Goal: Task Accomplishment & Management: Manage account settings

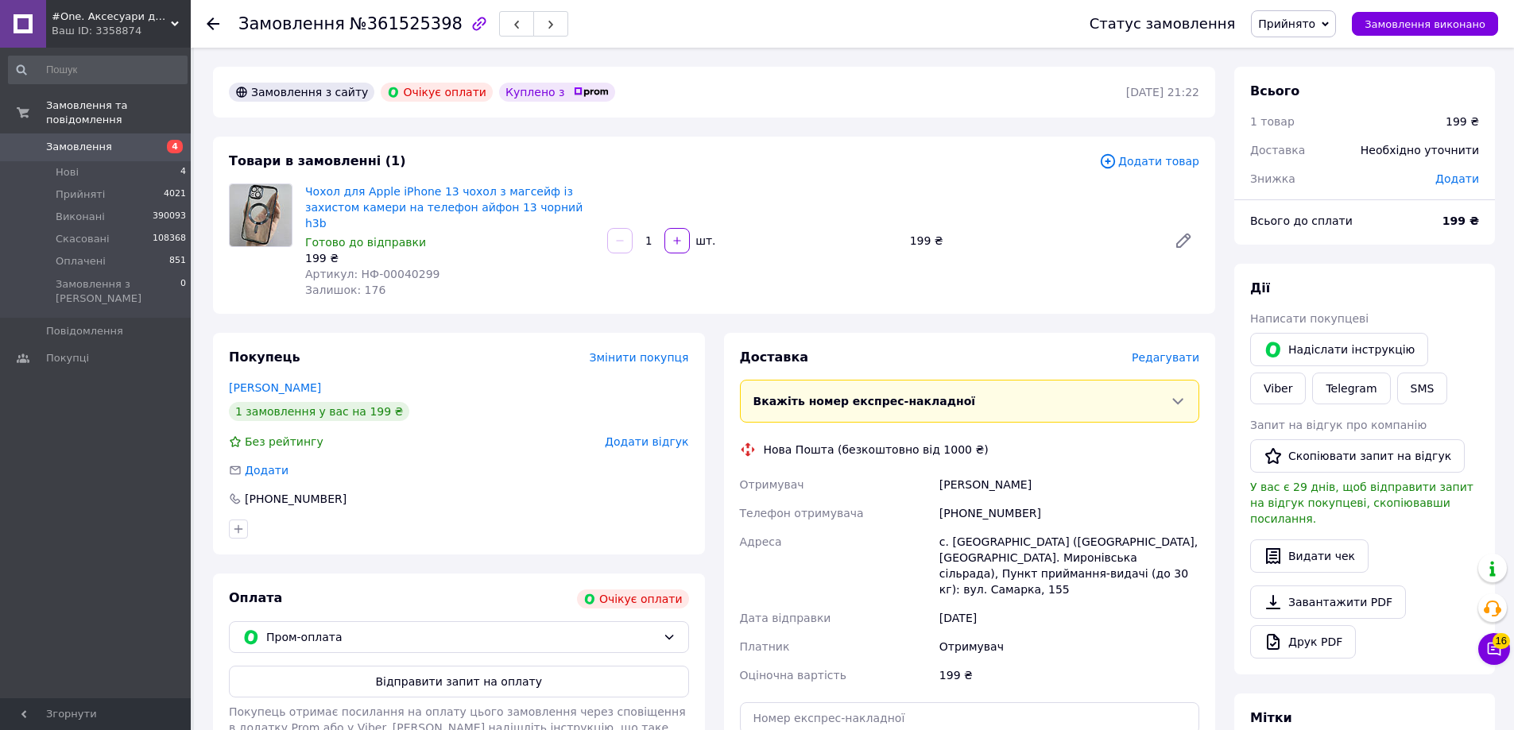
scroll to position [87, 0]
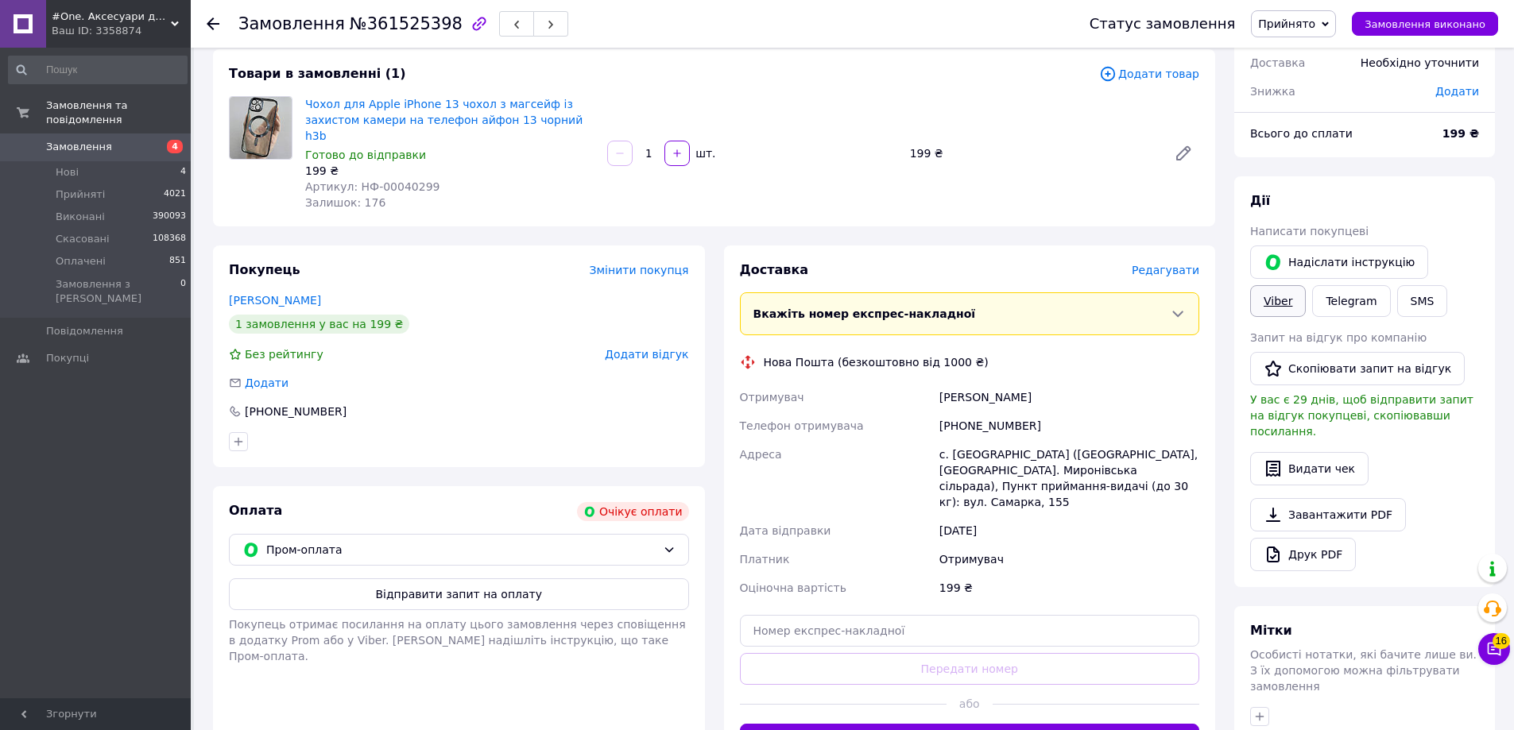
click at [1306, 285] on link "Viber" at bounding box center [1278, 301] width 56 height 32
click at [438, 711] on div "Оплата Очікує оплати Пром-оплата Відправити запит на оплату Покупець отримає по…" at bounding box center [459, 628] width 492 height 285
click at [1318, 8] on div "Статус замовлення Прийнято Виконано Скасовано Оплачено Замовлення виконано" at bounding box center [1278, 24] width 440 height 48
click at [1317, 15] on span "Прийнято" at bounding box center [1293, 23] width 85 height 27
click at [1292, 72] on li "Скасовано" at bounding box center [1293, 80] width 83 height 24
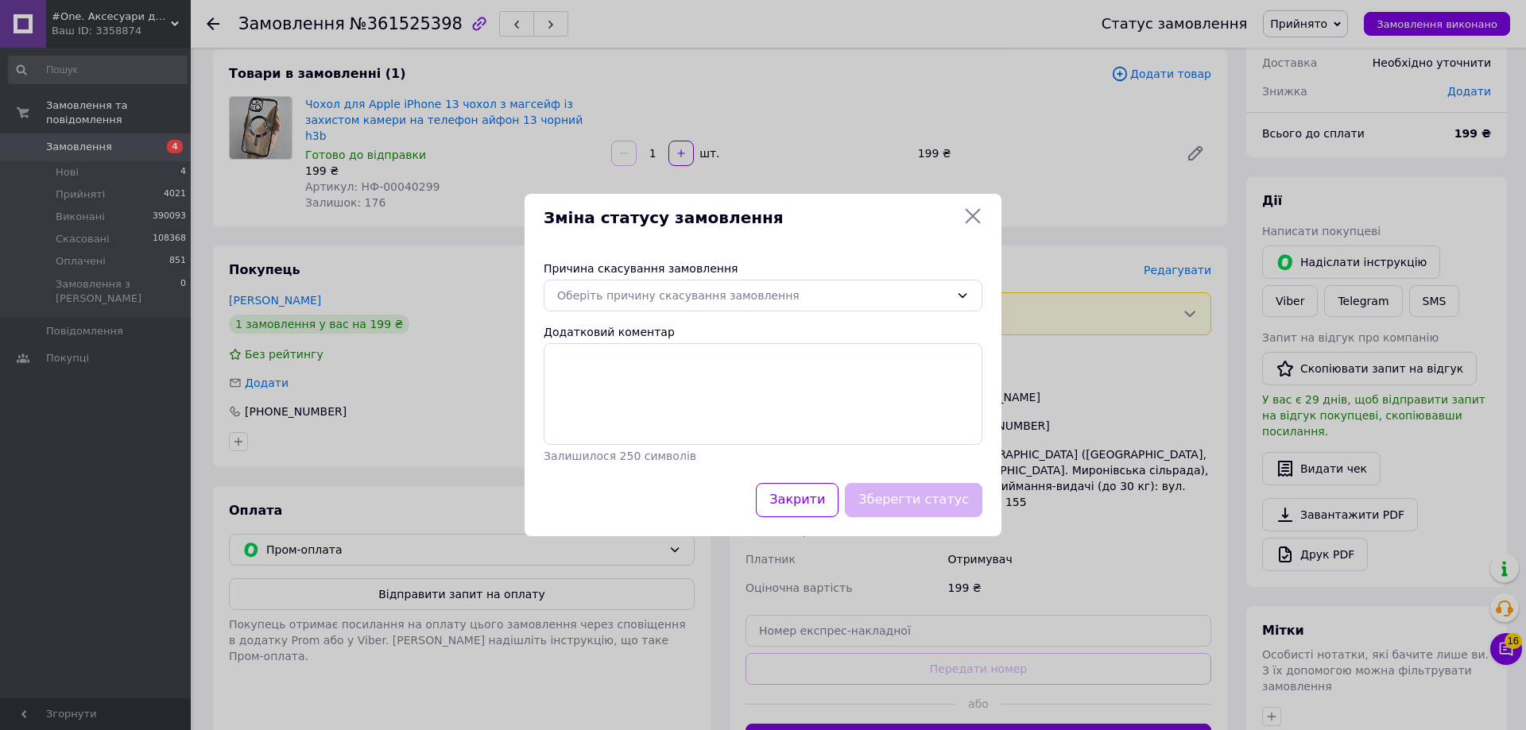
click at [940, 134] on div "Зміна статусу замовлення Причина скасування замовлення Оберіть причину скасуван…" at bounding box center [763, 365] width 1526 height 730
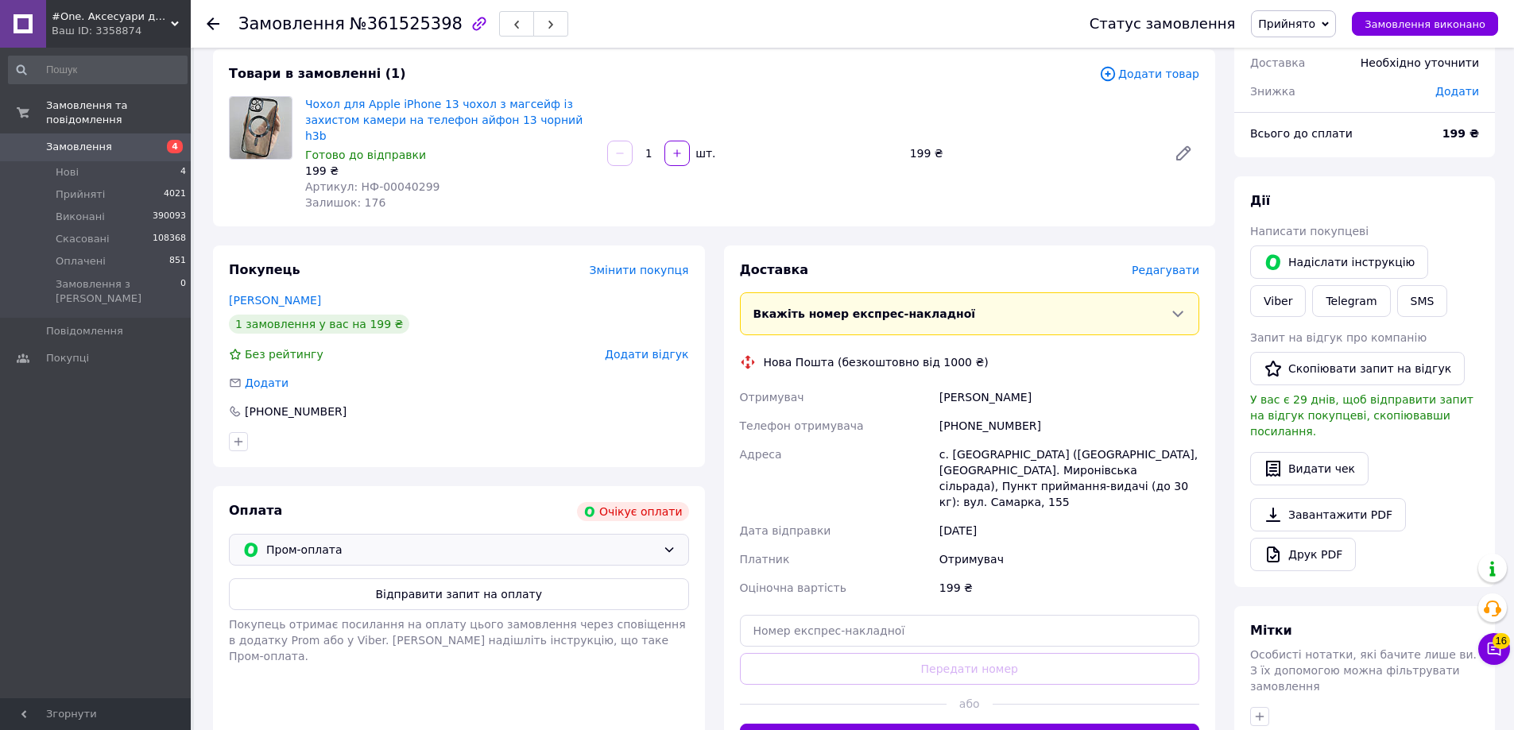
click at [577, 541] on span "Пром-оплата" at bounding box center [461, 549] width 390 height 17
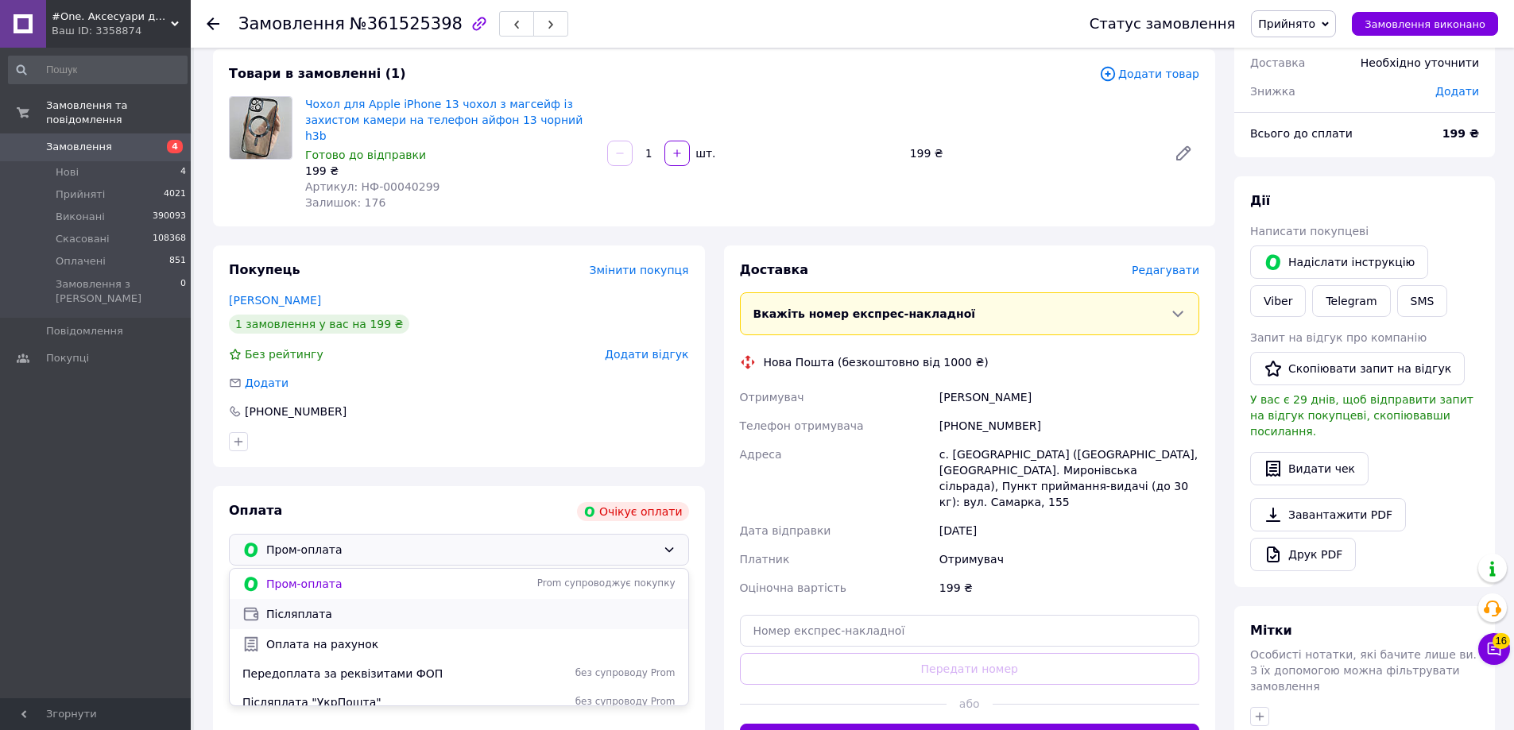
click at [489, 606] on span "Післяплата" at bounding box center [470, 614] width 409 height 16
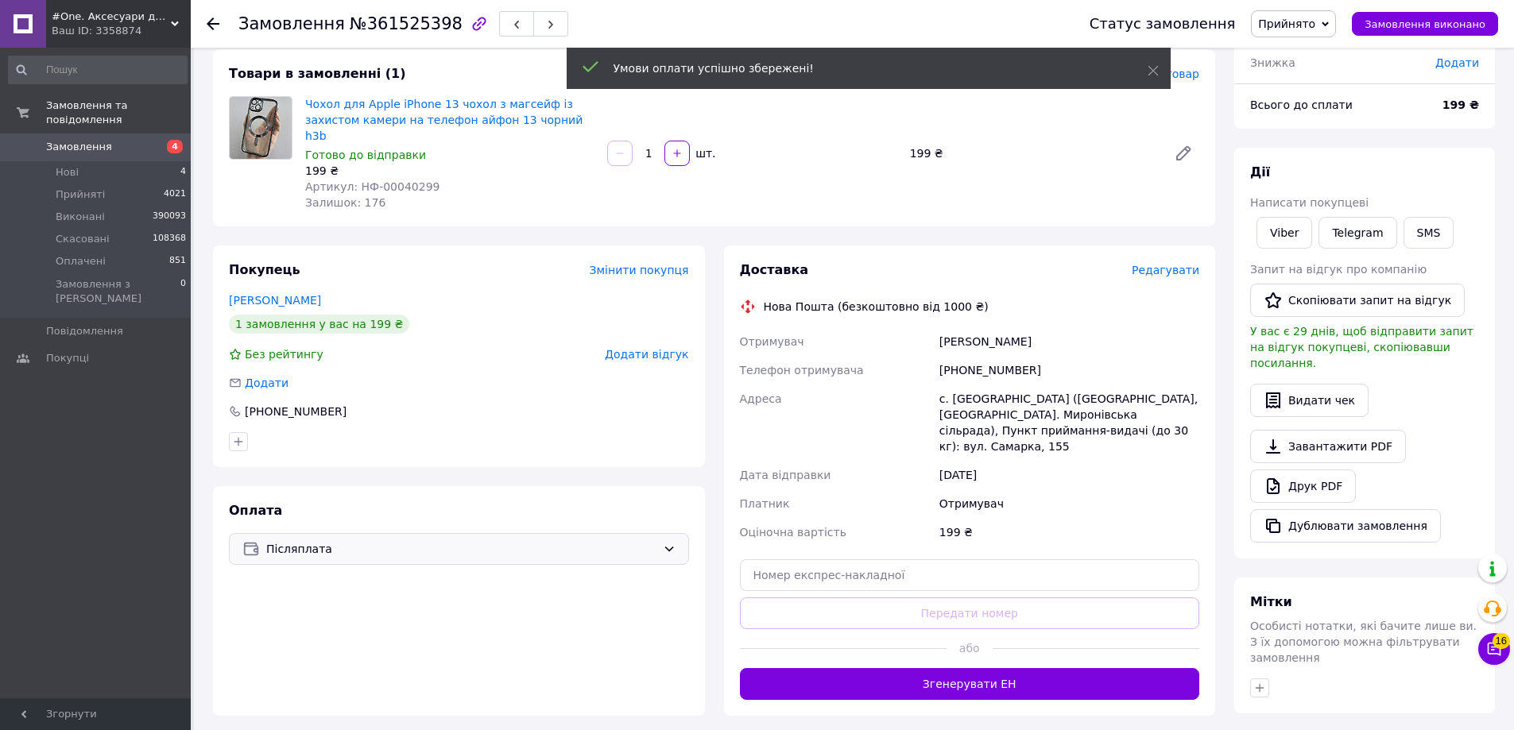
click at [393, 25] on span "№361525398" at bounding box center [406, 23] width 113 height 19
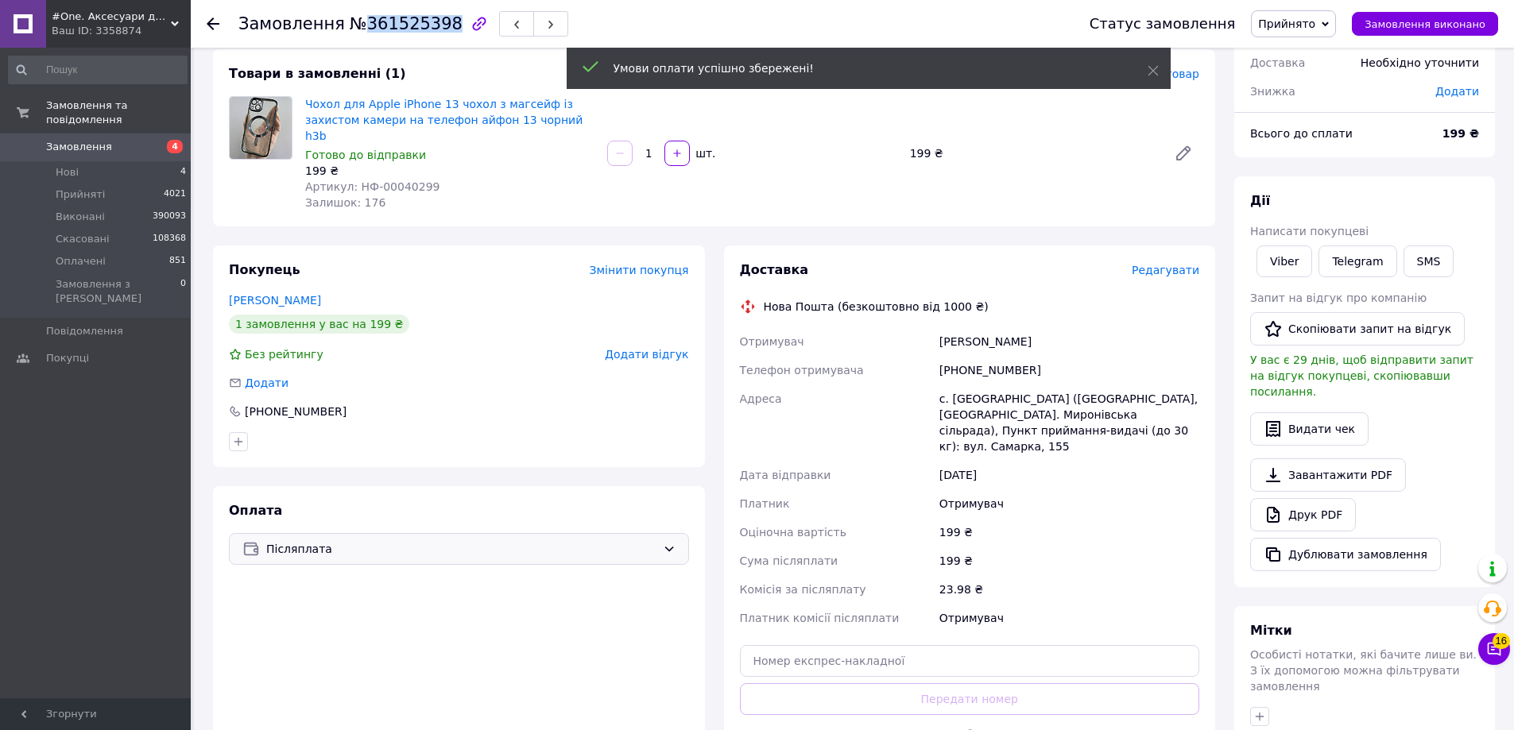
copy span "361525398"
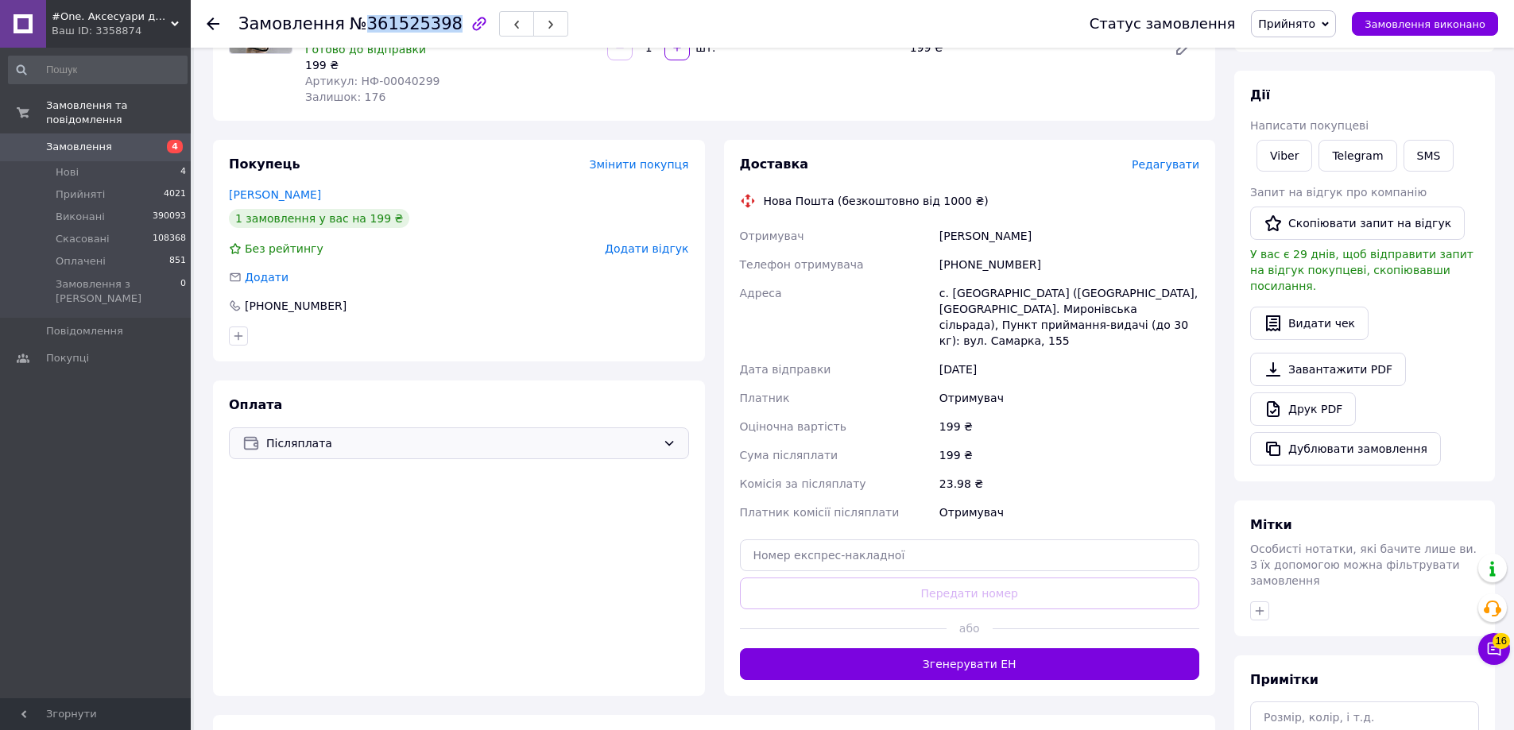
scroll to position [206, 0]
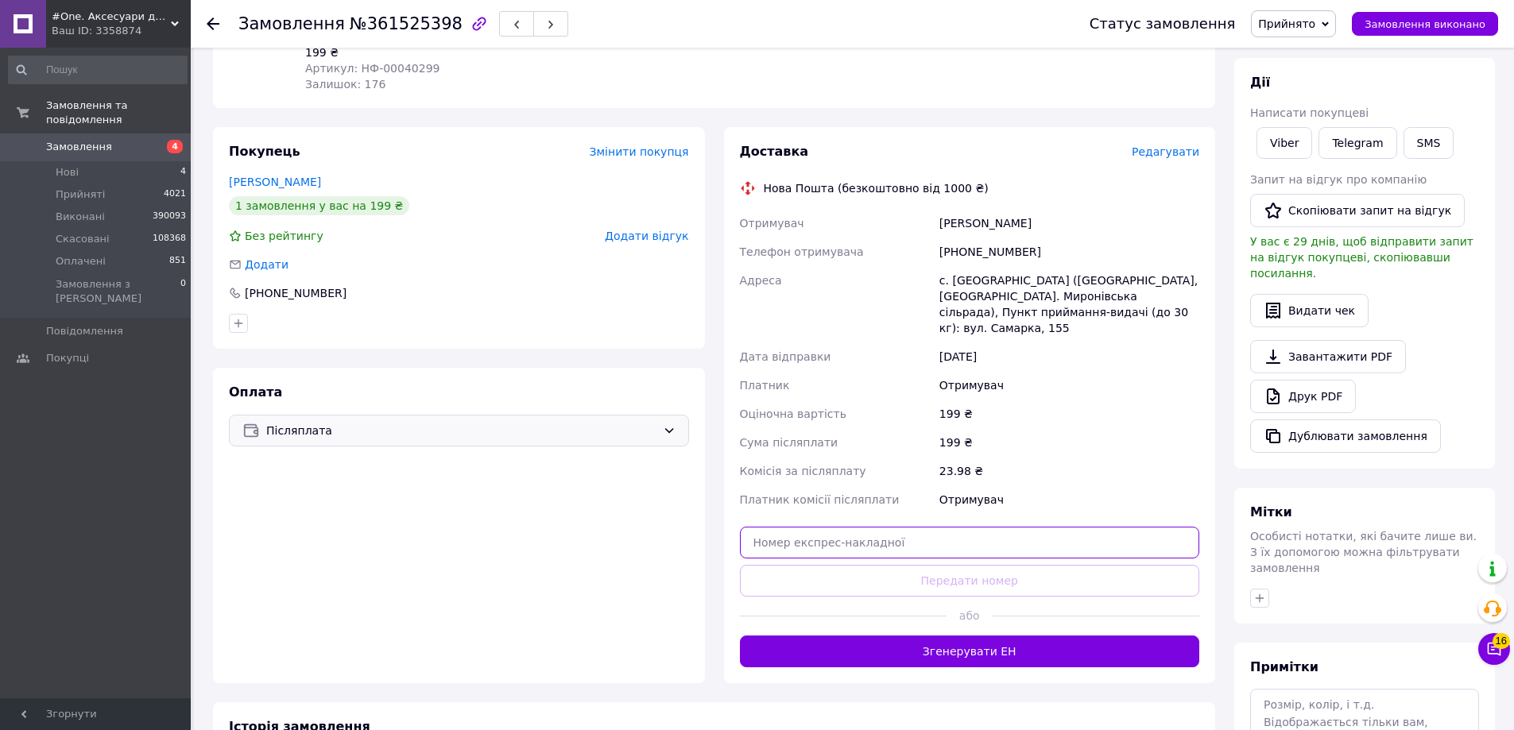
click at [850, 527] on input "text" at bounding box center [970, 543] width 460 height 32
paste input "20451247277888"
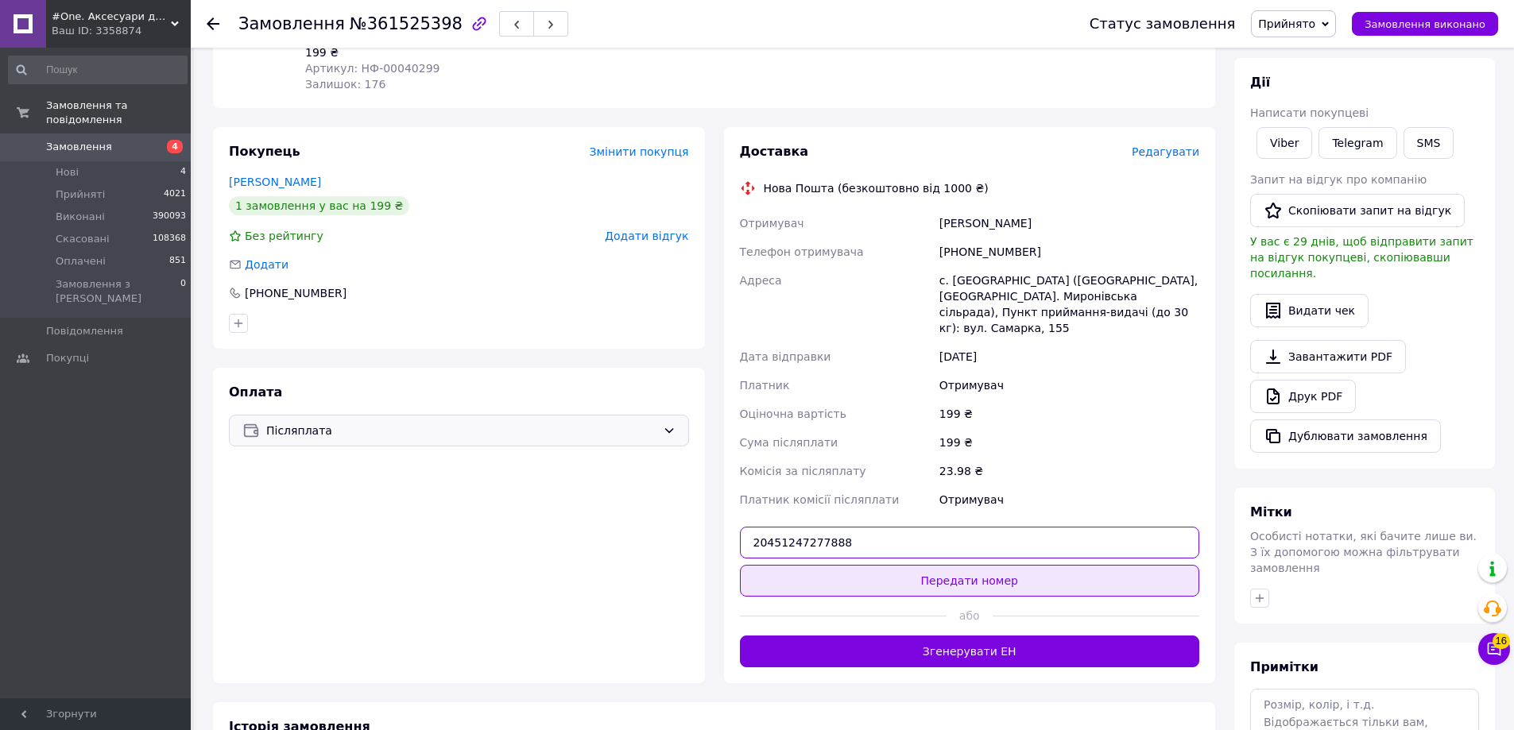
type input "20451247277888"
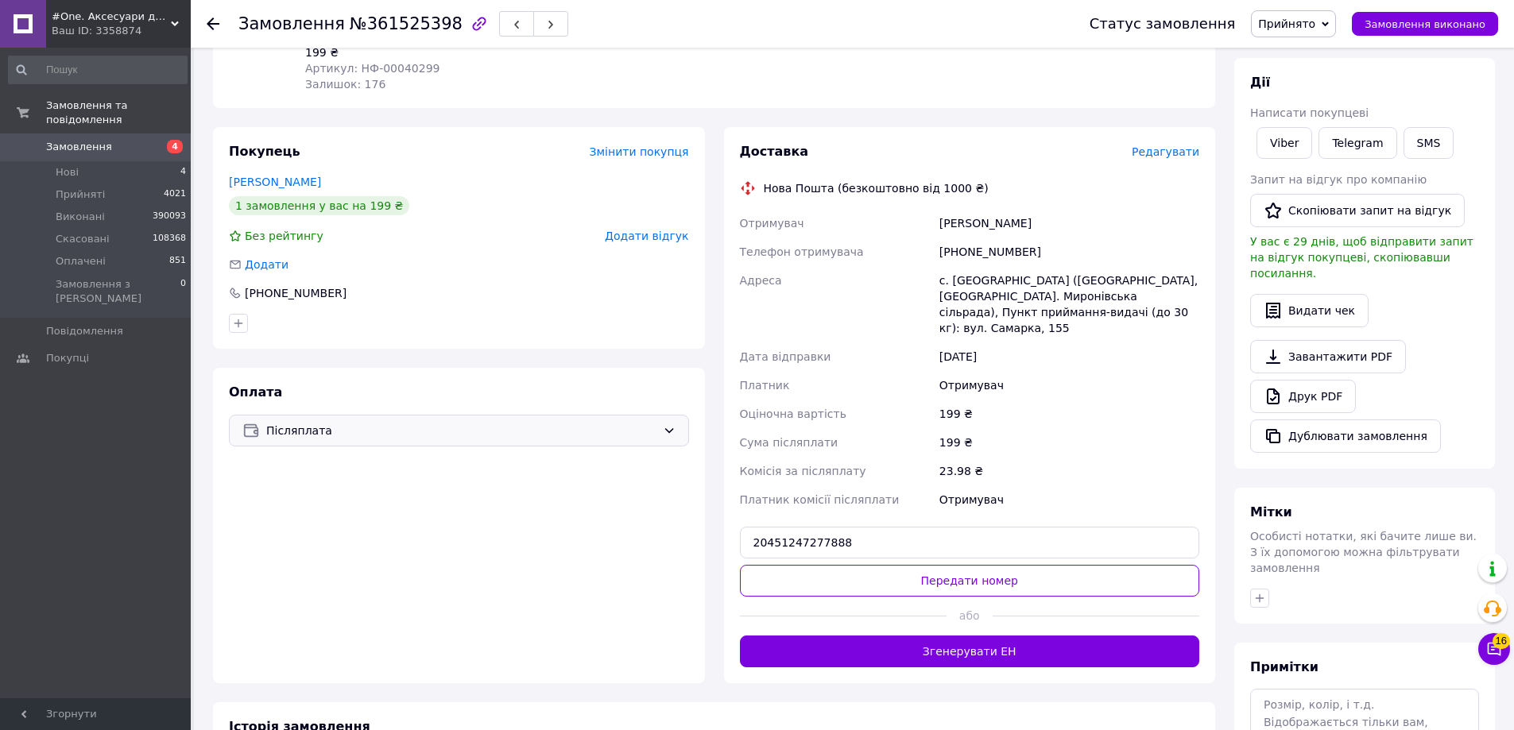
drag, startPoint x: 790, startPoint y: 547, endPoint x: 610, endPoint y: 605, distance: 189.5
click at [786, 565] on button "Передати номер" at bounding box center [970, 581] width 460 height 32
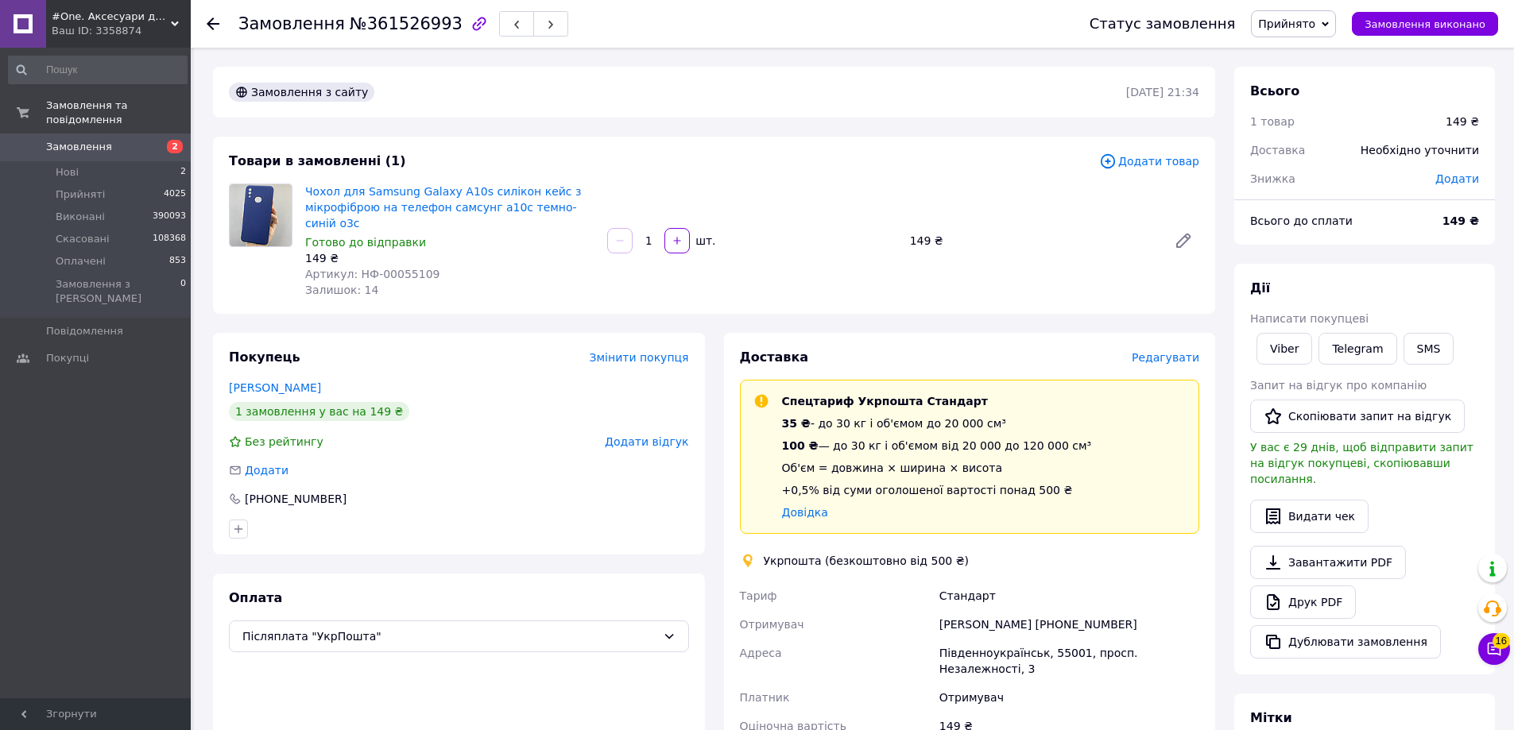
click at [1301, 21] on span "Прийнято" at bounding box center [1286, 23] width 57 height 13
click at [1296, 84] on li "Скасовано" at bounding box center [1293, 80] width 83 height 24
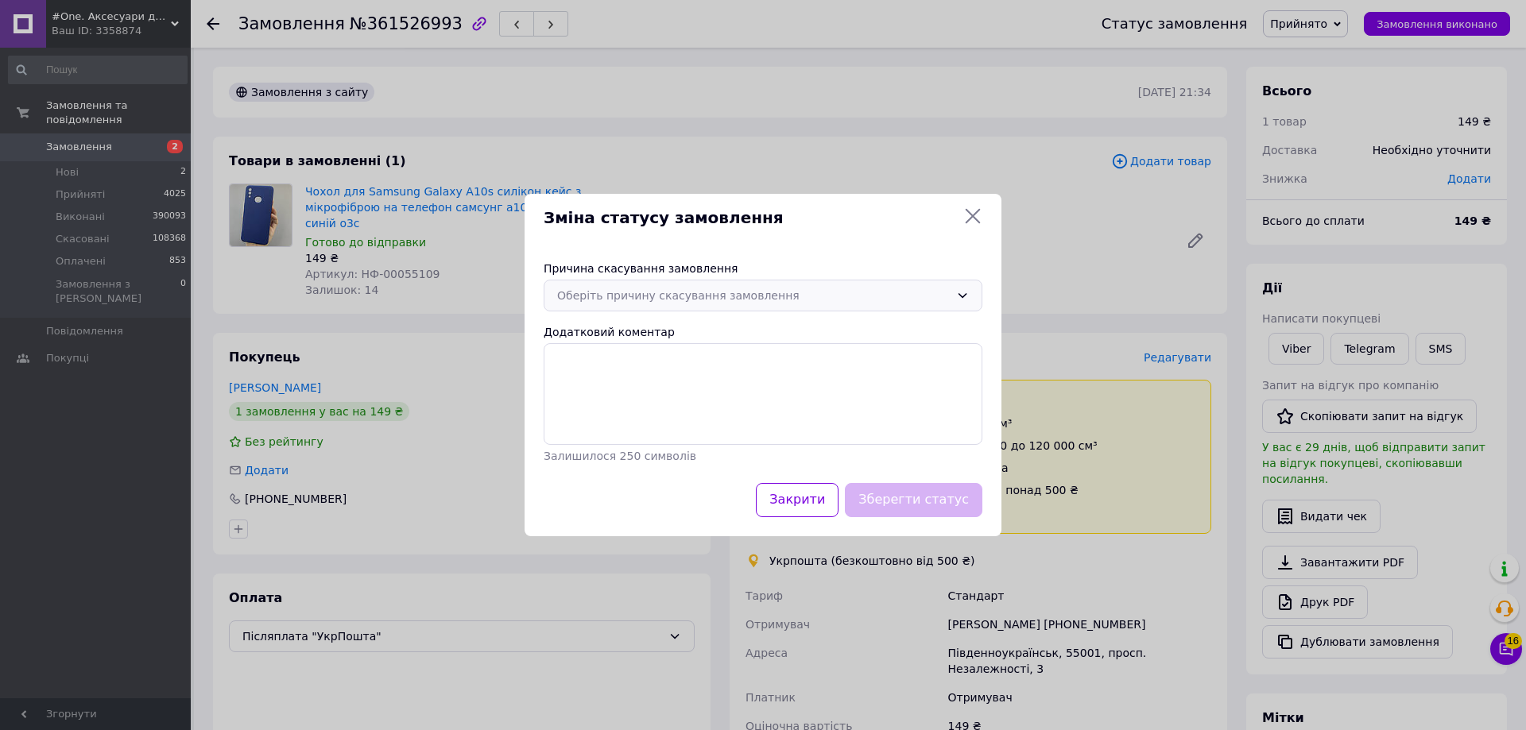
click at [753, 304] on div "Оберіть причину скасування замовлення" at bounding box center [763, 296] width 439 height 32
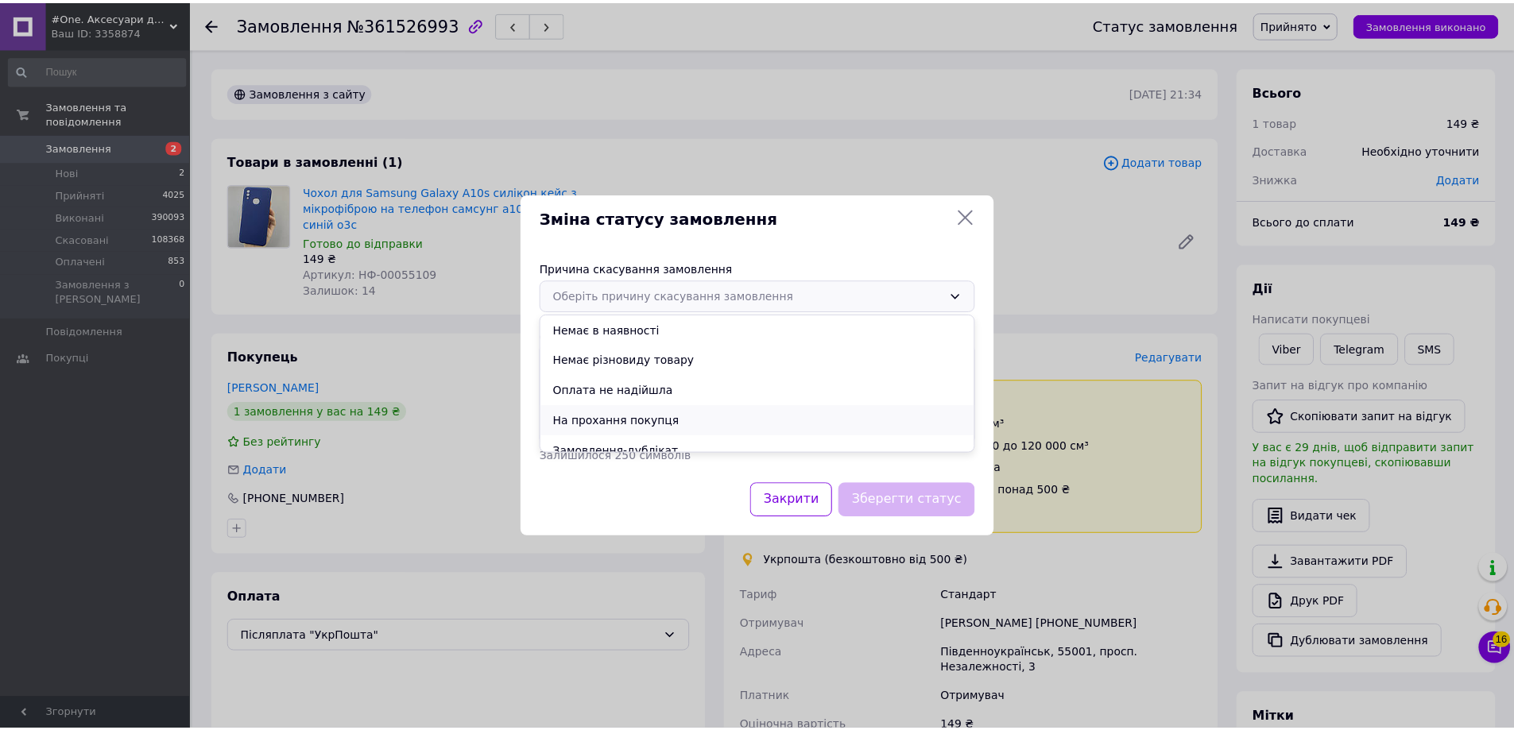
scroll to position [74, 0]
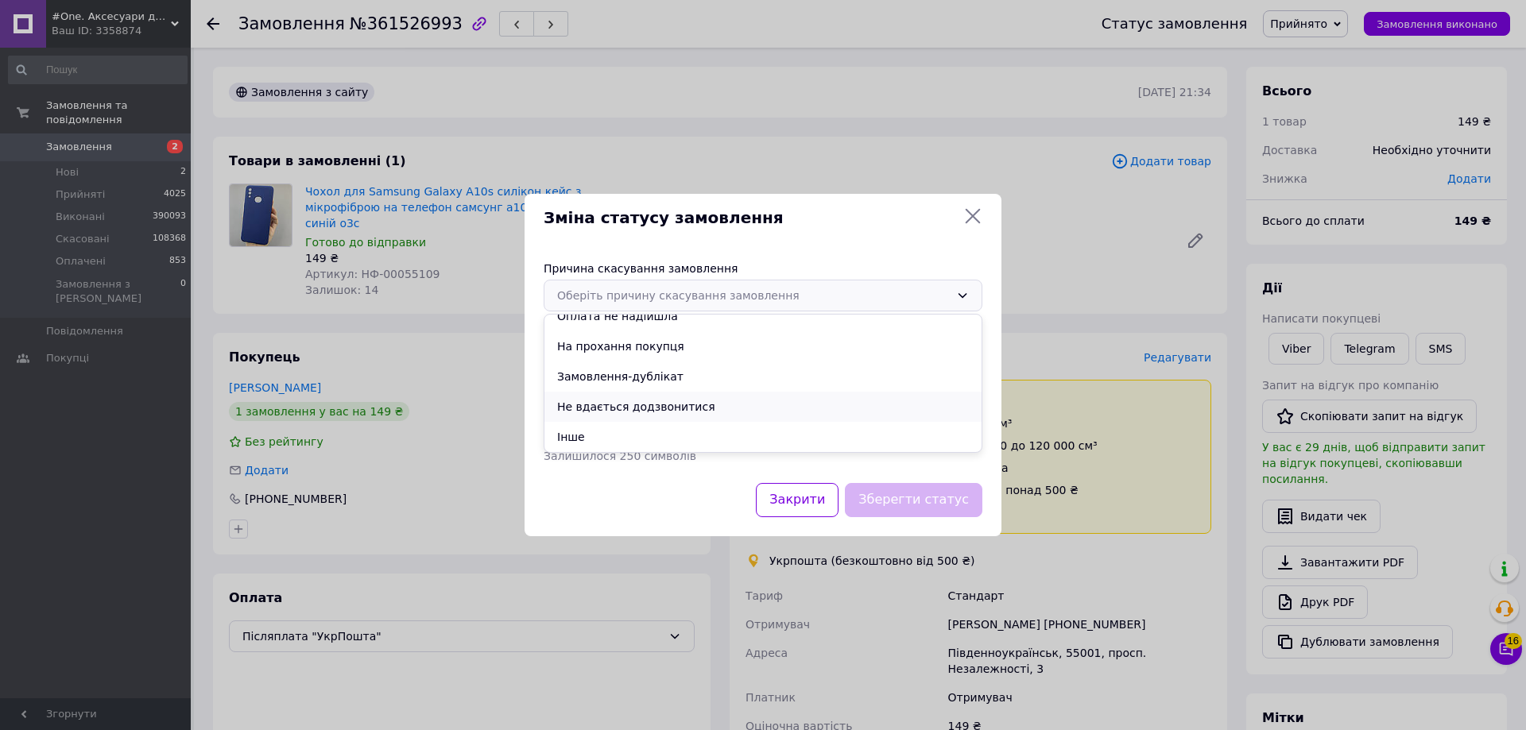
click at [745, 405] on li "Не вдається додзвонитися" at bounding box center [762, 407] width 437 height 30
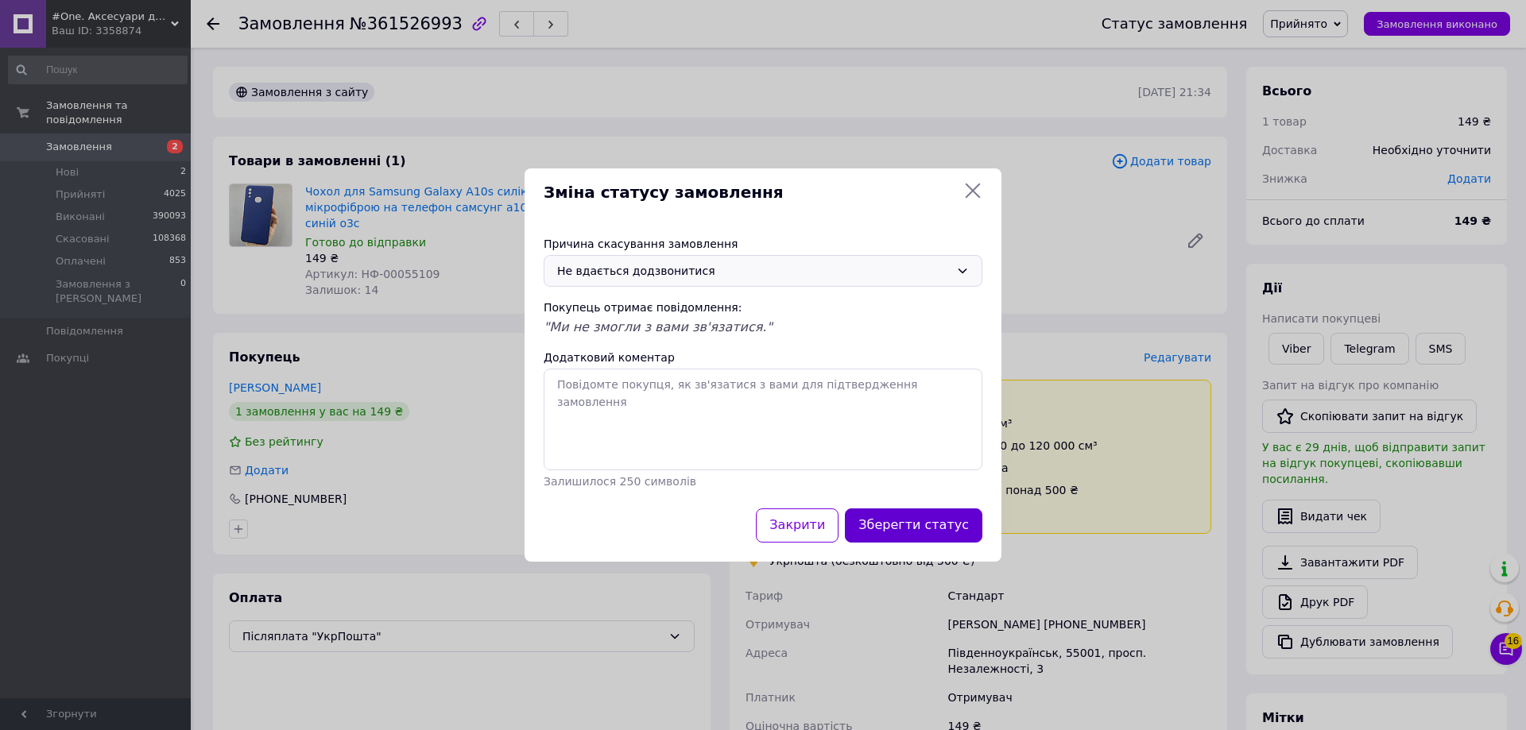
click at [903, 513] on button "Зберегти статус" at bounding box center [913, 526] width 137 height 34
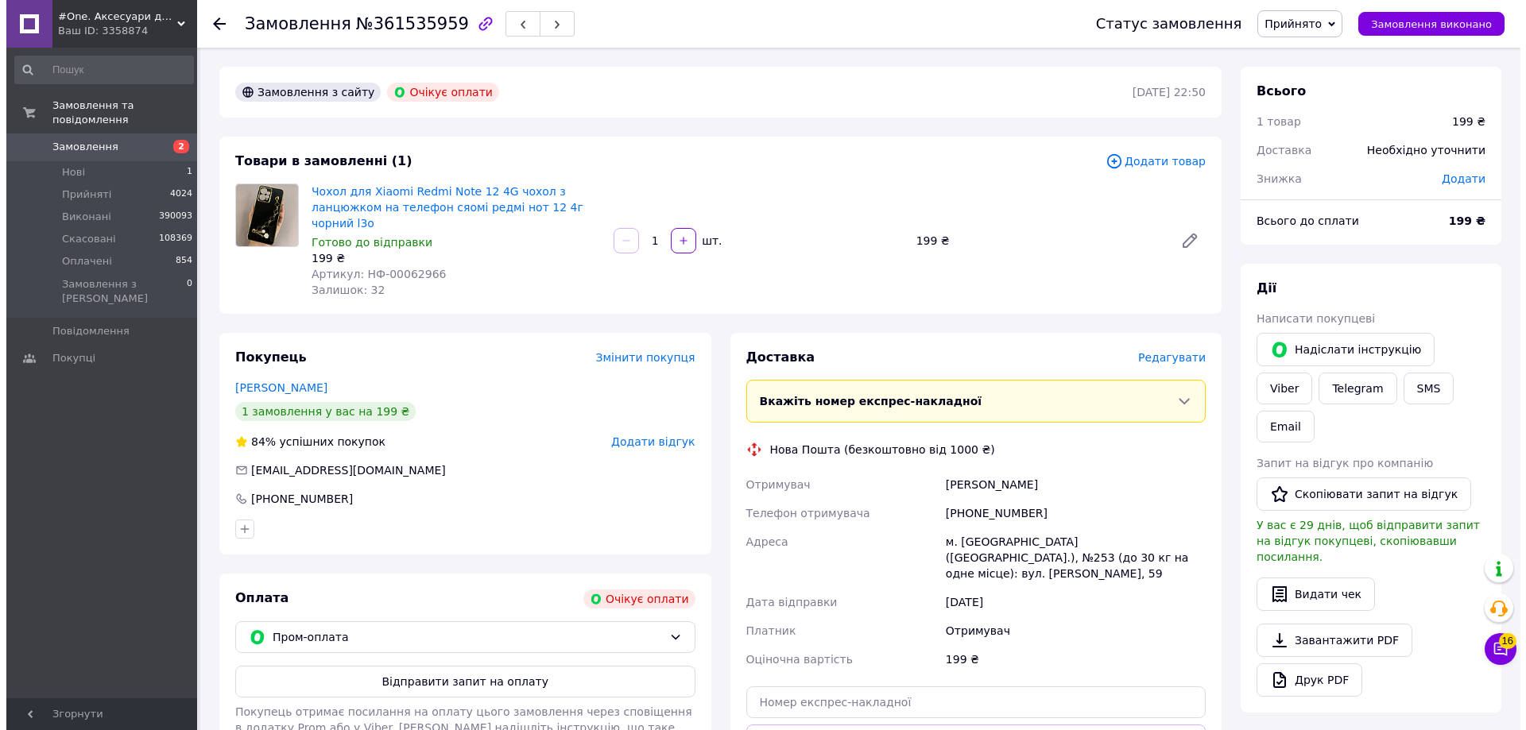
scroll to position [148, 0]
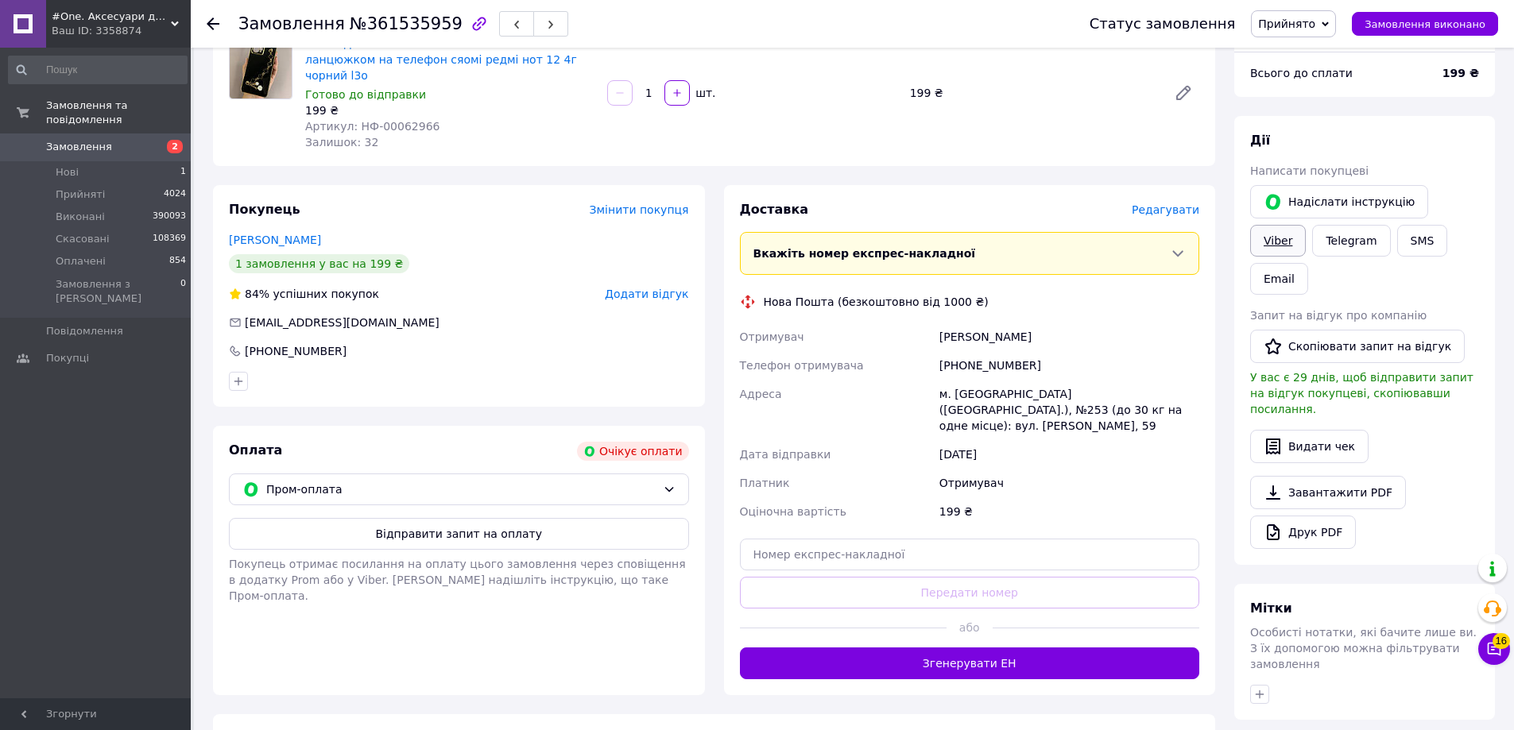
click at [1306, 225] on link "Viber" at bounding box center [1278, 241] width 56 height 32
click at [1152, 469] on div "Отримувач" at bounding box center [1069, 483] width 266 height 29
drag, startPoint x: 1342, startPoint y: 26, endPoint x: 1323, endPoint y: 45, distance: 25.9
click at [1329, 26] on icon at bounding box center [1325, 24] width 7 height 7
click at [1308, 77] on li "Скасовано" at bounding box center [1293, 80] width 83 height 24
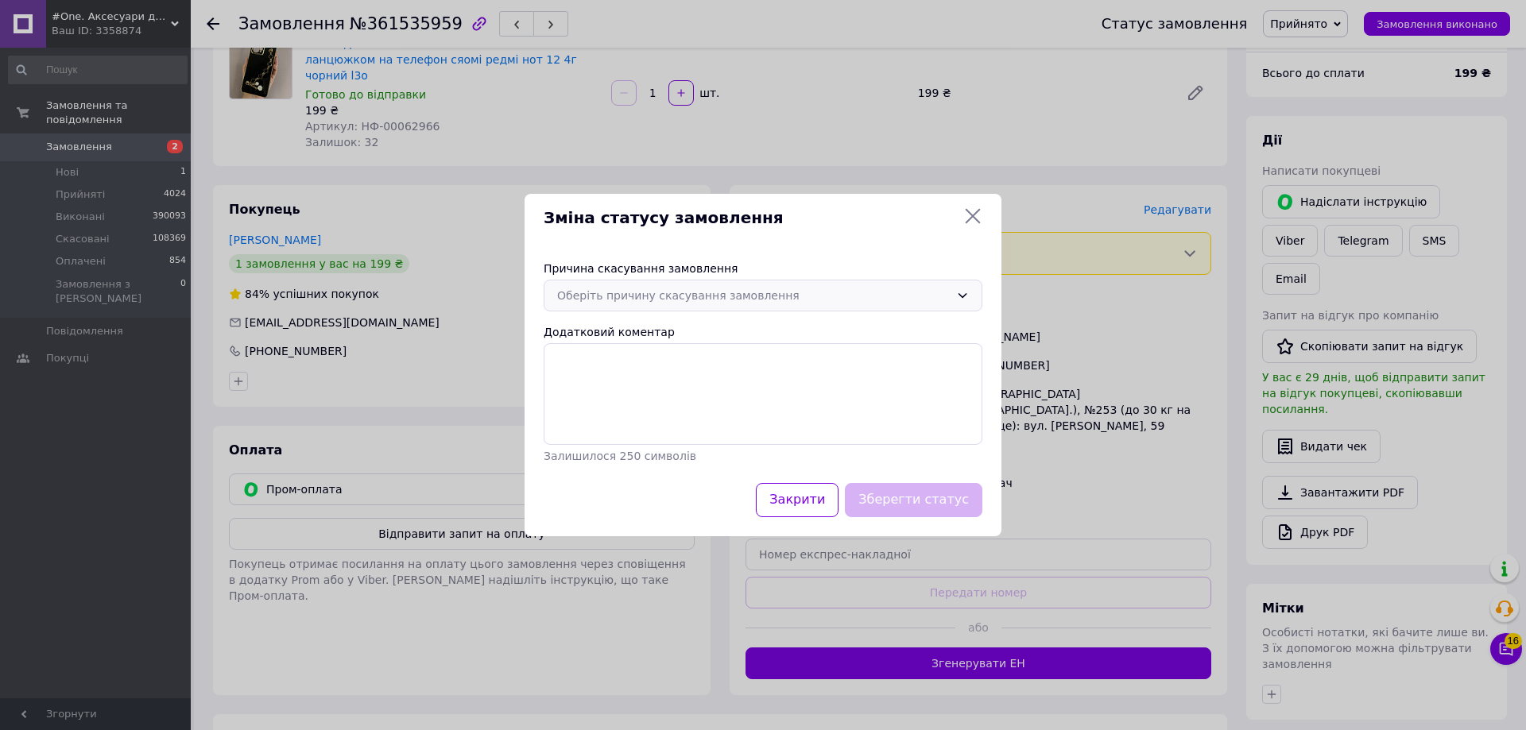
click at [734, 294] on div "Оберіть причину скасування замовлення" at bounding box center [753, 295] width 393 height 17
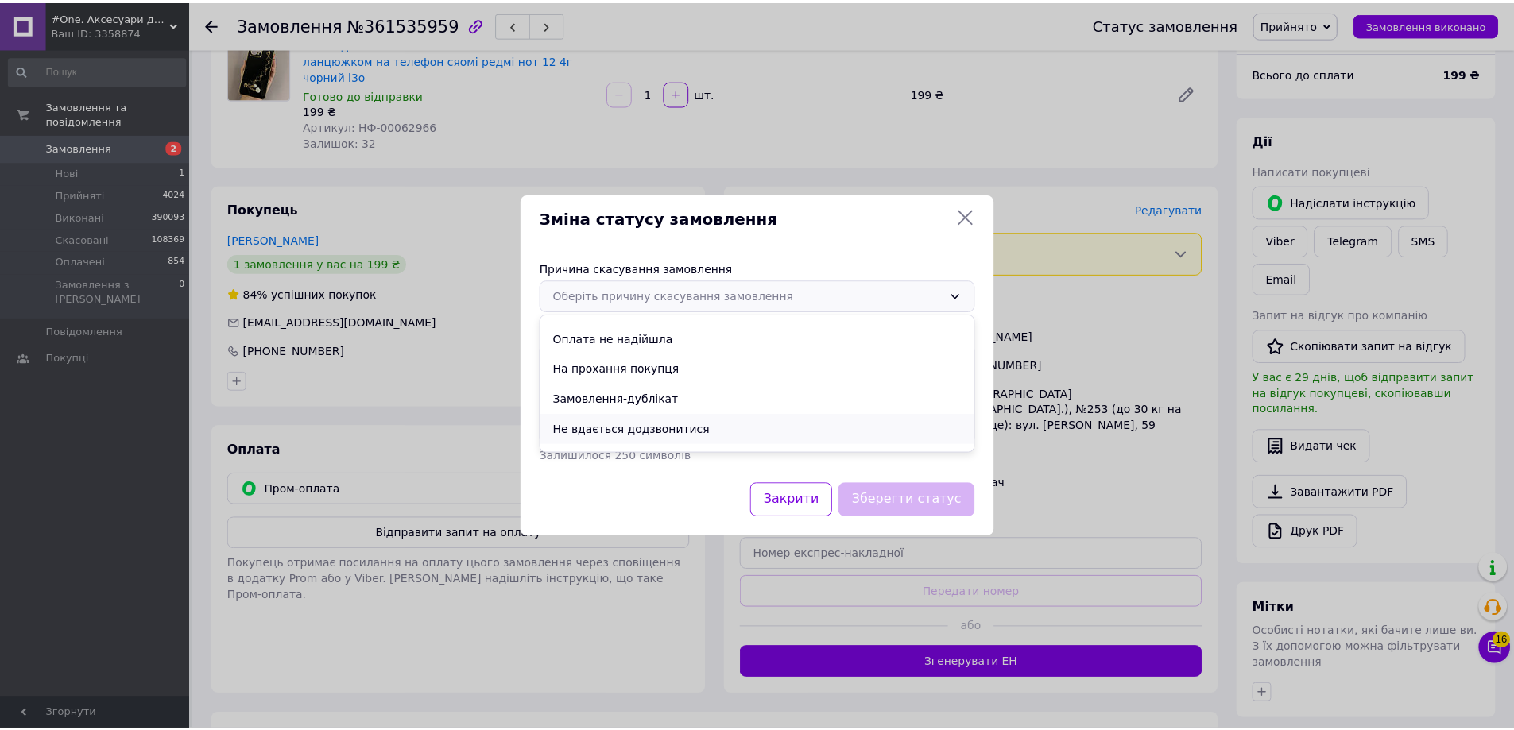
scroll to position [74, 0]
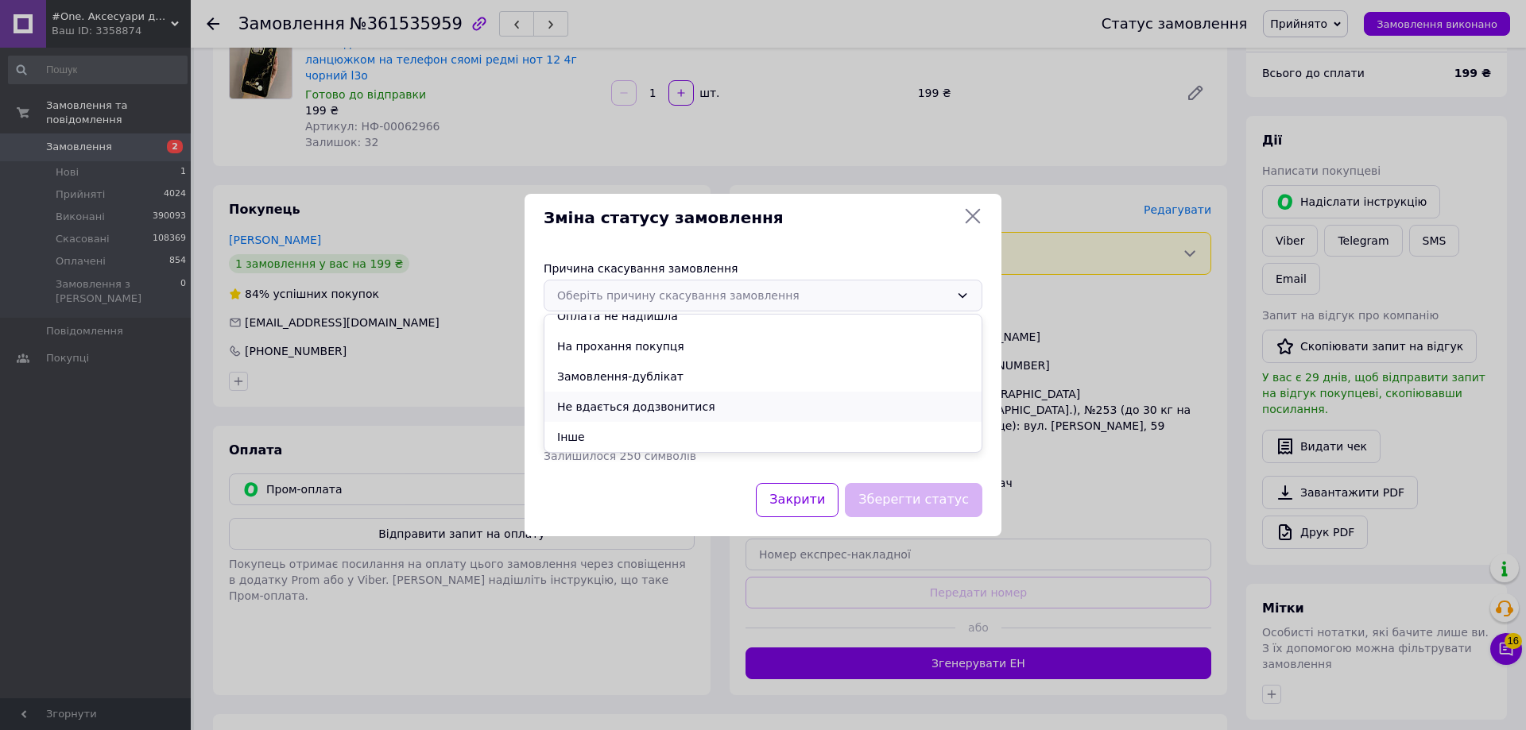
click at [707, 414] on li "Не вдається додзвонитися" at bounding box center [762, 407] width 437 height 30
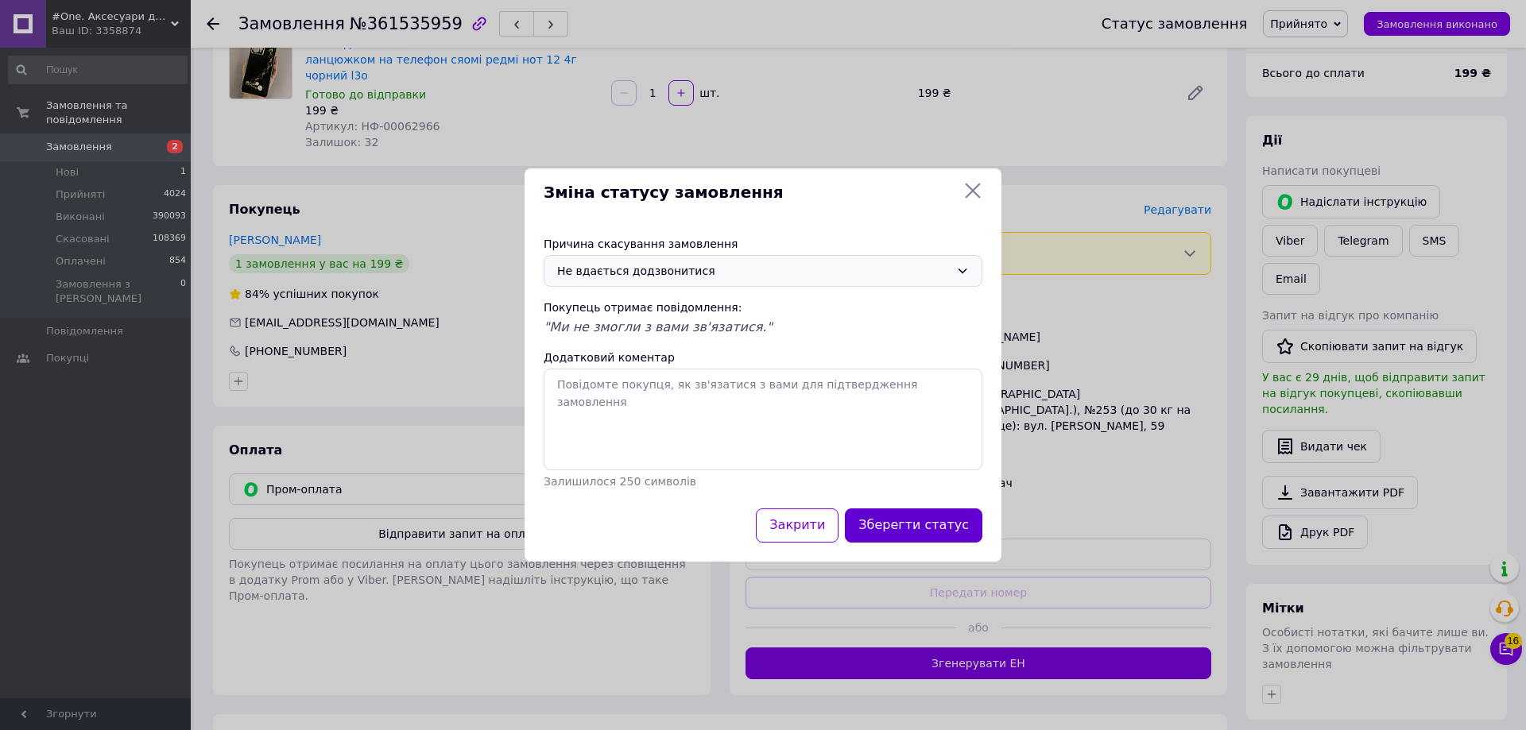
click at [910, 518] on button "Зберегти статус" at bounding box center [913, 526] width 137 height 34
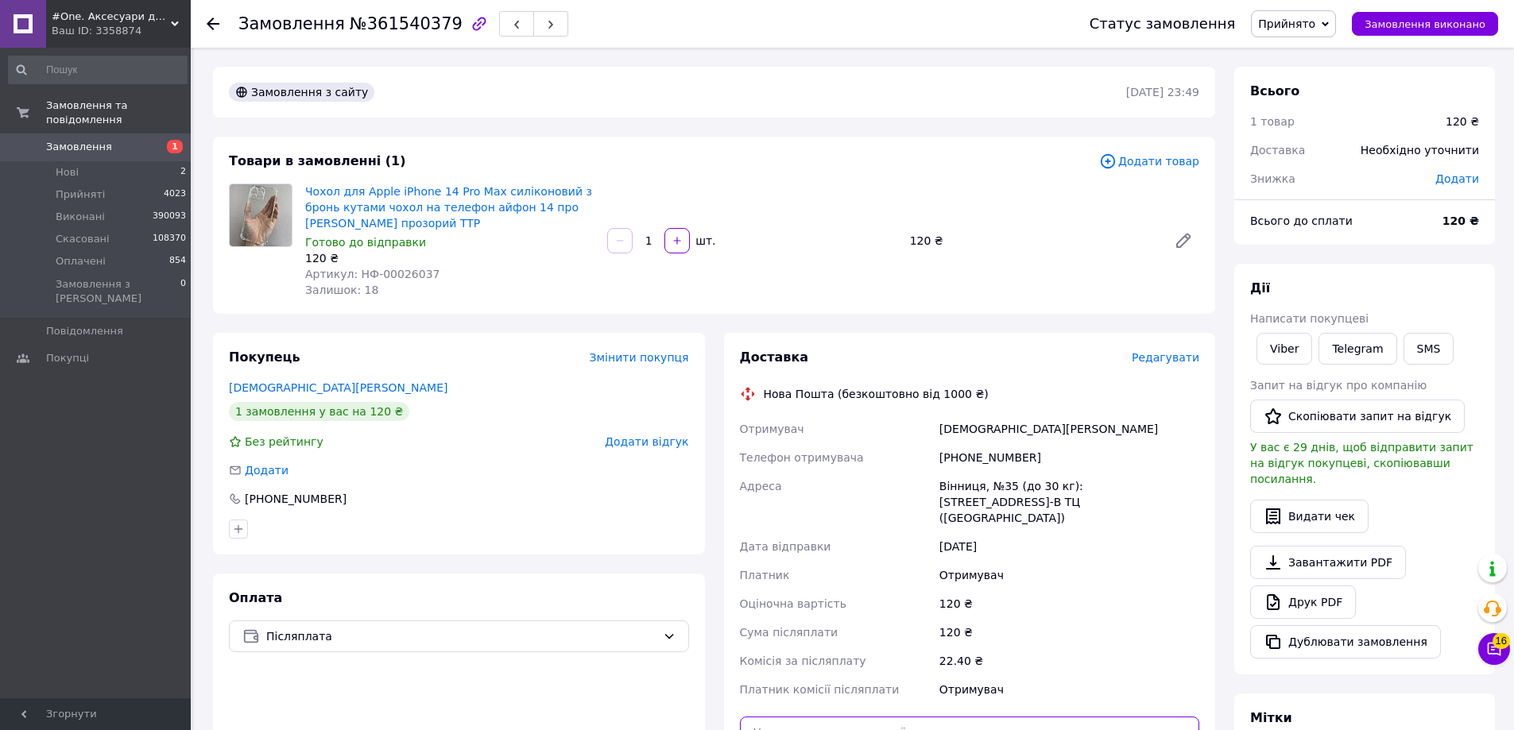
click at [906, 717] on input "text" at bounding box center [970, 733] width 460 height 32
paste input "20451247290766"
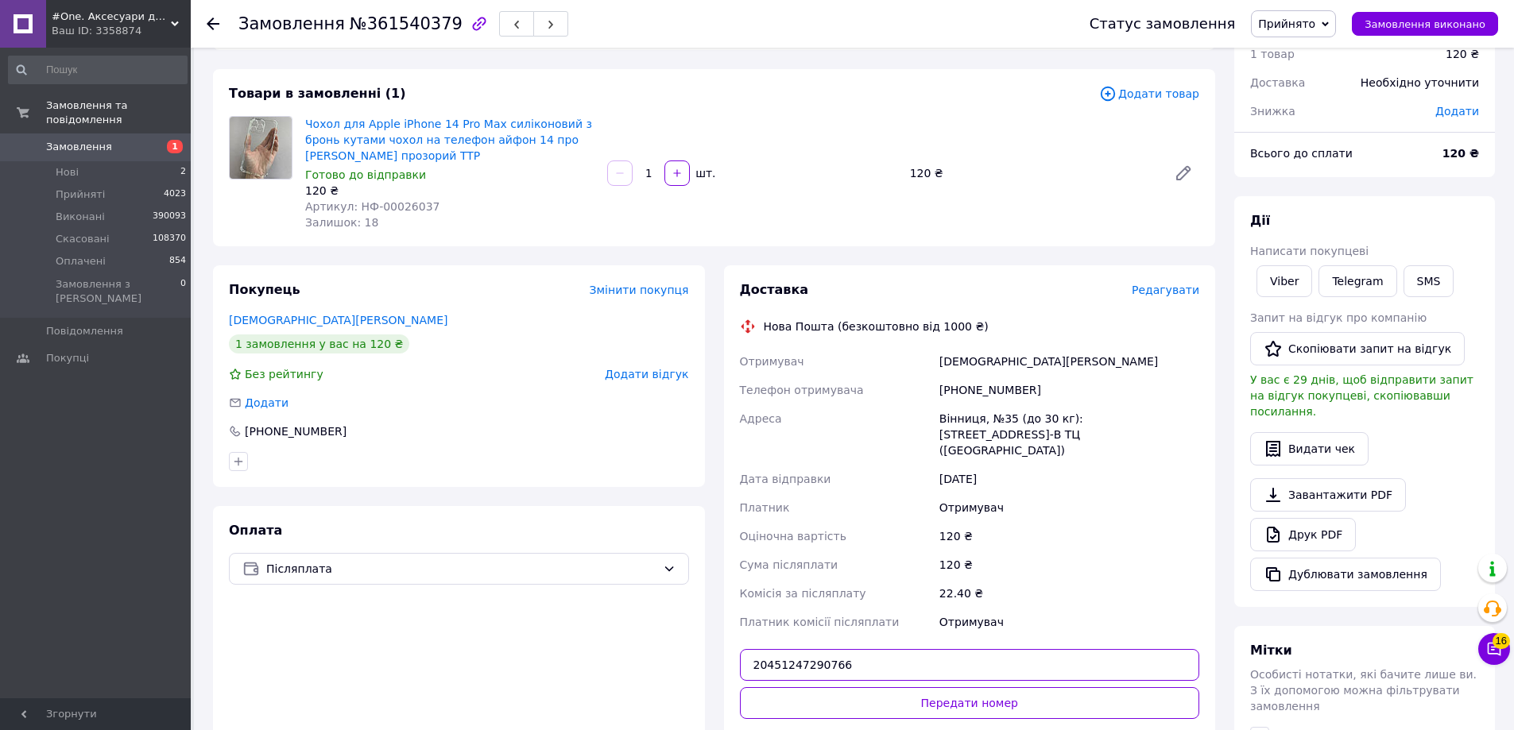
scroll to position [159, 0]
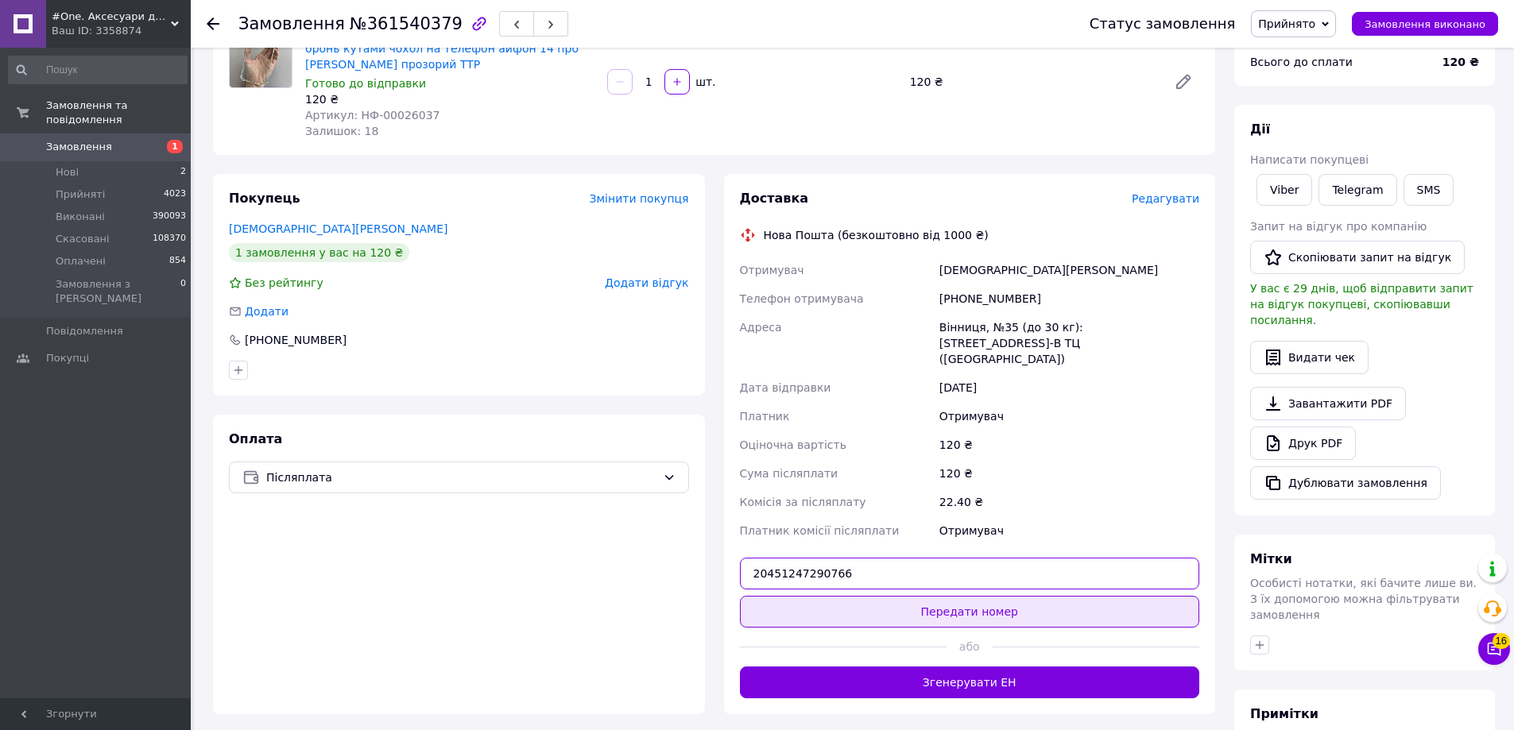
type input "20451247290766"
click at [771, 596] on button "Передати номер" at bounding box center [970, 612] width 460 height 32
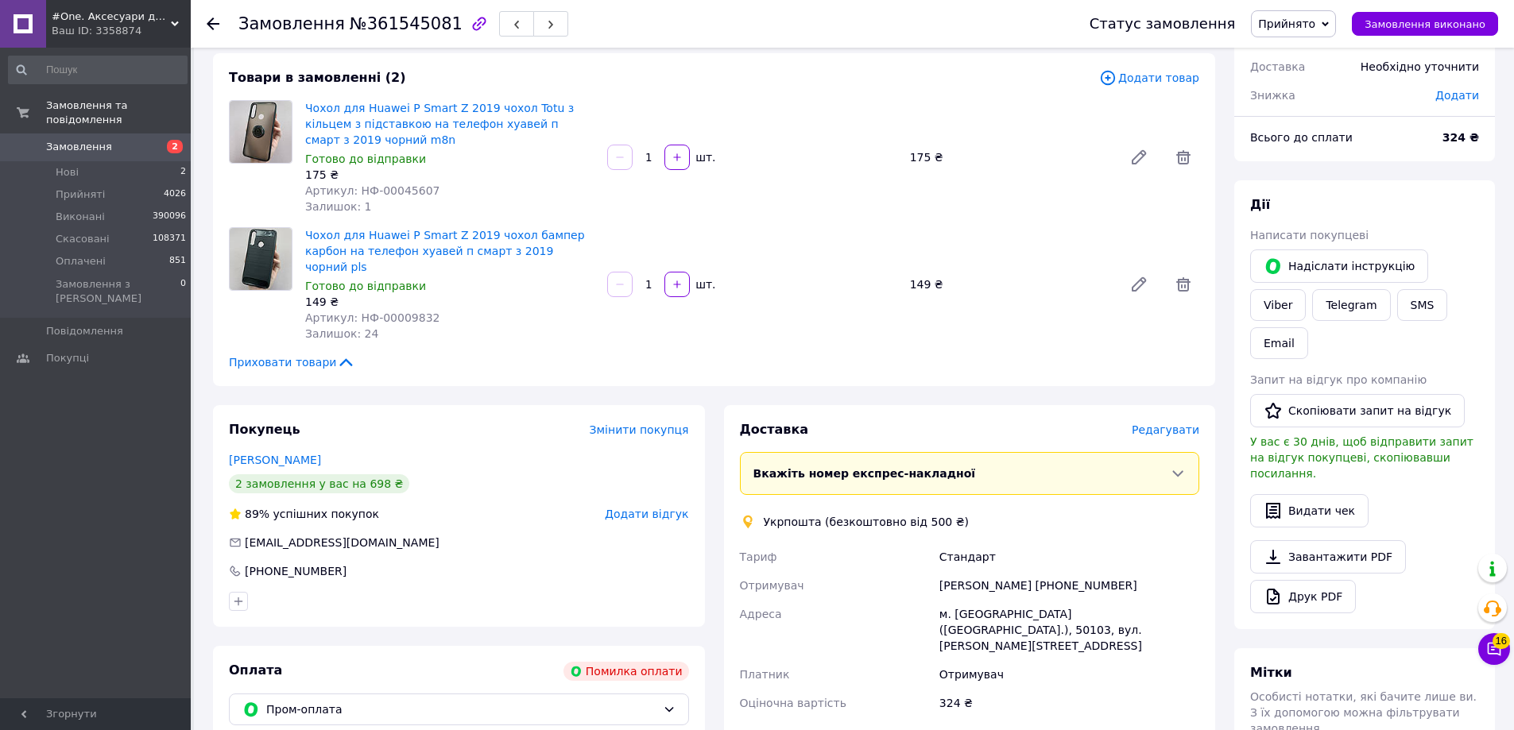
scroll to position [120, 0]
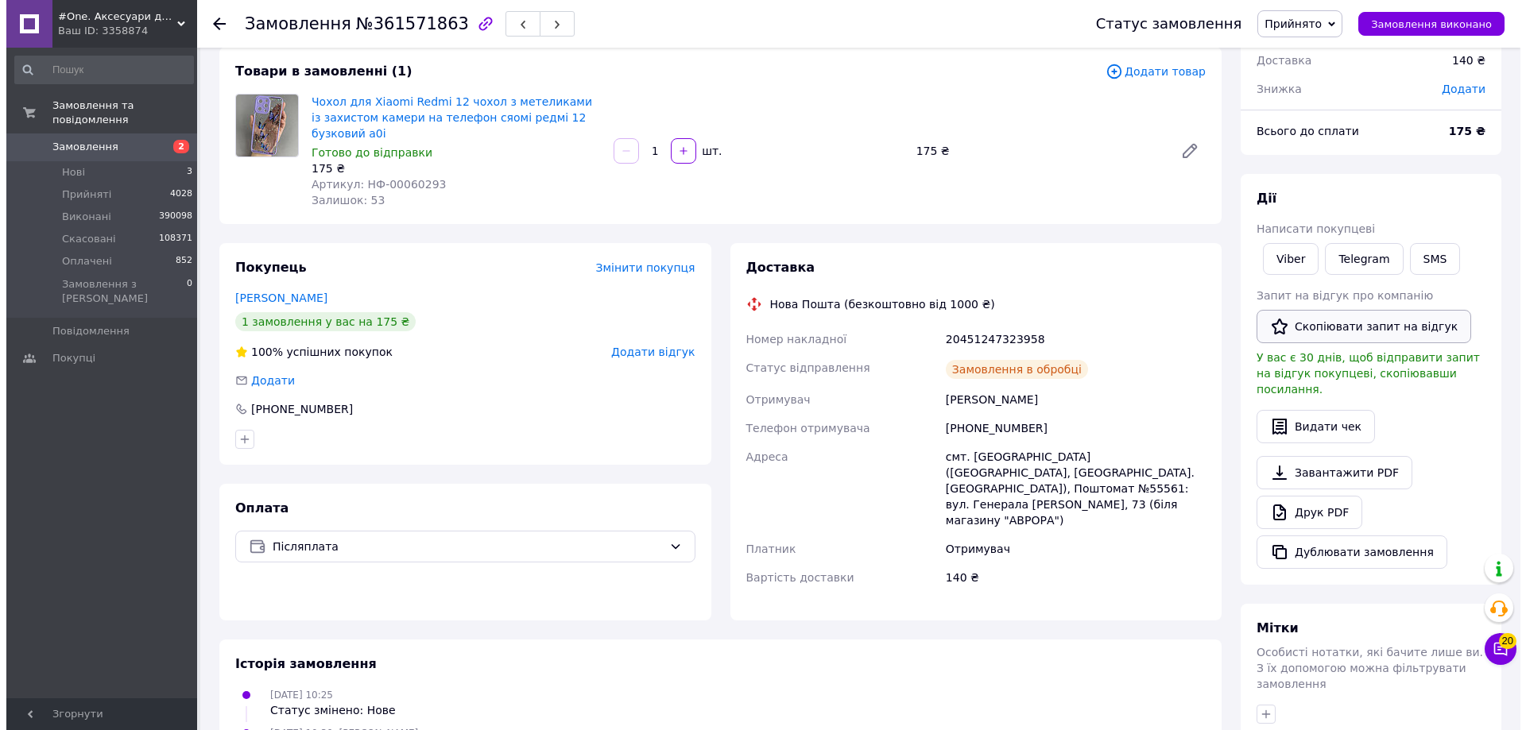
scroll to position [108, 0]
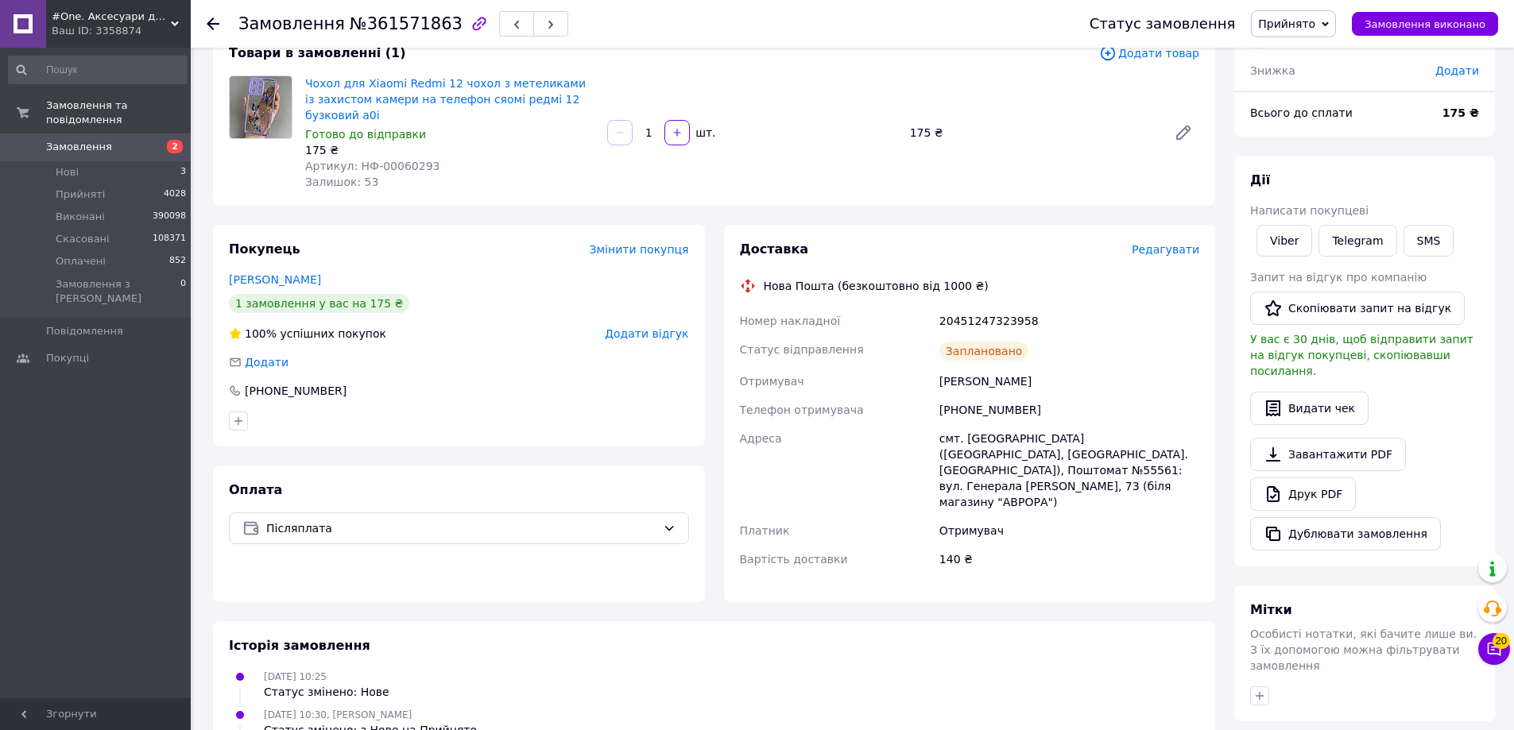
click at [1160, 252] on span "Редагувати" at bounding box center [1166, 249] width 68 height 13
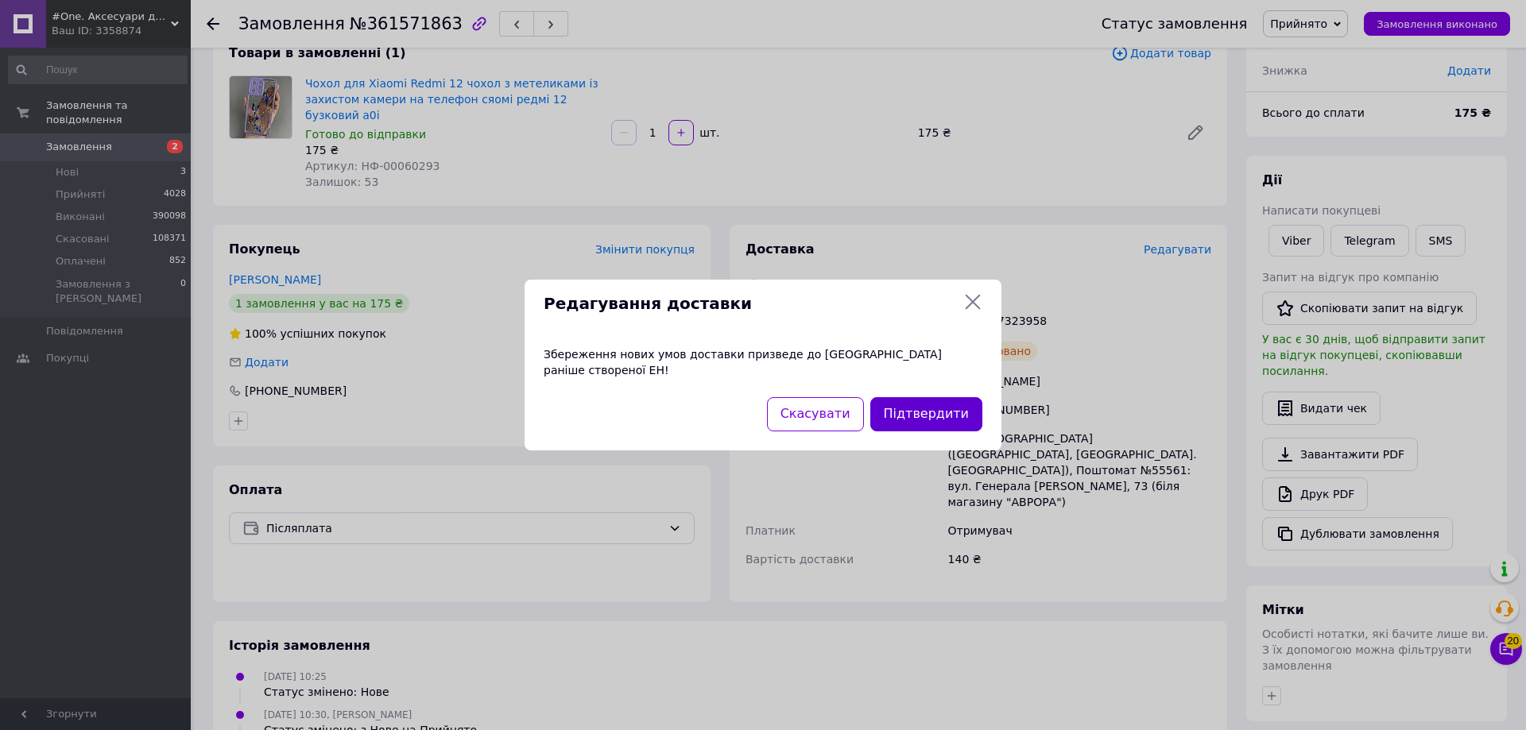
click at [959, 408] on button "Підтвердити" at bounding box center [926, 414] width 112 height 34
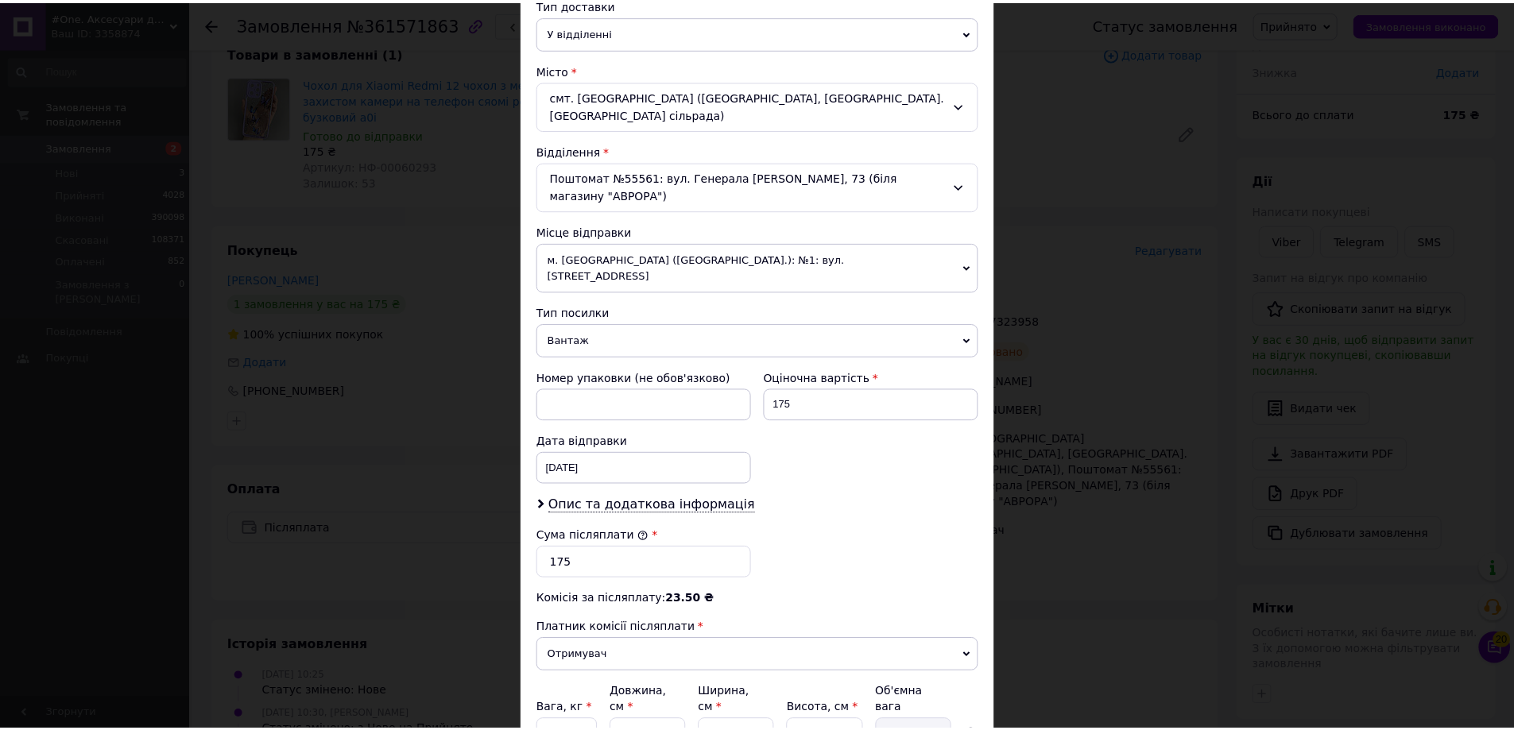
scroll to position [500, 0]
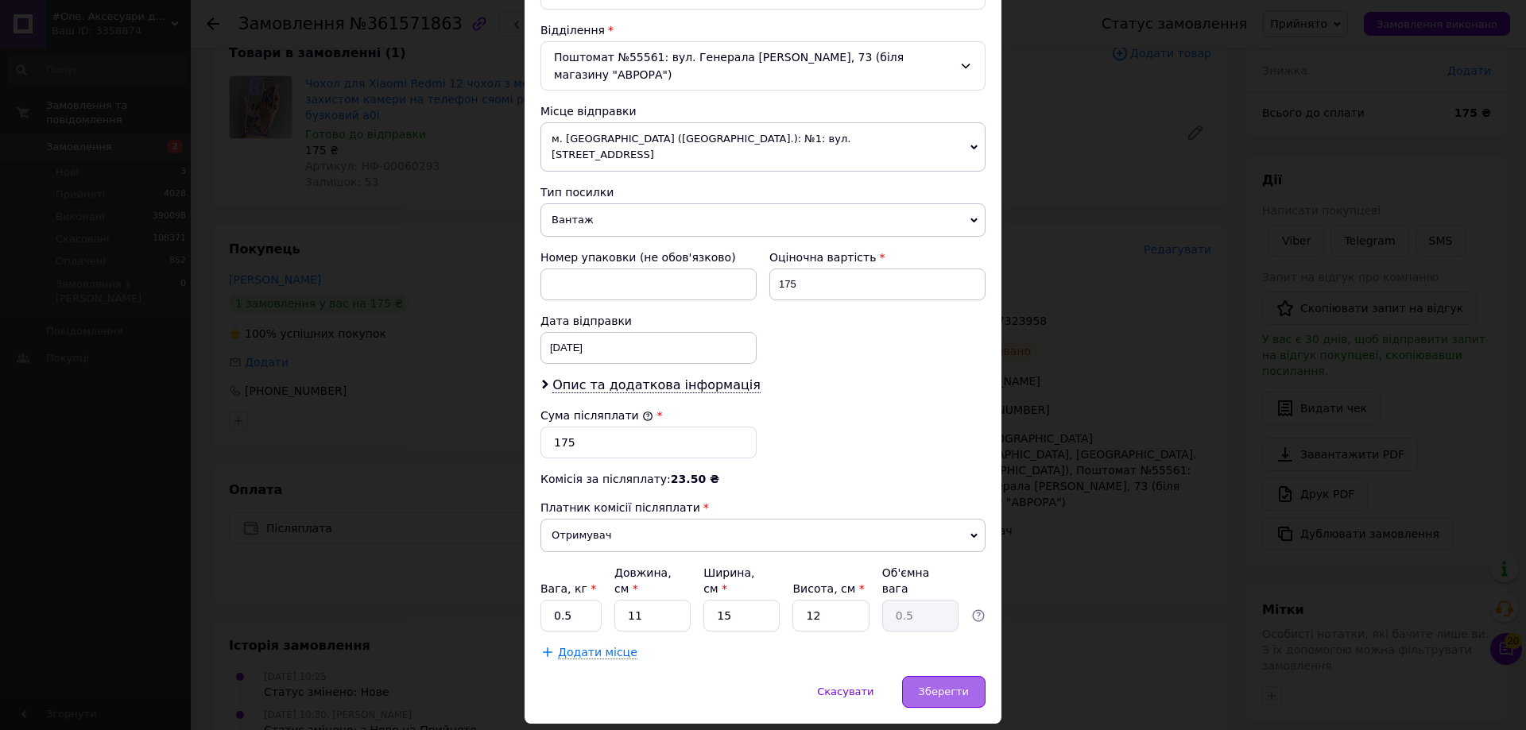
click at [954, 676] on div "Зберегти" at bounding box center [943, 692] width 83 height 32
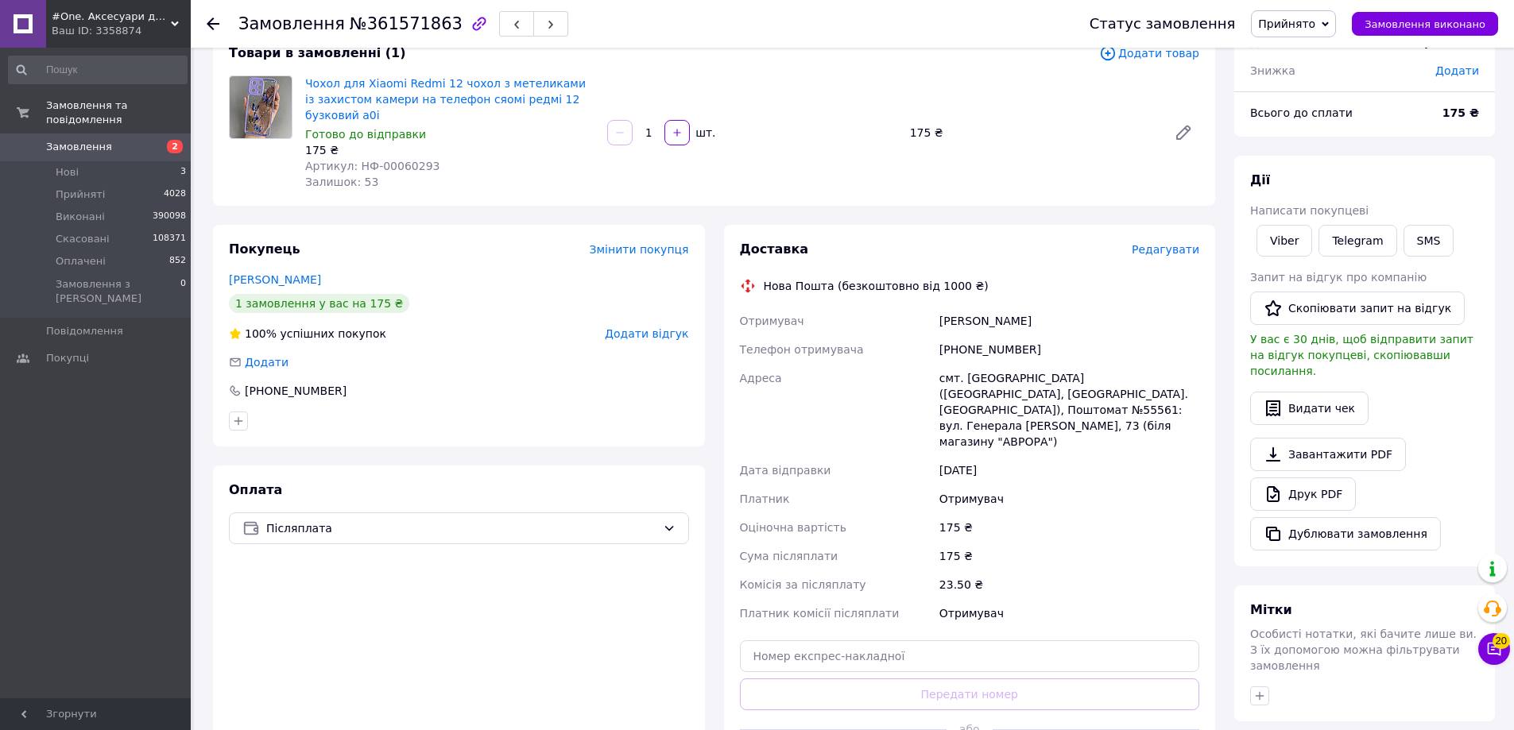
click at [978, 341] on div "[PHONE_NUMBER]" at bounding box center [1069, 349] width 266 height 29
click at [373, 33] on span "№361571863" at bounding box center [406, 23] width 113 height 19
copy span "361571863"
click at [997, 393] on div "смт. [GEOGRAPHIC_DATA] ([GEOGRAPHIC_DATA], [GEOGRAPHIC_DATA]. [GEOGRAPHIC_DATA]…" at bounding box center [1069, 410] width 266 height 92
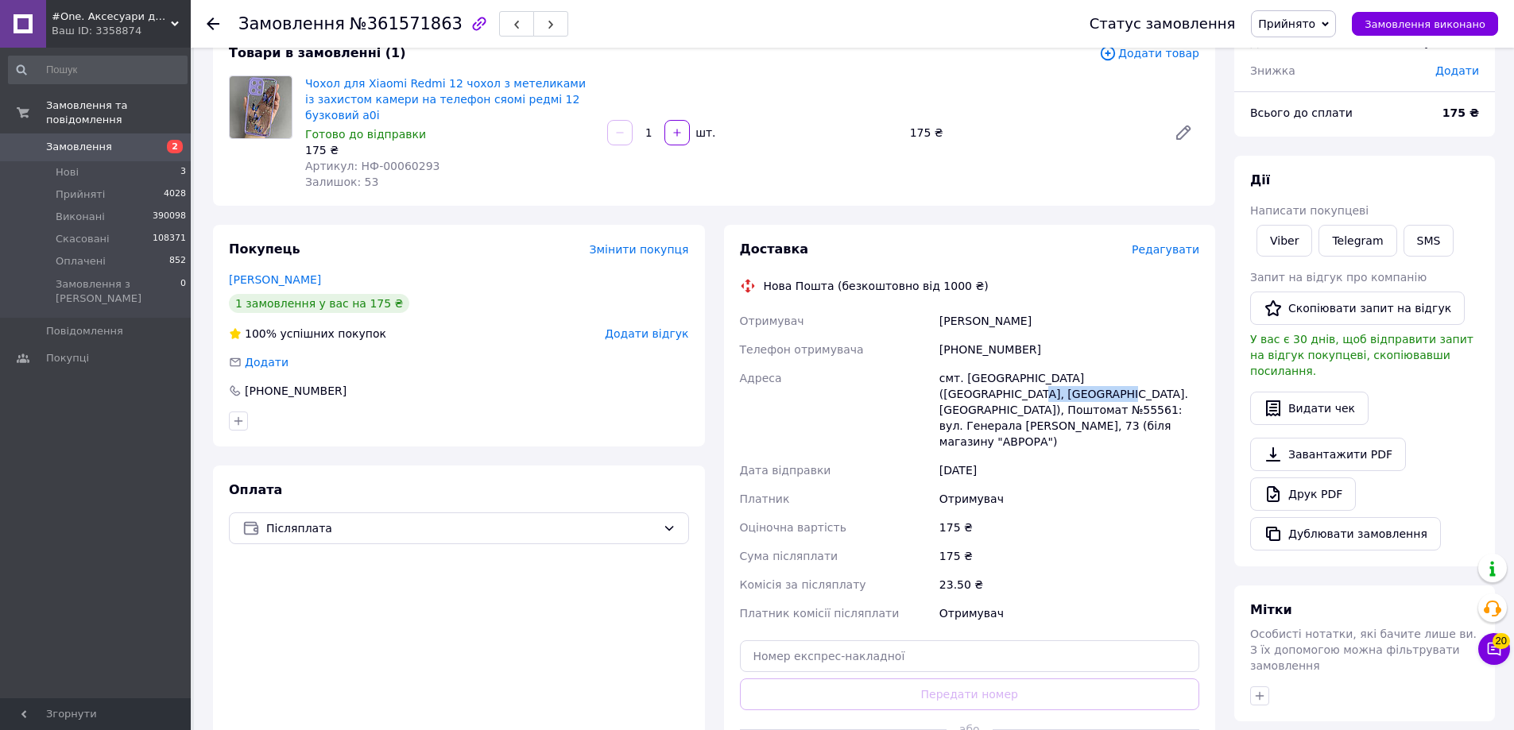
click at [997, 392] on div "смт. [GEOGRAPHIC_DATA] ([GEOGRAPHIC_DATA], [GEOGRAPHIC_DATA]. [GEOGRAPHIC_DATA]…" at bounding box center [1069, 410] width 266 height 92
click at [999, 370] on div "смт. [GEOGRAPHIC_DATA] ([GEOGRAPHIC_DATA], [GEOGRAPHIC_DATA]. [GEOGRAPHIC_DATA]…" at bounding box center [1069, 410] width 266 height 92
copy div "[GEOGRAPHIC_DATA]"
click at [1024, 412] on div "смт. [GEOGRAPHIC_DATA] ([GEOGRAPHIC_DATA], [GEOGRAPHIC_DATA]. [GEOGRAPHIC_DATA]…" at bounding box center [1069, 410] width 266 height 92
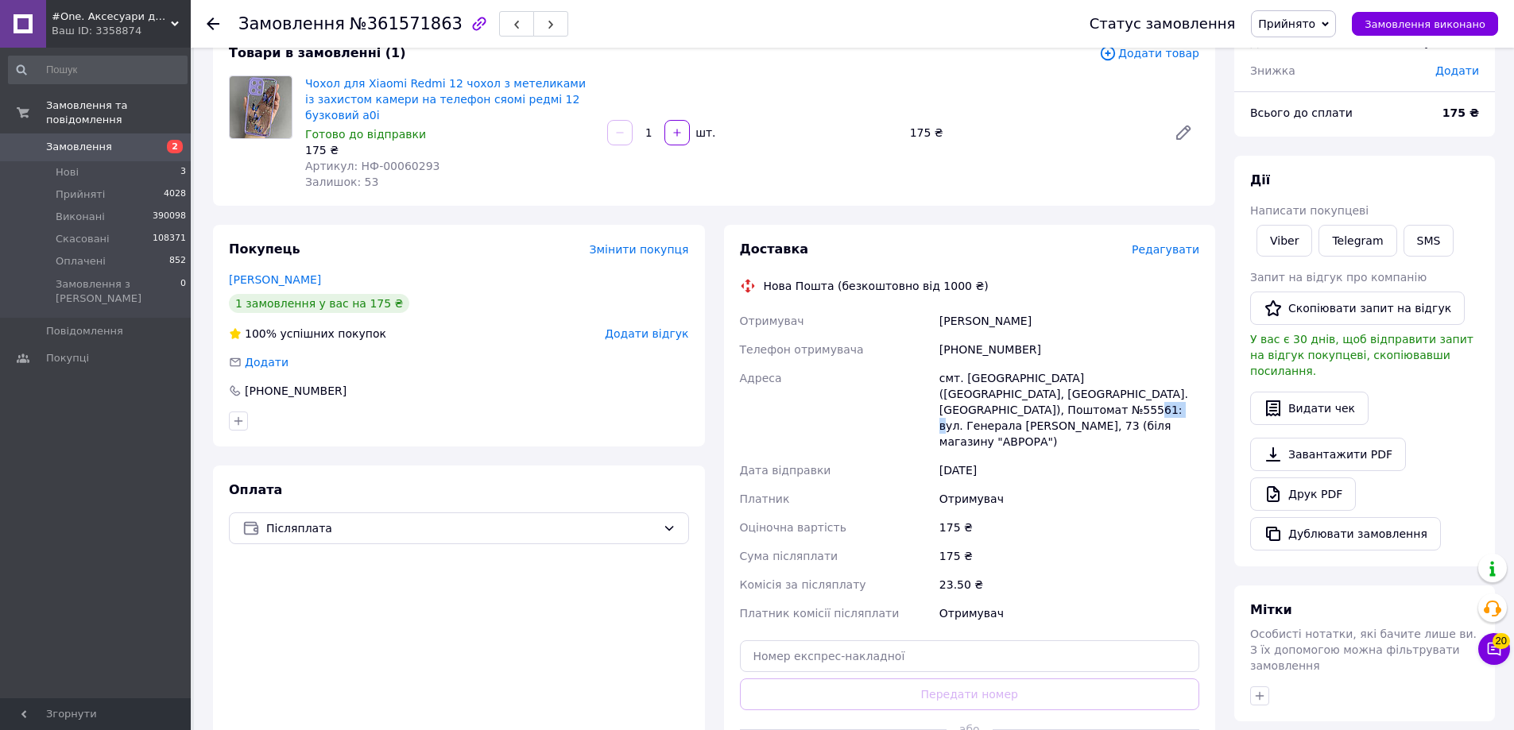
click at [1024, 412] on div "смт. [GEOGRAPHIC_DATA] ([GEOGRAPHIC_DATA], [GEOGRAPHIC_DATA]. [GEOGRAPHIC_DATA]…" at bounding box center [1069, 410] width 266 height 92
copy div "55561"
click at [916, 641] on input "text" at bounding box center [970, 657] width 460 height 32
paste input "20451247331054"
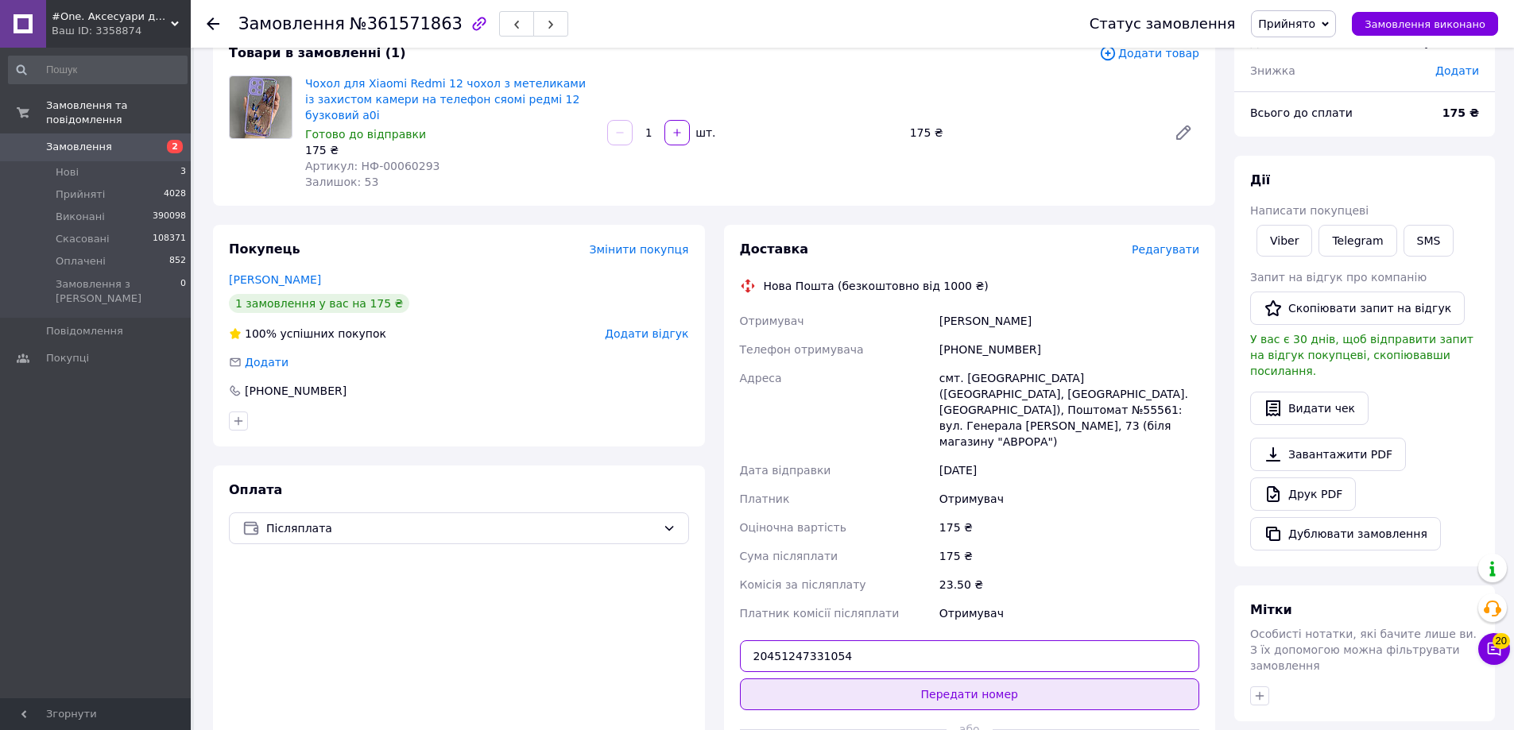
type input "20451247331054"
click at [842, 679] on button "Передати номер" at bounding box center [970, 695] width 460 height 32
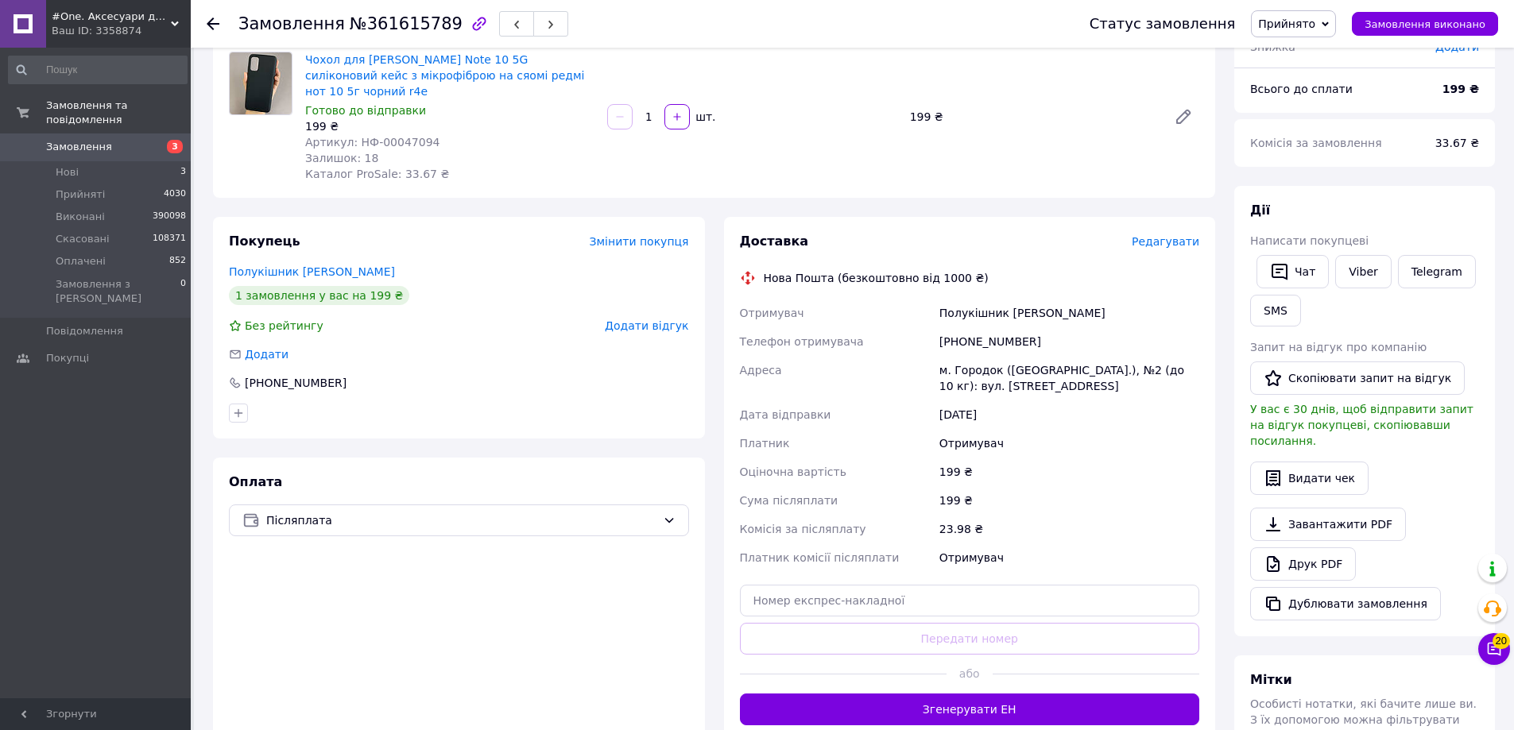
scroll to position [147, 0]
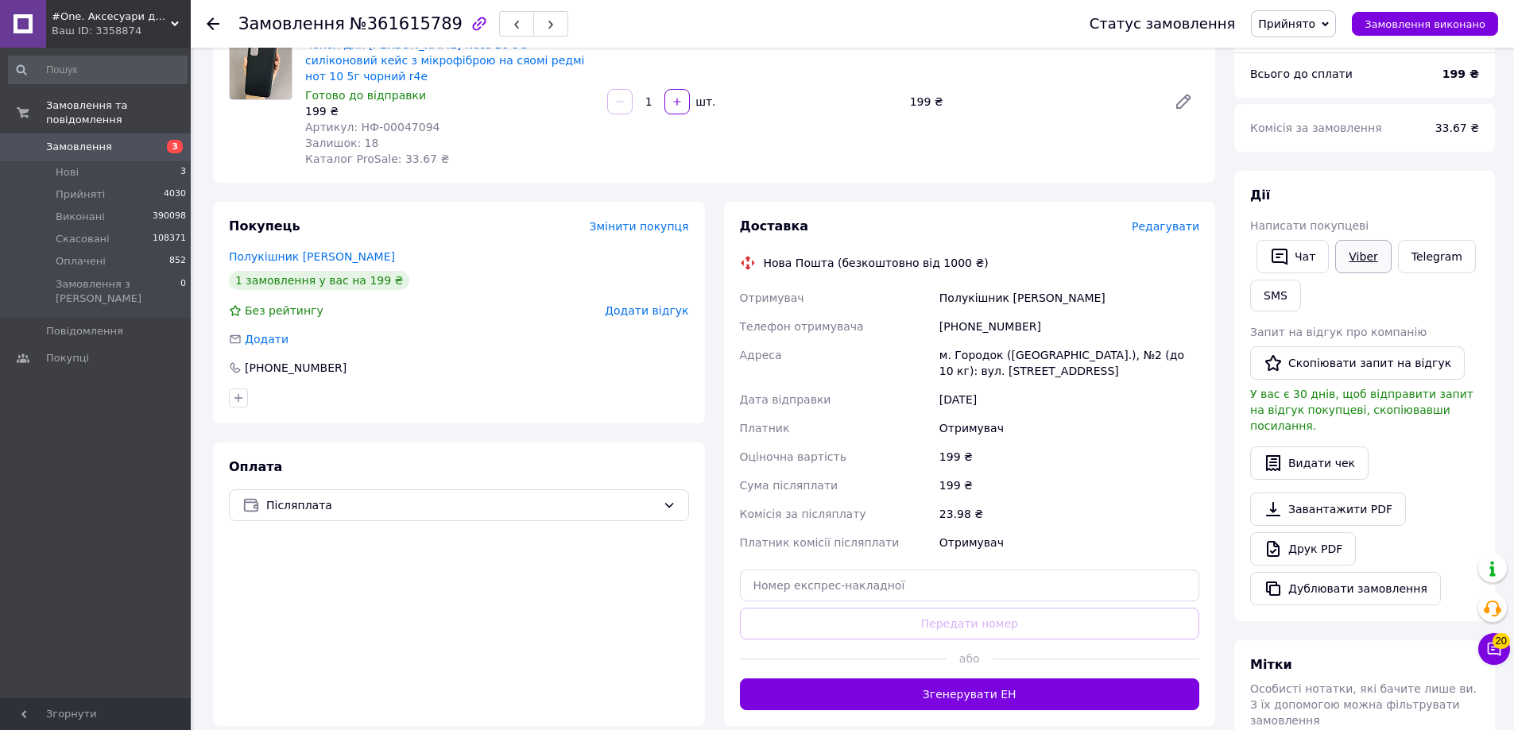
click at [1362, 256] on link "Viber" at bounding box center [1363, 256] width 56 height 33
click at [1174, 471] on div "199 ₴" at bounding box center [1069, 485] width 266 height 29
click at [1357, 250] on link "Viber" at bounding box center [1363, 256] width 56 height 33
drag, startPoint x: 1159, startPoint y: 255, endPoint x: 1139, endPoint y: 251, distance: 20.3
click at [1159, 255] on div "Доставка Редагувати Нова Пошта (безкоштовно від 1000 ₴) Отримувач Полукішник [P…" at bounding box center [970, 464] width 460 height 493
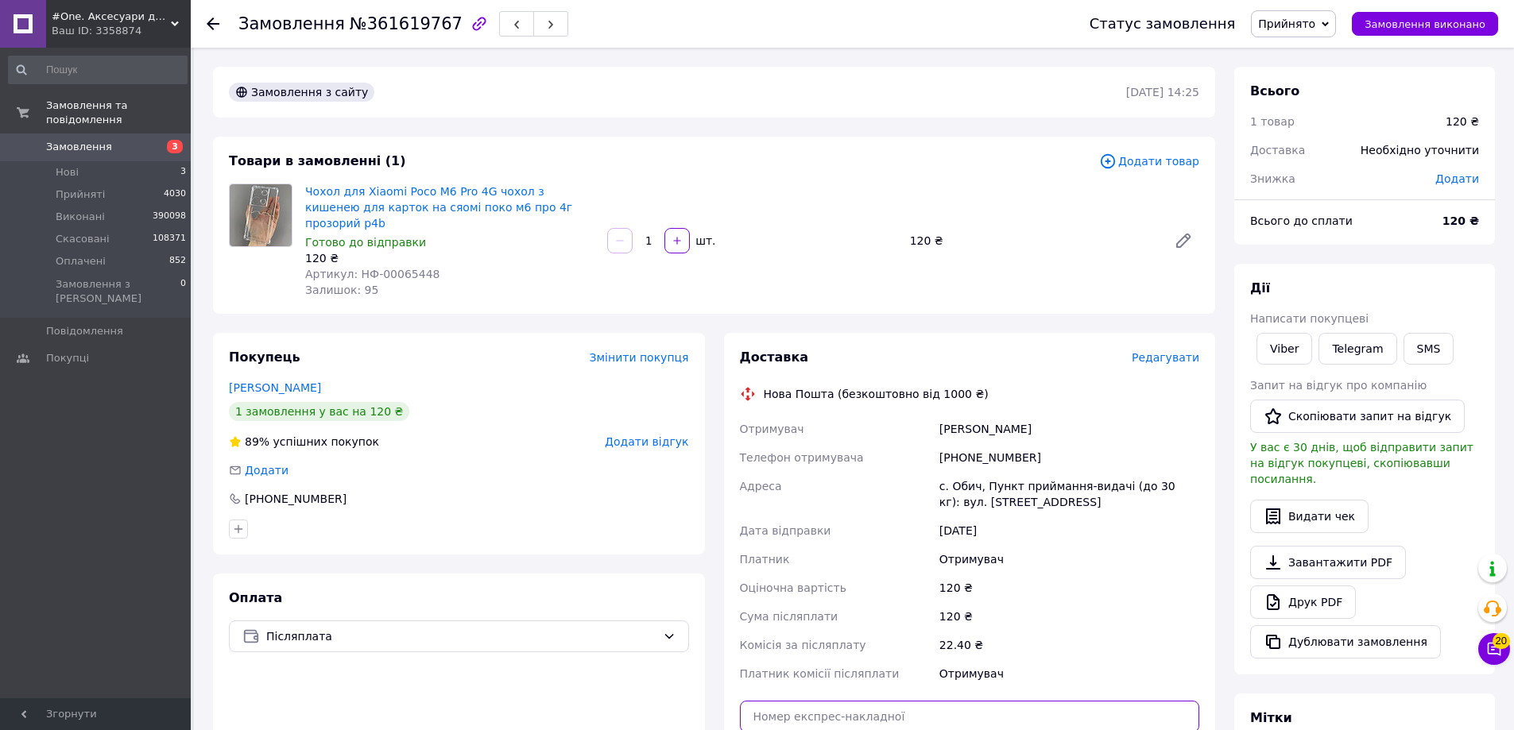
click at [785, 701] on input "text" at bounding box center [970, 717] width 460 height 32
paste input "20451247338109"
type input "20451247338109"
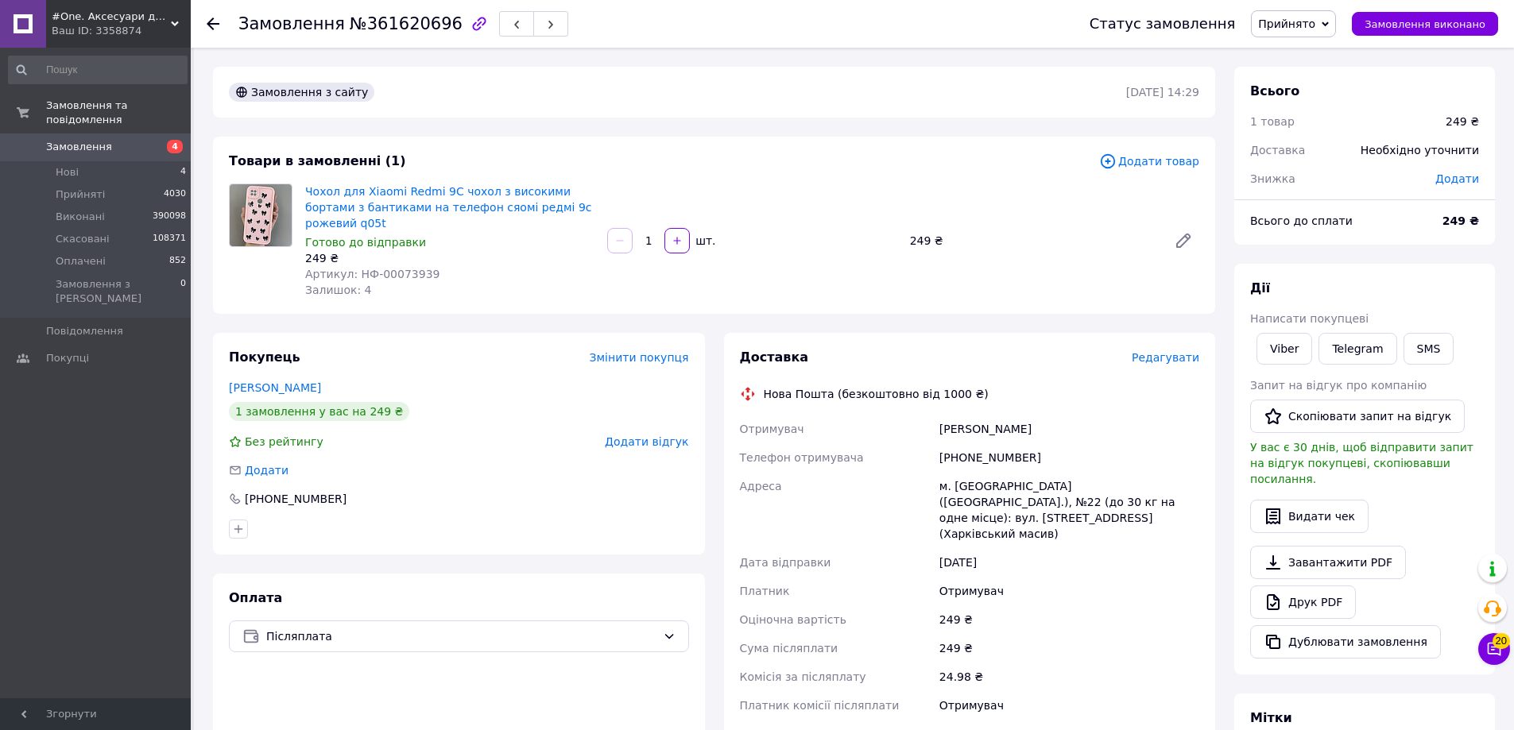
scroll to position [126, 0]
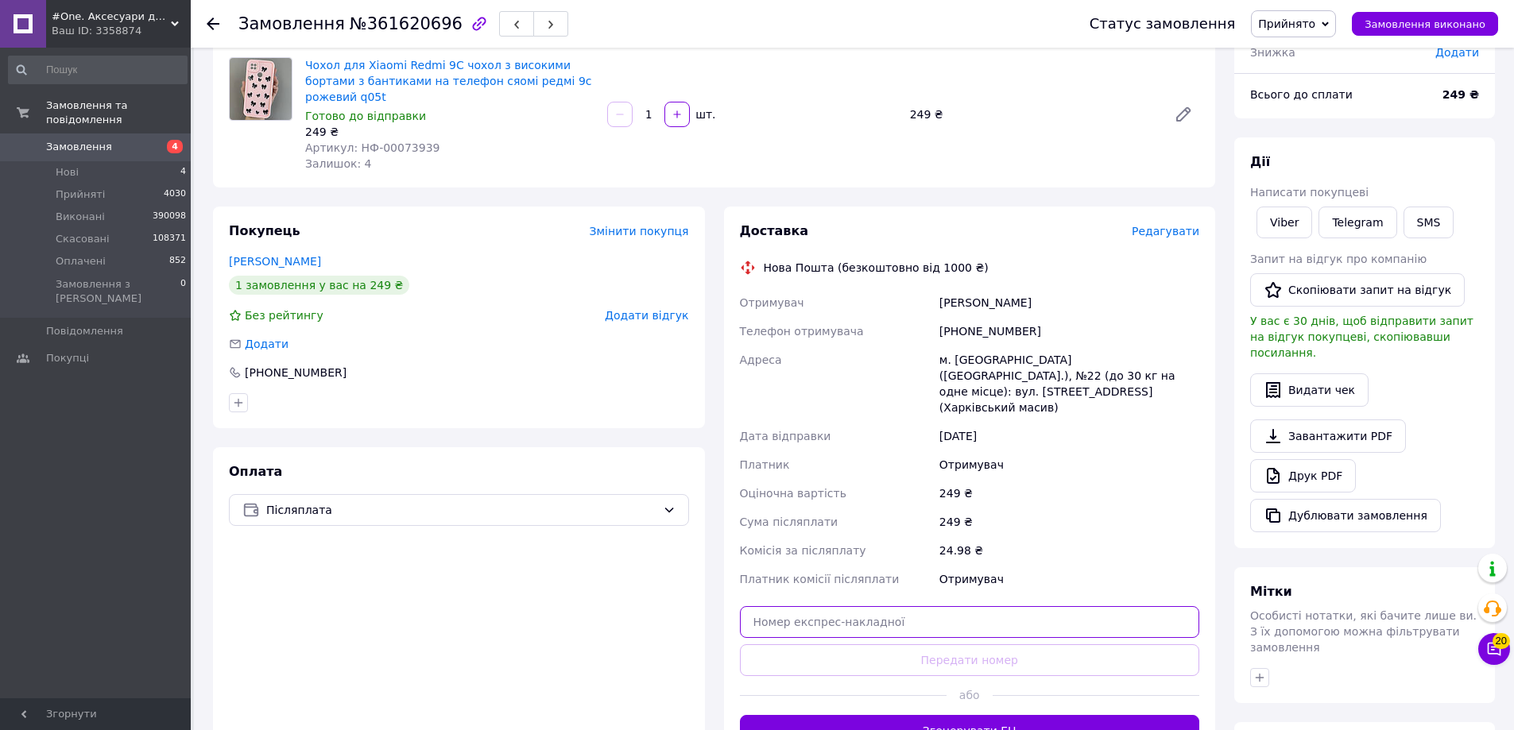
click at [974, 606] on input "text" at bounding box center [970, 622] width 460 height 32
paste input "20451247339837"
type input "20451247339837"
click at [830, 645] on button "Передати номер" at bounding box center [970, 661] width 460 height 32
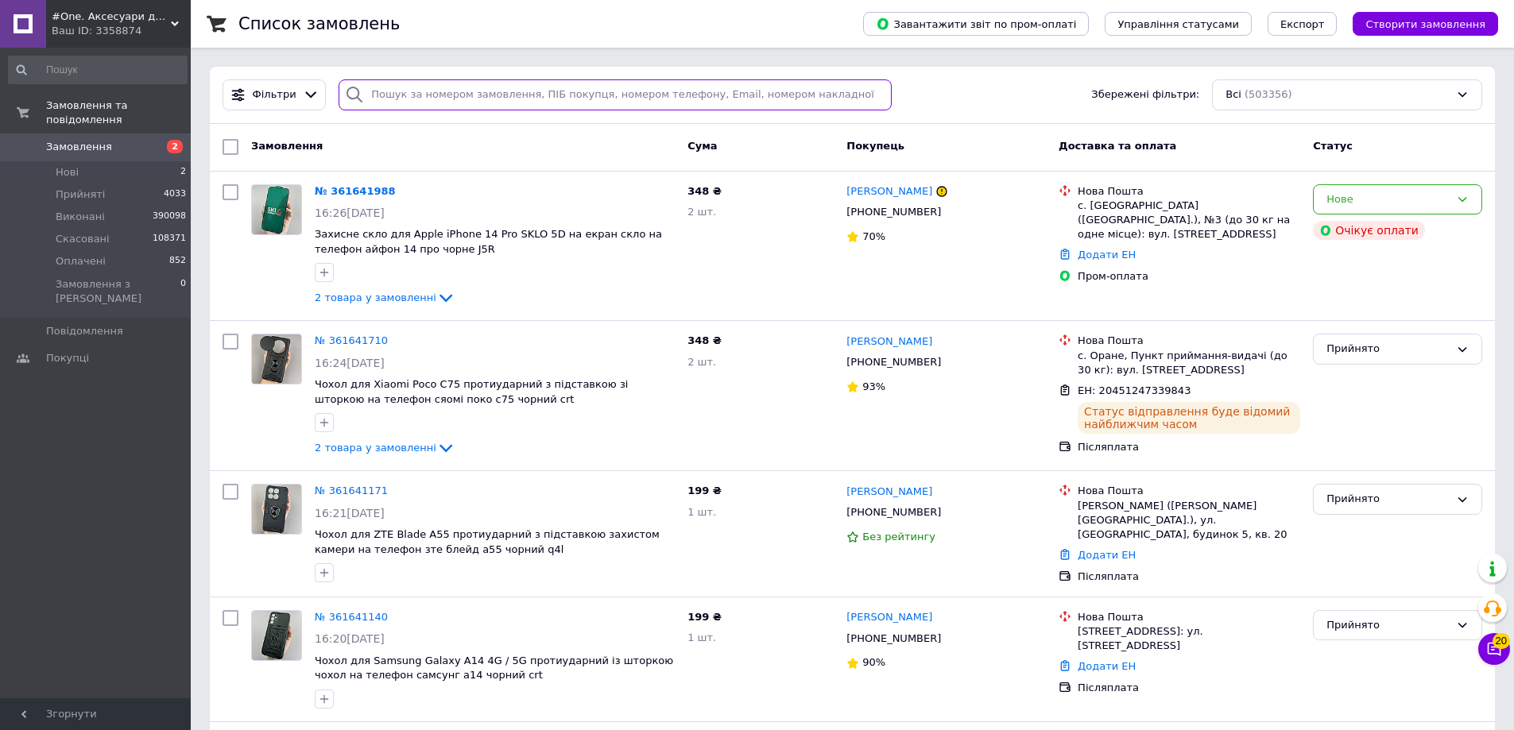
click at [494, 101] on input "search" at bounding box center [615, 94] width 553 height 31
paste input "380989404100"
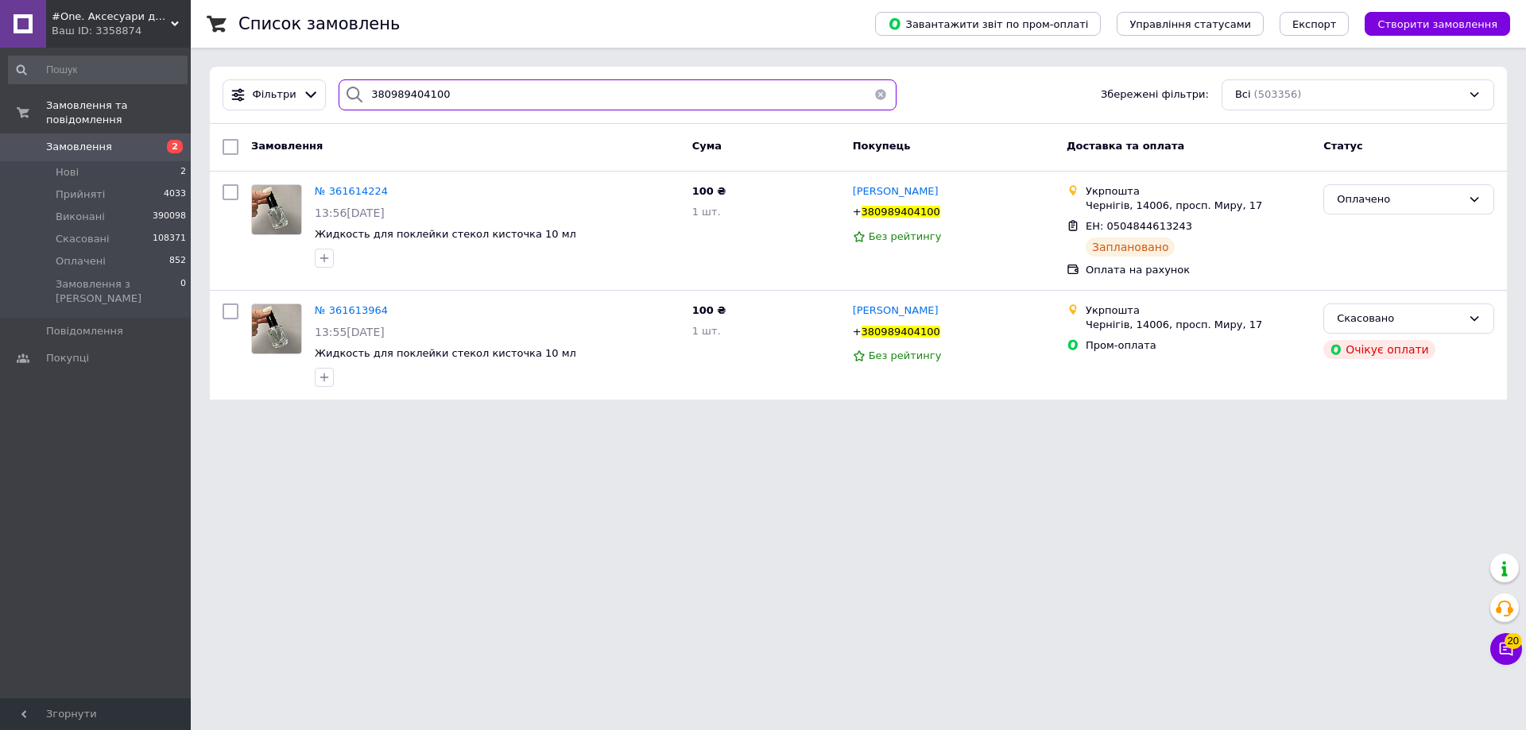
click at [530, 106] on input "380989404100" at bounding box center [618, 94] width 558 height 31
paste input "3704148"
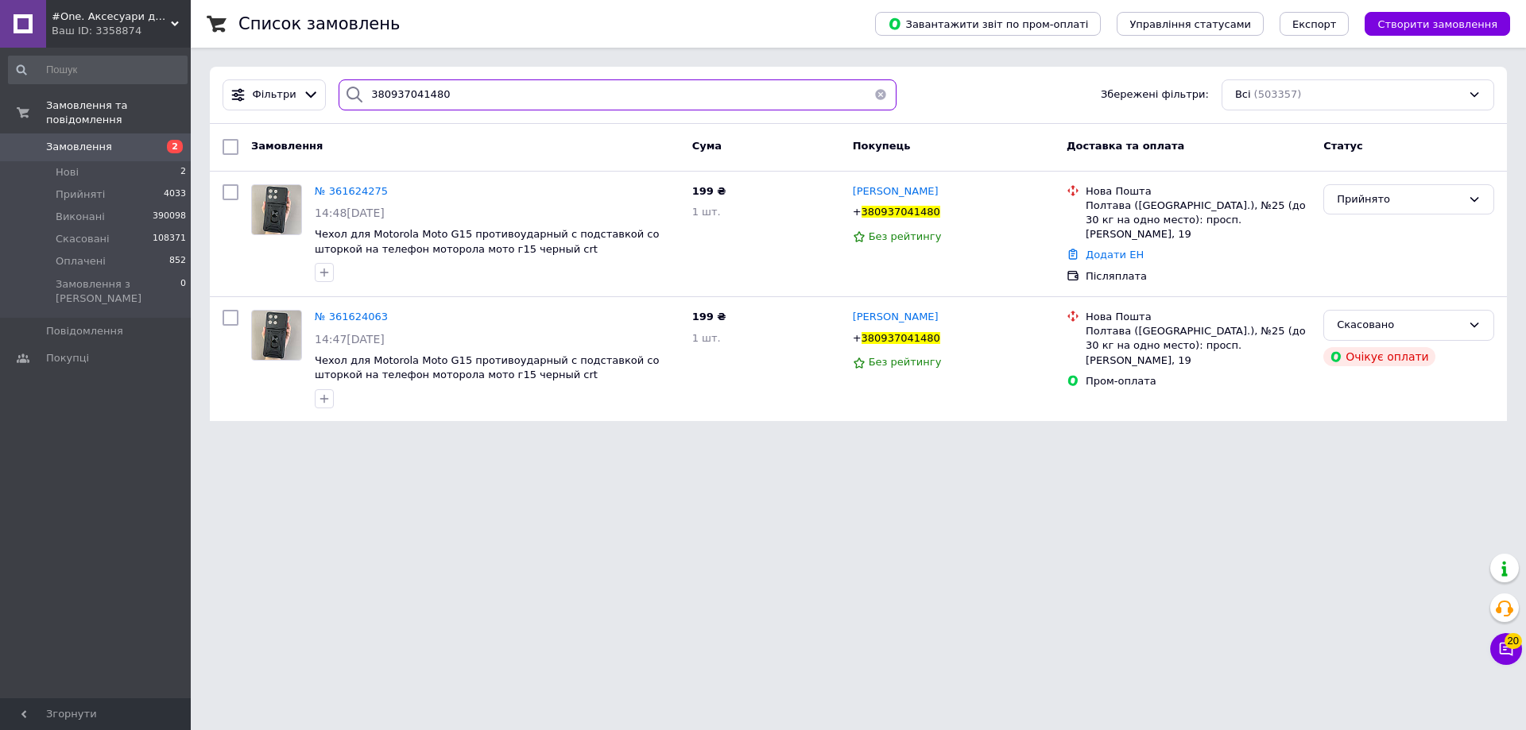
click at [494, 87] on input "380937041480" at bounding box center [618, 94] width 558 height 31
paste input "+380983766703"
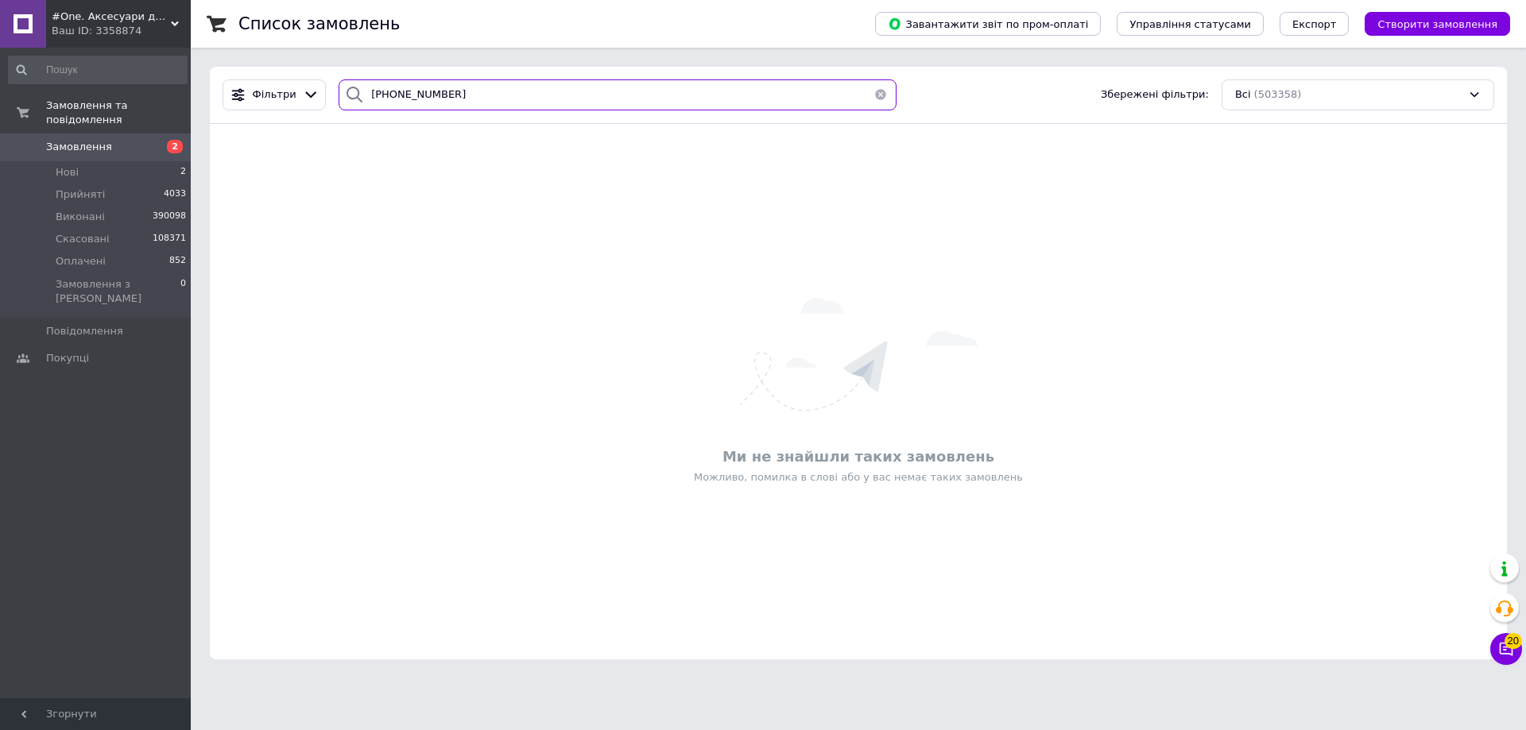
click at [495, 100] on input "+380983766703" at bounding box center [618, 94] width 558 height 31
paste input "506098080"
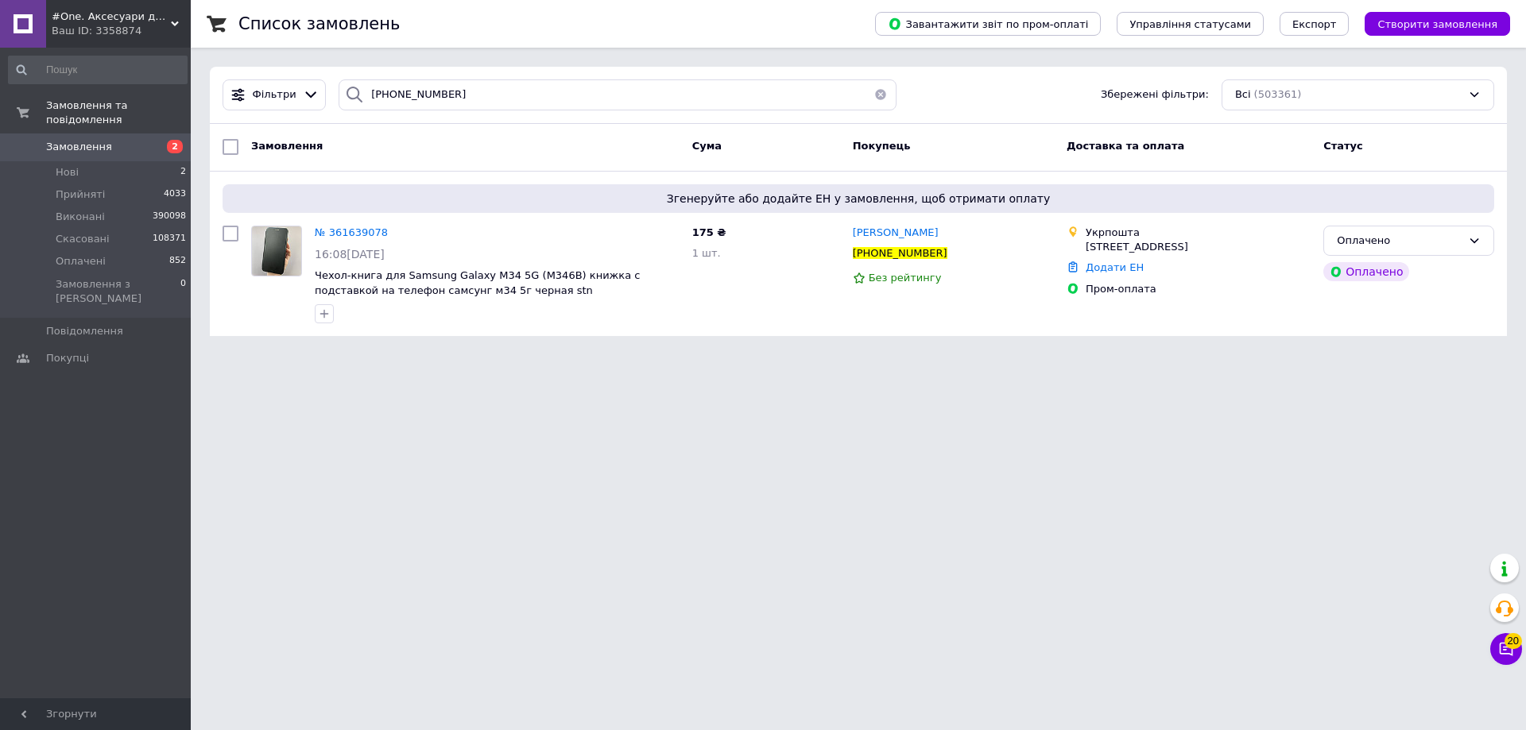
click at [579, 121] on div "Фільтри +380506098080 Збережені фільтри: Всі (503361)" at bounding box center [858, 95] width 1297 height 57
click at [577, 106] on input "+380506098080" at bounding box center [618, 94] width 558 height 31
paste input "631468137"
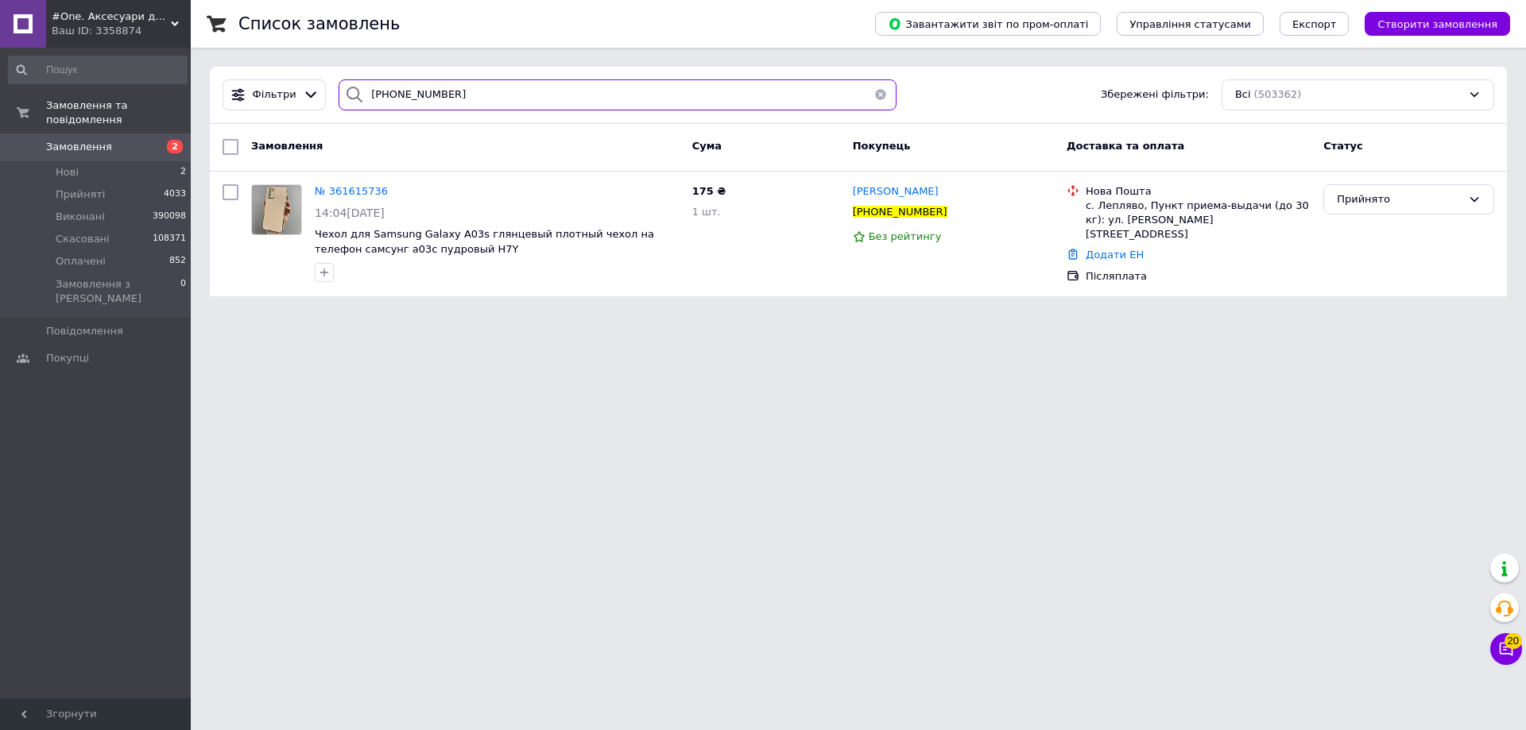
click at [525, 94] on input "[PHONE_NUMBER]" at bounding box center [618, 94] width 558 height 31
click at [513, 99] on input "+380631468137" at bounding box center [618, 94] width 558 height 31
paste input "380963505977"
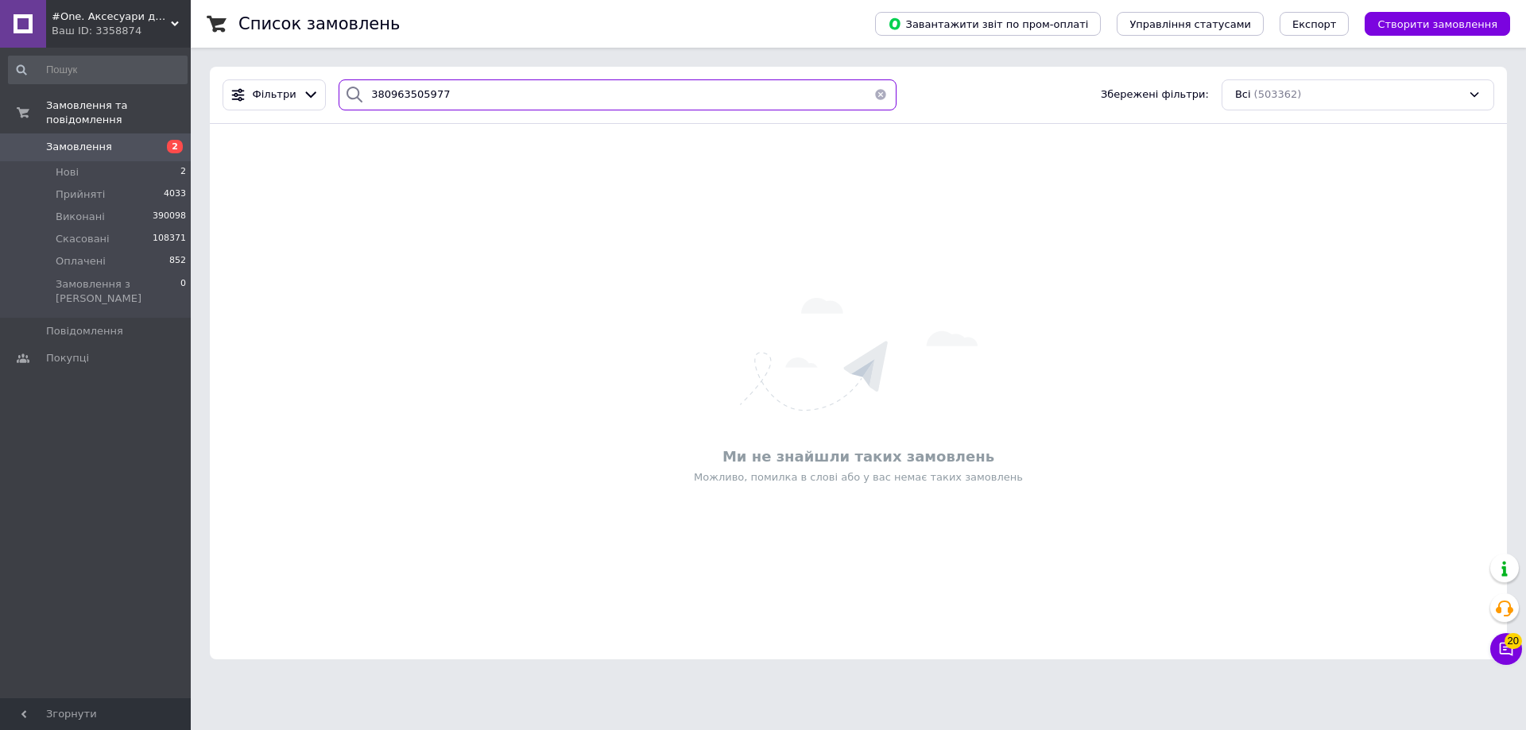
paste input "75794734"
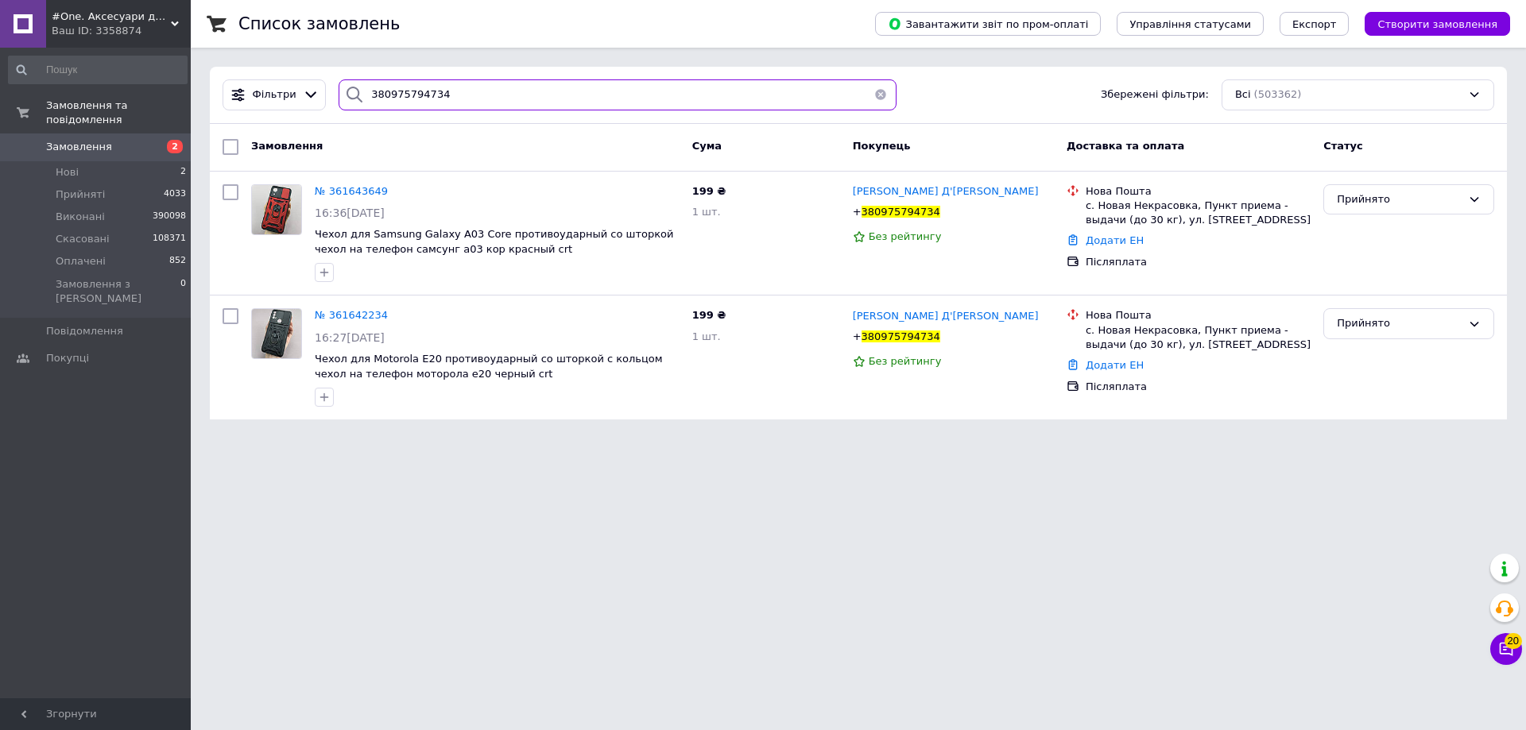
click at [553, 99] on input "380975794734" at bounding box center [618, 94] width 558 height 31
click at [1397, 327] on div "Прийнято" at bounding box center [1399, 324] width 125 height 17
click at [1400, 378] on li "Скасовано" at bounding box center [1408, 386] width 169 height 29
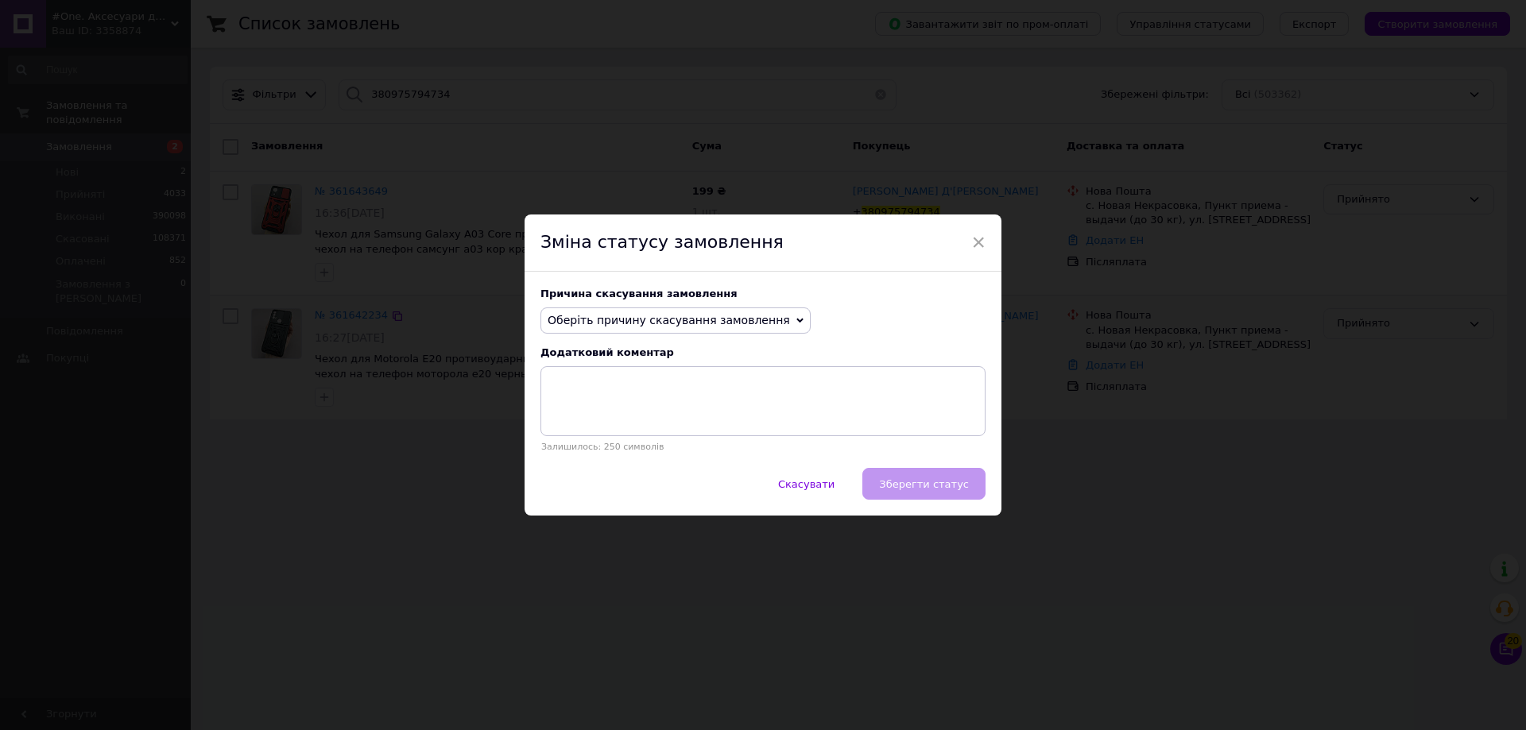
click at [616, 314] on span "Оберіть причину скасування замовлення" at bounding box center [669, 320] width 242 height 13
click at [720, 446] on li "Замовлення-дублікат" at bounding box center [675, 441] width 269 height 22
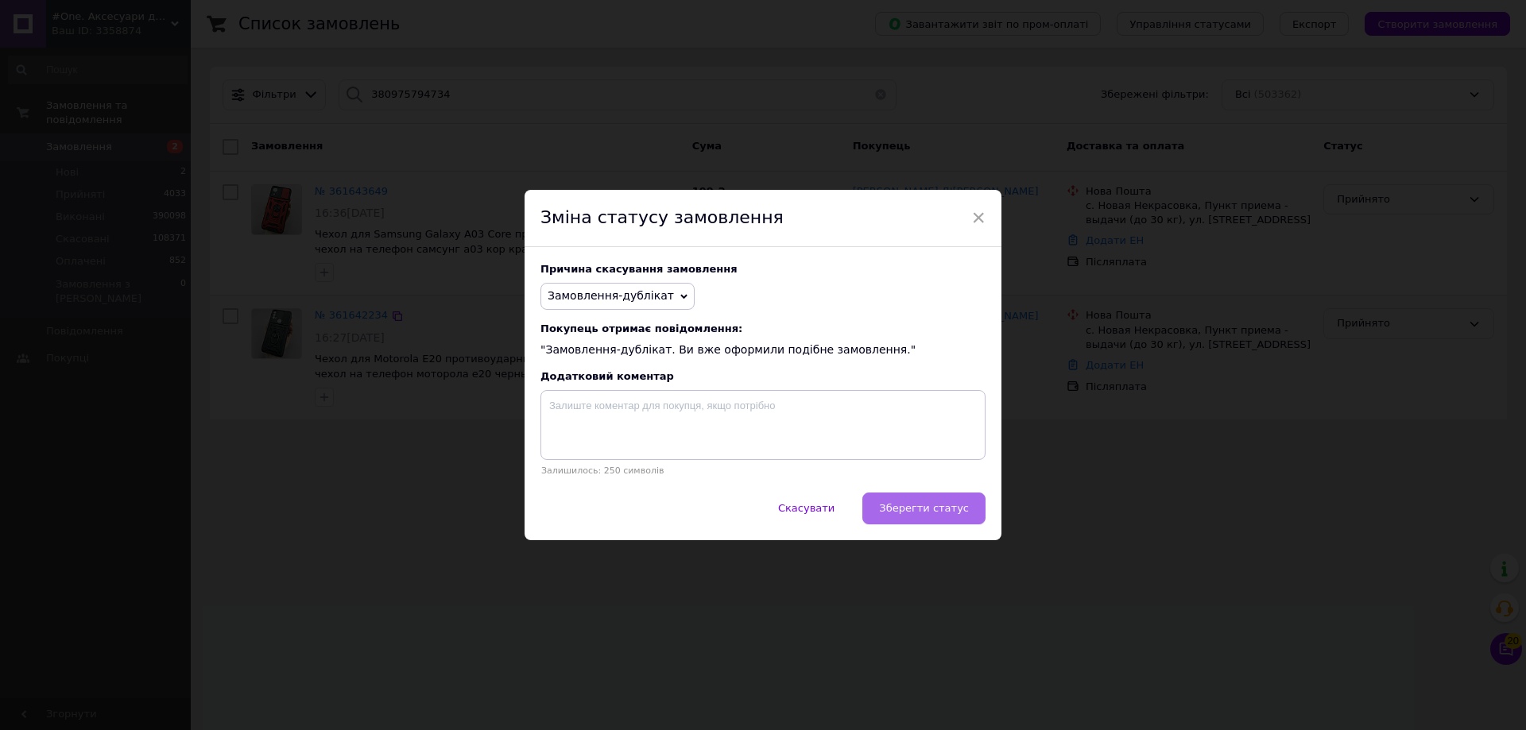
click at [919, 506] on span "Зберегти статус" at bounding box center [924, 508] width 90 height 12
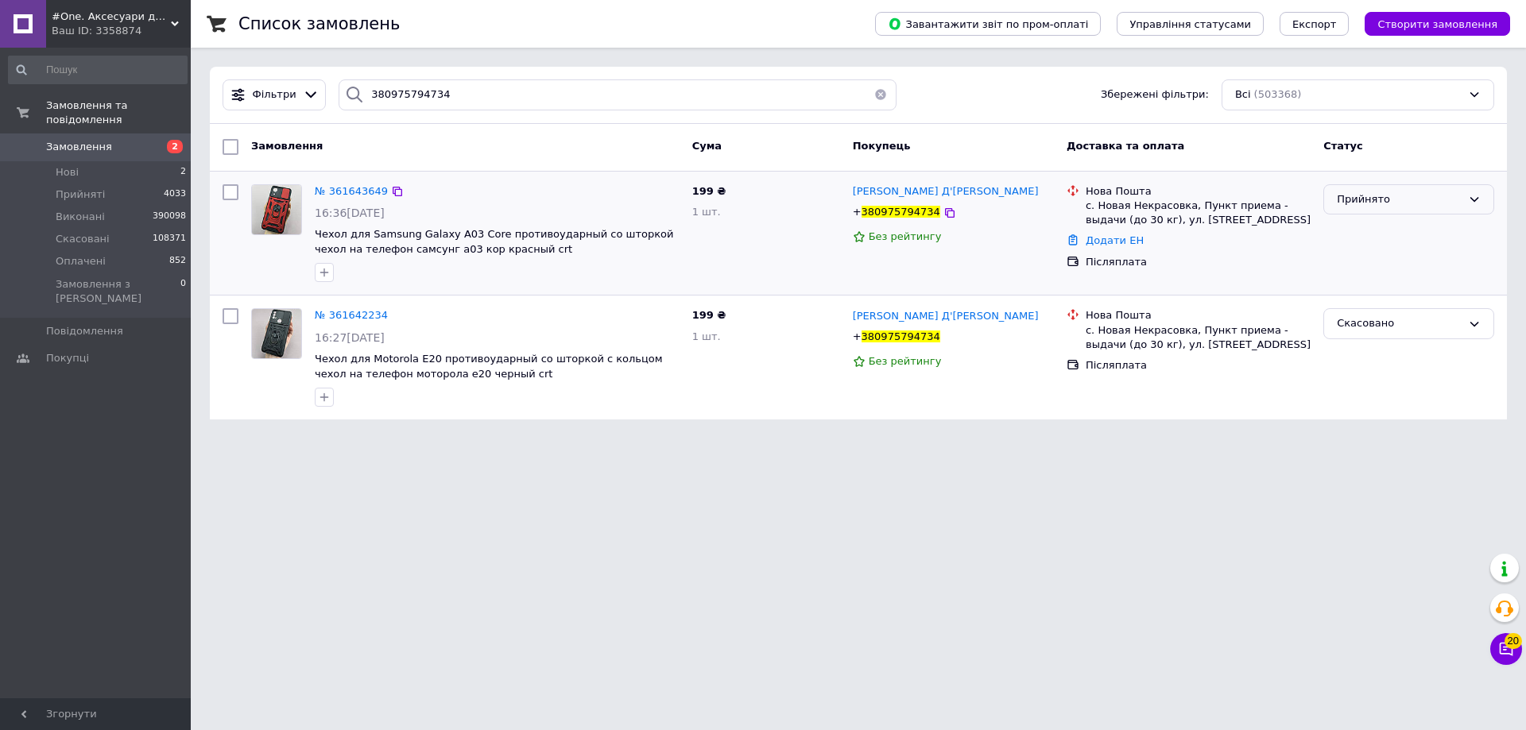
click at [1408, 195] on div "Прийнято" at bounding box center [1399, 200] width 125 height 17
click at [1391, 254] on li "Скасовано" at bounding box center [1408, 261] width 169 height 29
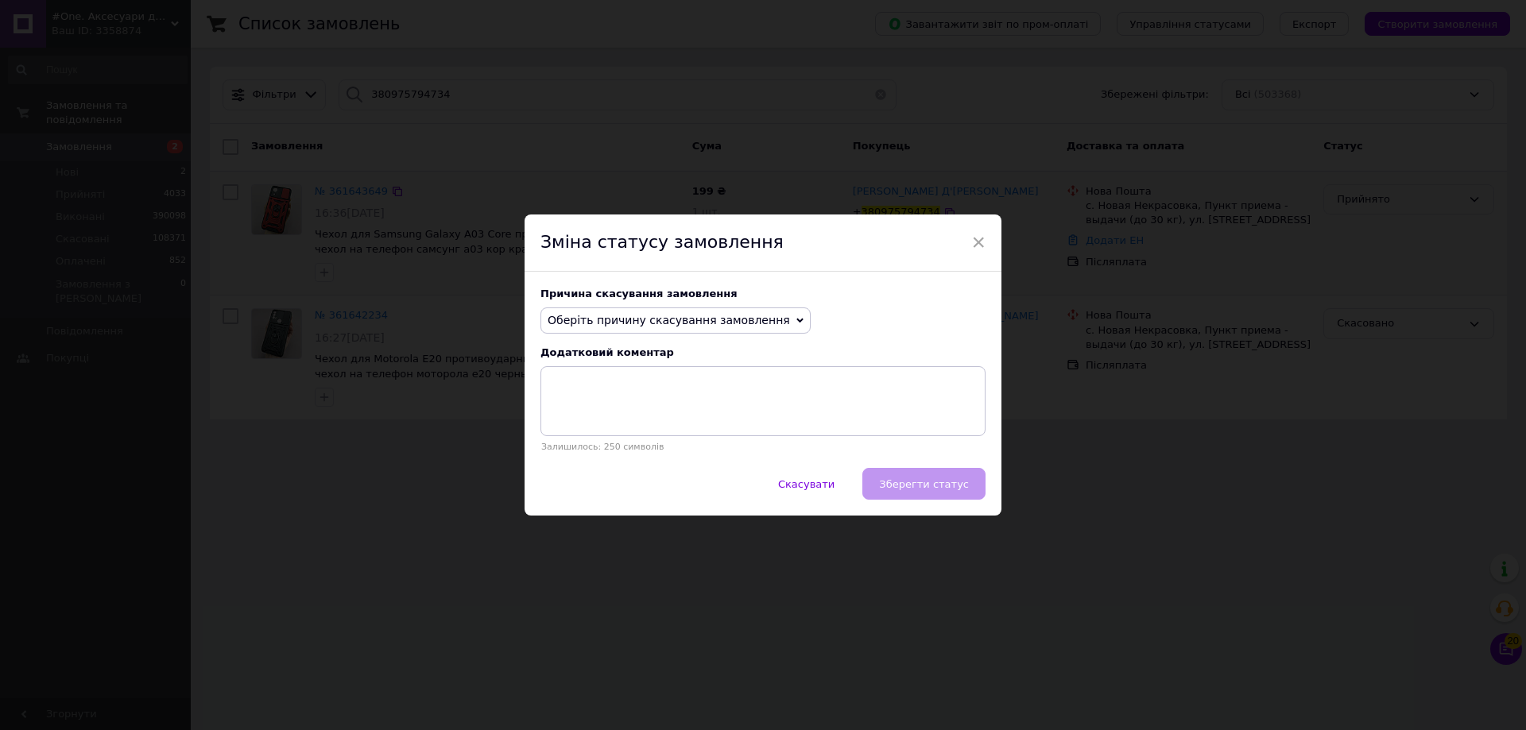
click at [627, 309] on span "Оберіть причину скасування замовлення" at bounding box center [675, 321] width 270 height 27
drag, startPoint x: 648, startPoint y: 326, endPoint x: 672, endPoint y: 376, distance: 55.5
click at [649, 327] on span "Оберіть причину скасування замовлення" at bounding box center [669, 320] width 242 height 13
drag, startPoint x: 713, startPoint y: 314, endPoint x: 684, endPoint y: 371, distance: 64.3
click at [713, 319] on span "Оберіть причину скасування замовлення" at bounding box center [669, 320] width 242 height 13
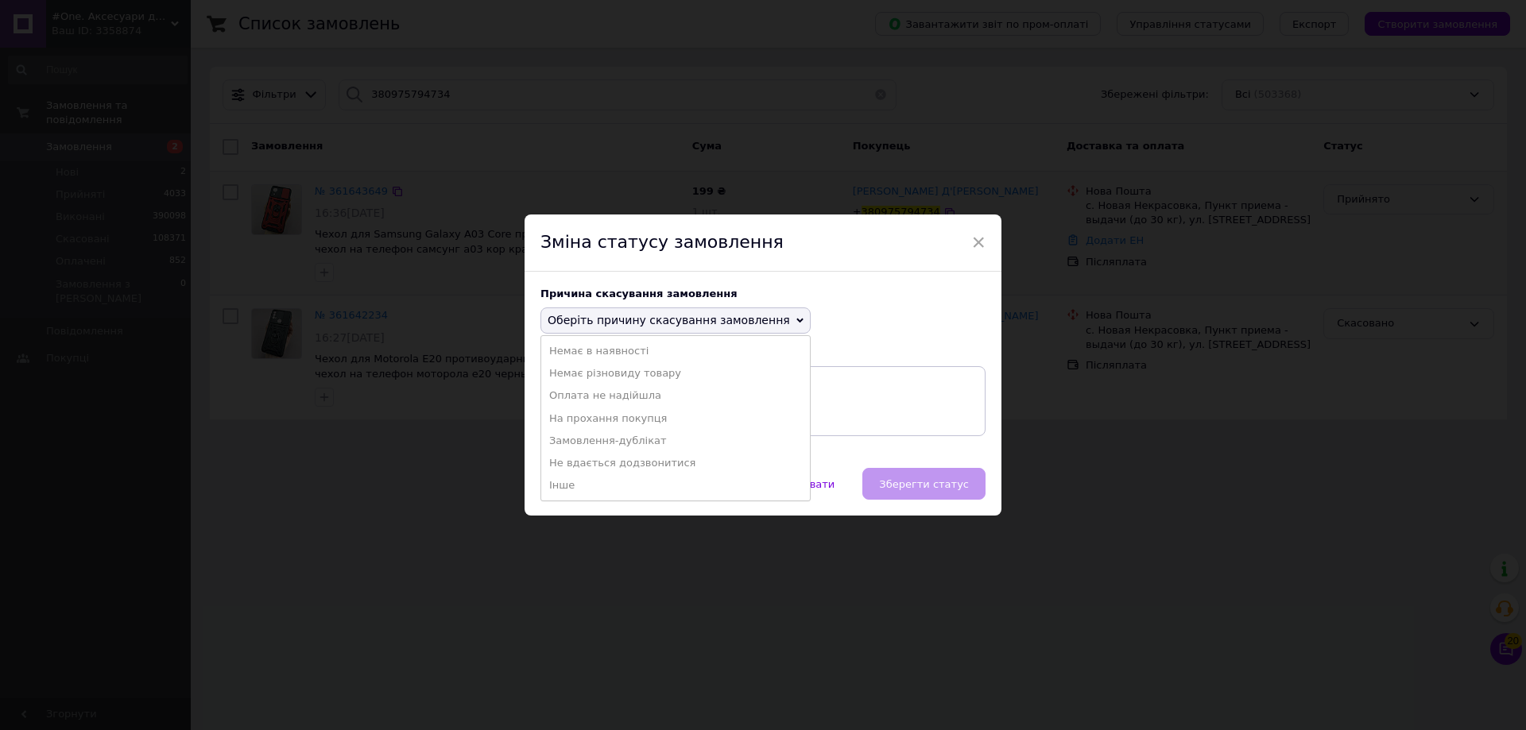
drag, startPoint x: 662, startPoint y: 435, endPoint x: 721, endPoint y: 459, distance: 63.5
click at [665, 437] on li "Замовлення-дублікат" at bounding box center [675, 441] width 269 height 22
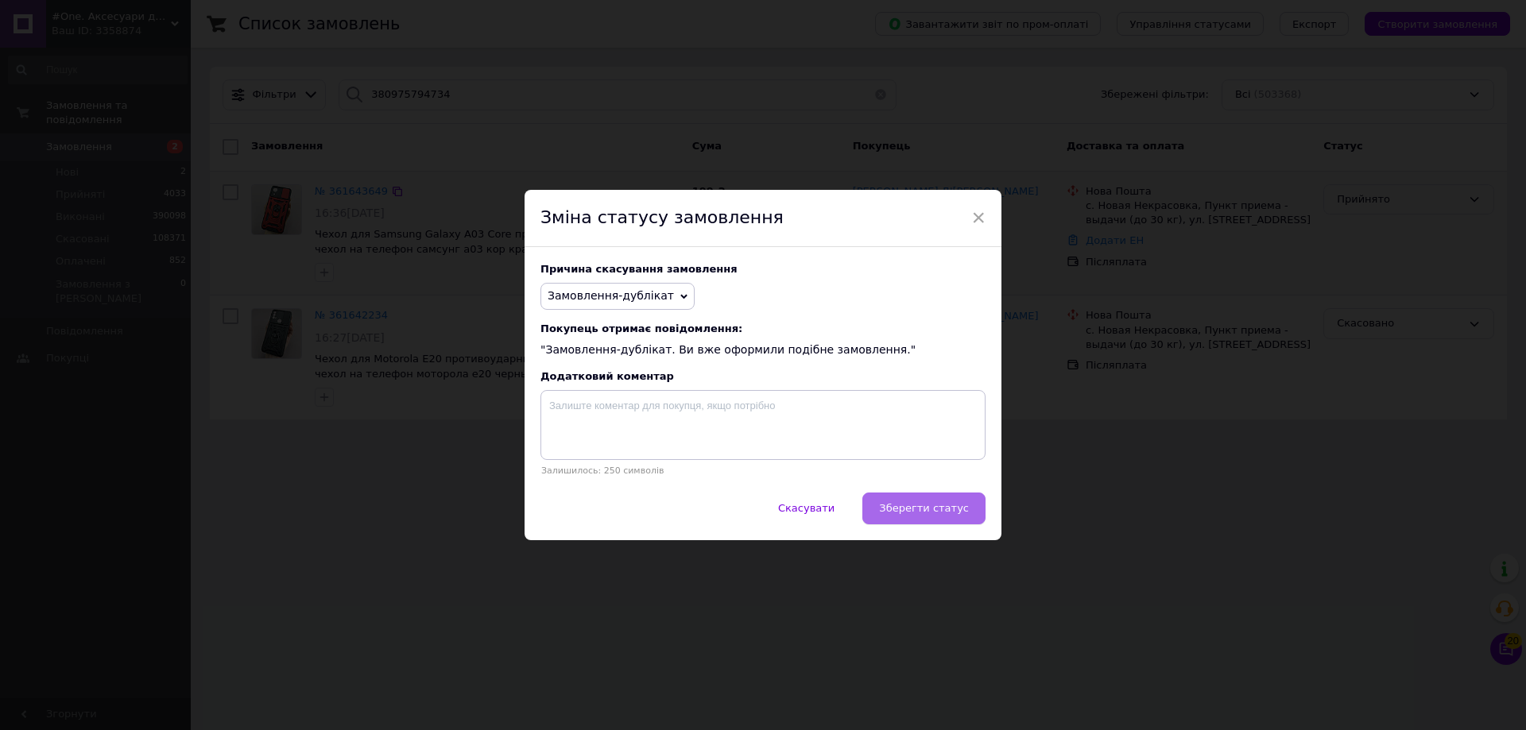
click at [914, 514] on span "Зберегти статус" at bounding box center [924, 508] width 90 height 12
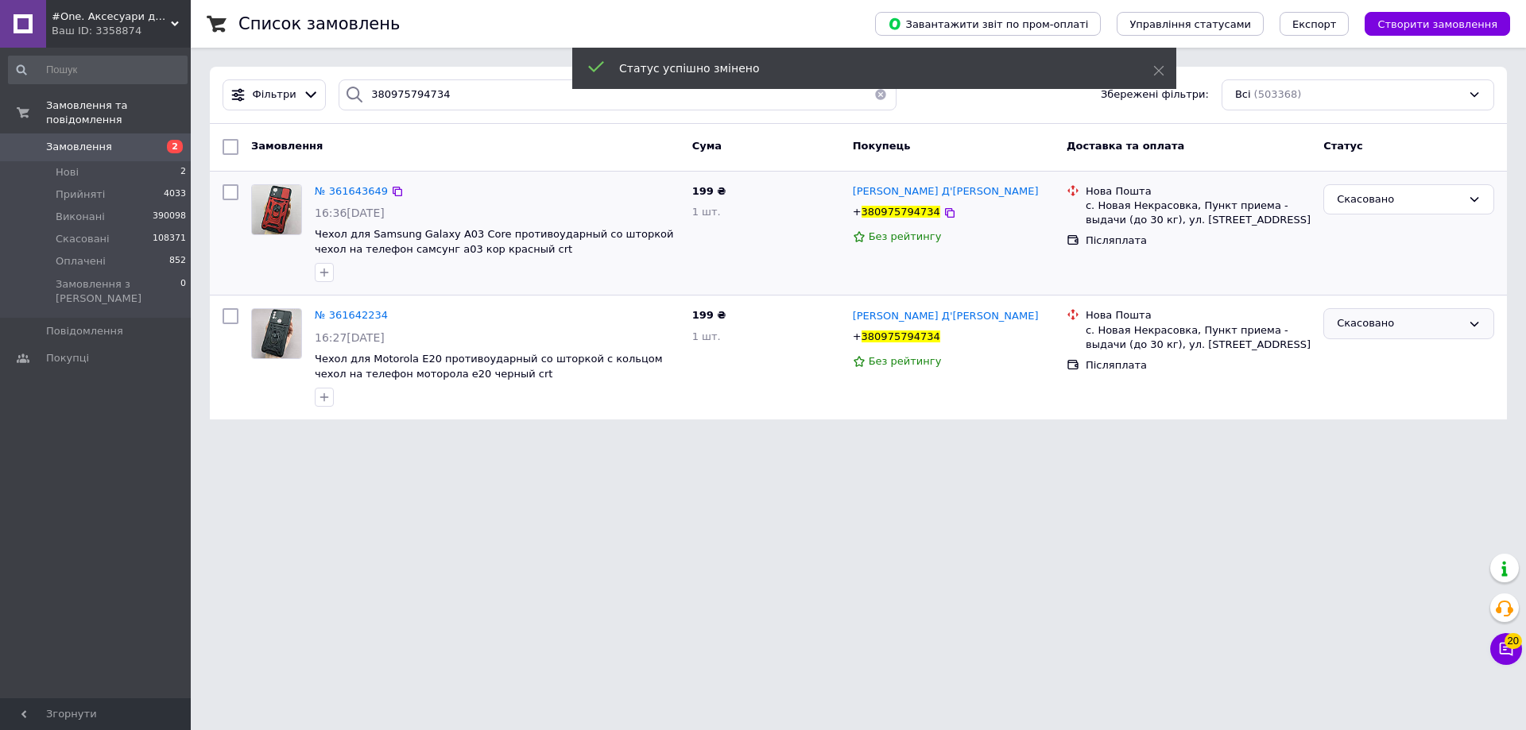
click at [1381, 328] on div "Скасовано" at bounding box center [1399, 324] width 125 height 17
click at [1366, 366] on li "Прийнято" at bounding box center [1408, 357] width 169 height 29
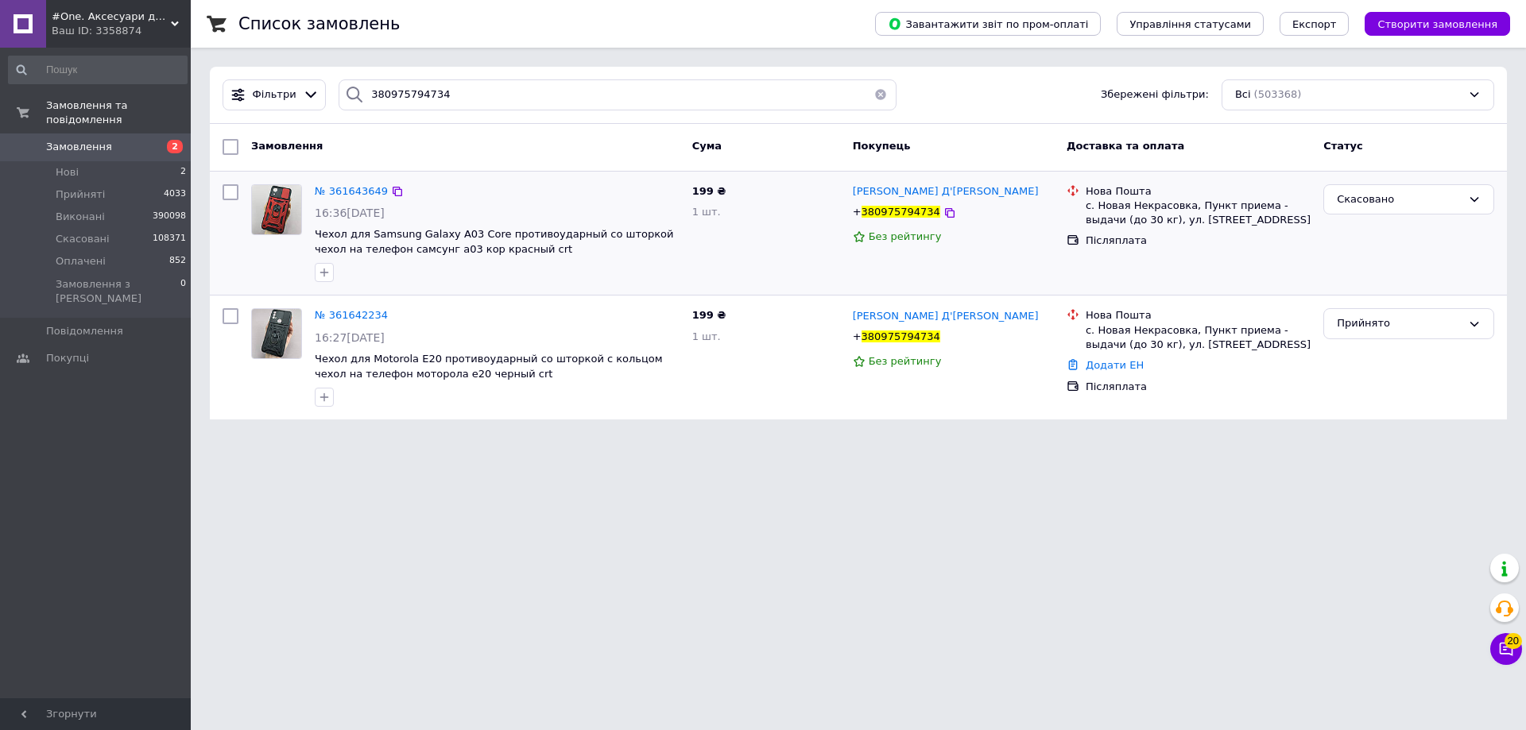
click at [582, 112] on div "Фільтри 380975794734 Збережені фільтри: Всі (503368)" at bounding box center [858, 95] width 1297 height 57
click at [581, 103] on input "380975794734" at bounding box center [618, 94] width 558 height 31
paste input "63505977"
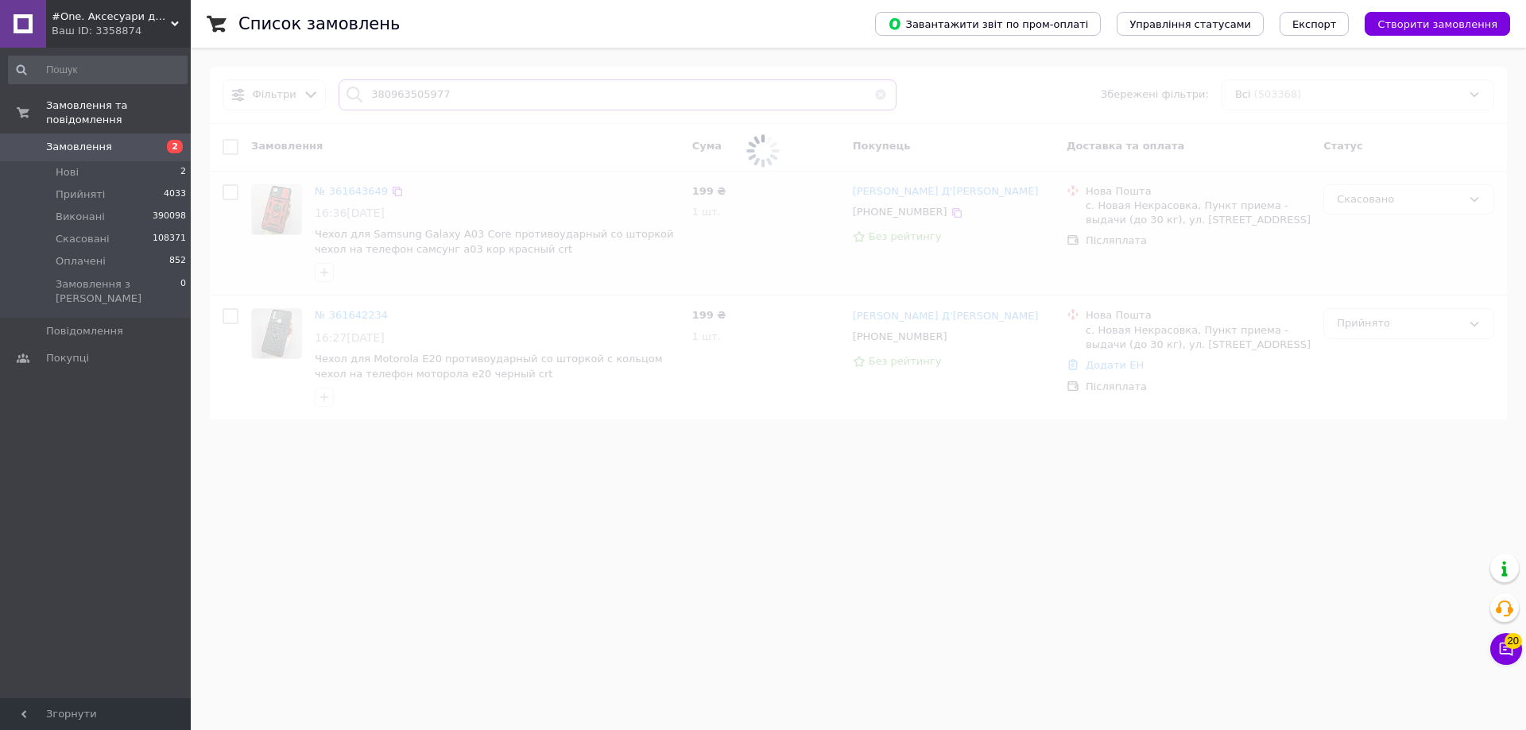
type input "380963505977"
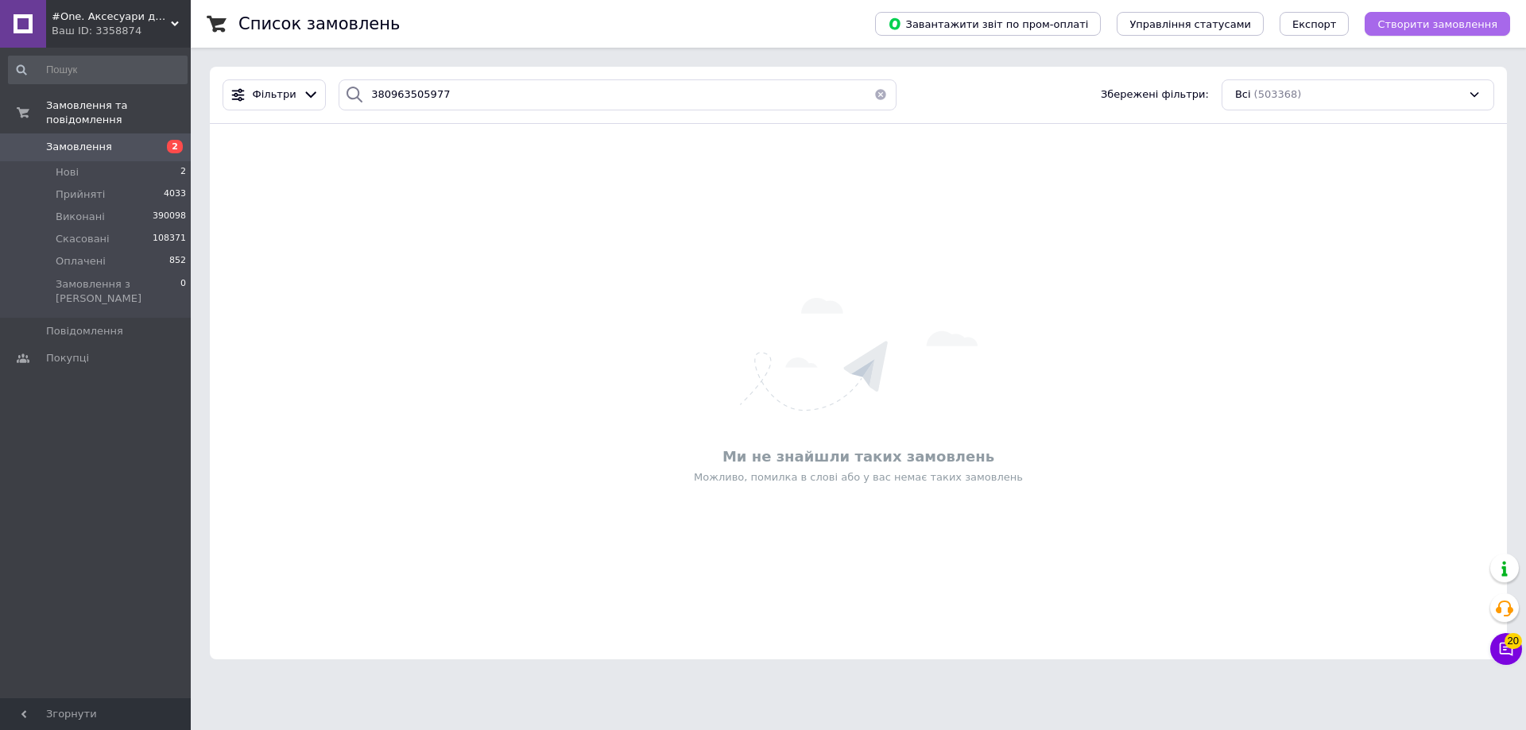
click at [1417, 14] on button "Створити замовлення" at bounding box center [1437, 24] width 145 height 24
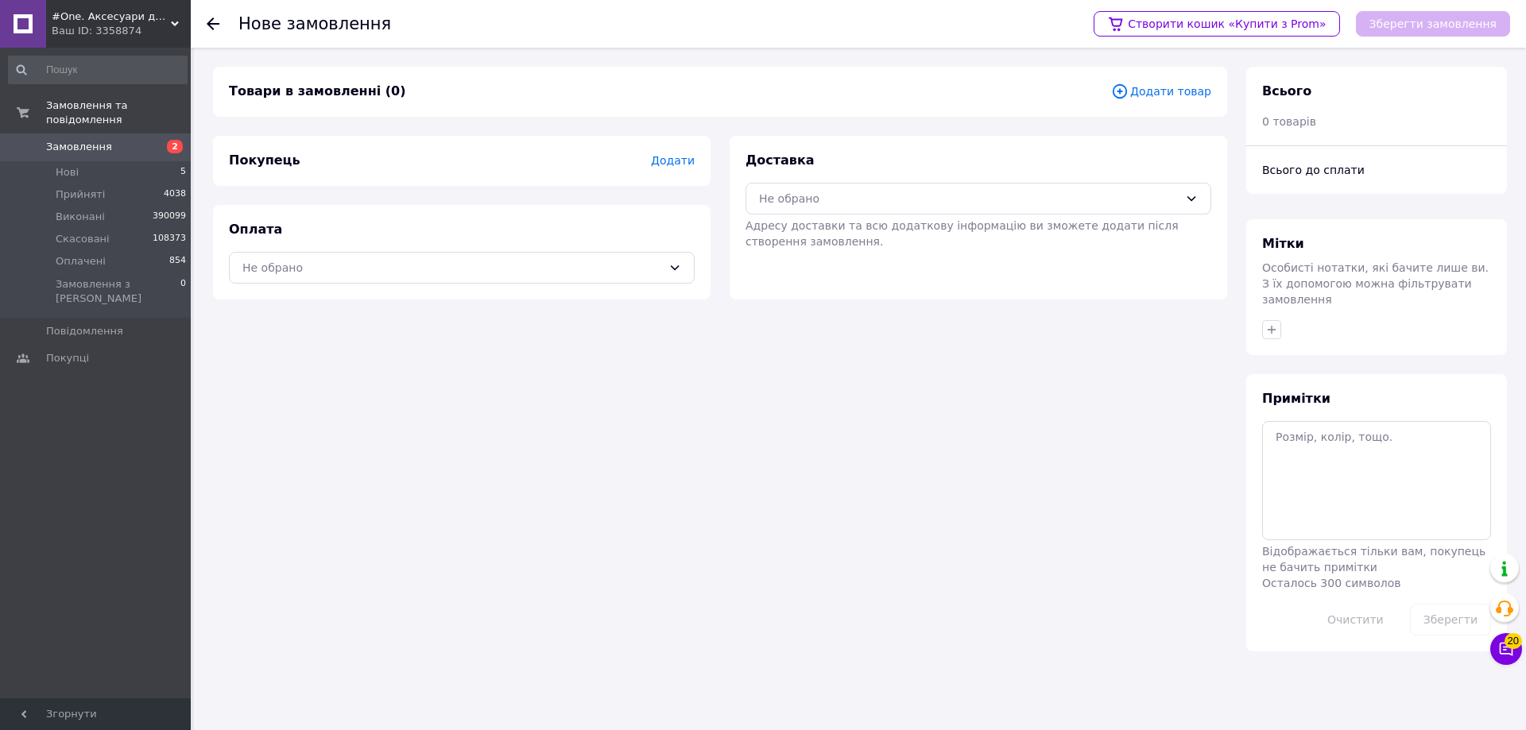
click at [1189, 83] on span "Додати товар" at bounding box center [1161, 91] width 100 height 17
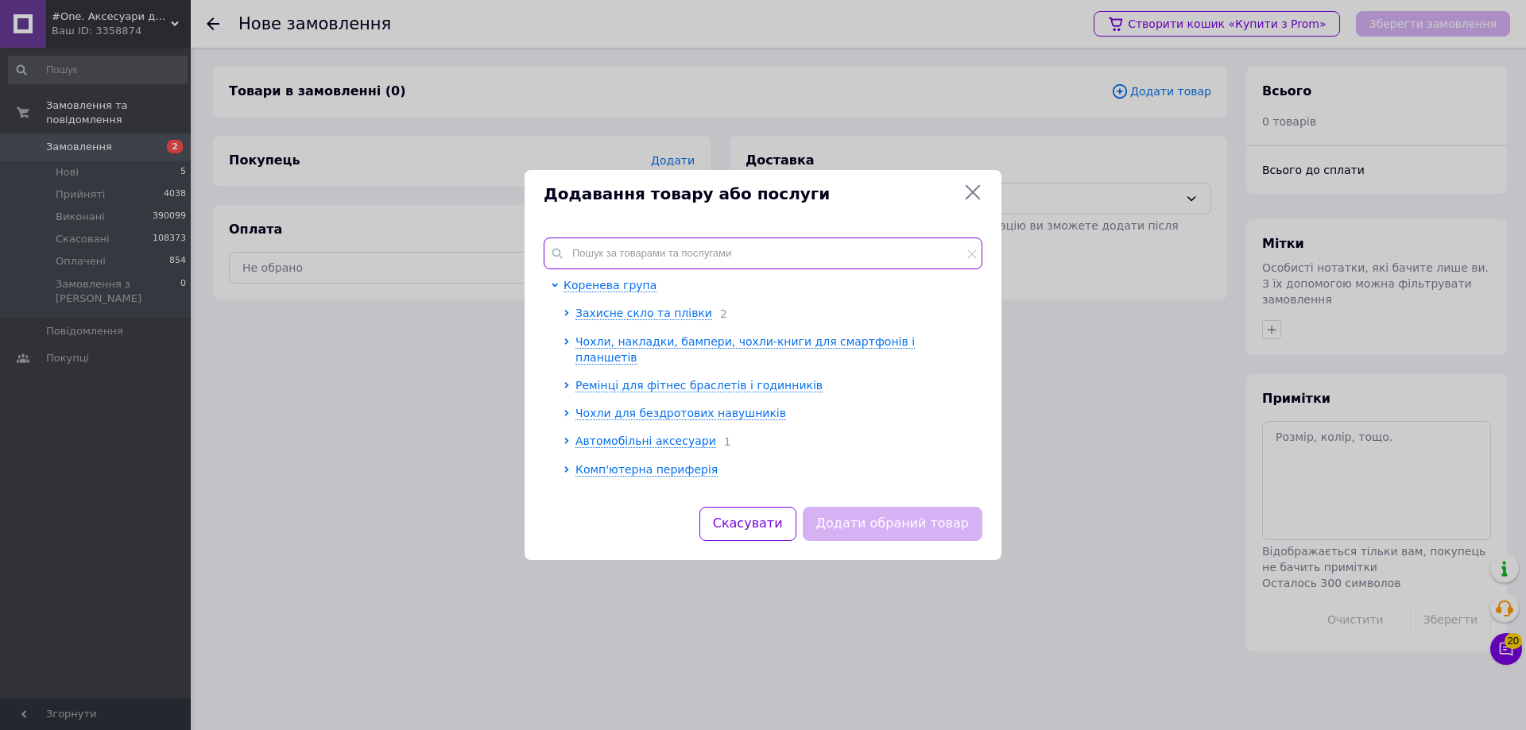
click at [785, 254] on input "text" at bounding box center [763, 254] width 439 height 32
paste input "00029064"
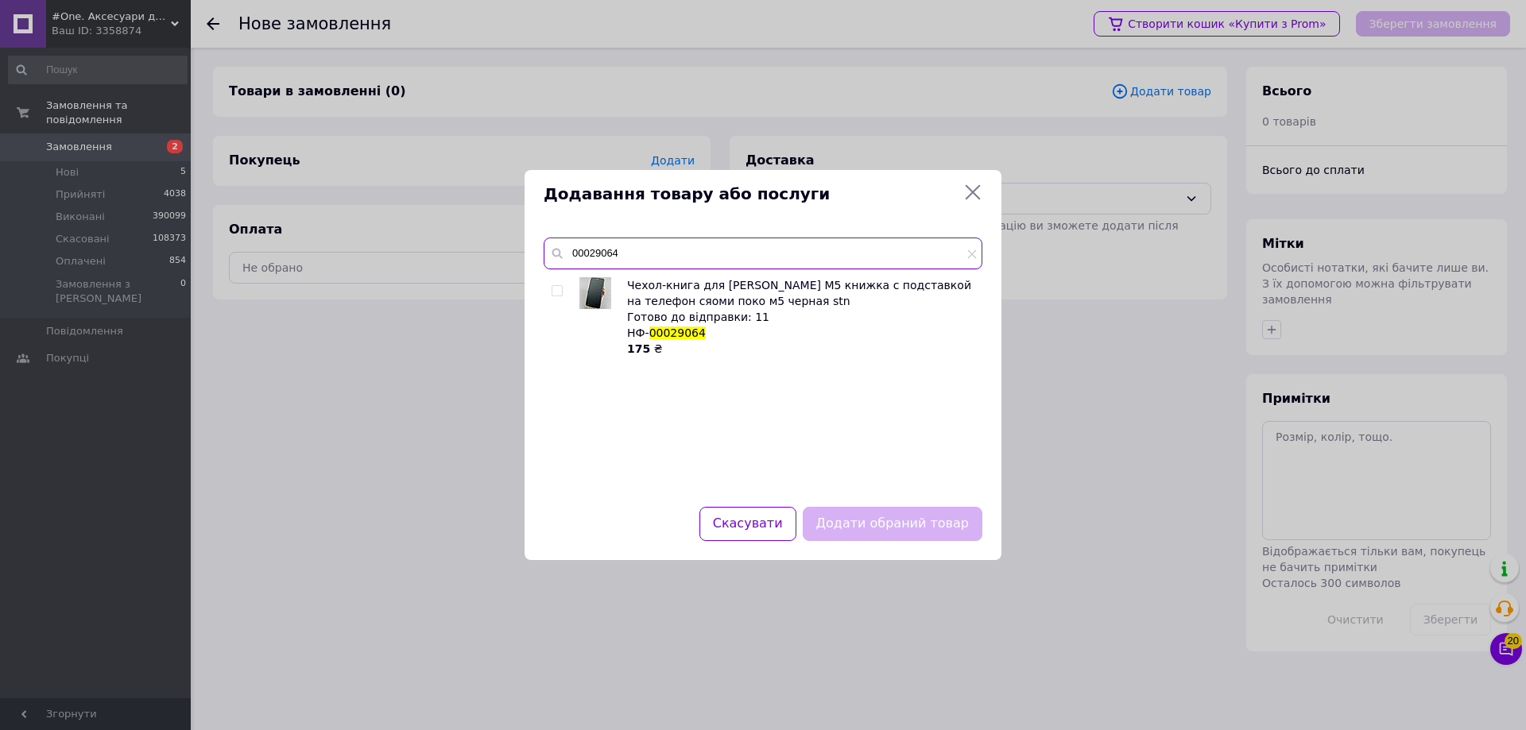
type input "00029064"
click at [552, 292] on input "checkbox" at bounding box center [557, 291] width 10 height 10
checkbox input "true"
drag, startPoint x: 908, startPoint y: 514, endPoint x: 1052, endPoint y: 490, distance: 145.8
click at [908, 514] on button "Додати обраний товар" at bounding box center [893, 524] width 180 height 34
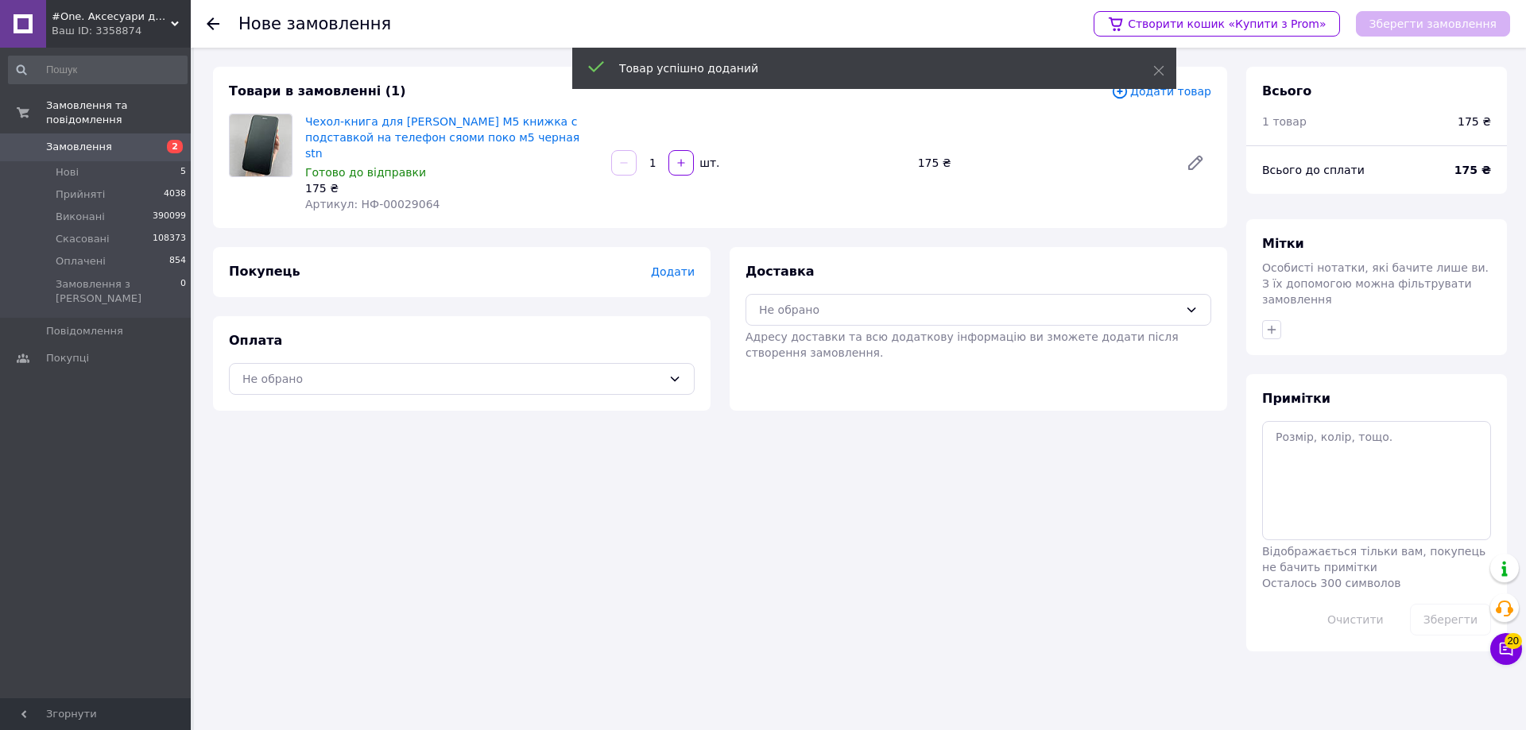
click at [665, 265] on span "Додати" at bounding box center [673, 271] width 44 height 13
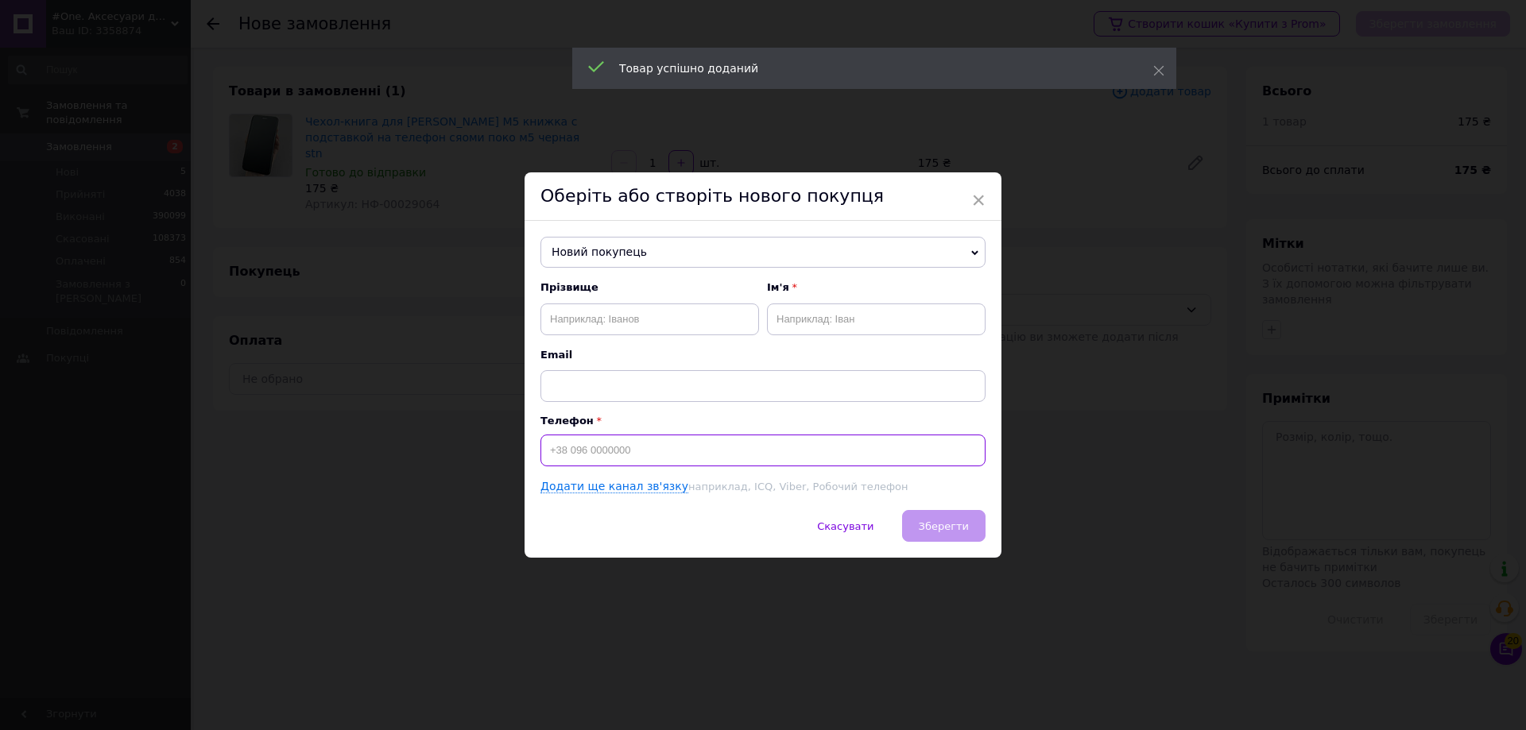
click at [659, 446] on input at bounding box center [762, 451] width 445 height 32
paste input "380963505977"
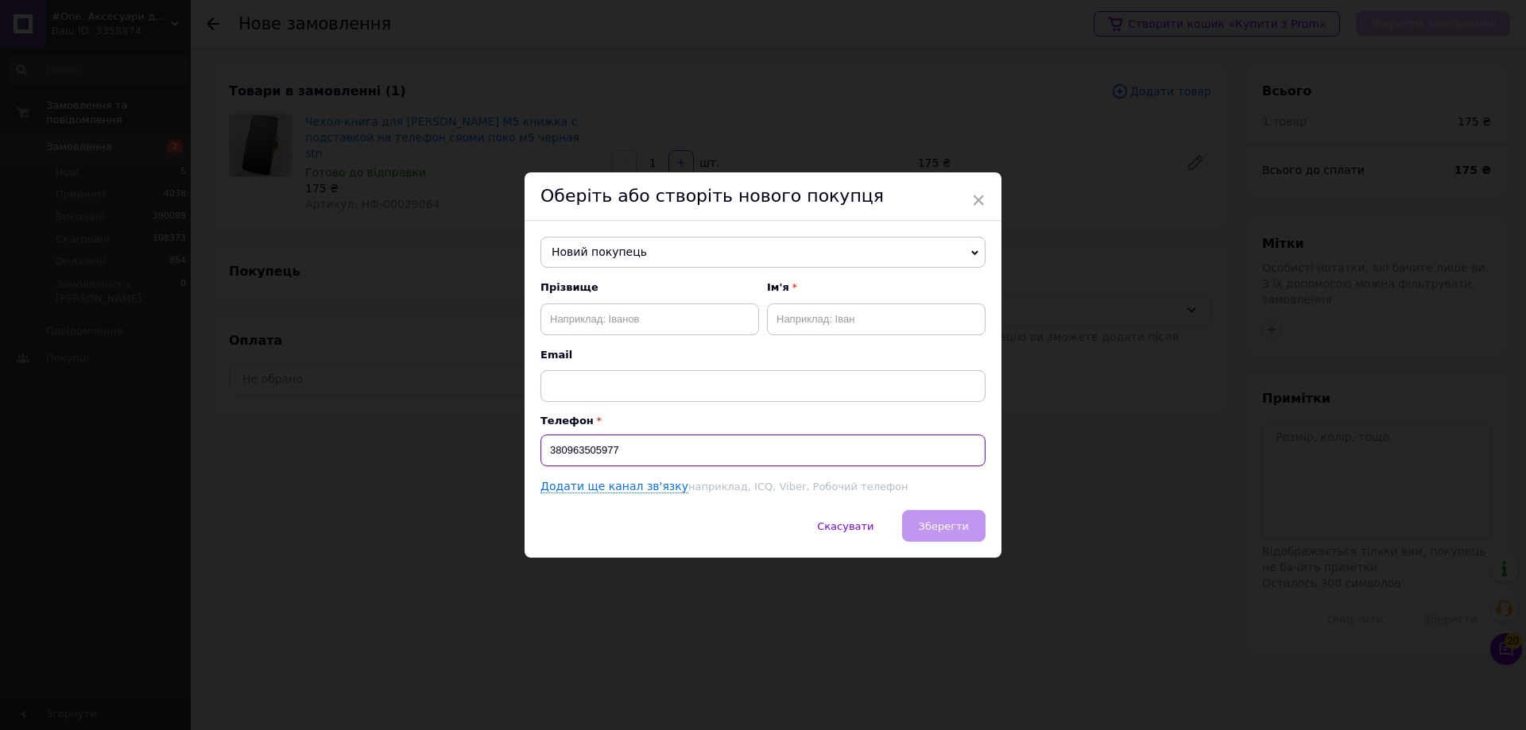
type input "380963505977"
click at [677, 315] on input "text" at bounding box center [649, 320] width 219 height 32
type input "Качан"
click at [825, 339] on div "Прізвище Качан Ім'я Email" at bounding box center [762, 341] width 445 height 121
click at [833, 318] on input "text" at bounding box center [876, 320] width 219 height 32
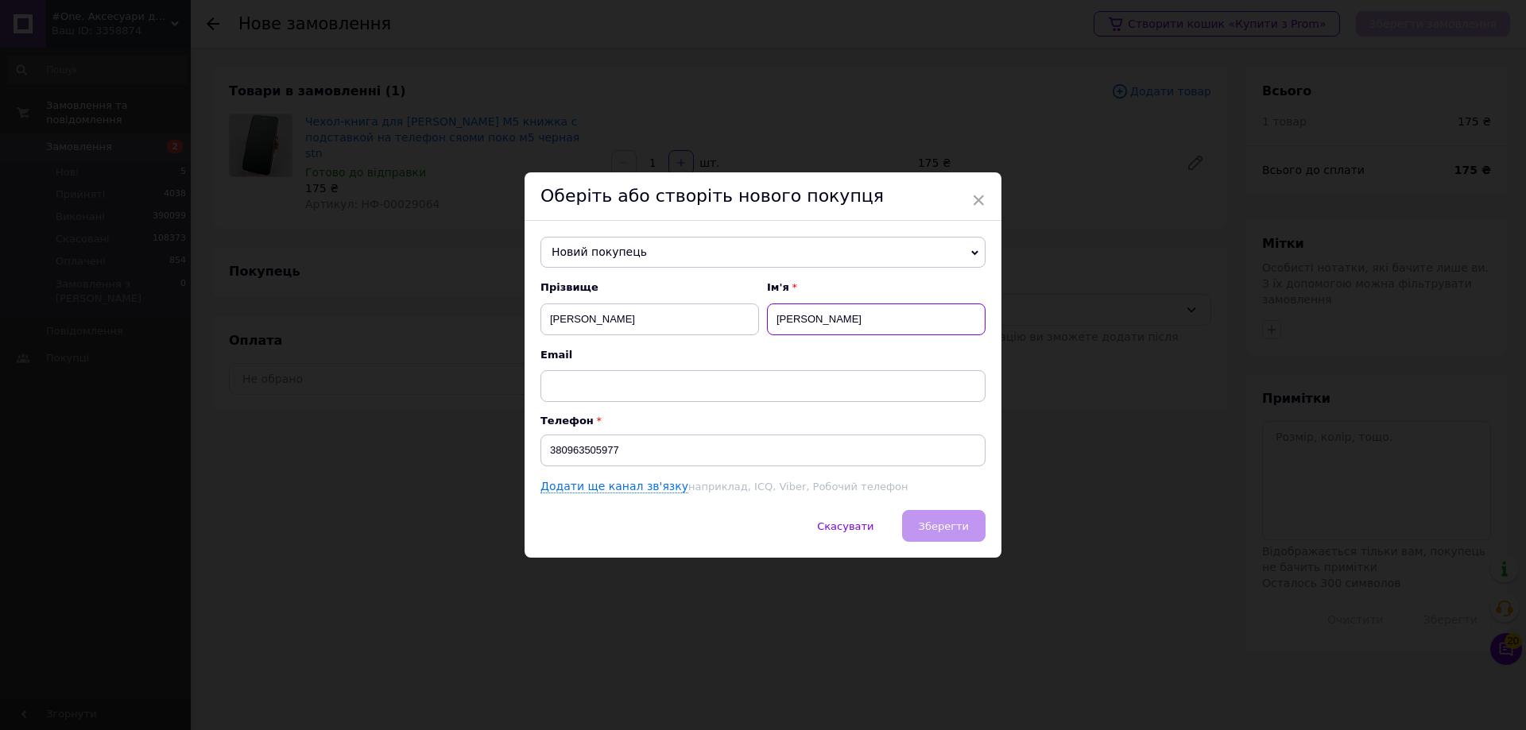
type input "Олександр"
click at [741, 455] on input "380963505977" at bounding box center [762, 451] width 445 height 32
click at [948, 529] on div "Скасувати   Зберегти" at bounding box center [763, 534] width 477 height 48
click at [541, 455] on input "380963505977" at bounding box center [762, 451] width 445 height 32
type input "+380963505977"
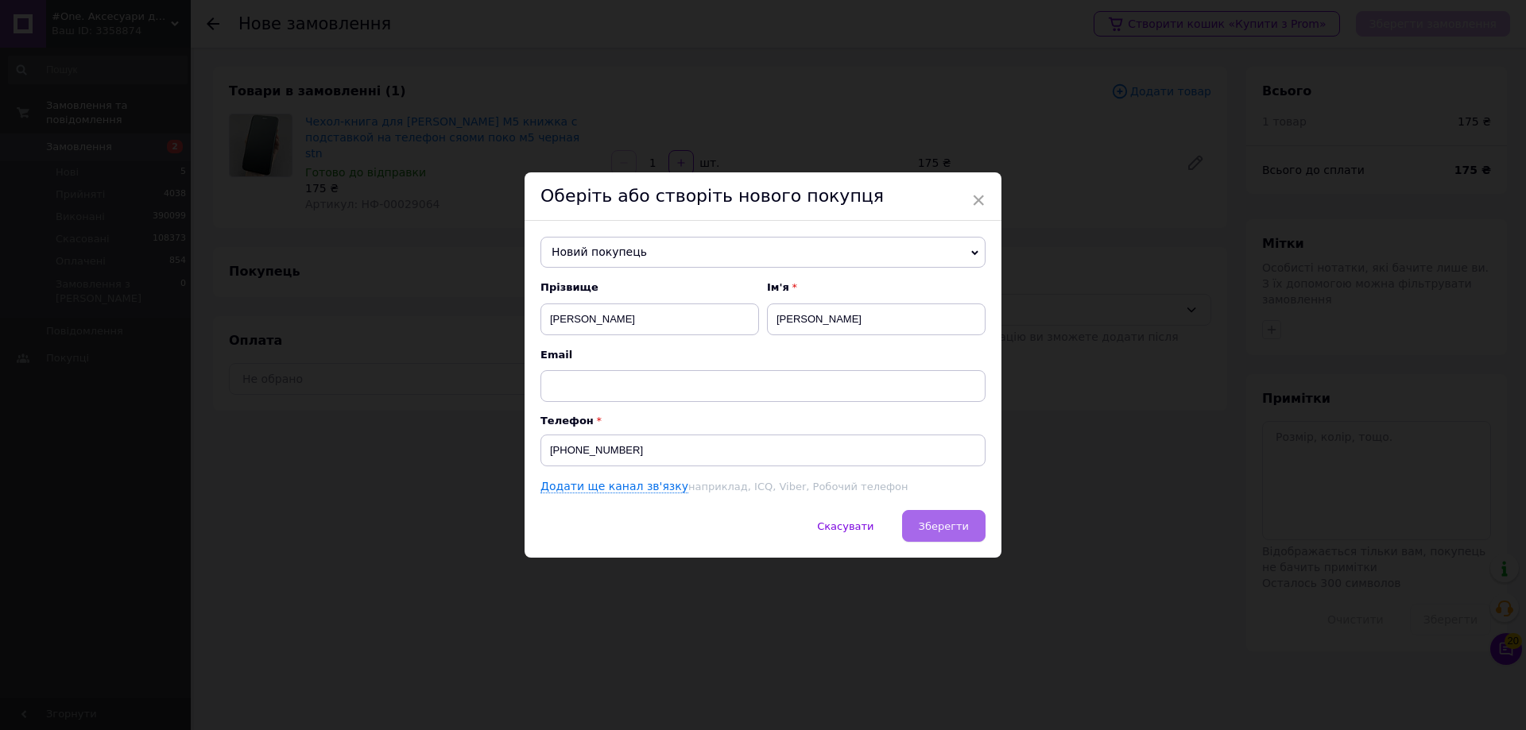
click at [978, 525] on button "Зберегти" at bounding box center [943, 526] width 83 height 32
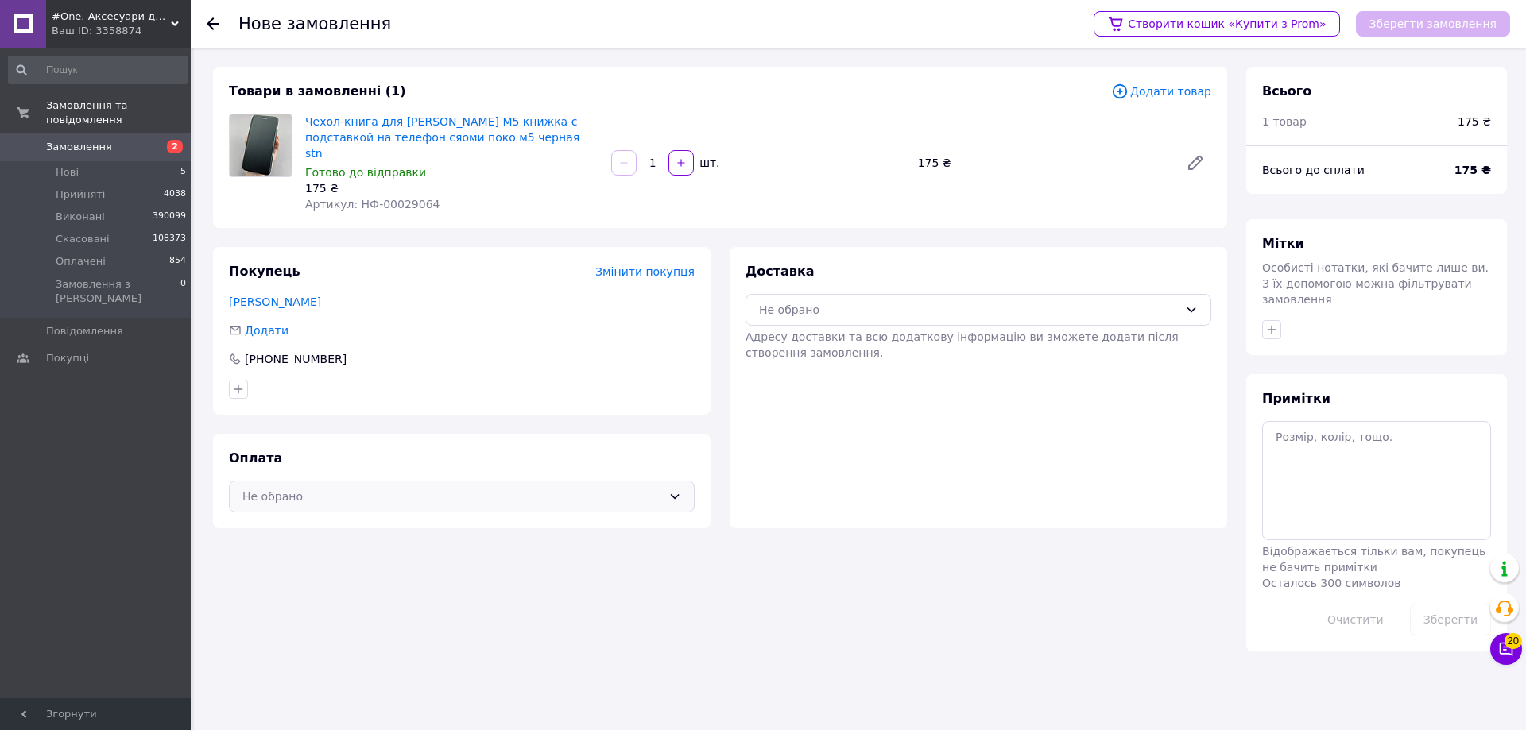
click at [463, 488] on div "Не обрано" at bounding box center [452, 496] width 420 height 17
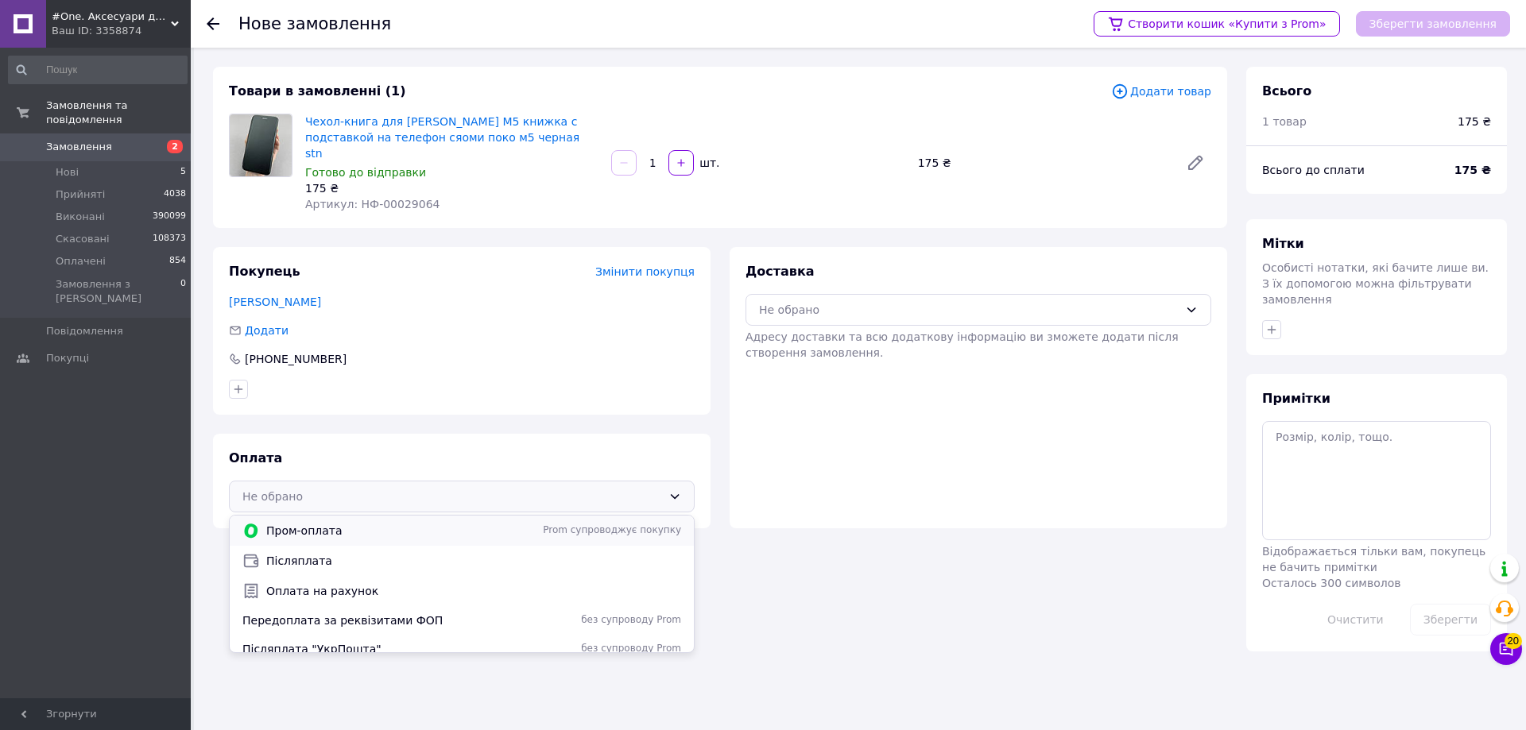
click at [409, 526] on div "Пром-оплата Prom супроводжує покупку" at bounding box center [462, 531] width 464 height 30
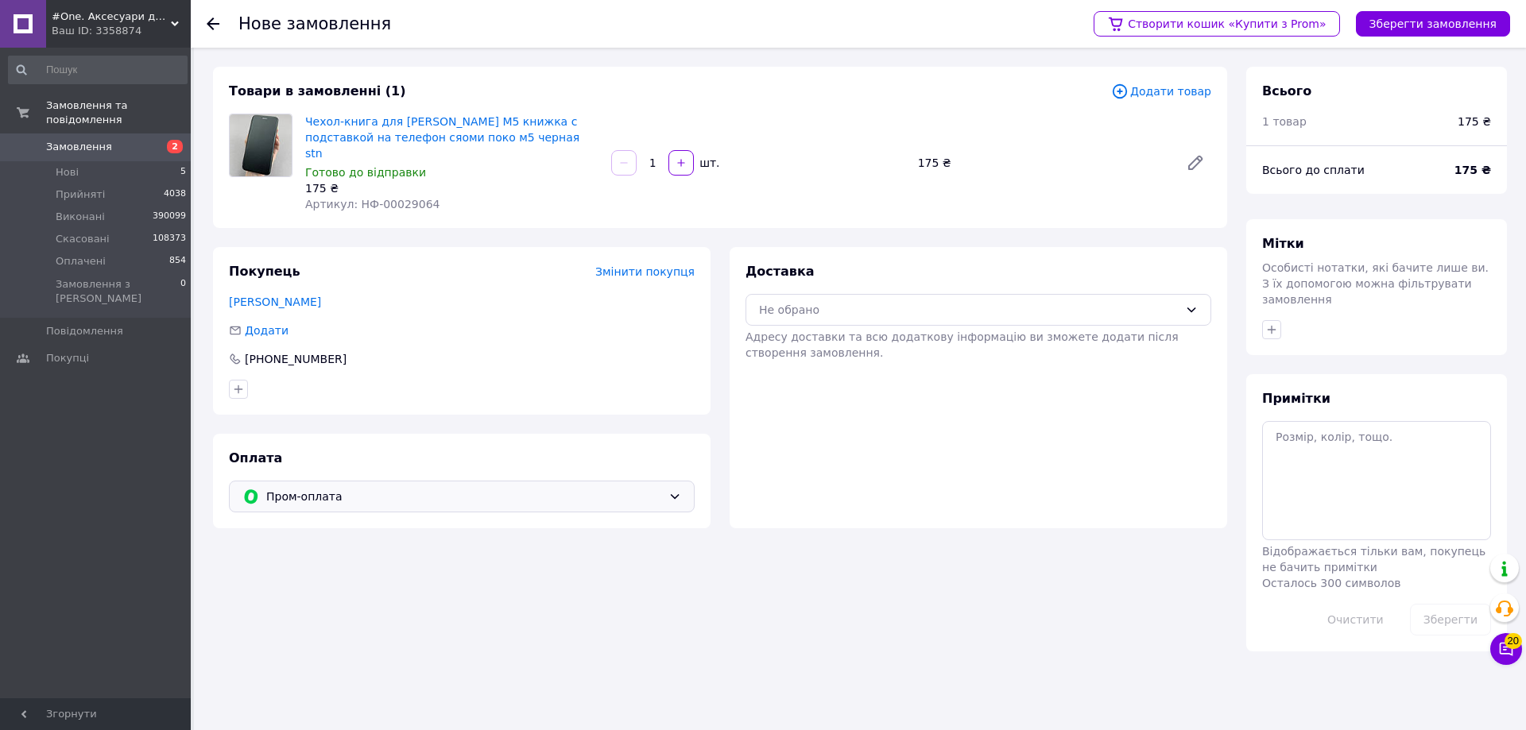
click at [420, 488] on span "Пром-оплата" at bounding box center [464, 496] width 396 height 17
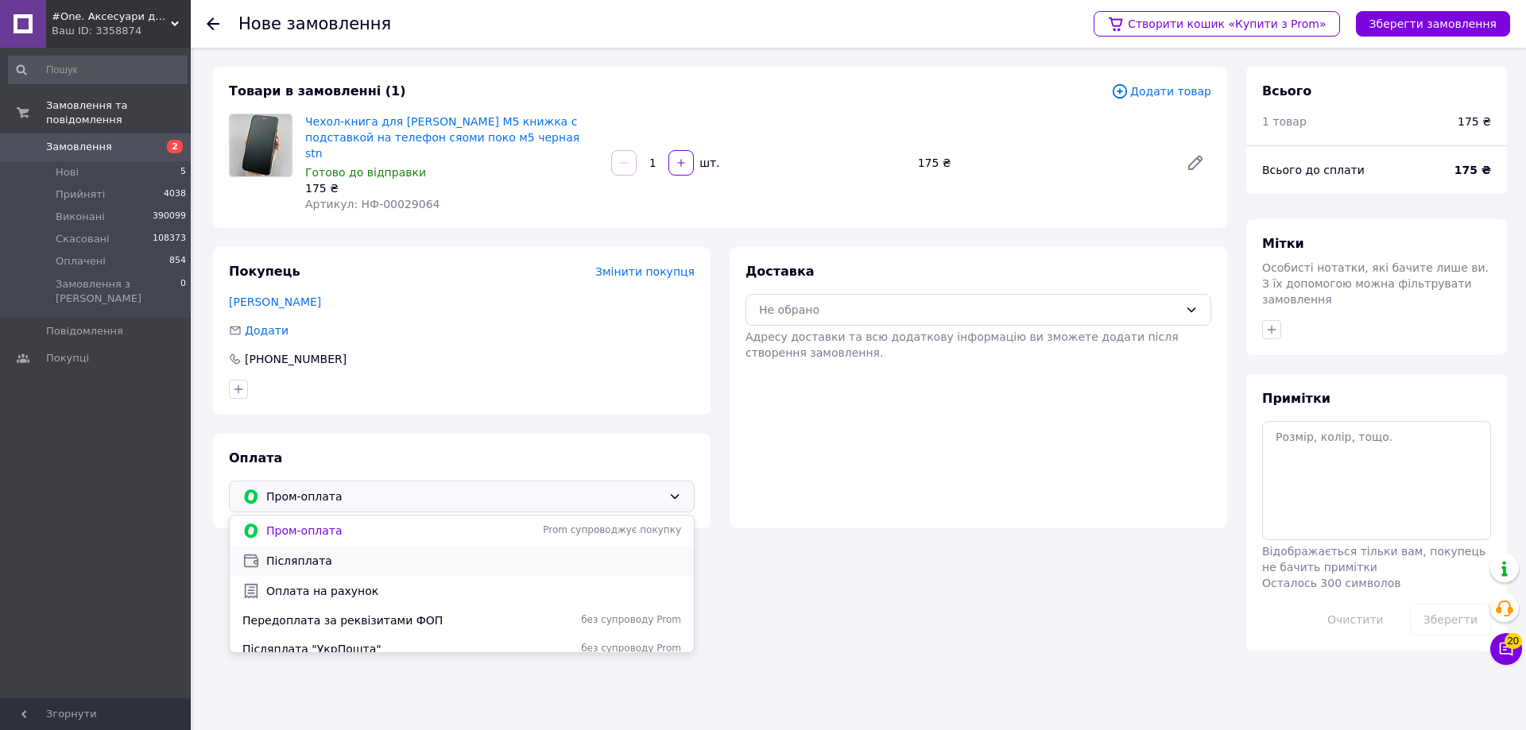
click at [381, 553] on span "Післяплата" at bounding box center [473, 561] width 415 height 16
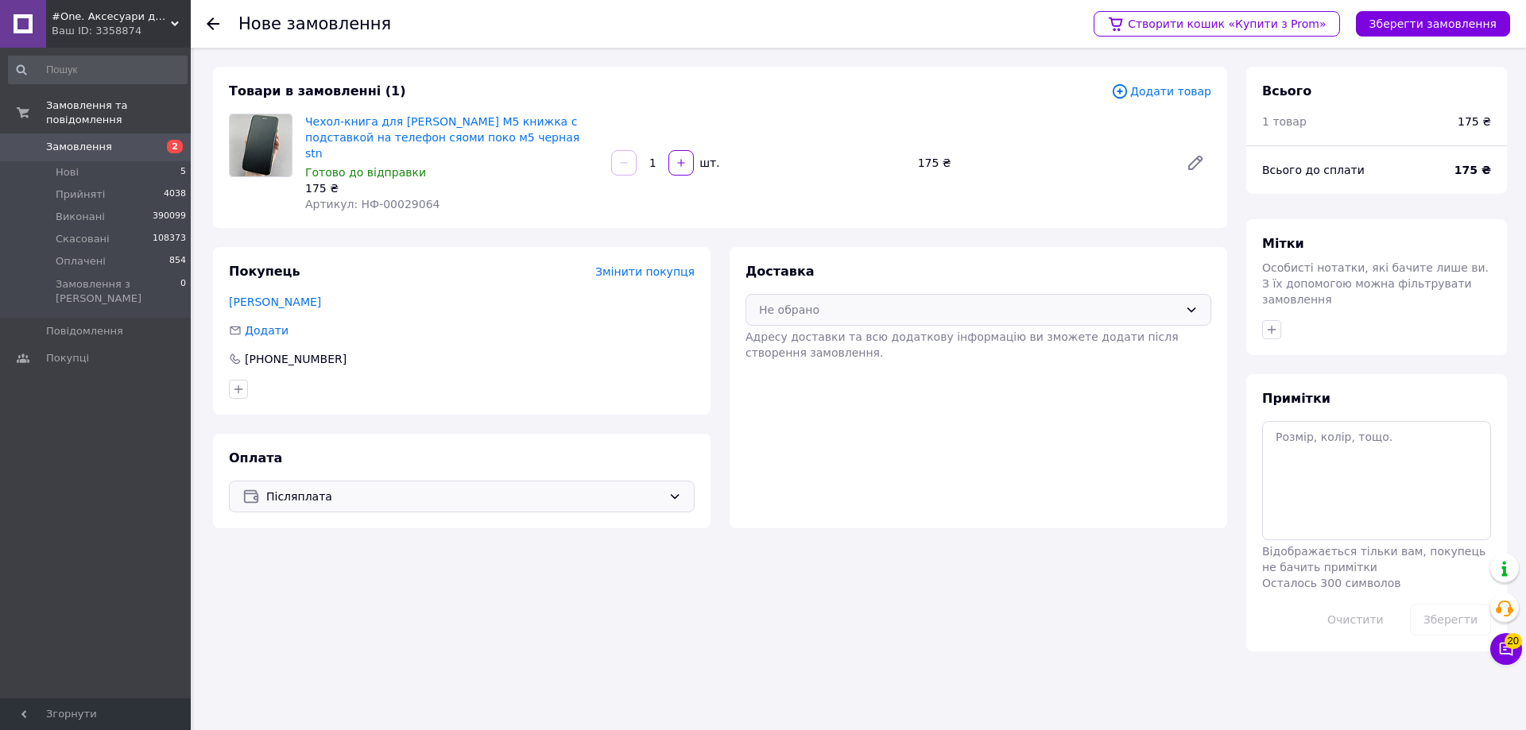
click at [869, 301] on div "Не обрано" at bounding box center [969, 309] width 420 height 17
click at [877, 336] on span "Нова Пошта (безкоштовно від 1000 ₴)" at bounding box center [990, 344] width 415 height 16
click at [1272, 323] on icon "button" at bounding box center [1271, 329] width 13 height 13
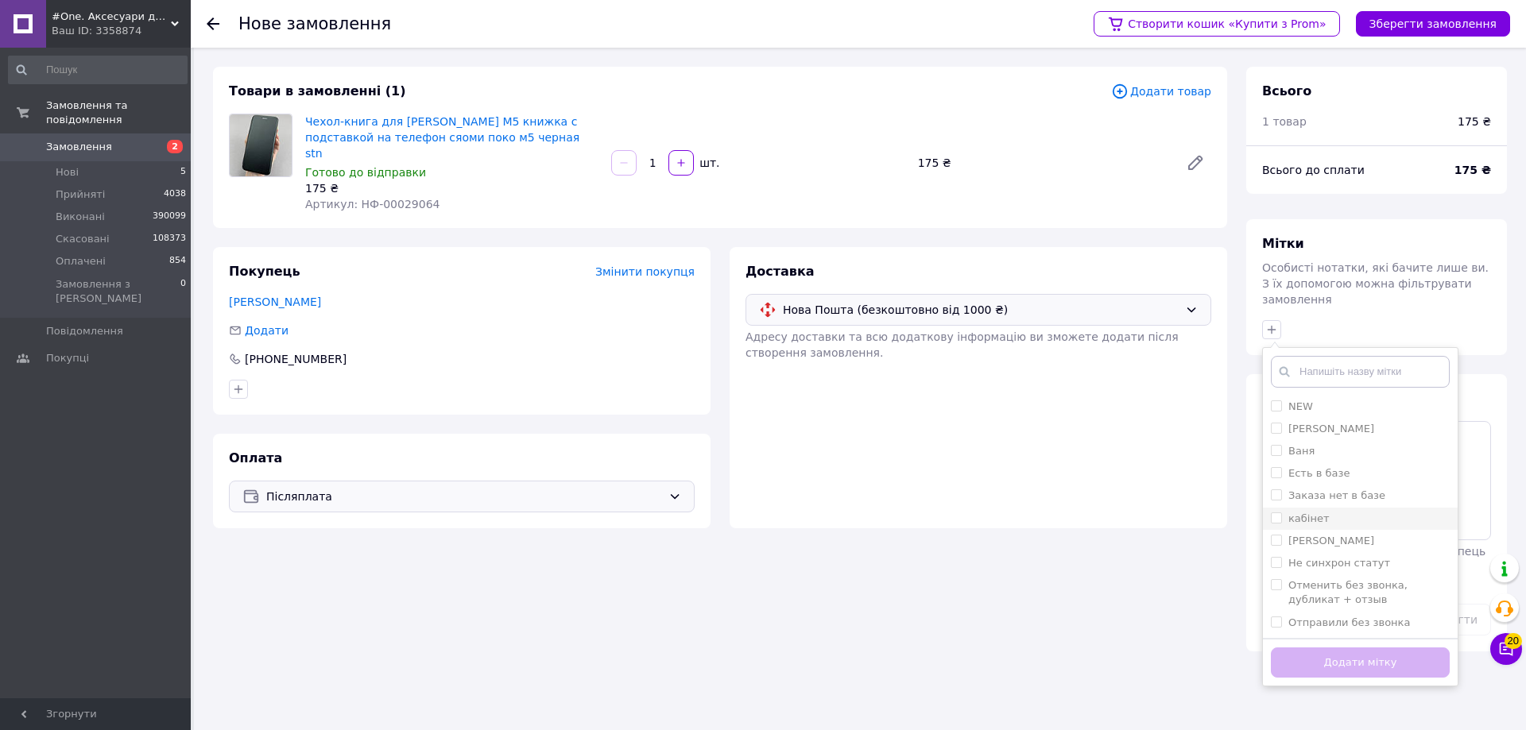
click at [1276, 513] on input "кабінет" at bounding box center [1276, 518] width 10 height 10
checkbox input "true"
click at [1288, 662] on button "Додати мітку" at bounding box center [1360, 663] width 179 height 31
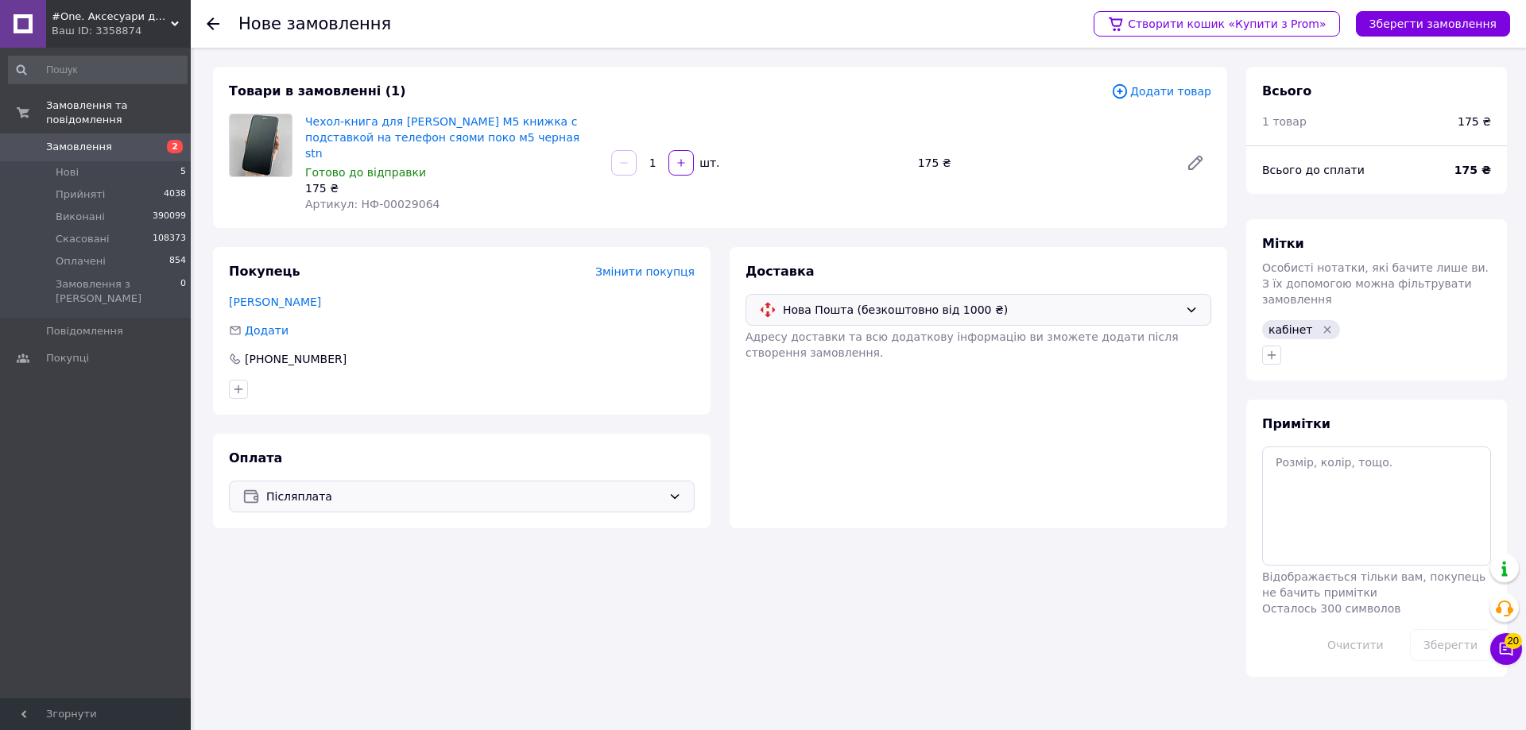
click at [1294, 649] on div "Очистити Зберегти" at bounding box center [1377, 645] width 242 height 45
click at [1278, 498] on textarea at bounding box center [1376, 506] width 229 height 119
type textarea "каь к"
click at [1455, 629] on button "Зберегти" at bounding box center [1450, 645] width 81 height 32
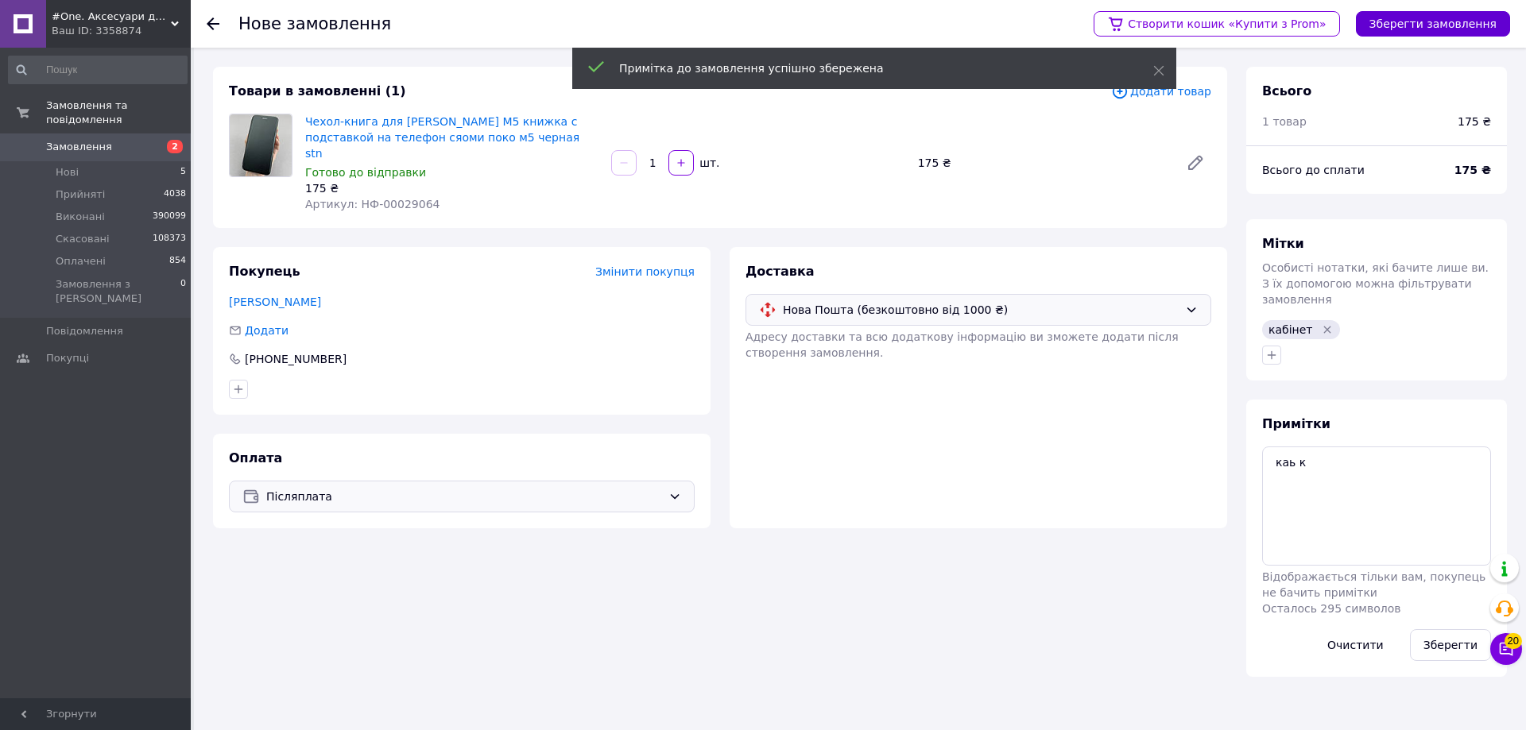
click at [1430, 26] on button "Зберегти замовлення" at bounding box center [1433, 23] width 154 height 25
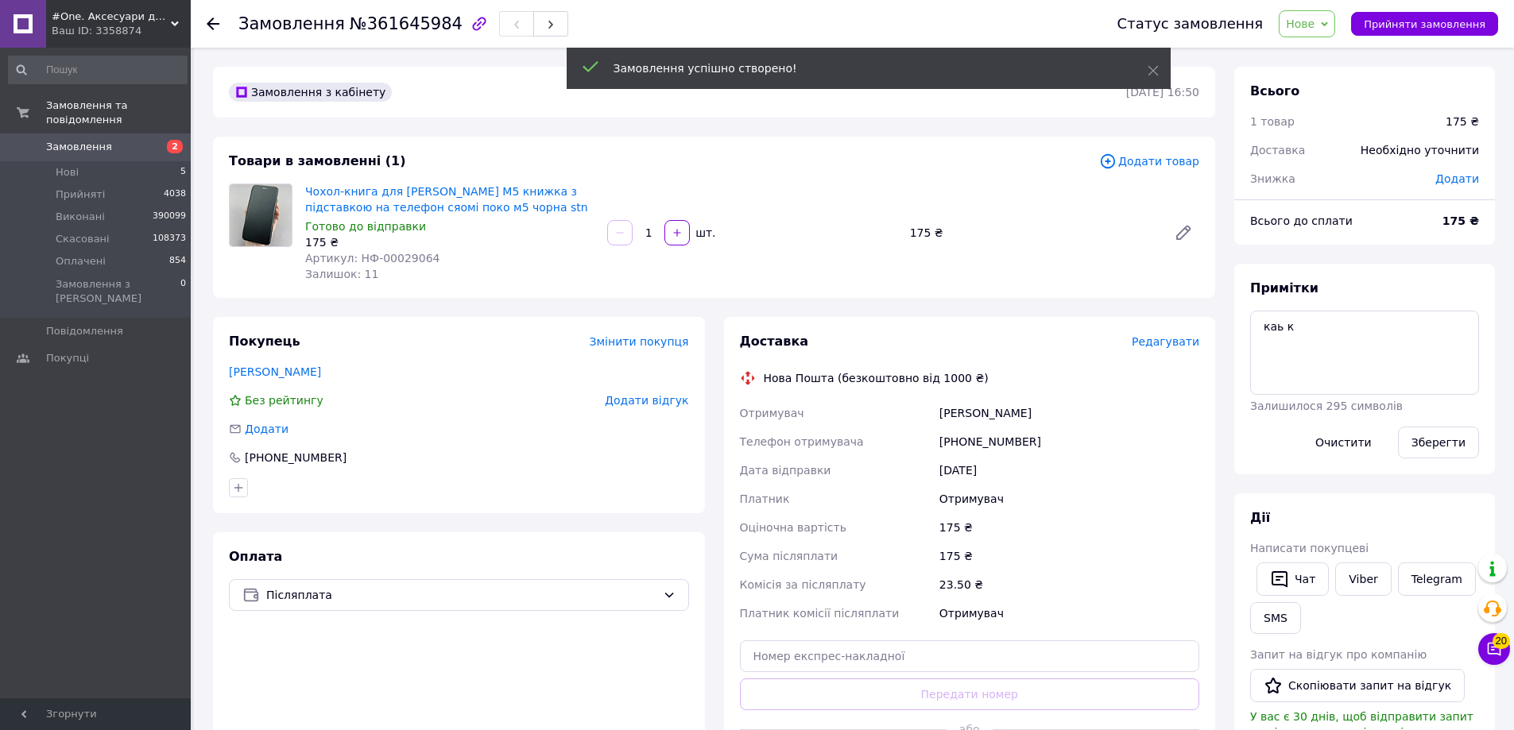
click at [1152, 346] on span "Редагувати" at bounding box center [1166, 341] width 68 height 13
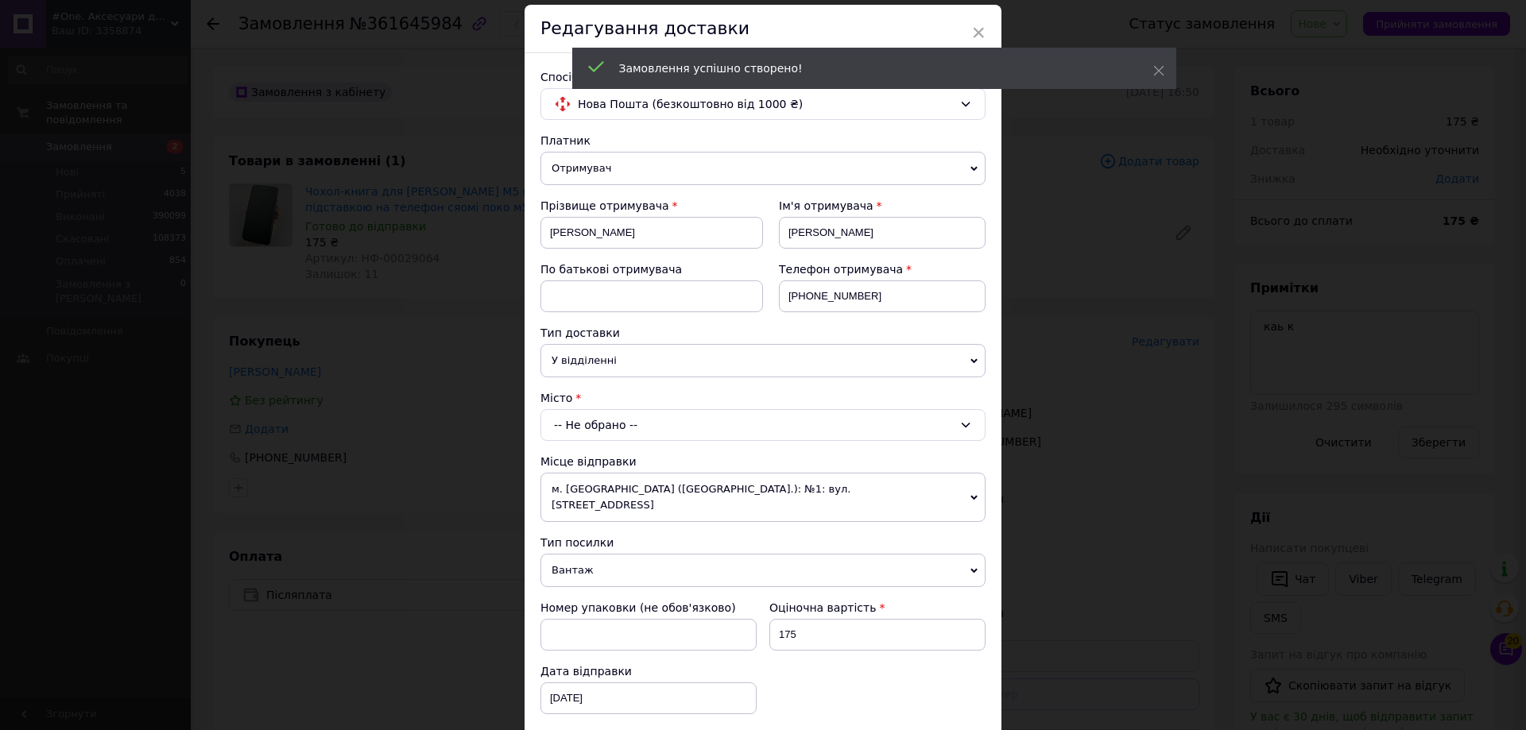
scroll to position [79, 0]
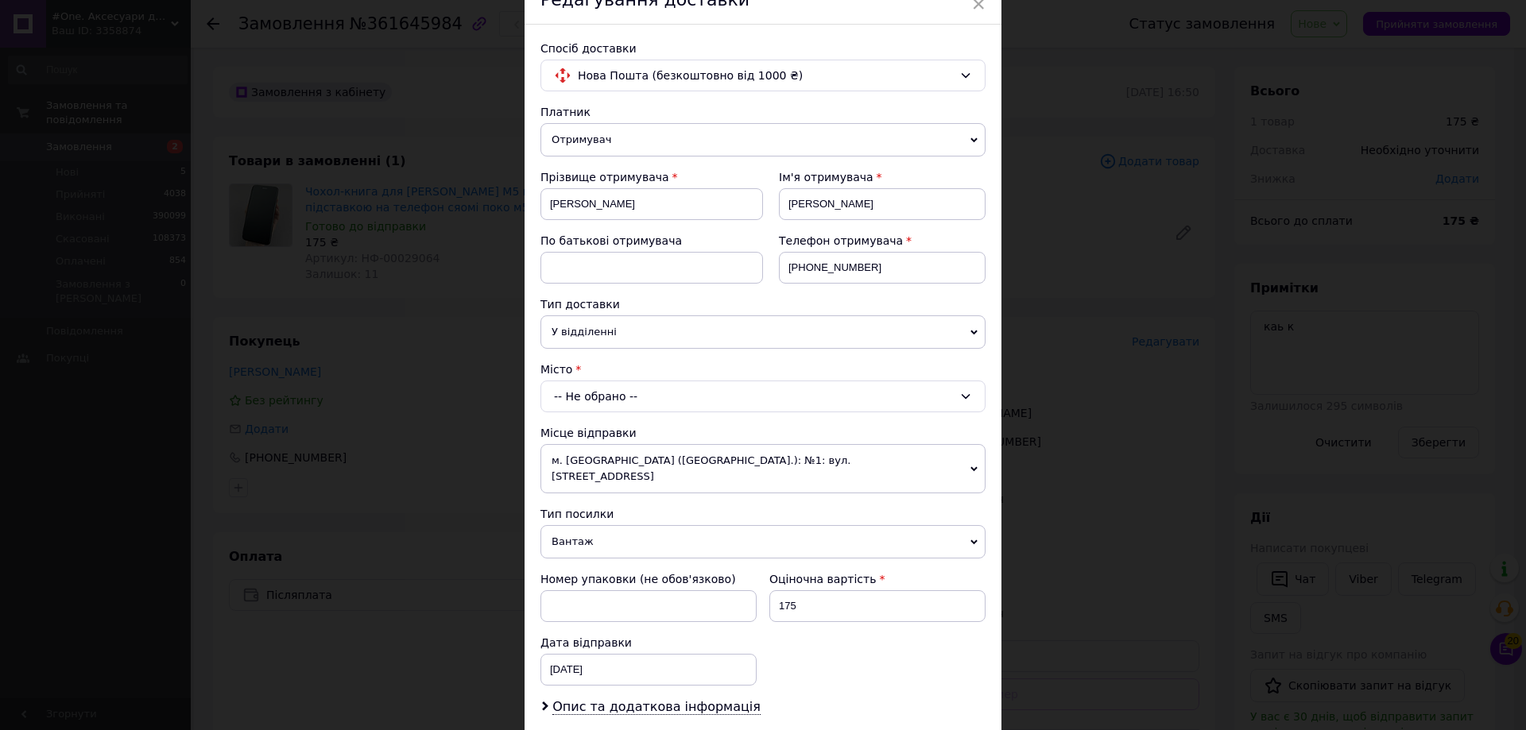
click at [746, 396] on div "-- Не обрано --" at bounding box center [762, 397] width 445 height 32
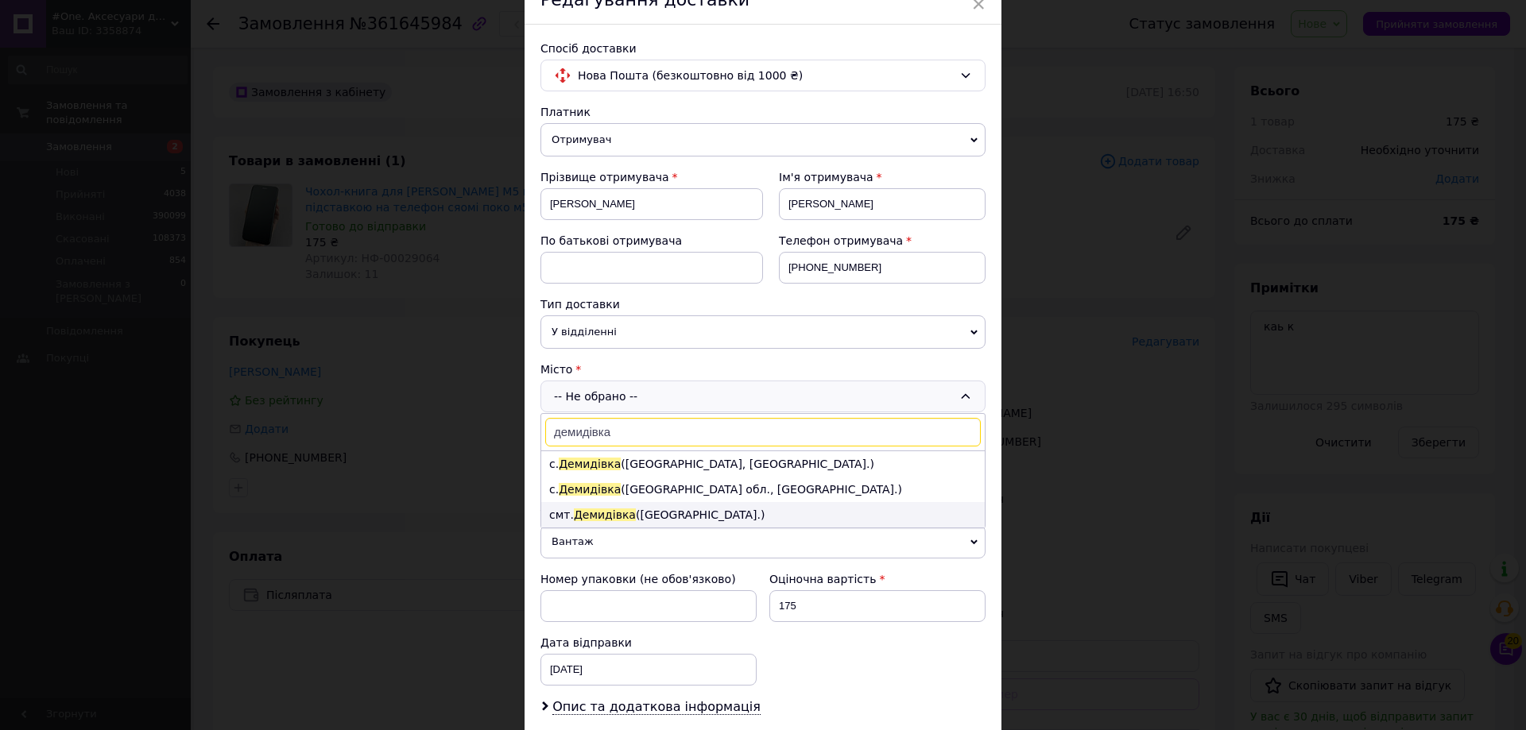
type input "демидівка"
click at [795, 517] on li "смт. Демидівка (Рівненська обл.)" at bounding box center [762, 514] width 443 height 25
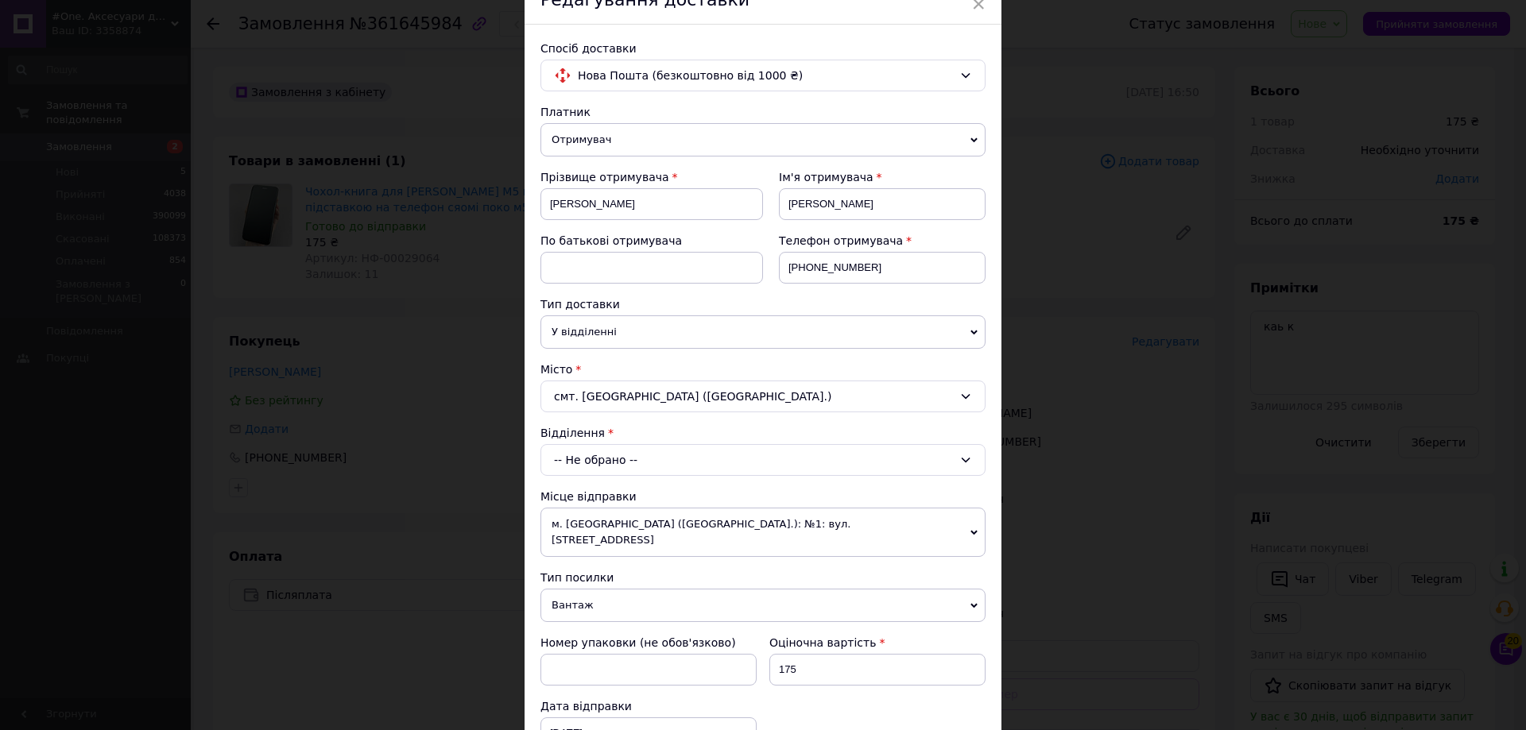
click at [735, 444] on div "-- Не обрано --" at bounding box center [762, 460] width 445 height 32
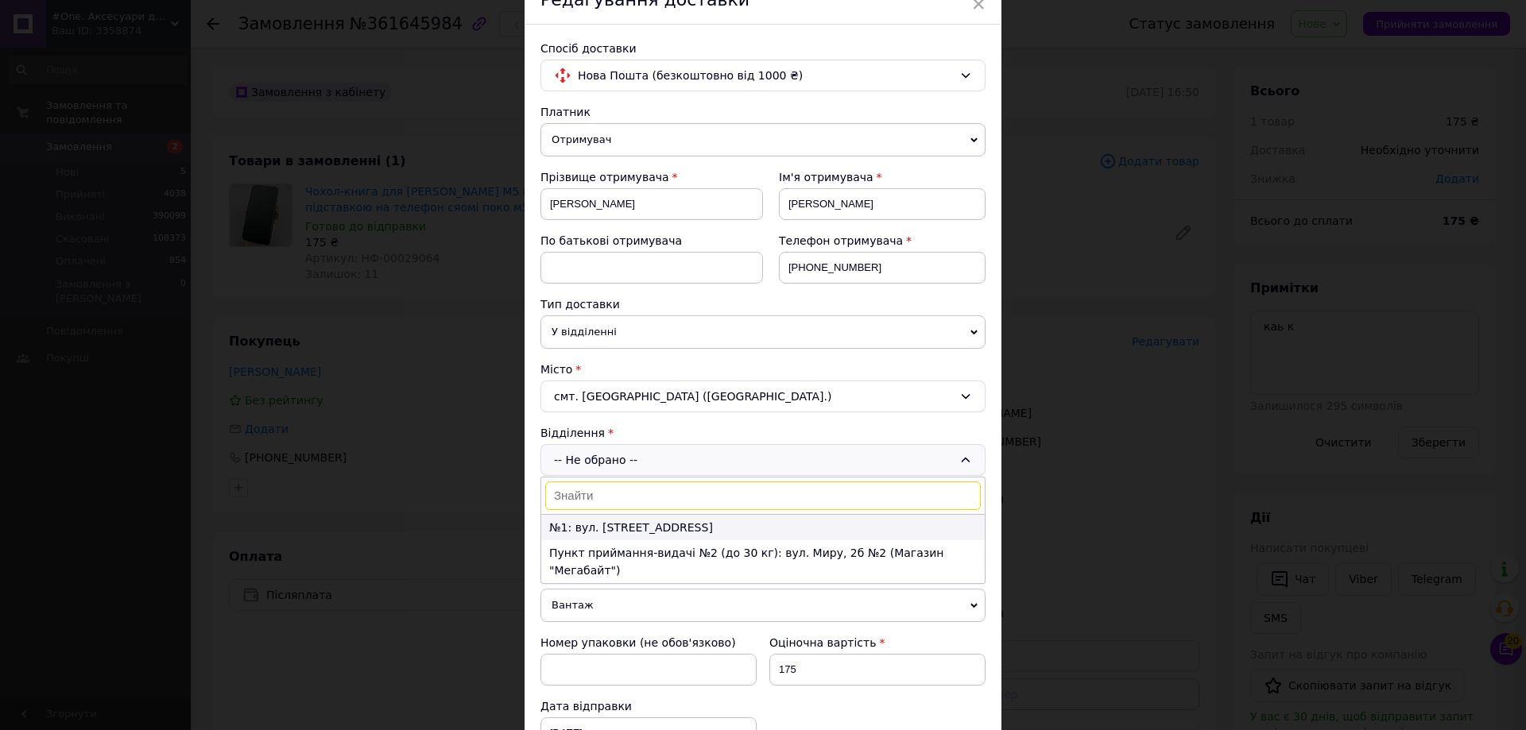
click at [780, 524] on li "№1: вул. Луцька, 10" at bounding box center [762, 527] width 443 height 25
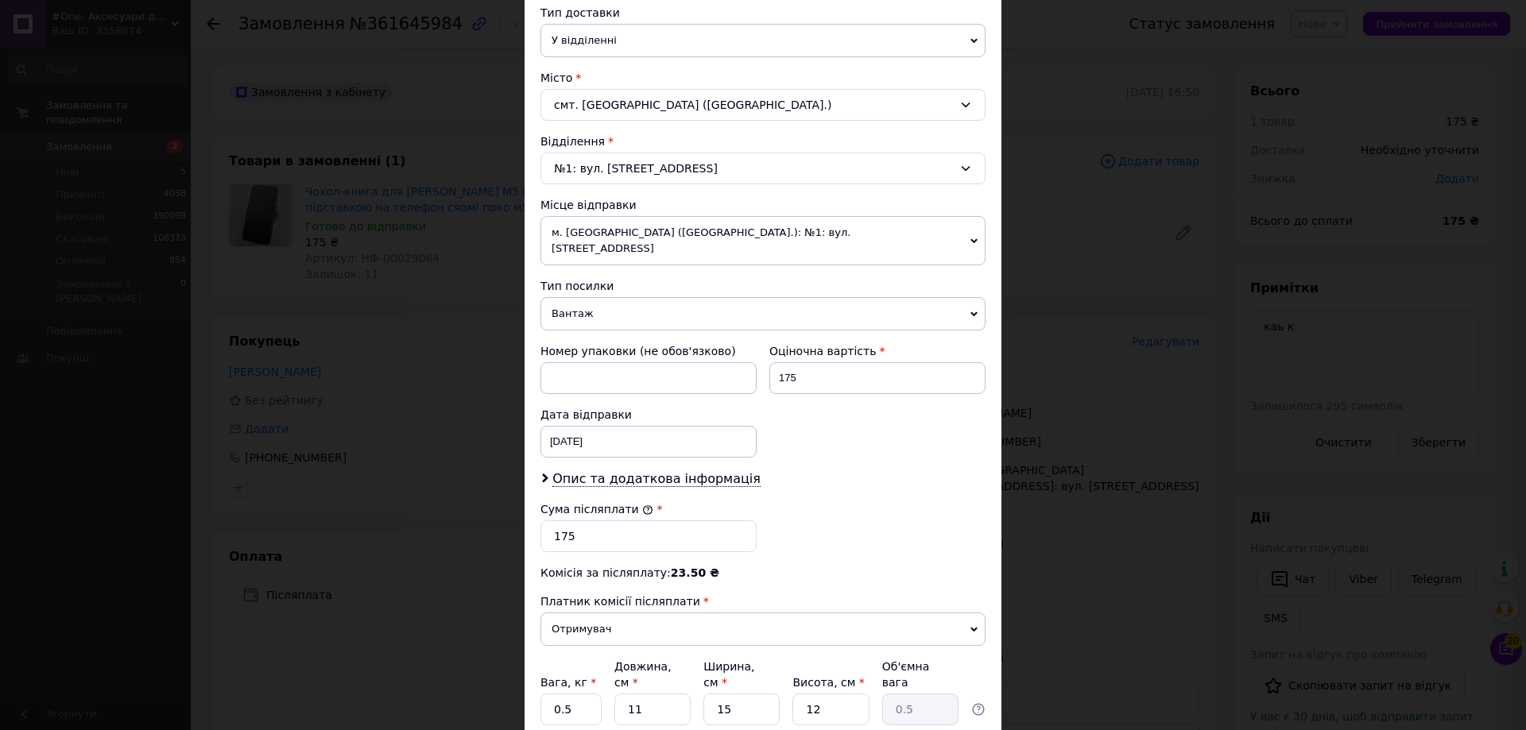
scroll to position [428, 0]
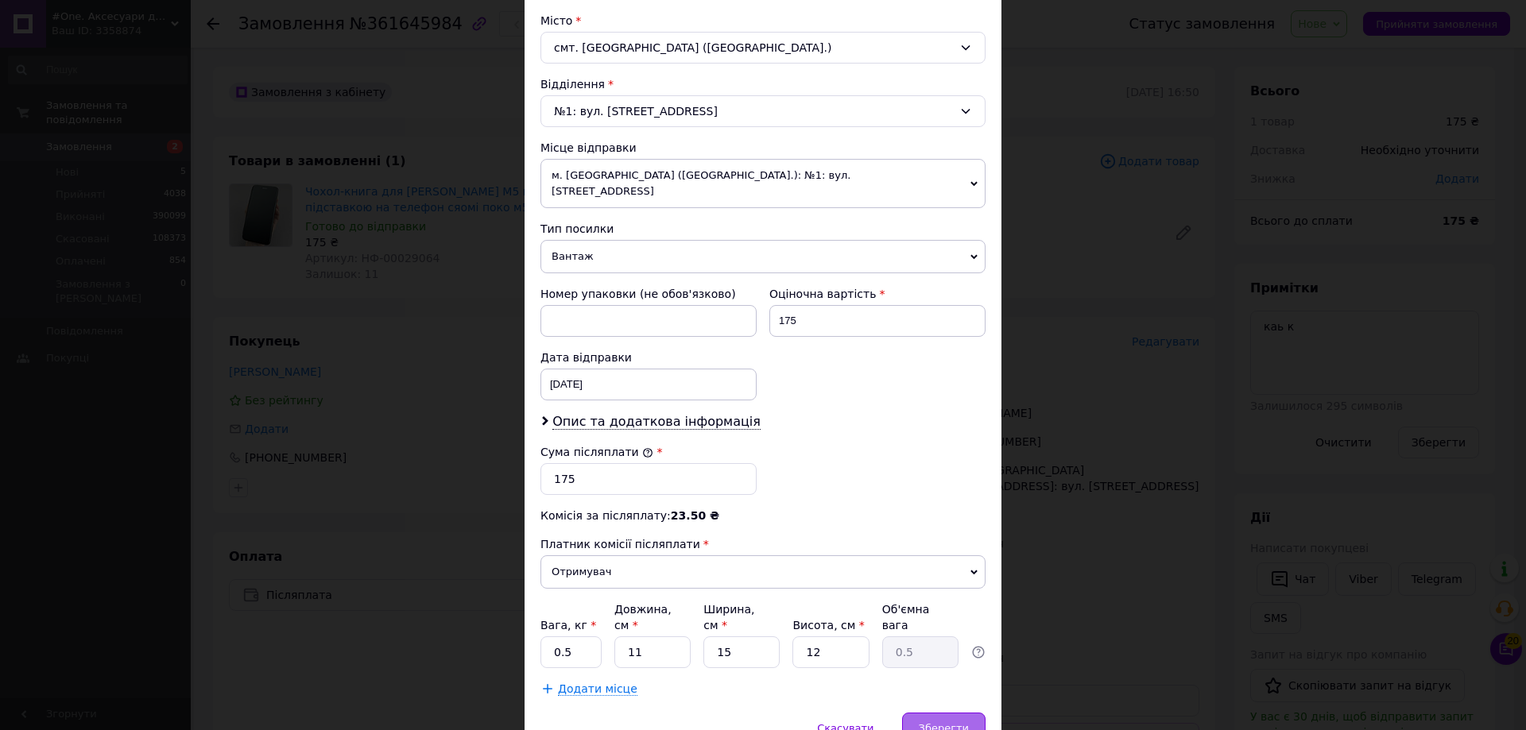
click at [940, 713] on div "Зберегти" at bounding box center [943, 729] width 83 height 32
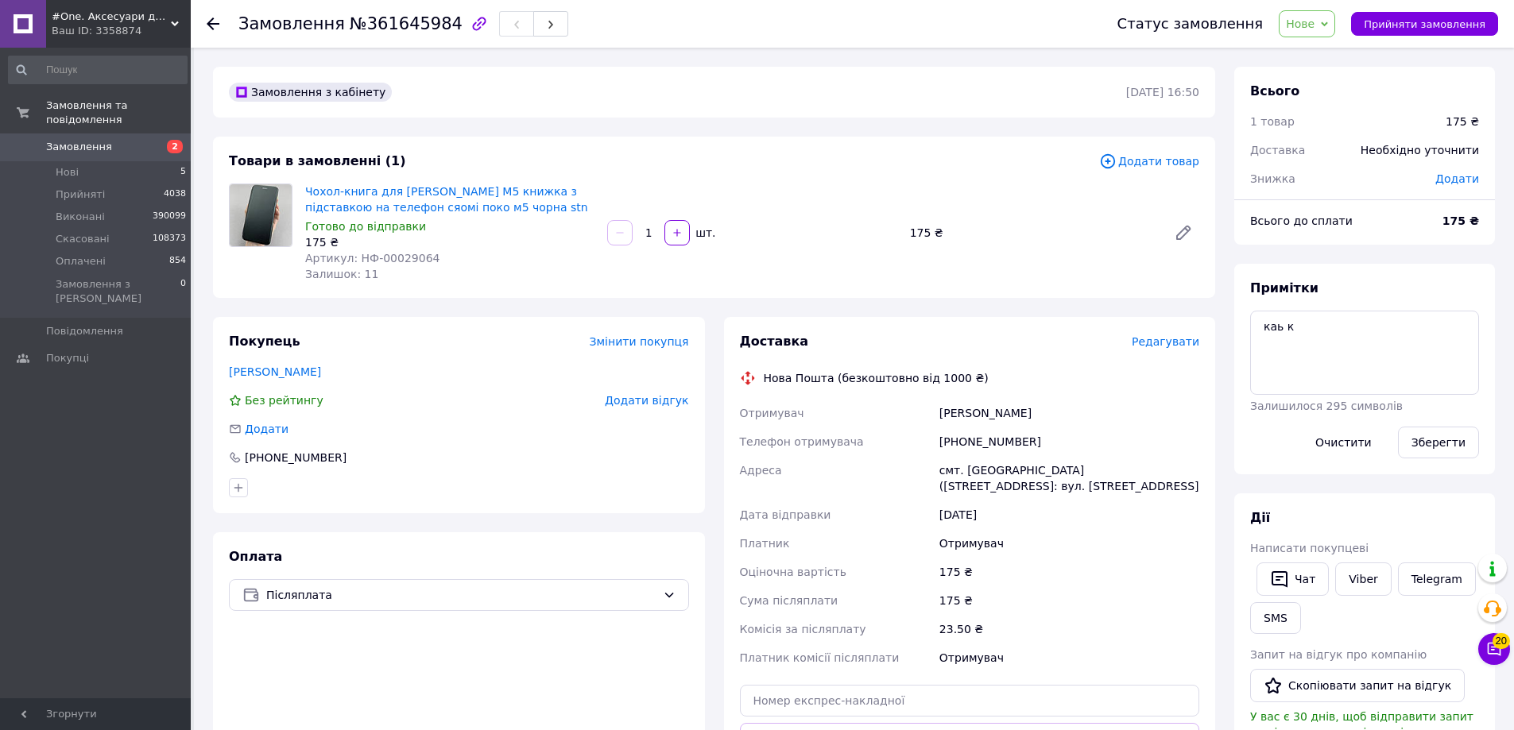
click at [44, 24] on link at bounding box center [23, 24] width 46 height 48
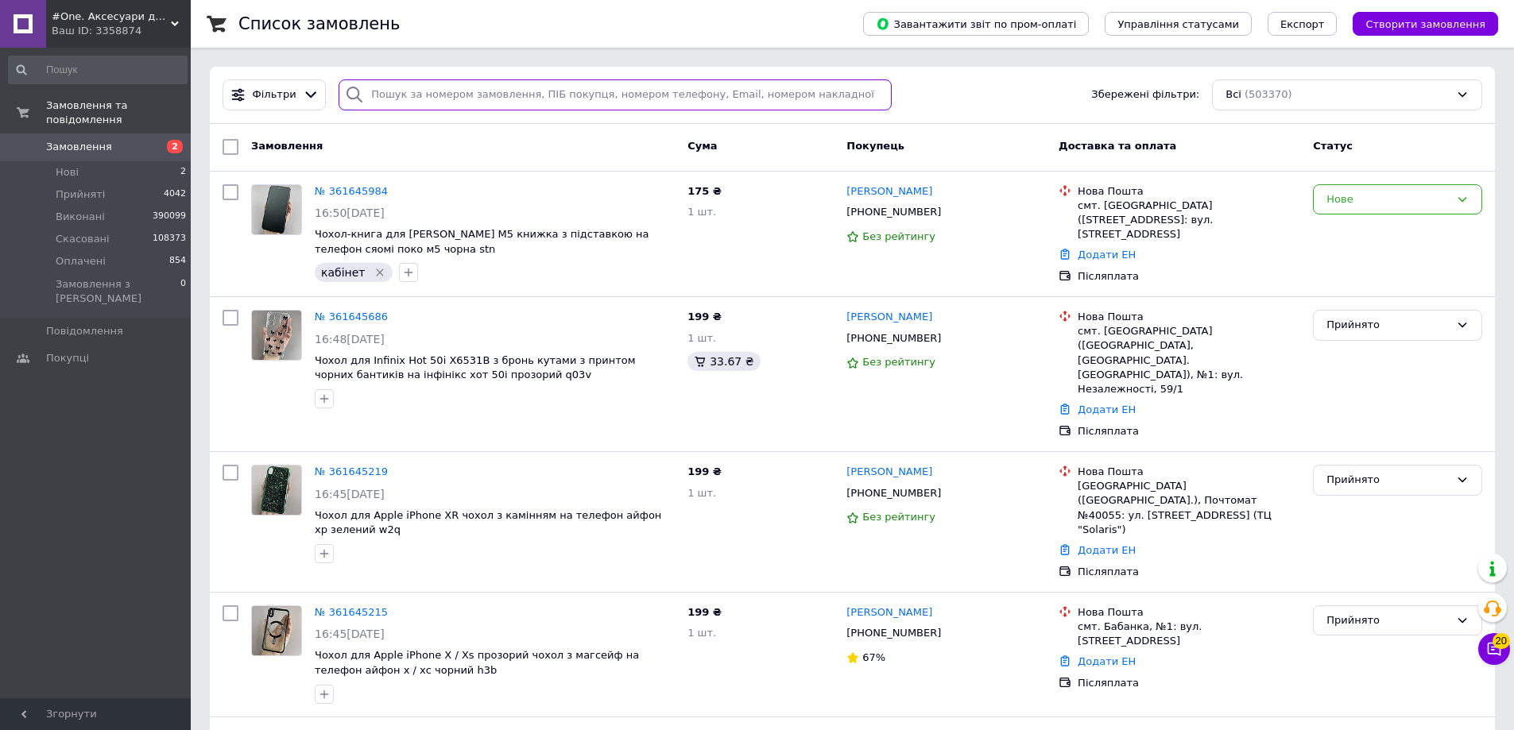
click at [567, 82] on input "search" at bounding box center [615, 94] width 553 height 31
paste input "+380507223030"
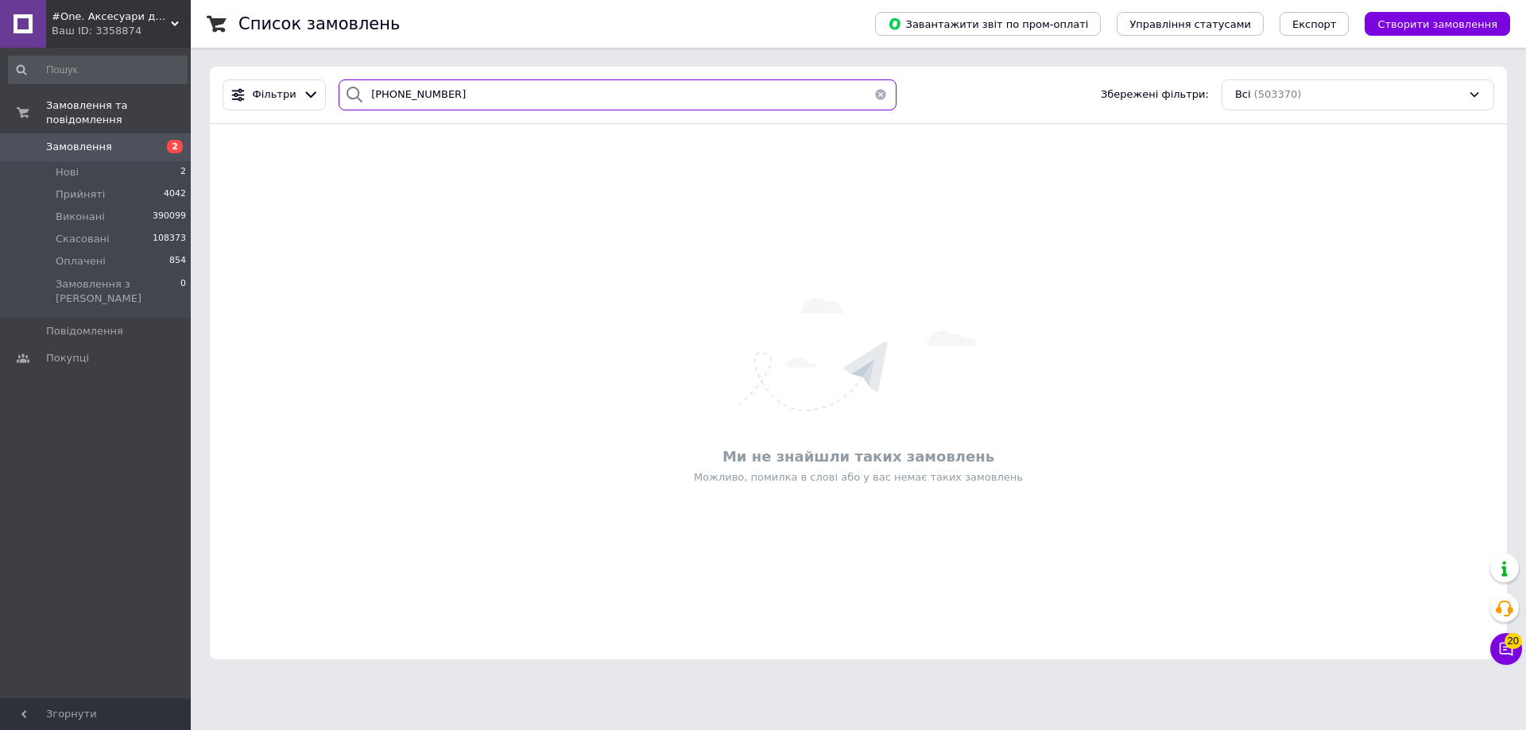
type input "+380507223030"
click at [1447, 18] on span "Створити замовлення" at bounding box center [1437, 24] width 120 height 12
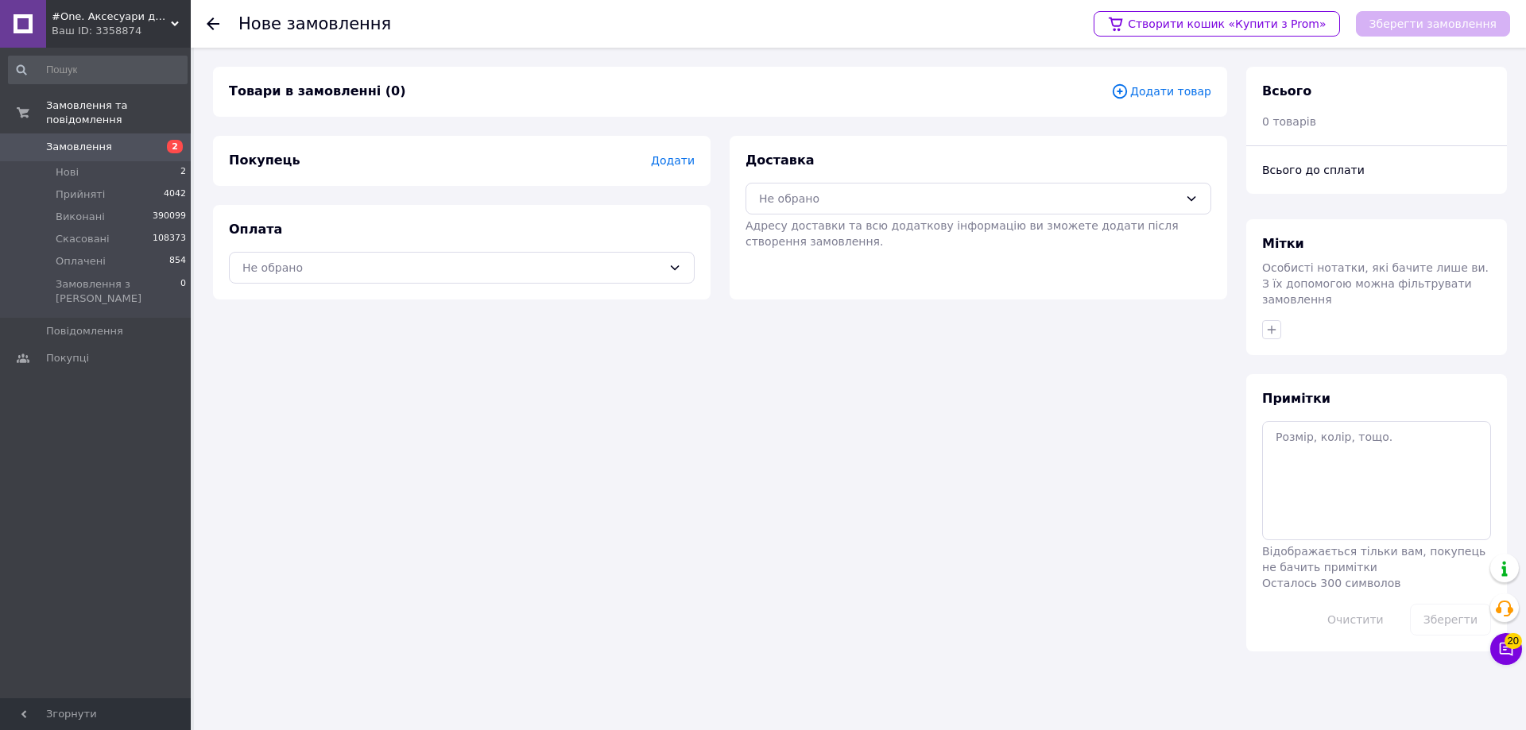
click at [1166, 92] on span "Додати товар" at bounding box center [1161, 91] width 100 height 17
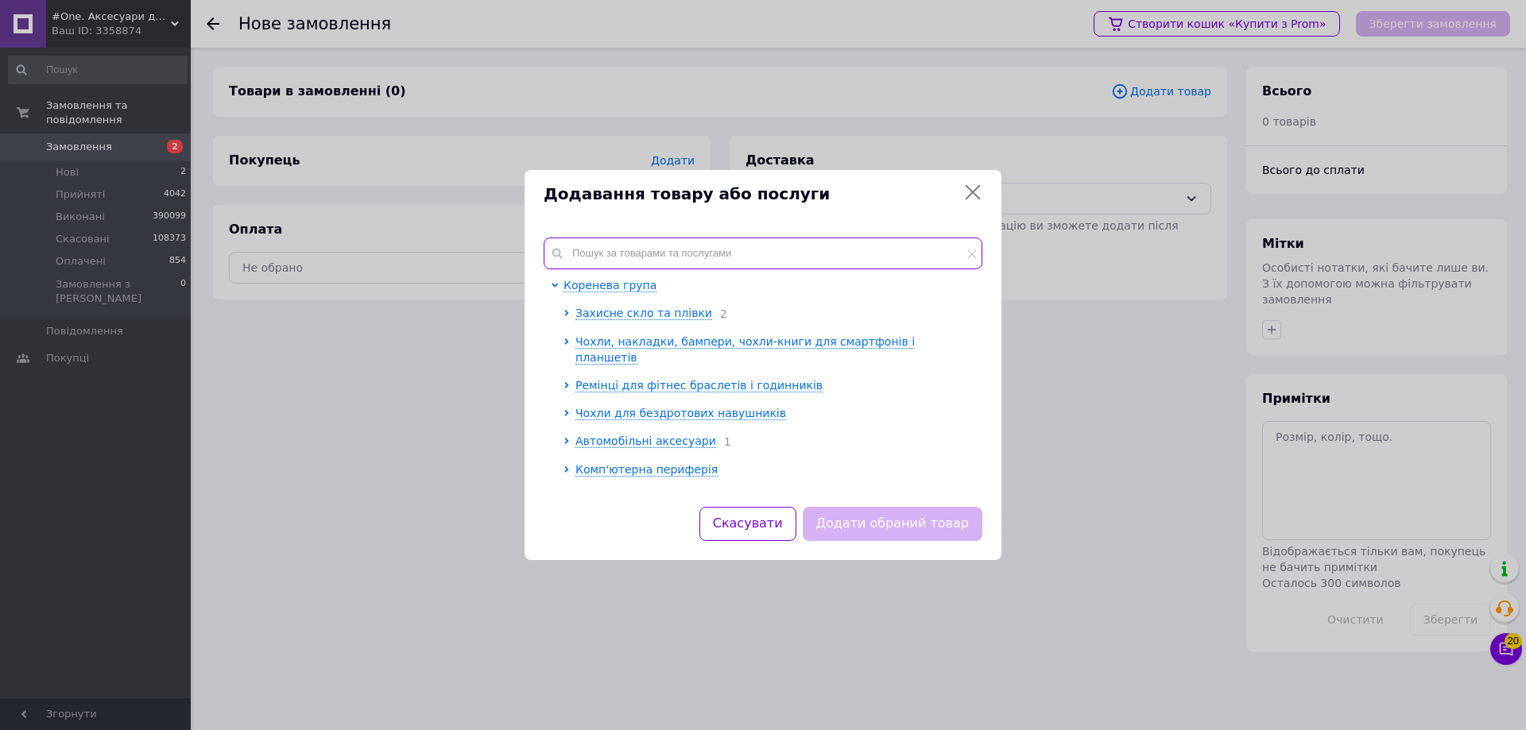
click at [716, 265] on input "text" at bounding box center [763, 254] width 439 height 32
click at [1096, 316] on div "Додавання товару або послуги Коренева група Захисне скло та плівки 2 Чохли, нак…" at bounding box center [763, 365] width 1526 height 730
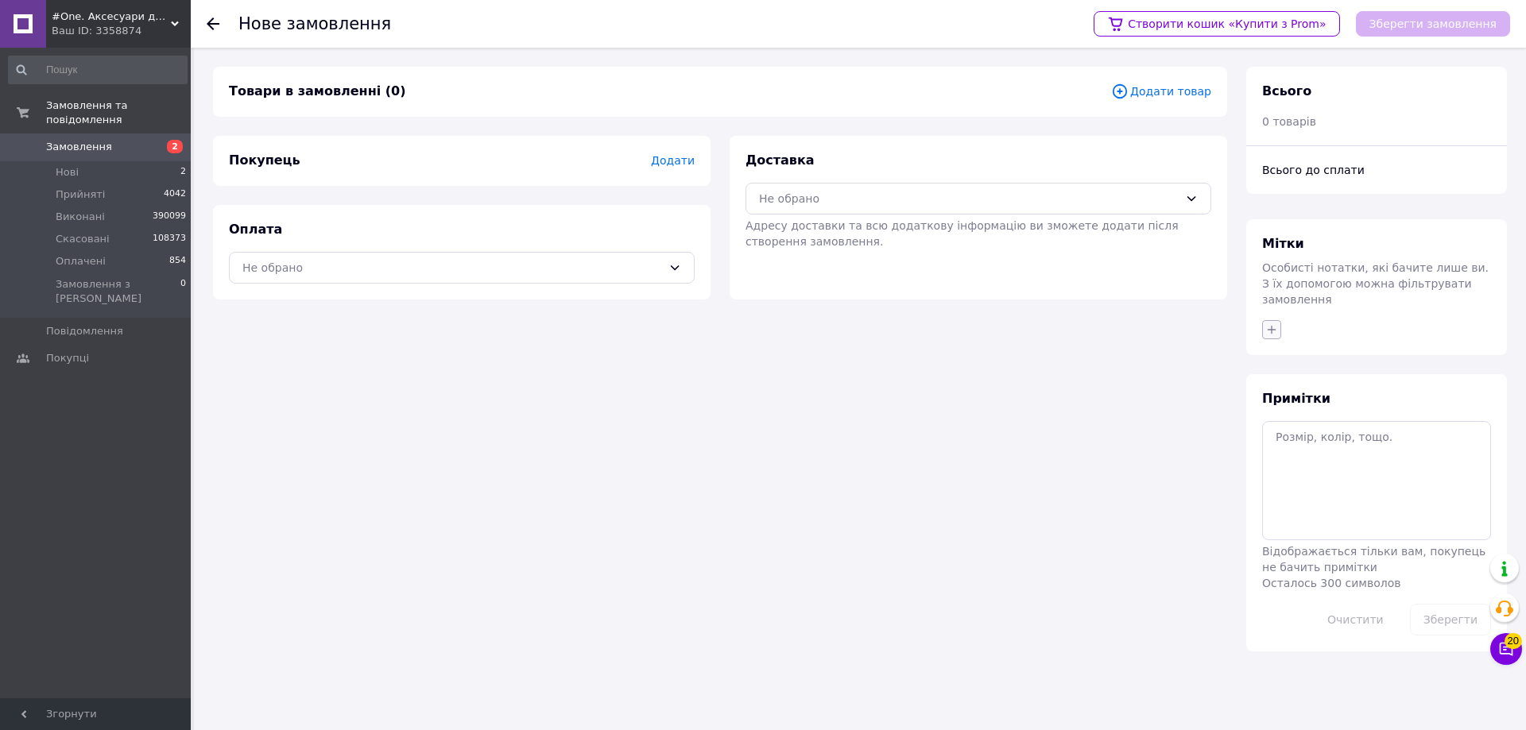
click at [1275, 323] on icon "button" at bounding box center [1271, 329] width 13 height 13
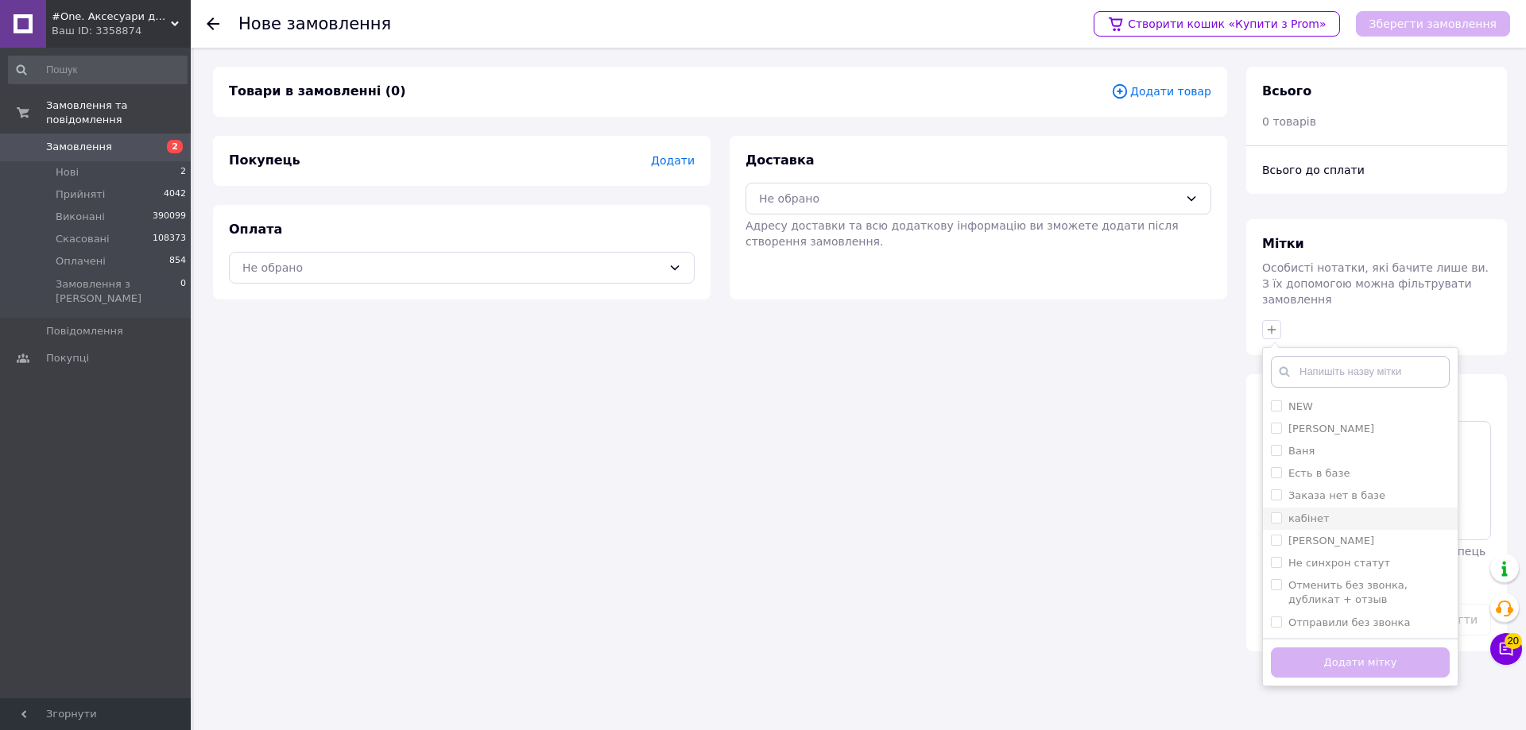
click at [1272, 513] on input "кабінет" at bounding box center [1276, 518] width 10 height 10
checkbox input "true"
click at [1282, 657] on button "Додати мітку" at bounding box center [1360, 663] width 179 height 31
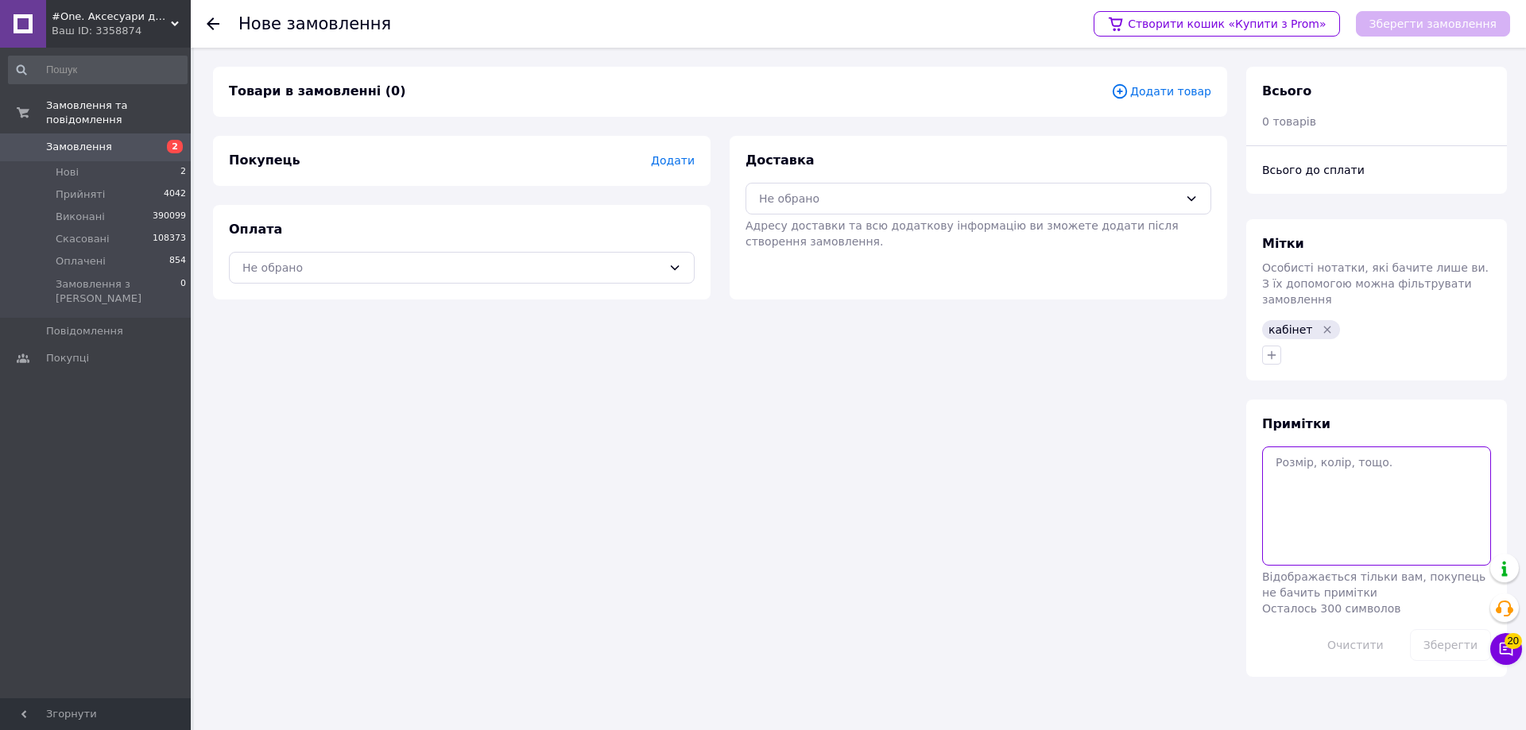
click at [1280, 515] on textarea at bounding box center [1376, 506] width 229 height 119
type textarea "каб к"
click at [1466, 641] on button "Зберегти" at bounding box center [1450, 645] width 81 height 32
click at [1129, 87] on icon at bounding box center [1119, 91] width 17 height 17
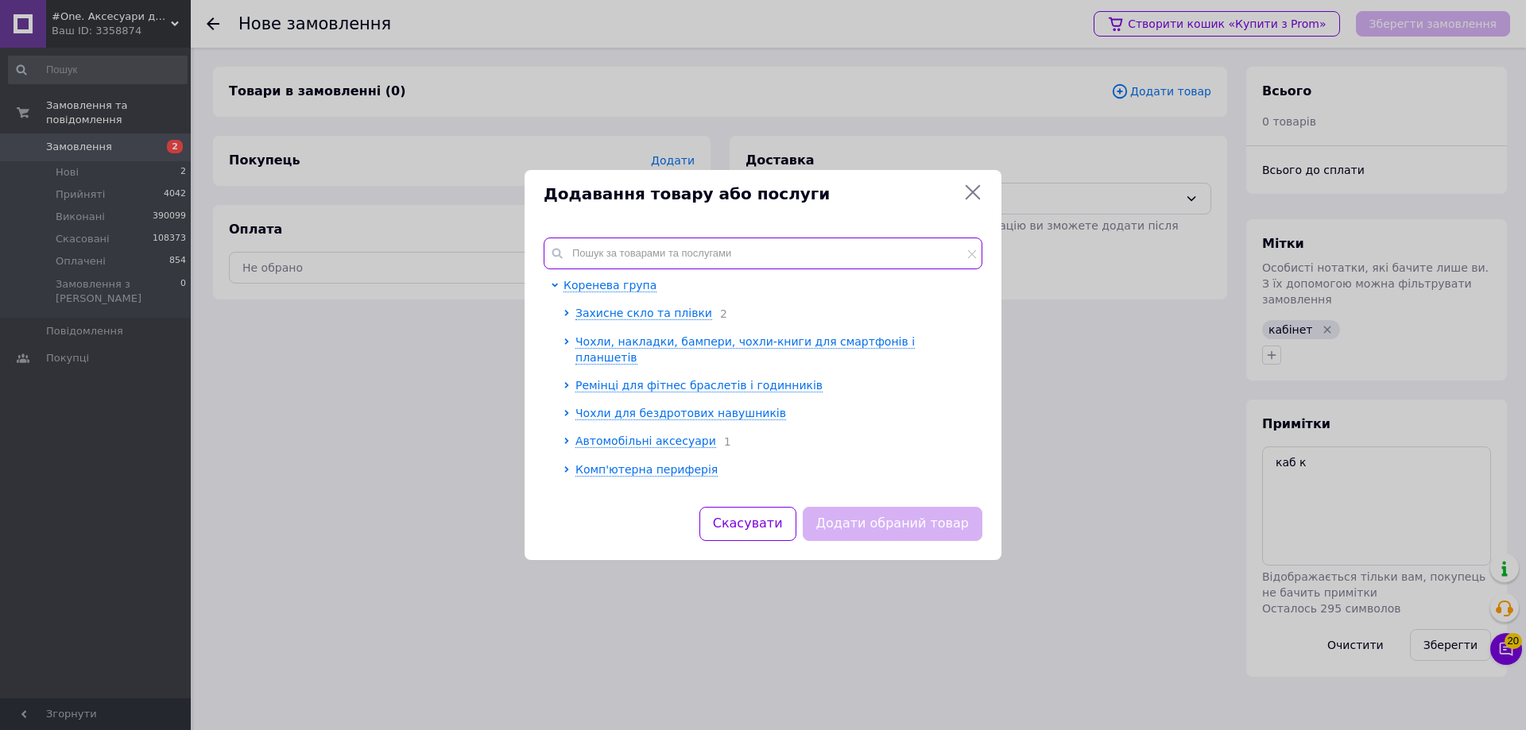
click at [814, 254] on input "text" at bounding box center [763, 254] width 439 height 32
paste input "НФ-00001419"
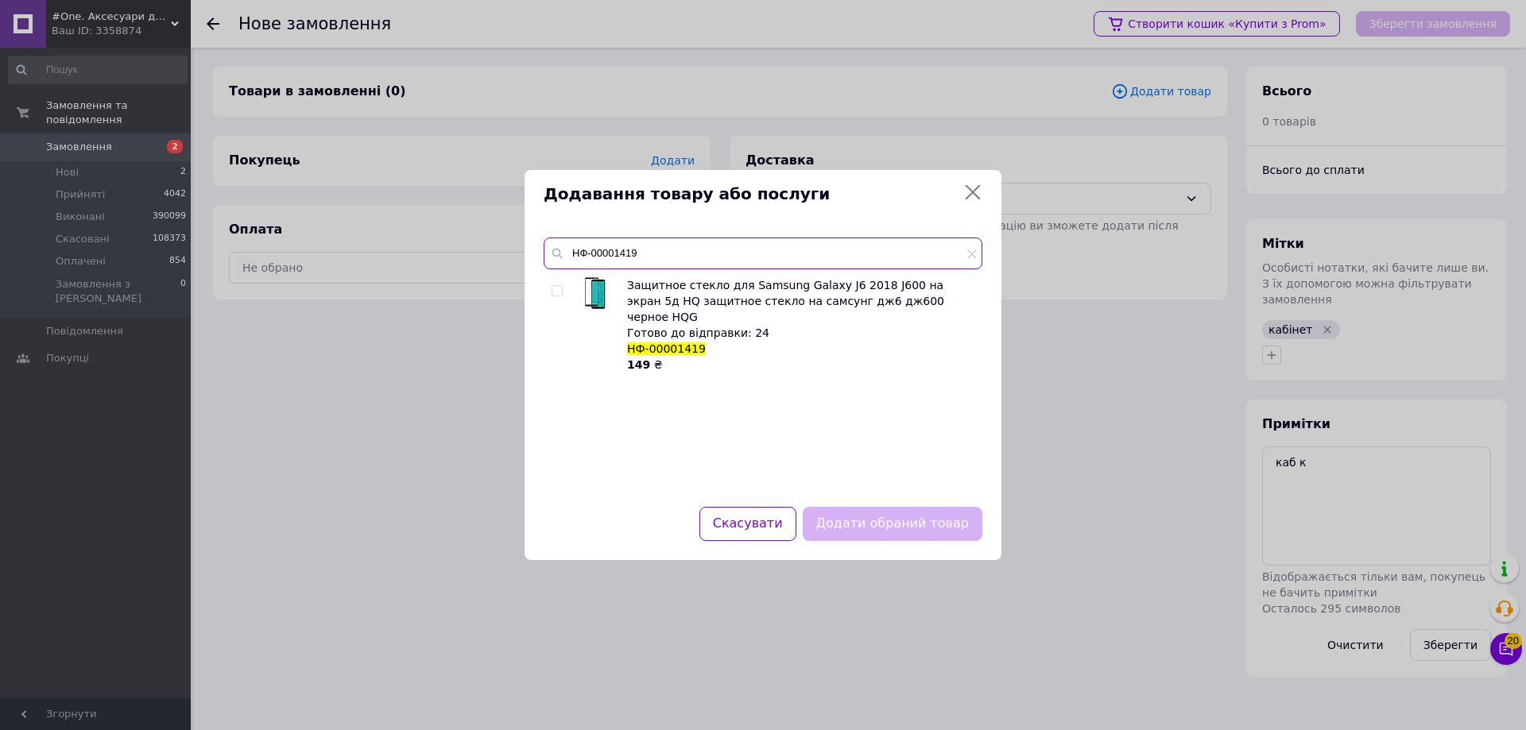
type input "НФ-00001419"
click at [560, 289] on input "checkbox" at bounding box center [557, 291] width 10 height 10
checkbox input "true"
click at [921, 529] on button "Додати обраний товар" at bounding box center [893, 524] width 180 height 34
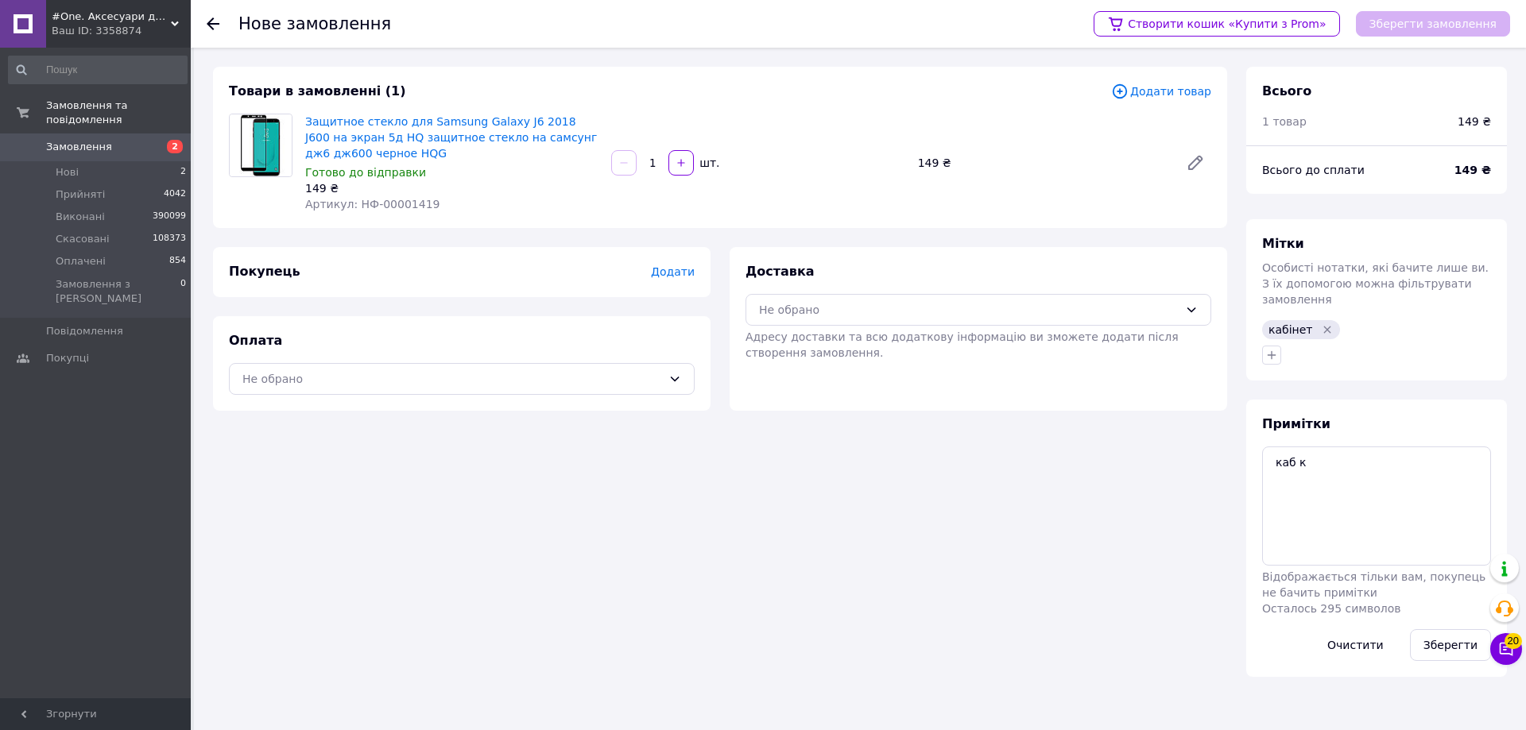
click at [665, 265] on span "Додати" at bounding box center [673, 271] width 44 height 13
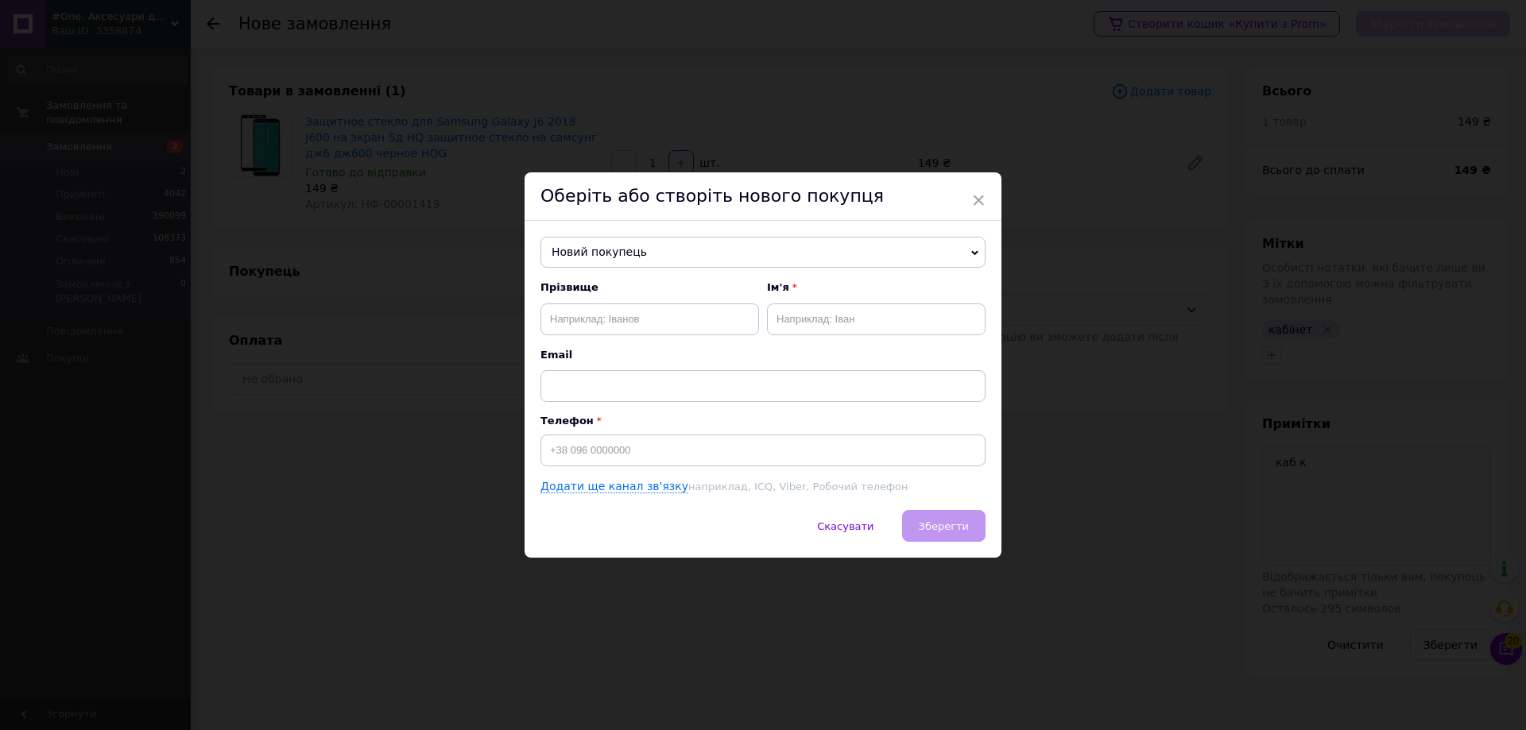
click at [668, 248] on span "Новий покупець" at bounding box center [762, 253] width 445 height 32
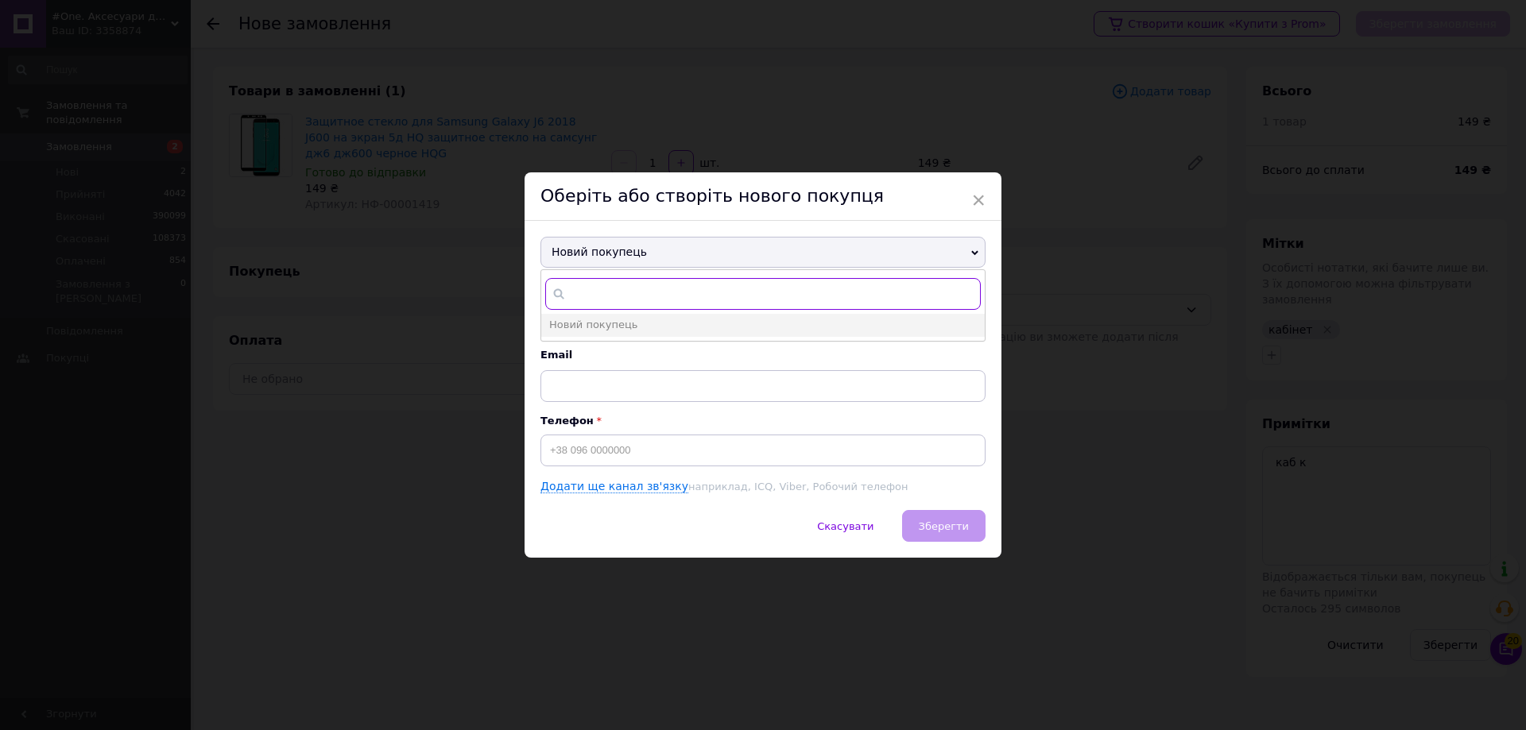
paste input "380975258191"
click at [575, 293] on input "380975258191" at bounding box center [763, 294] width 436 height 32
type input "+380975258191"
click at [627, 354] on li "Єгоров Олексій +380975258191" at bounding box center [762, 348] width 443 height 22
type input "[PERSON_NAME]"
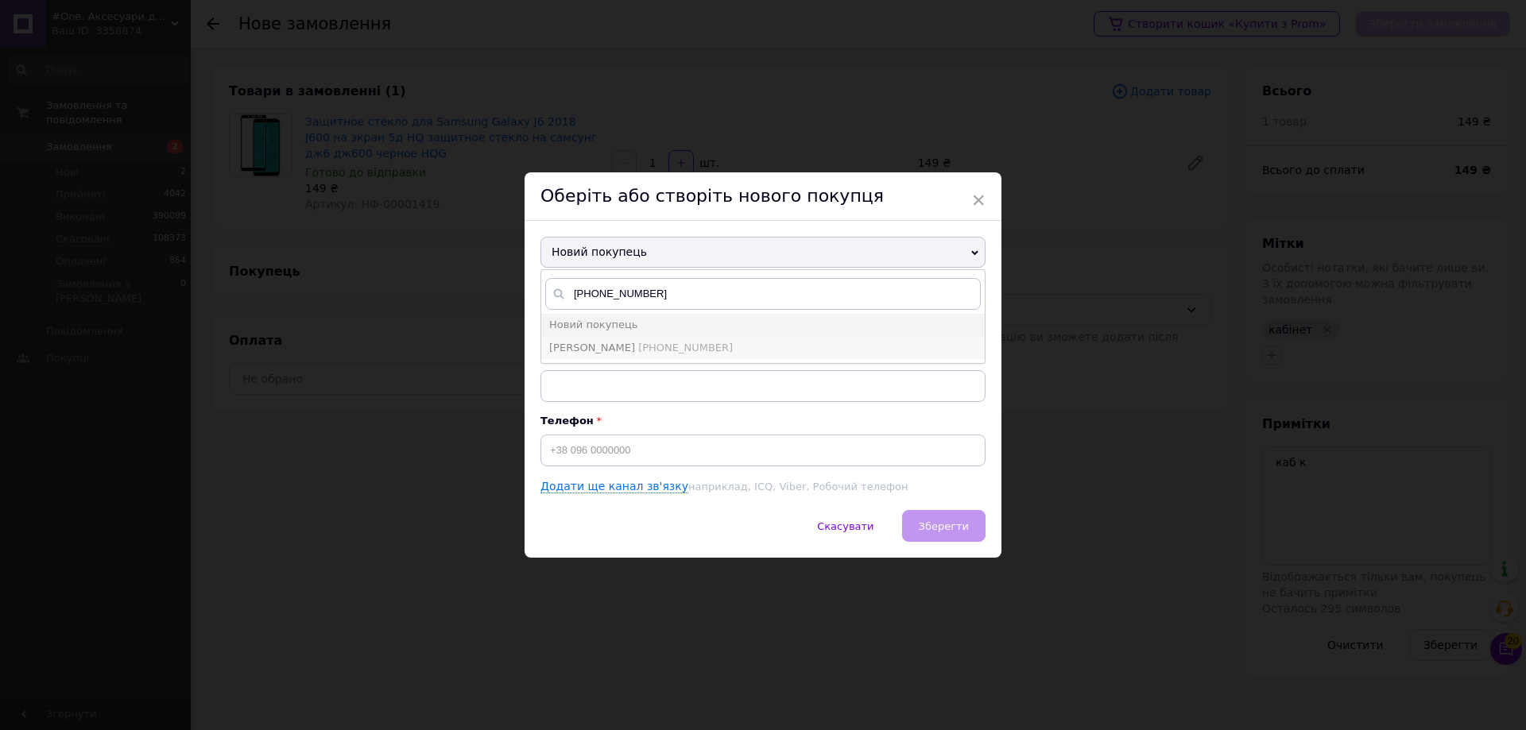
type input "[PHONE_NUMBER]"
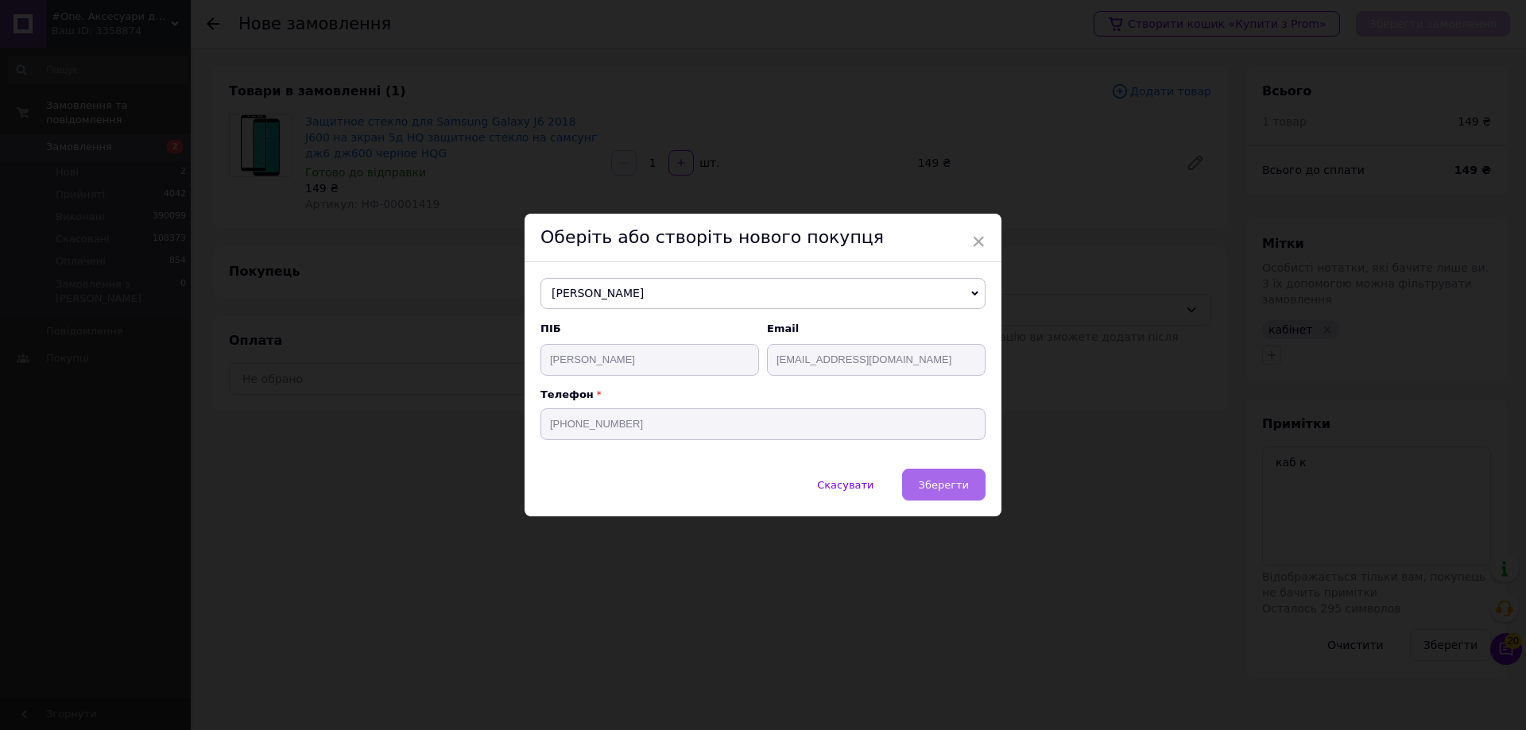
click at [940, 494] on button "Зберегти" at bounding box center [943, 485] width 83 height 32
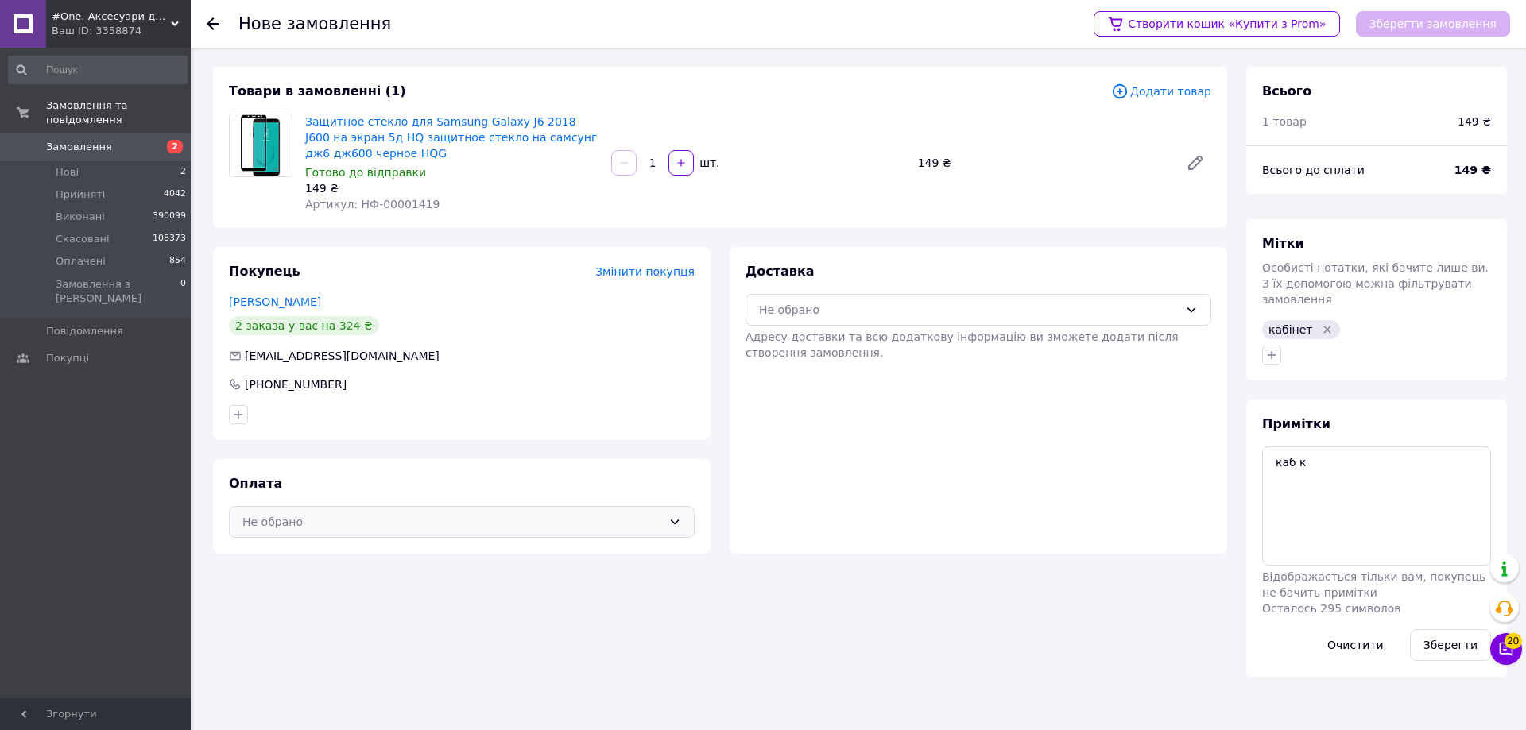
click at [469, 531] on div "Не обрано" at bounding box center [462, 522] width 466 height 32
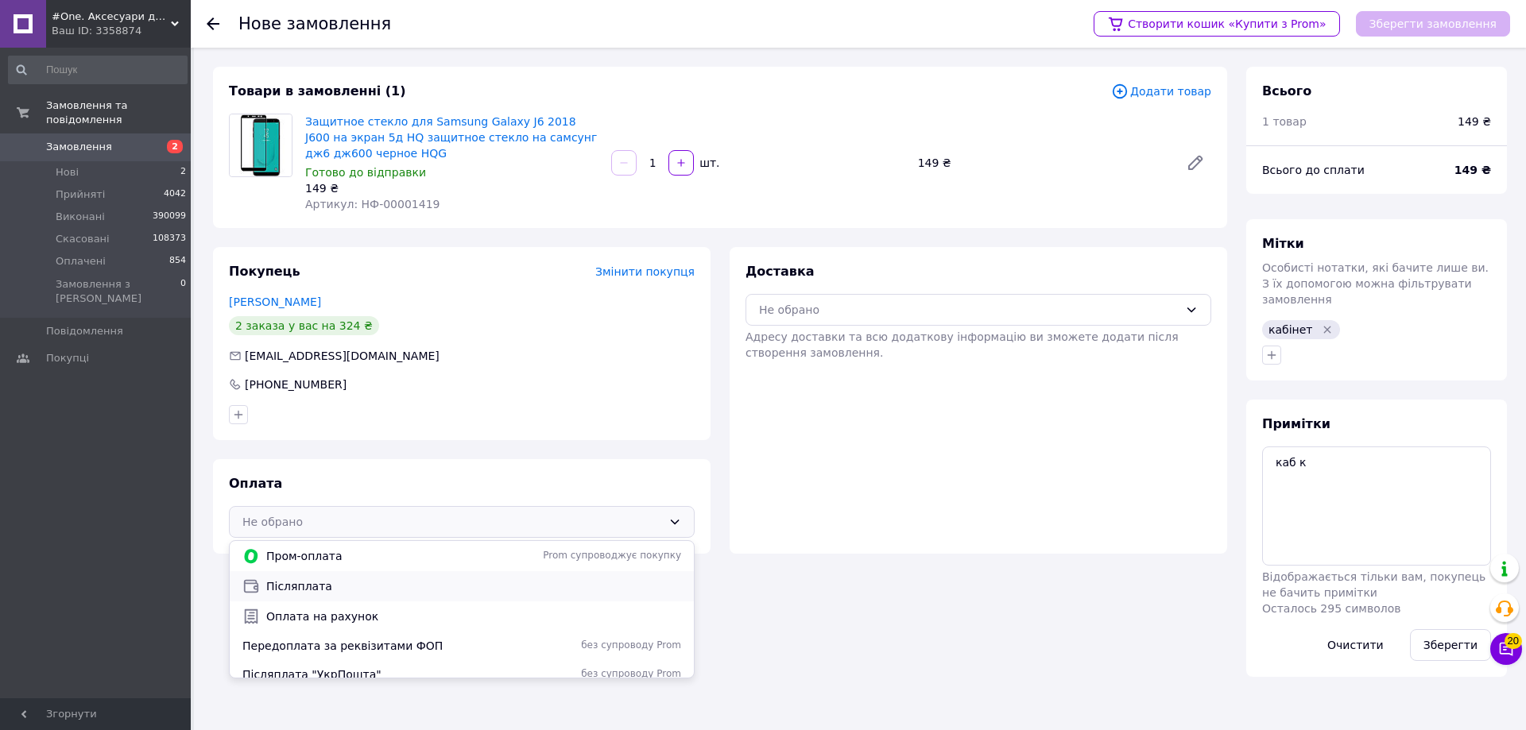
click at [438, 584] on span "Післяплата" at bounding box center [473, 587] width 415 height 16
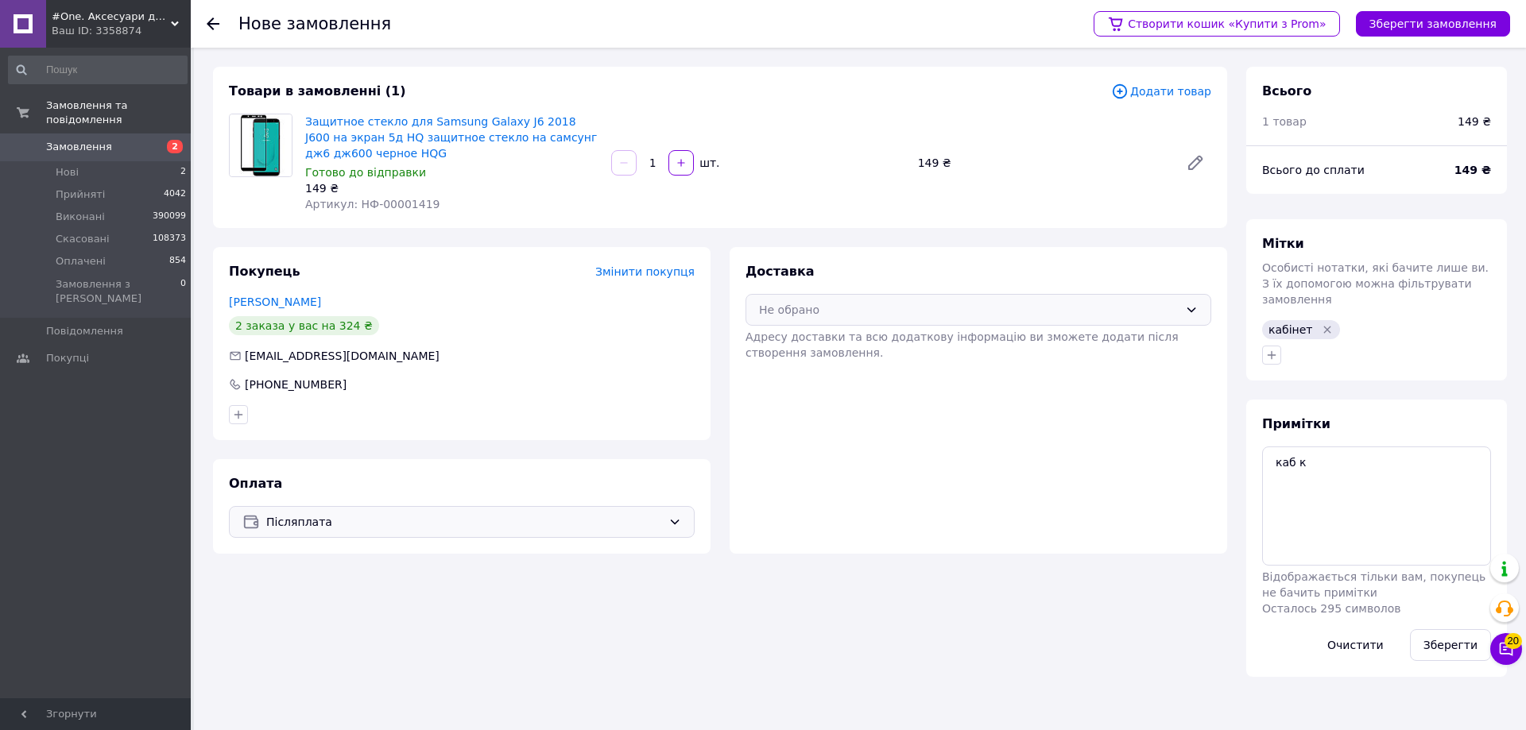
click at [873, 320] on div "Не обрано" at bounding box center [979, 310] width 466 height 32
drag, startPoint x: 866, startPoint y: 348, endPoint x: 931, endPoint y: 339, distance: 65.8
click at [869, 348] on span "Нова Пошта (безкоштовно від 1000 ₴)" at bounding box center [990, 344] width 415 height 16
click at [1483, 13] on button "Зберегти замовлення" at bounding box center [1433, 23] width 154 height 25
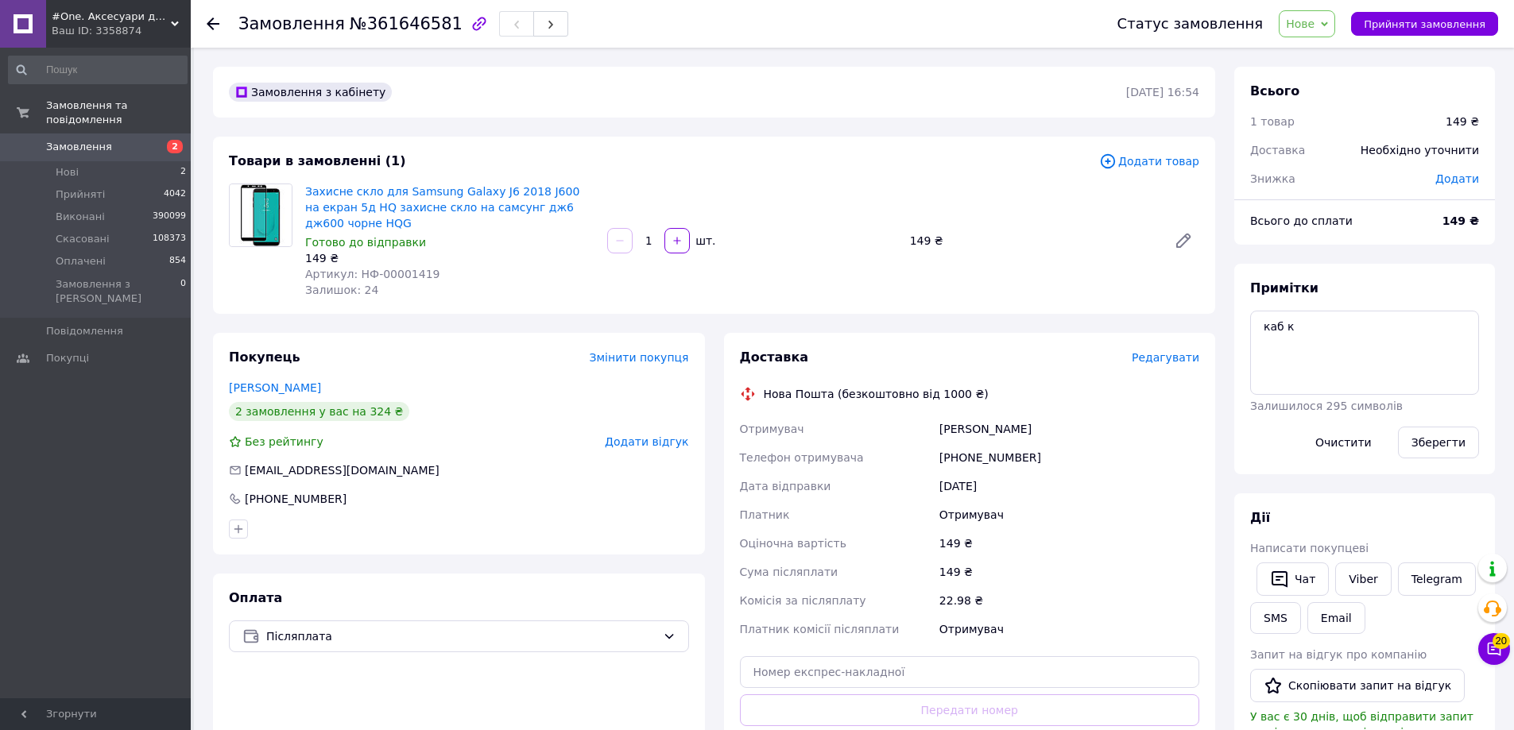
click at [1182, 351] on span "Редагувати" at bounding box center [1166, 357] width 68 height 13
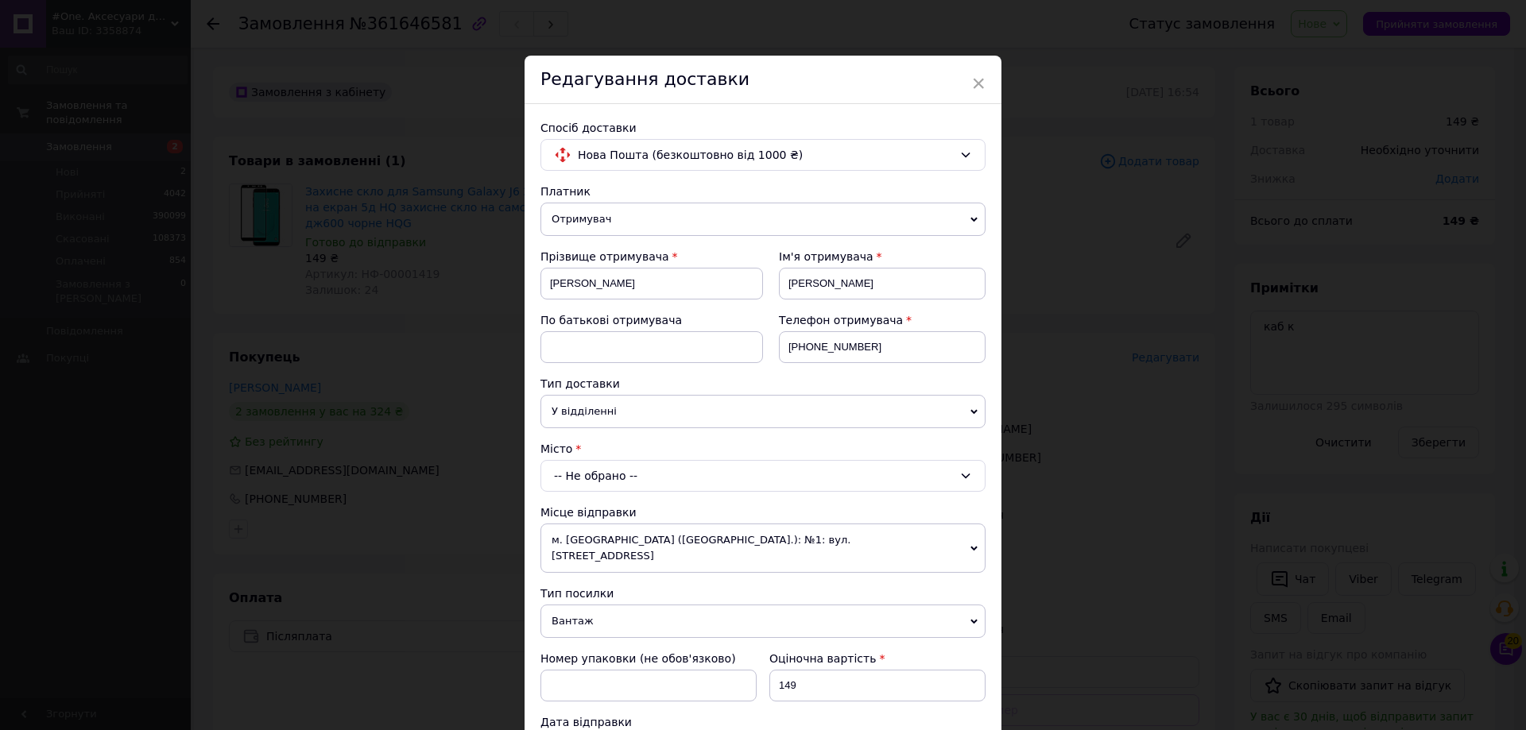
click at [703, 478] on div "-- Не обрано --" at bounding box center [762, 476] width 445 height 32
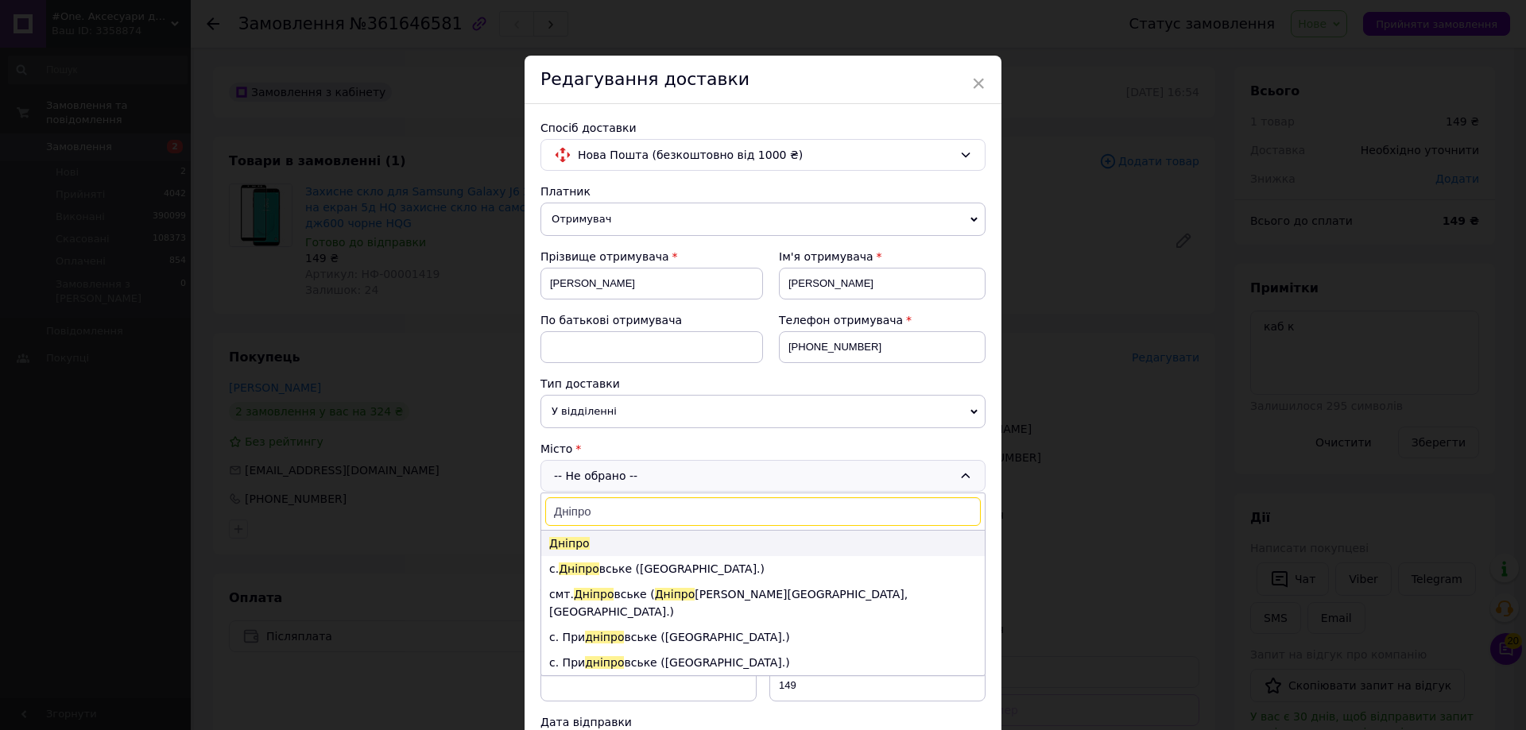
type input "Дніпро"
click at [633, 539] on li "Дніпро" at bounding box center [762, 543] width 443 height 25
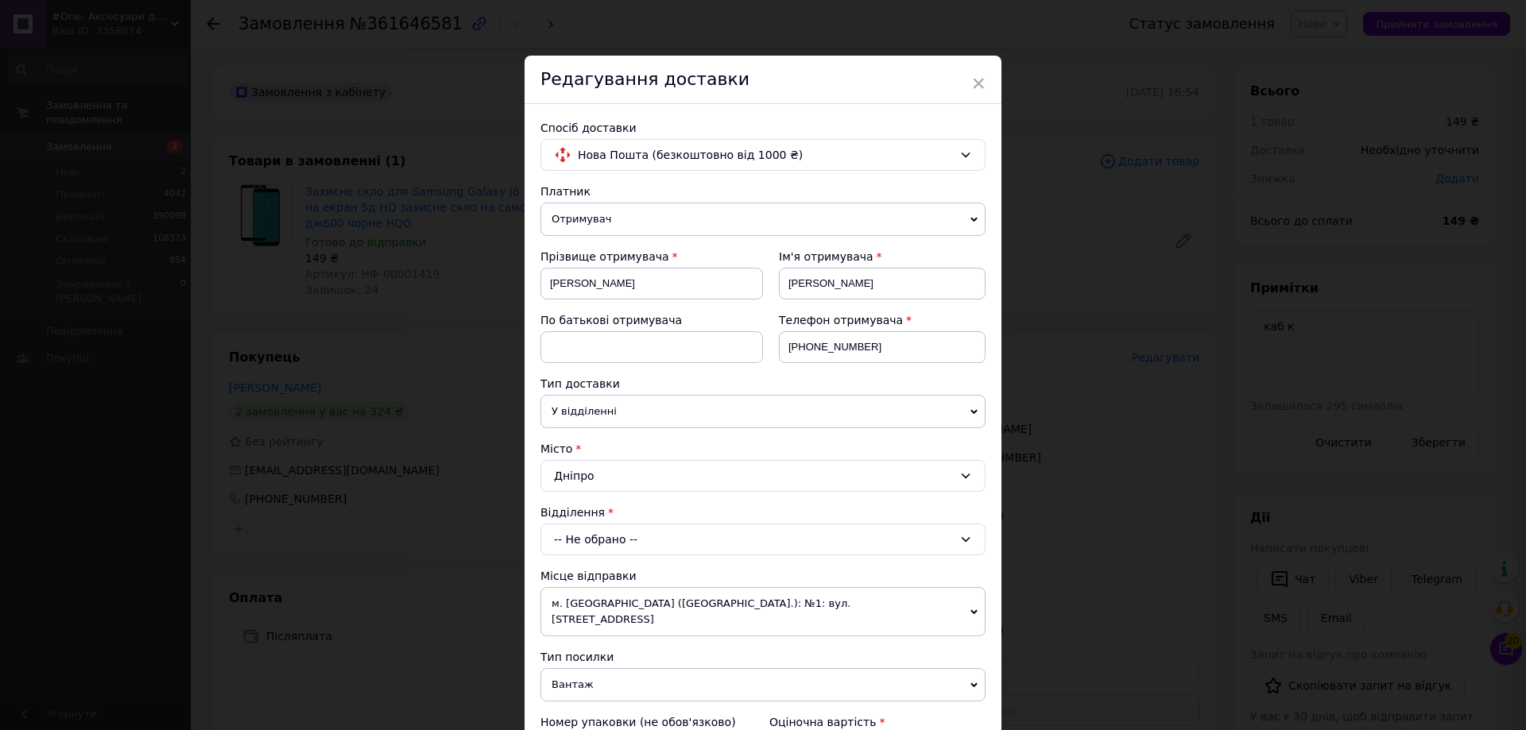
click at [640, 412] on span "У відділенні" at bounding box center [762, 411] width 445 height 33
click at [638, 468] on li "В поштоматі" at bounding box center [762, 467] width 445 height 24
click at [680, 537] on div "-- Не обрано --" at bounding box center [762, 540] width 445 height 32
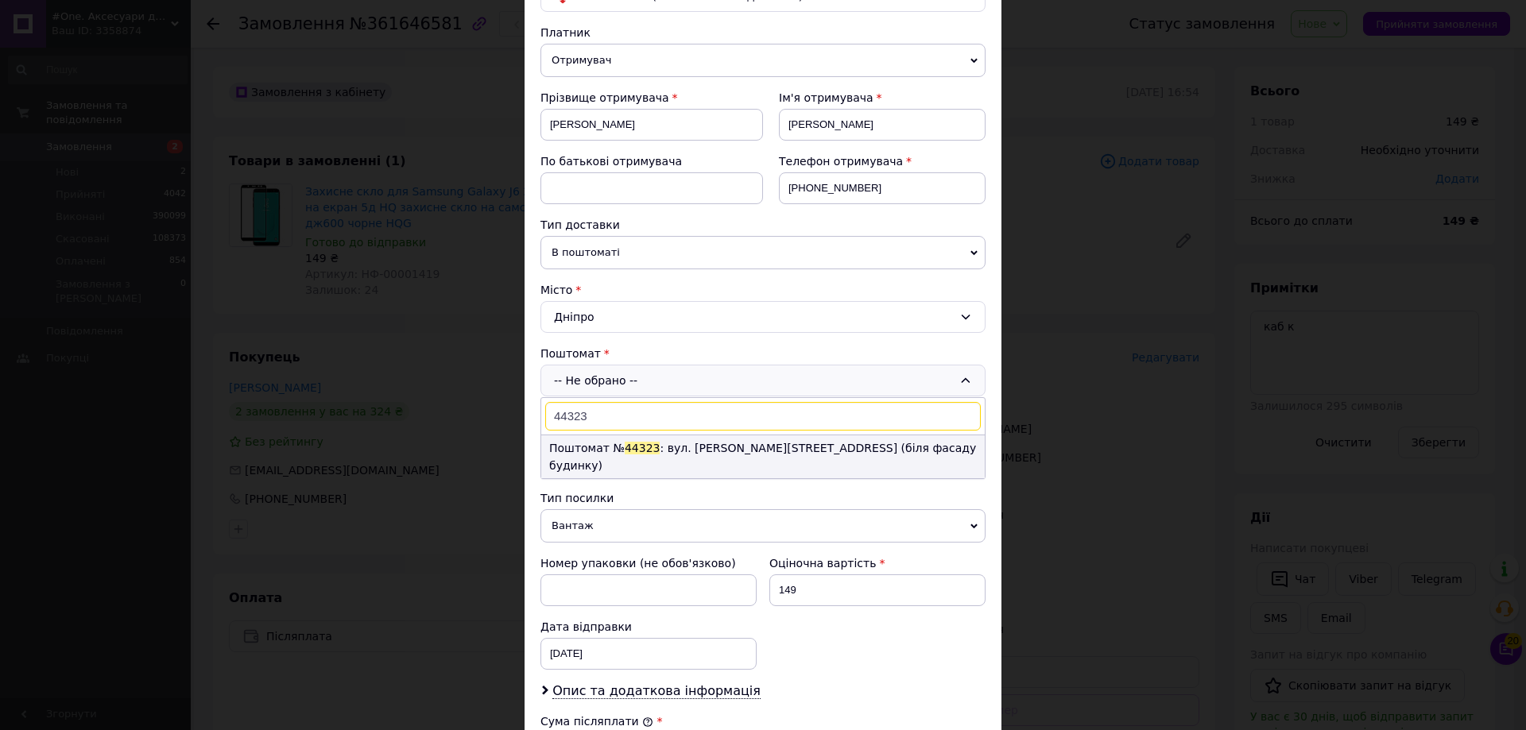
type input "44323"
click at [729, 443] on li "Поштомат № 44323 : вул. Орловська, 36 (біля фасаду будинку)" at bounding box center [762, 457] width 443 height 43
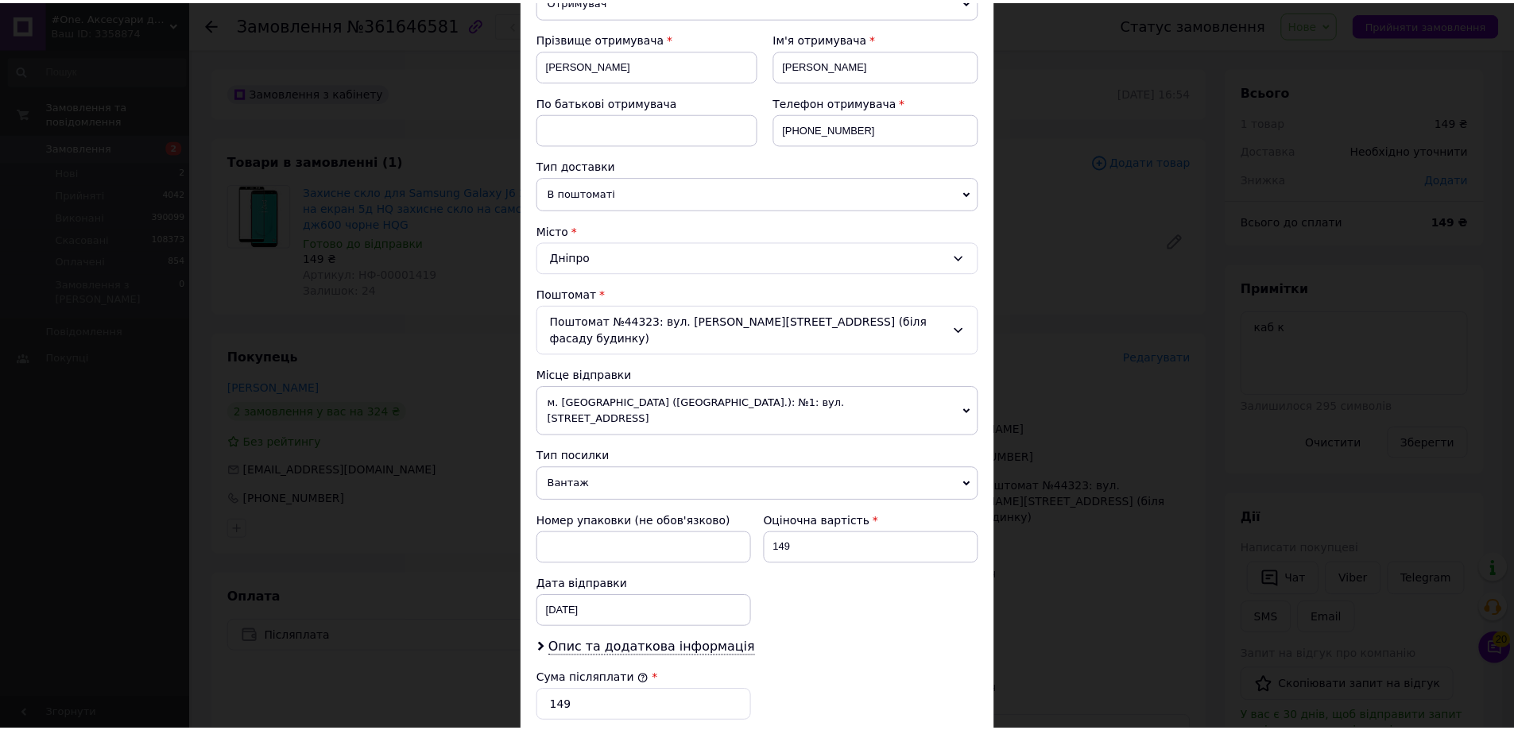
scroll to position [397, 0]
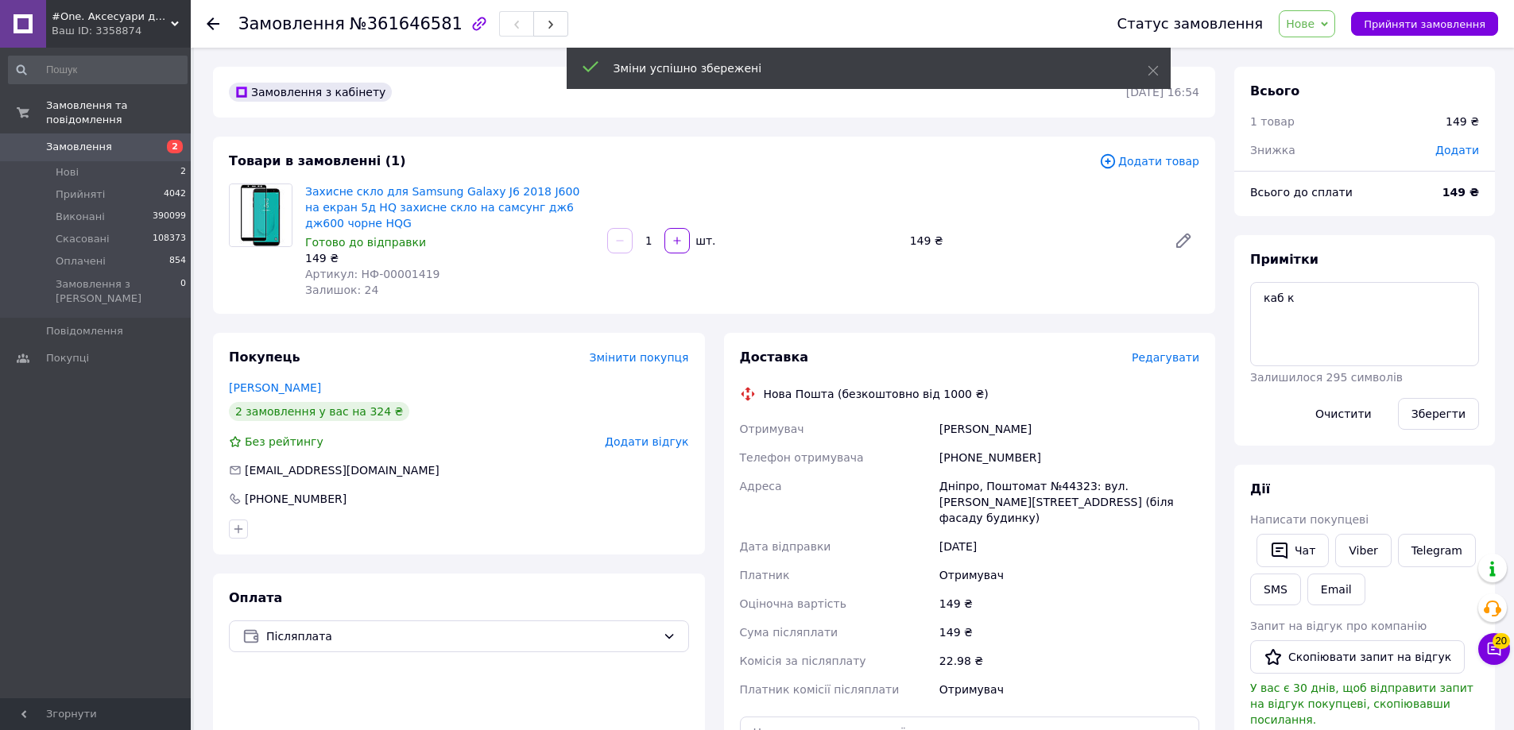
click at [393, 30] on span "№361646581" at bounding box center [406, 23] width 113 height 19
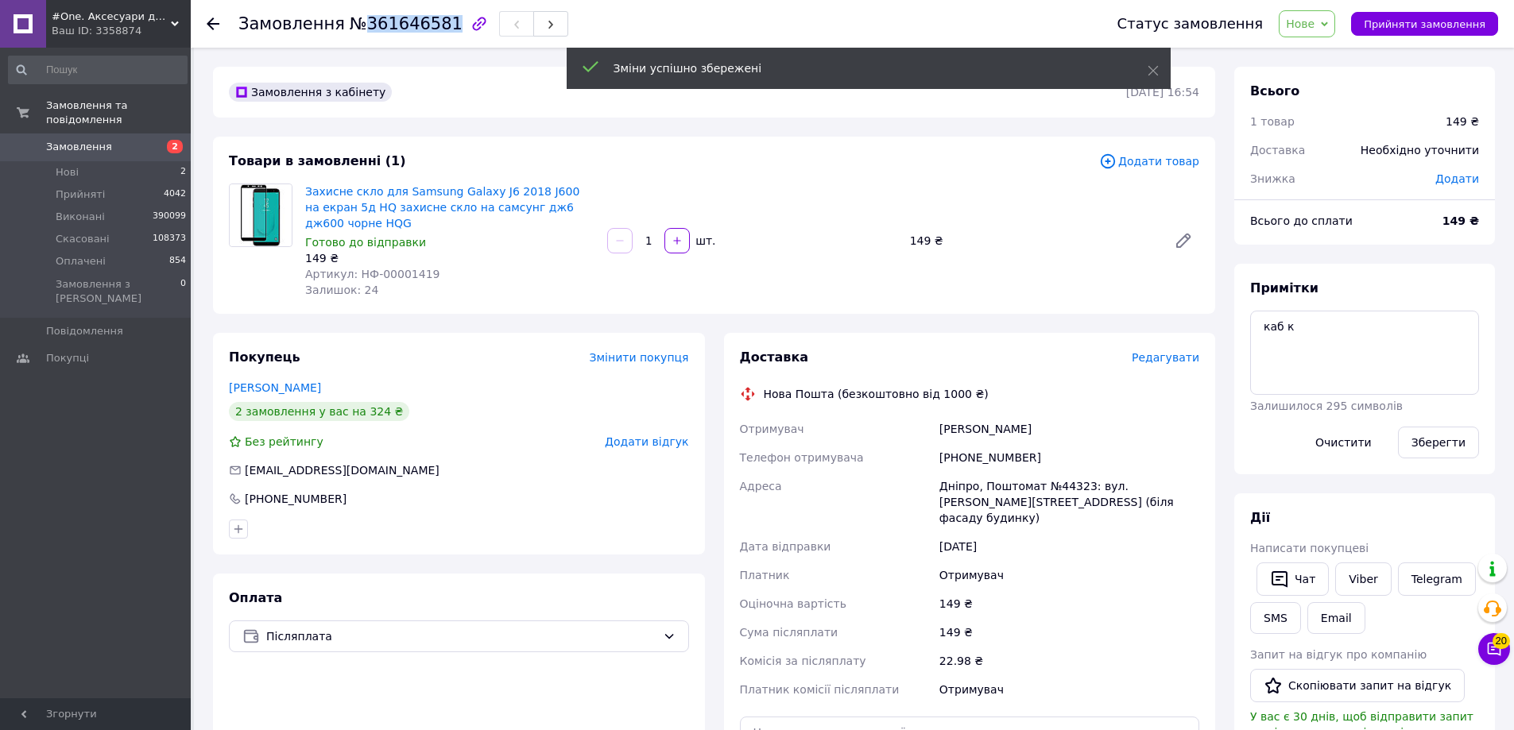
copy span "361646581"
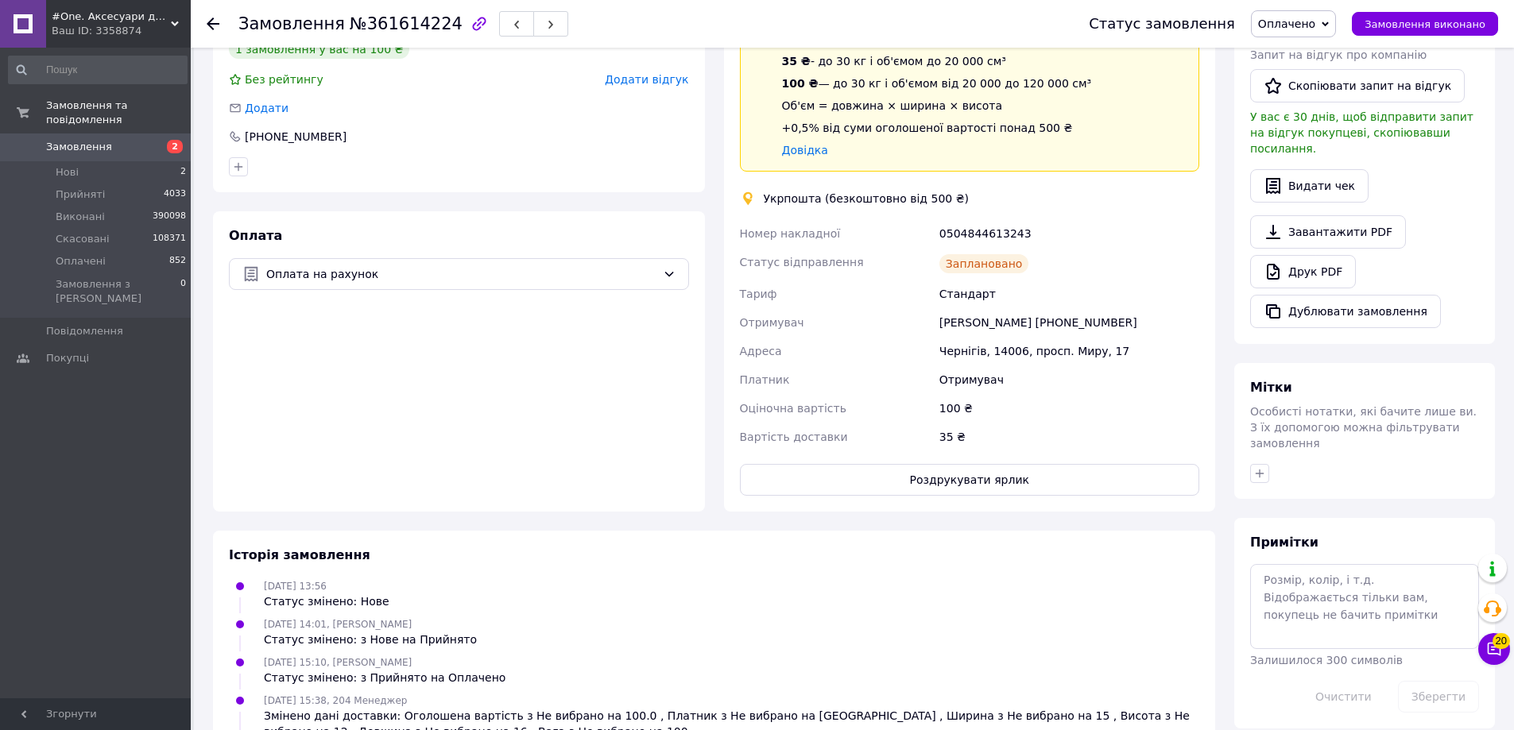
scroll to position [451, 0]
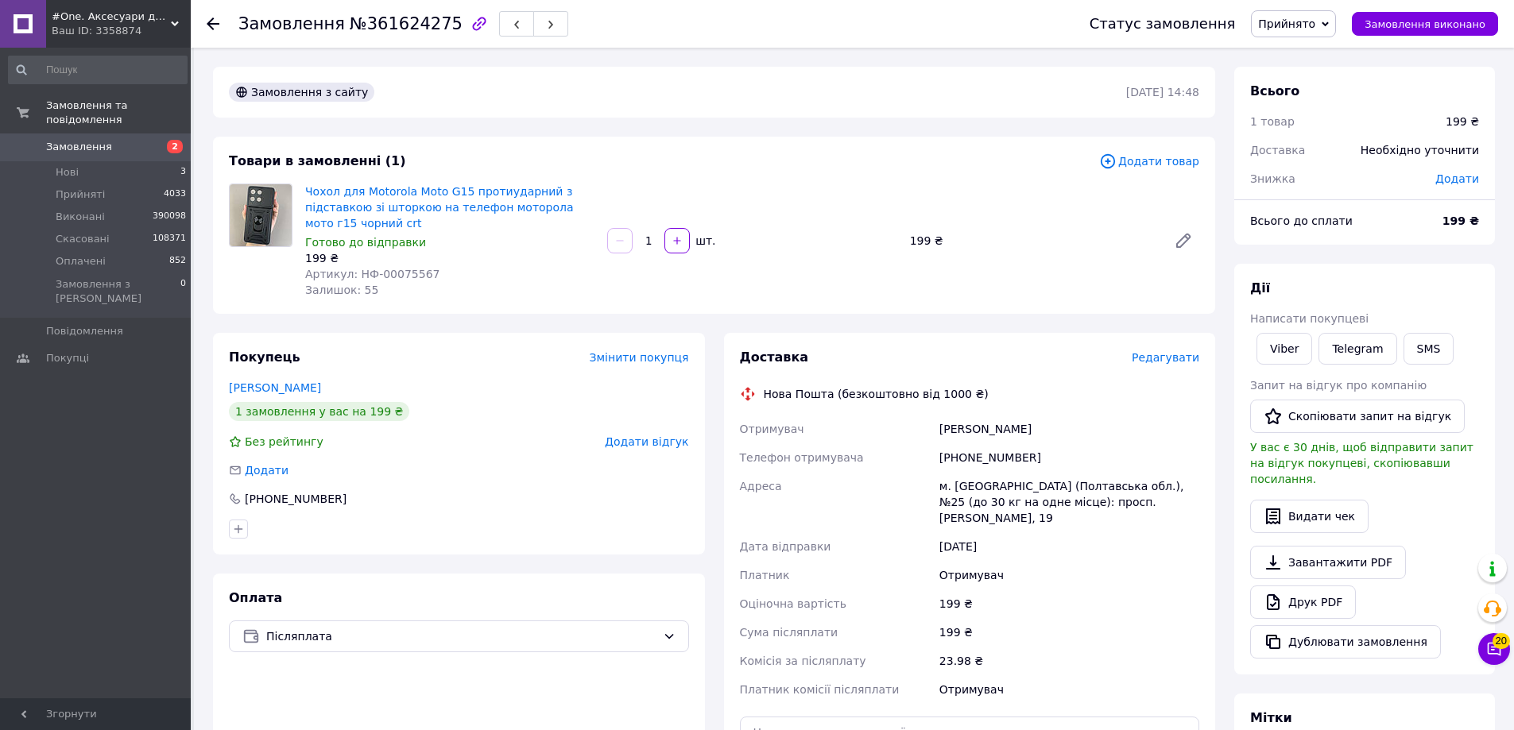
click at [1036, 166] on div "Товари в замовленні (1)" at bounding box center [664, 162] width 870 height 18
click at [917, 722] on input "text" at bounding box center [970, 733] width 460 height 32
paste input "20451247343383"
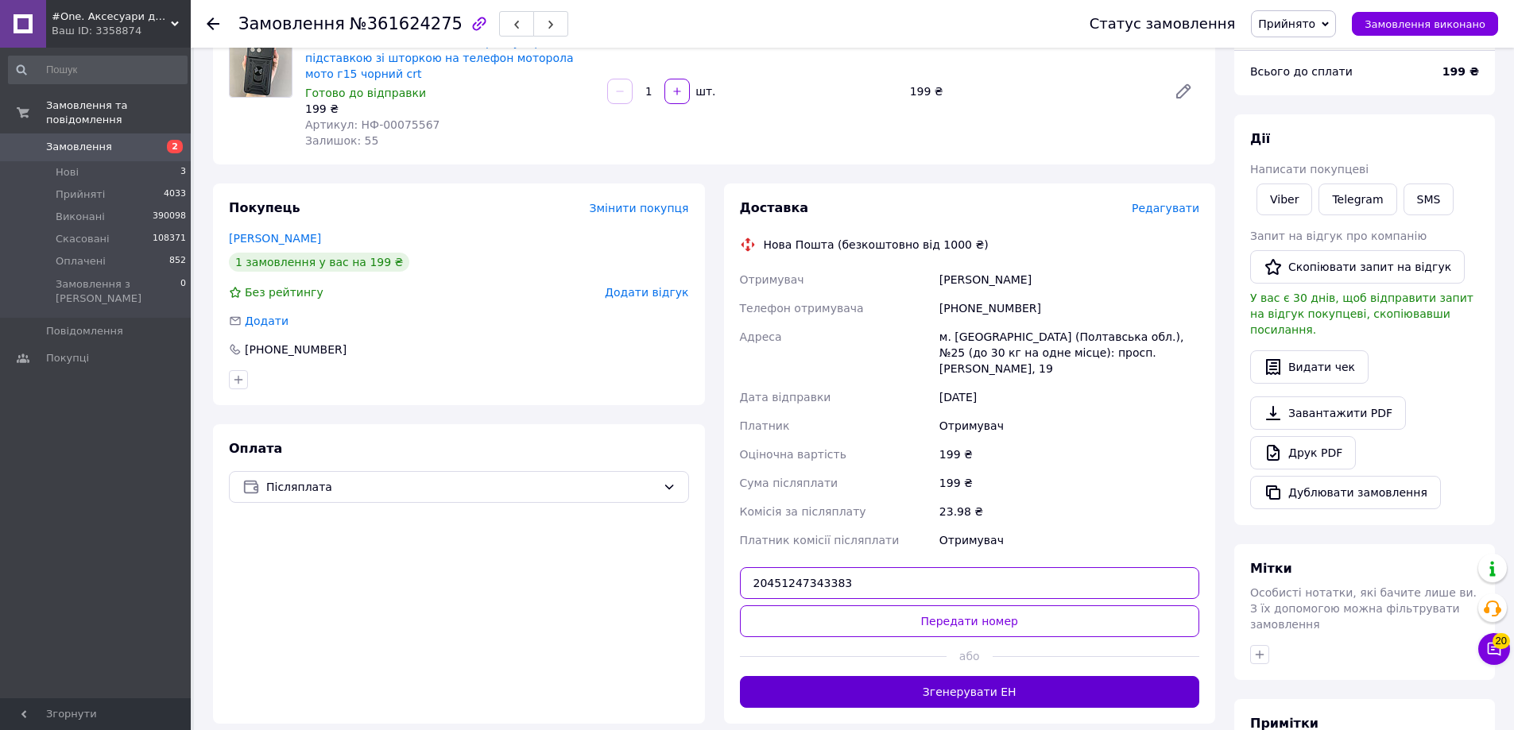
scroll to position [159, 0]
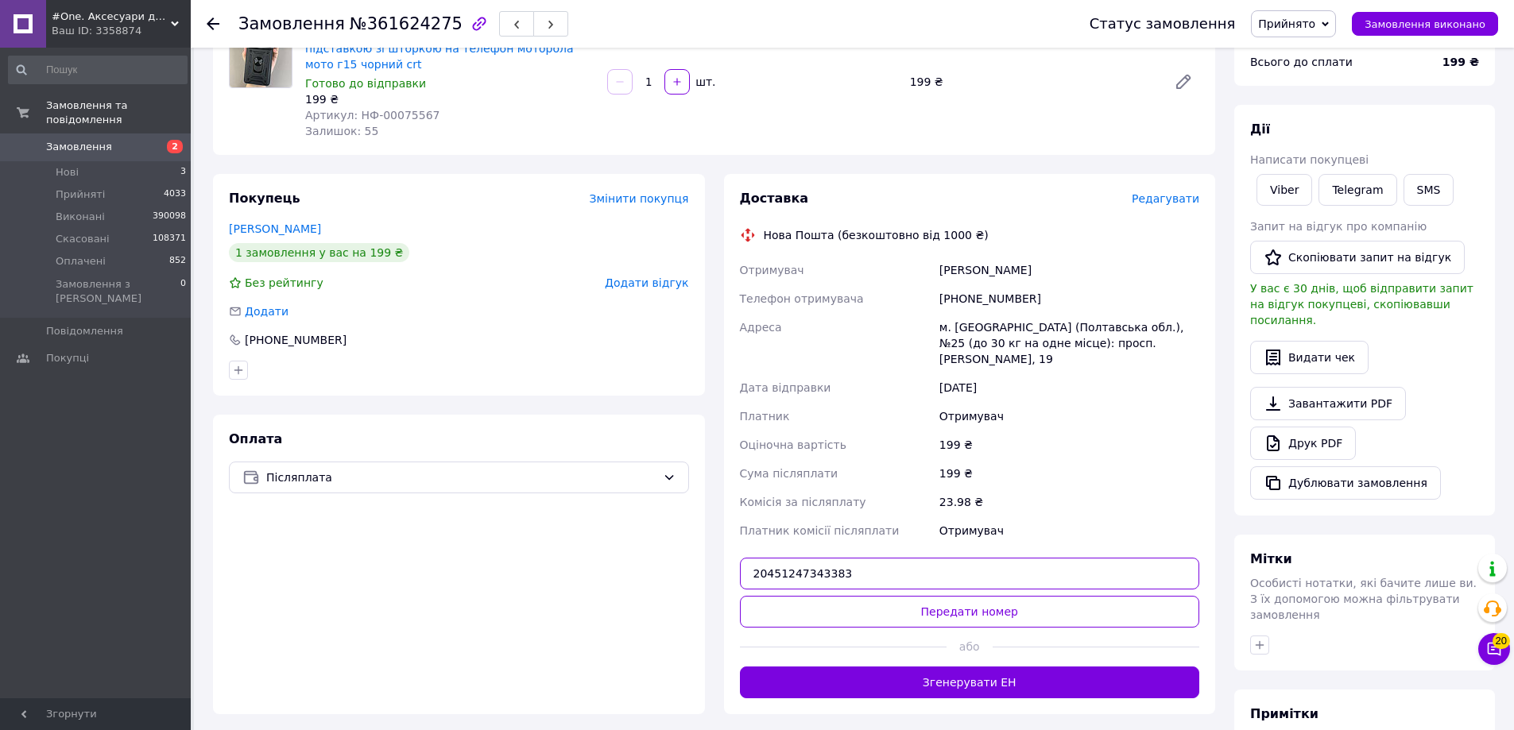
type input "20451247343383"
click at [808, 628] on div at bounding box center [843, 647] width 207 height 39
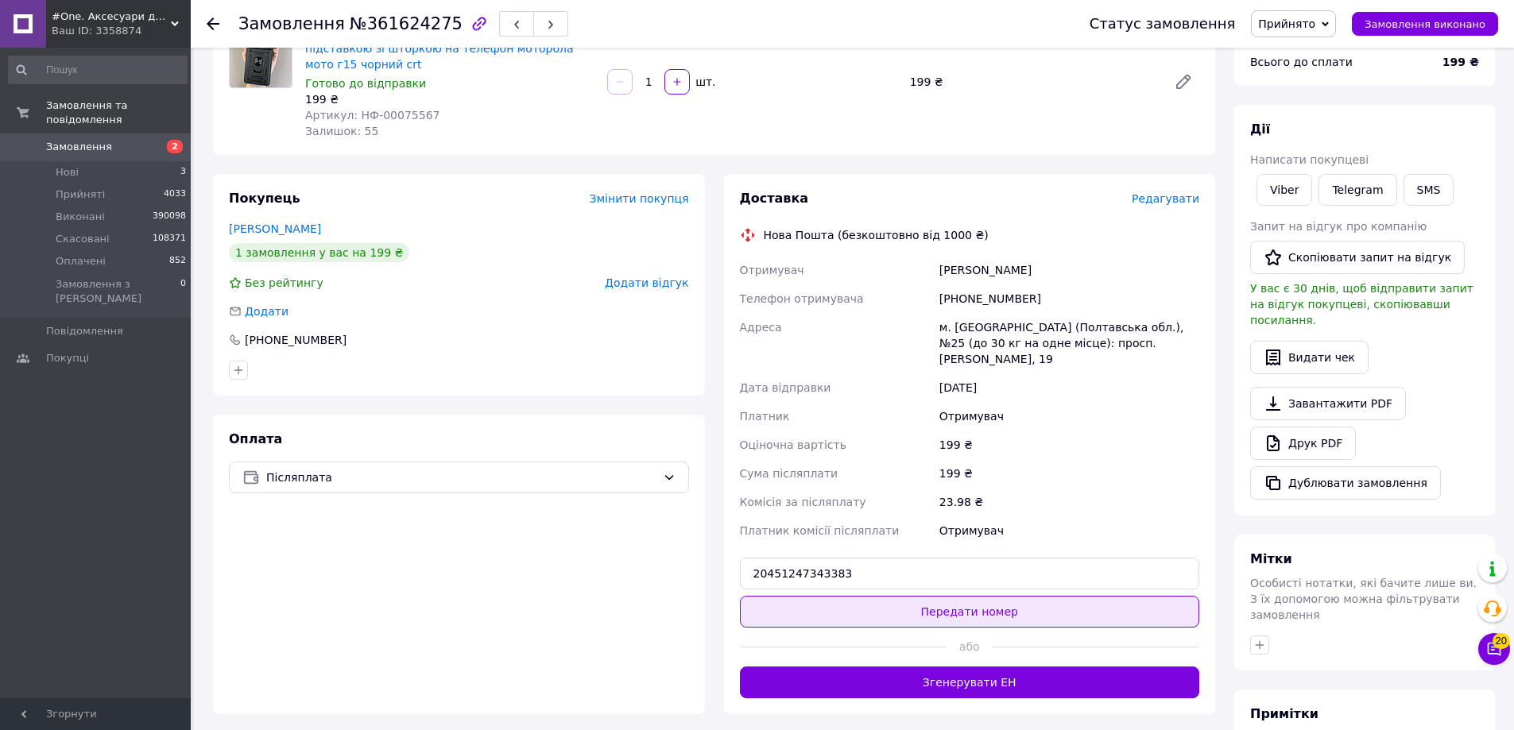
click at [804, 596] on button "Передати номер" at bounding box center [970, 612] width 460 height 32
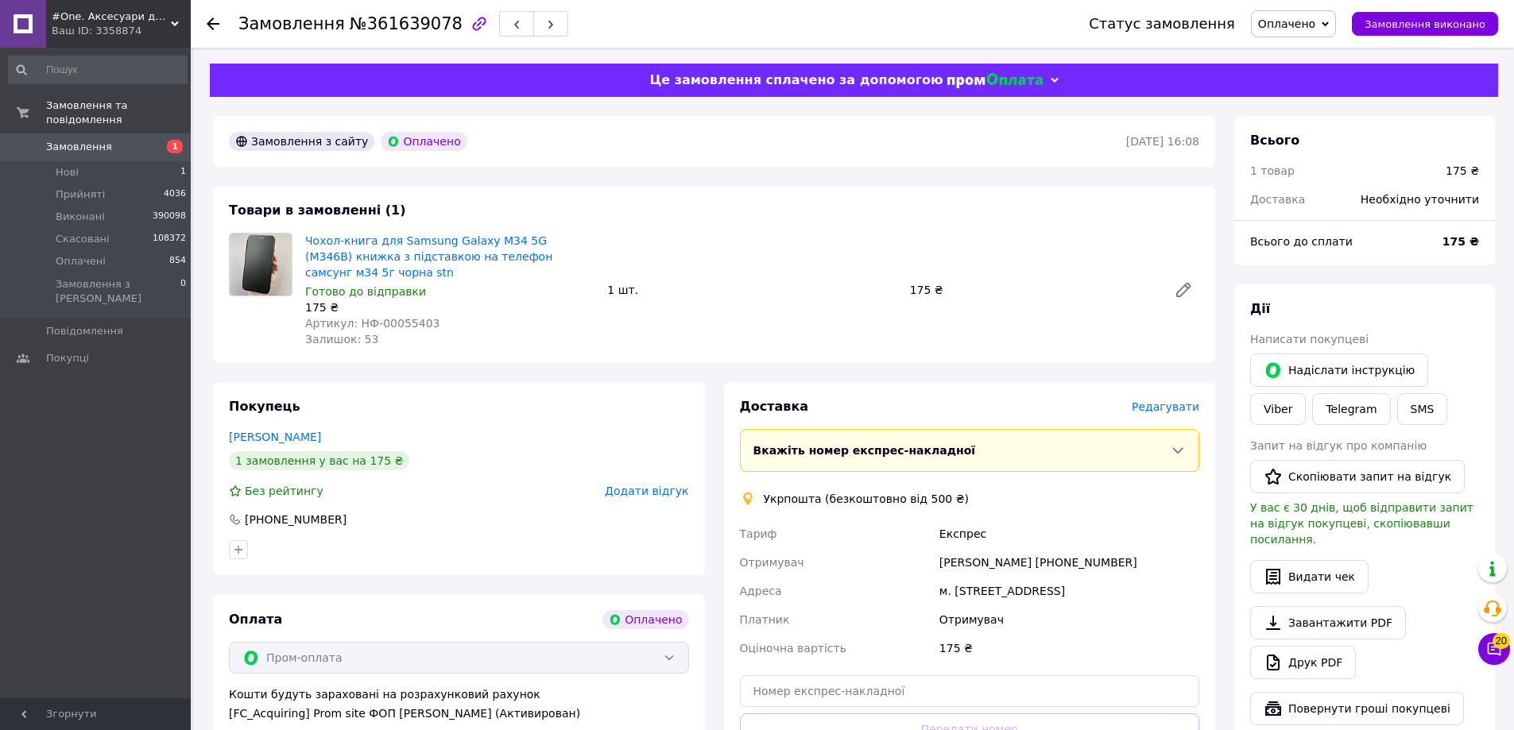
click at [1160, 420] on div "Доставка [PERSON_NAME] Вкажіть номер експрес-накладної Обов'язково введіть номе…" at bounding box center [970, 607] width 460 height 418
click at [1162, 415] on div "Редагувати" at bounding box center [1166, 407] width 68 height 16
click at [1159, 402] on span "Редагувати" at bounding box center [1166, 407] width 68 height 13
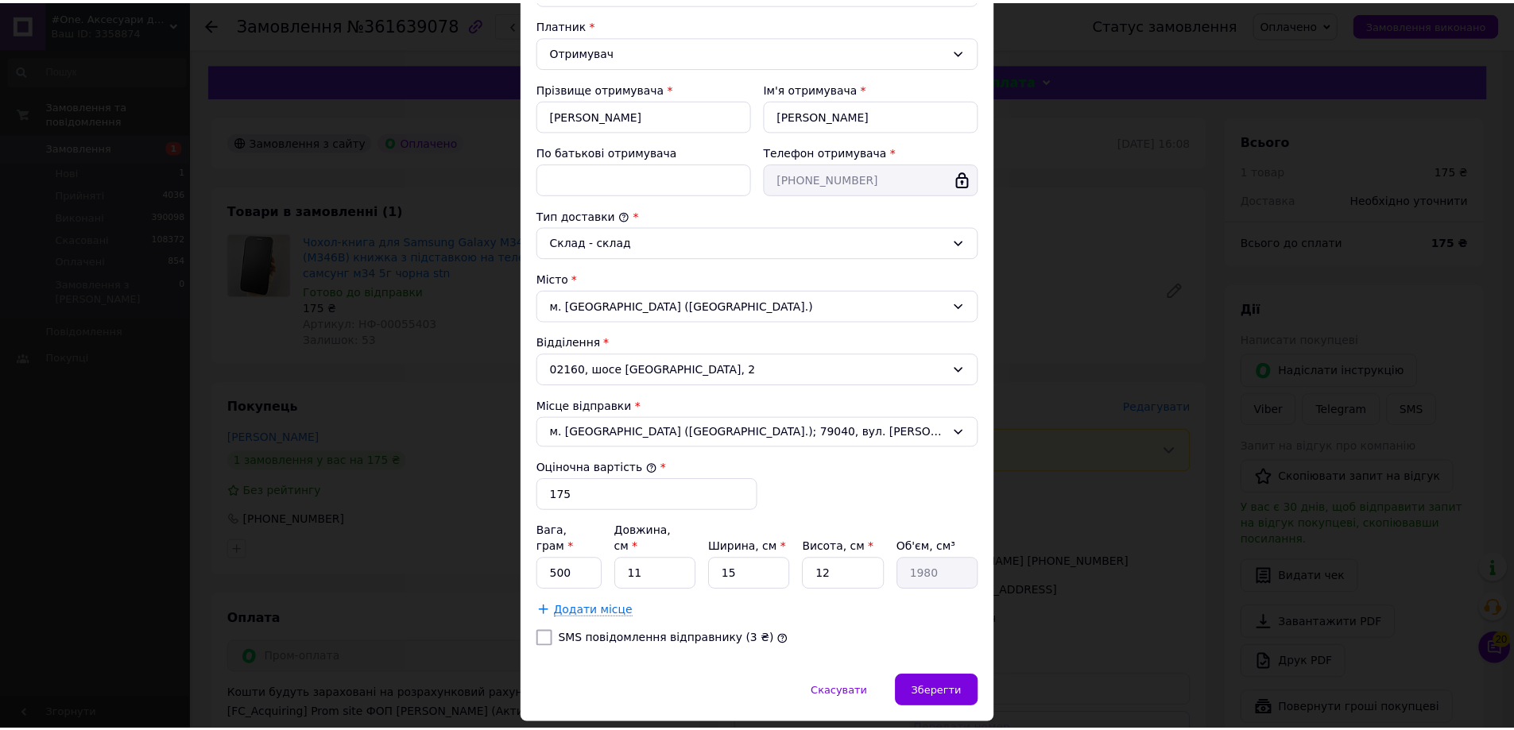
scroll to position [264, 0]
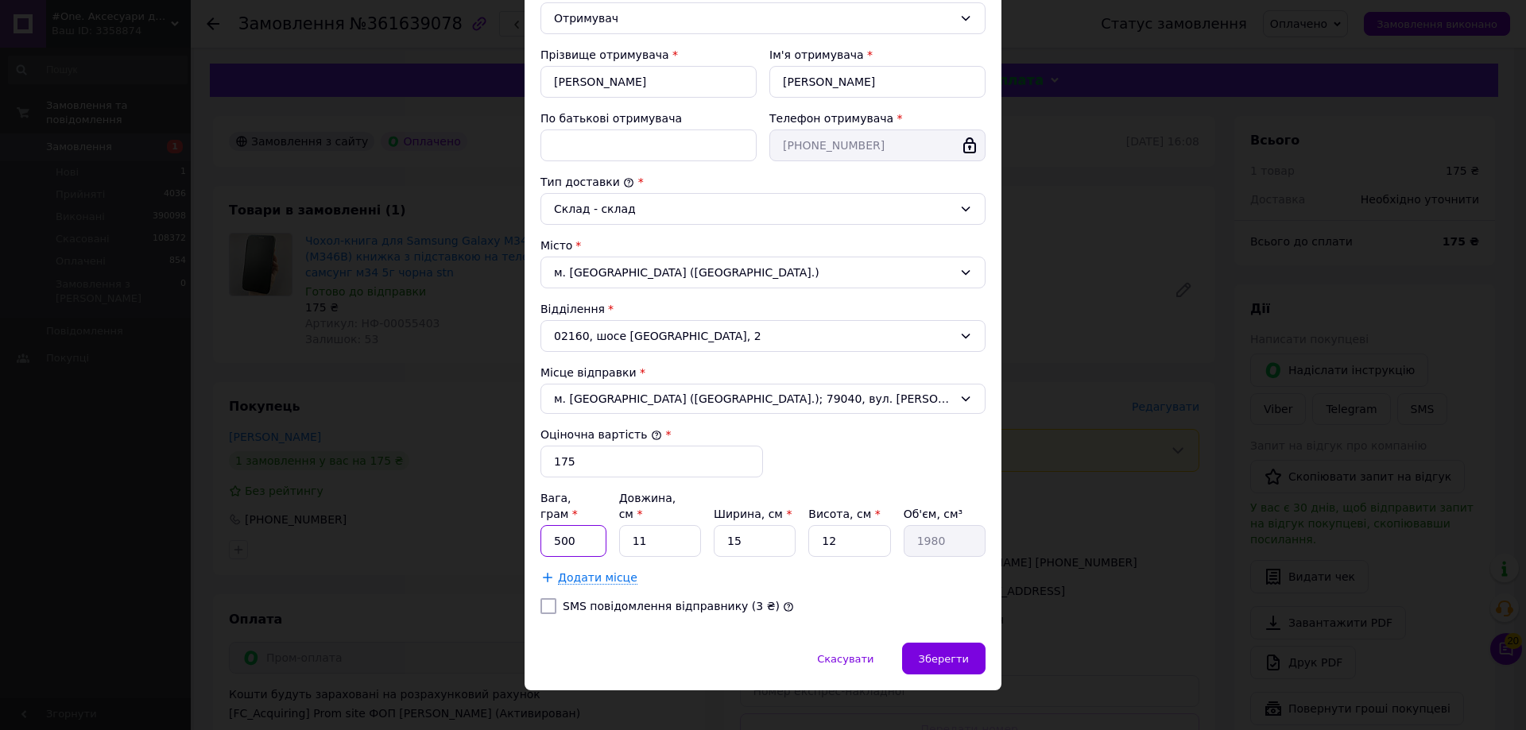
click at [593, 525] on input "500" at bounding box center [573, 541] width 66 height 32
type input "100"
click at [679, 525] on input "11" at bounding box center [660, 541] width 82 height 32
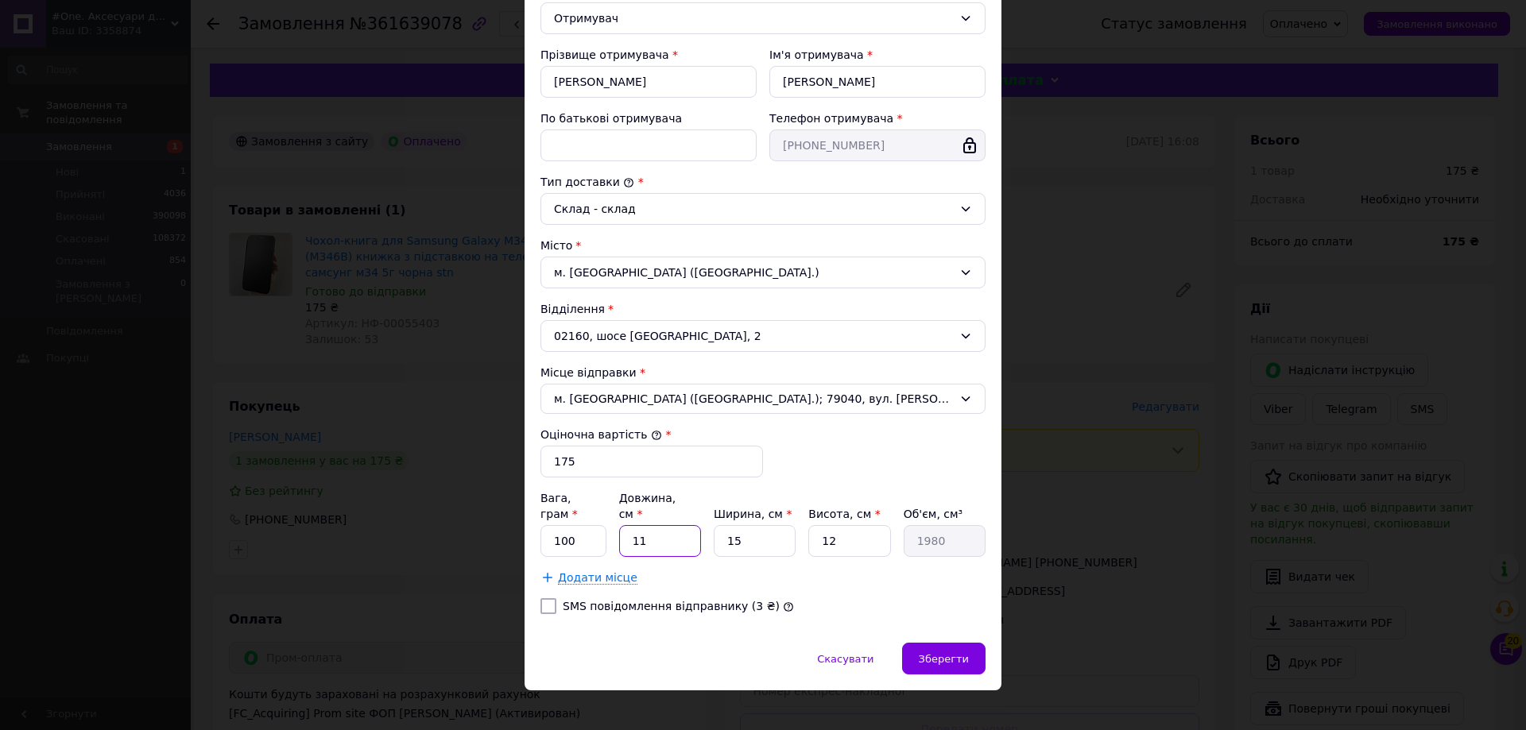
type input "1"
type input "180"
type input "16"
type input "2880"
type input "16"
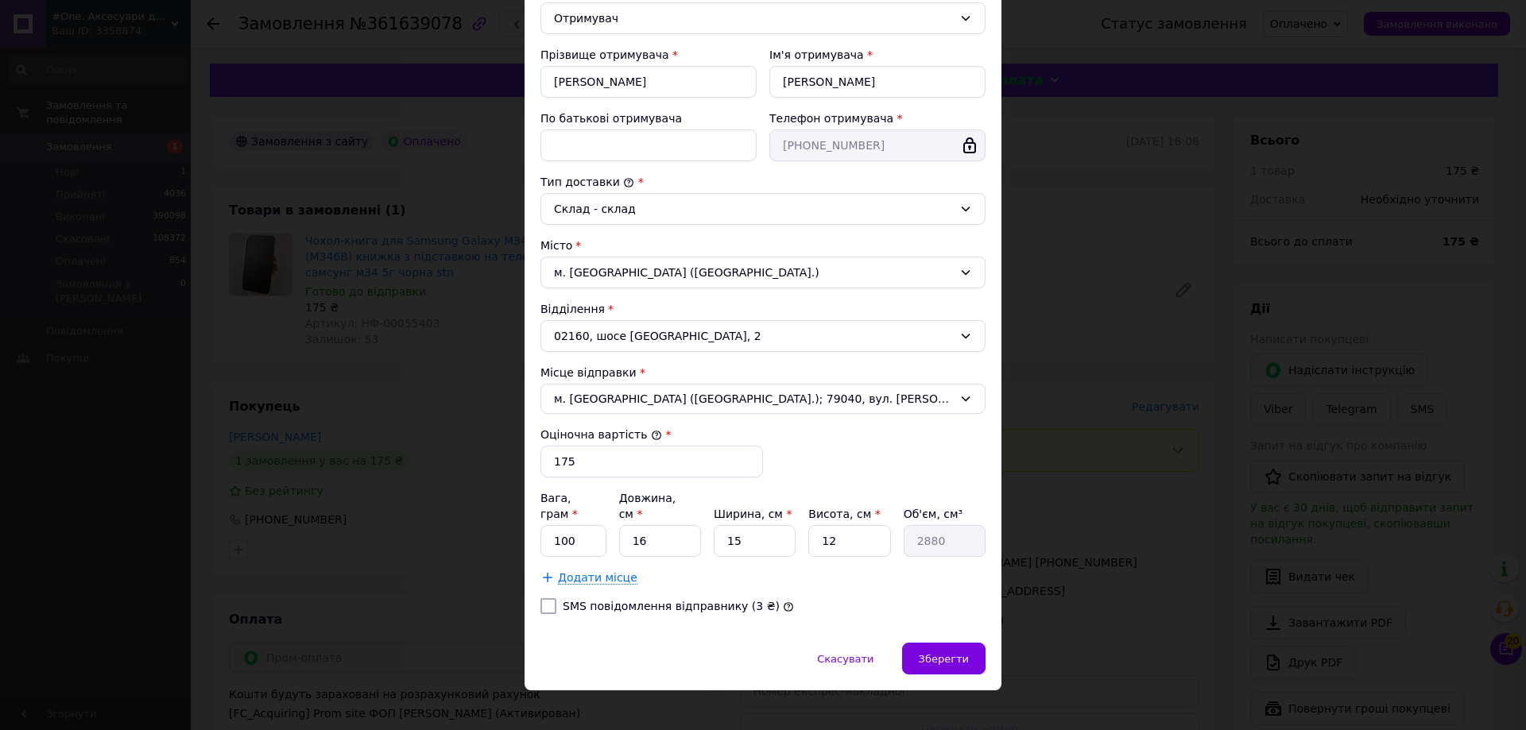
click at [874, 570] on div "Додати місце" at bounding box center [762, 578] width 445 height 16
click at [964, 643] on div "Зберегти" at bounding box center [943, 659] width 83 height 32
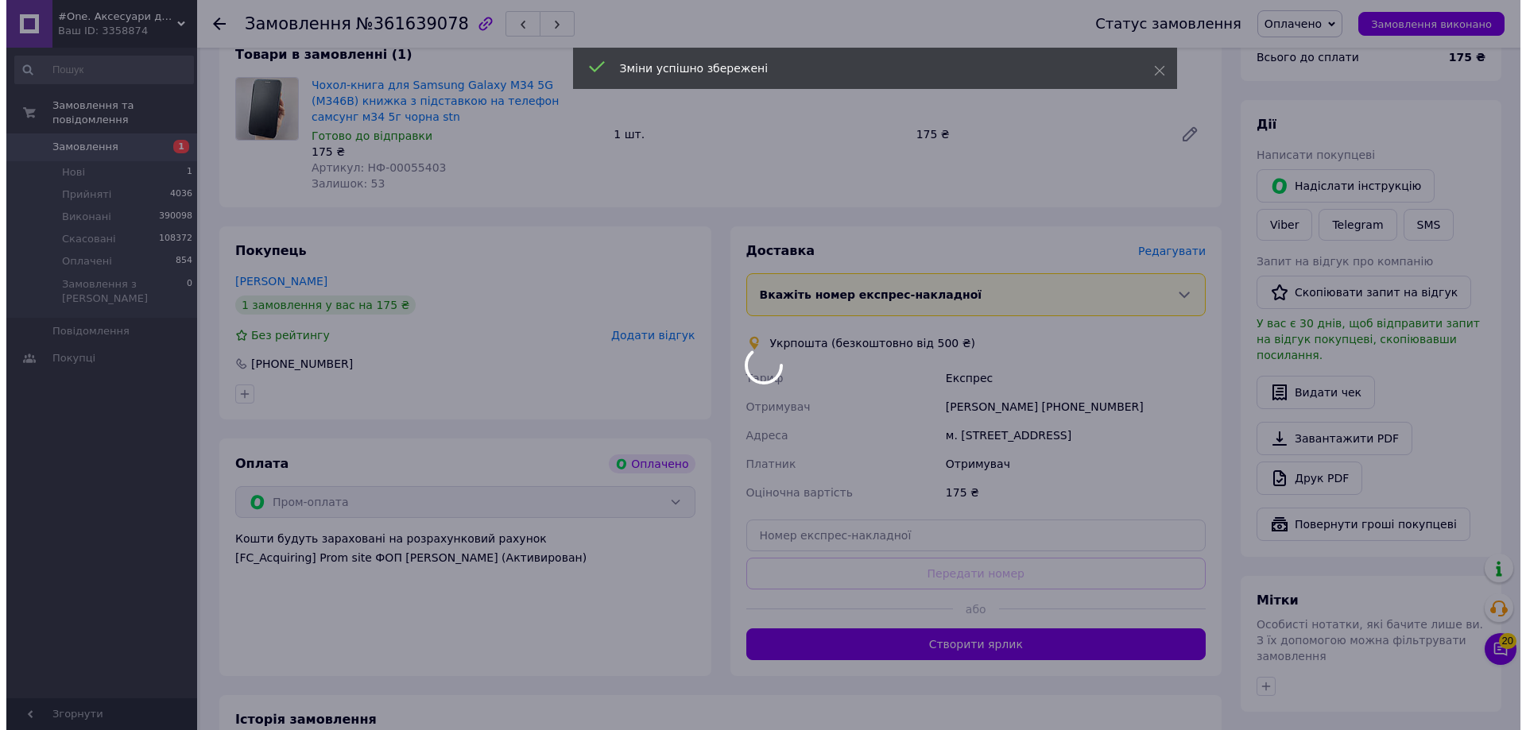
scroll to position [216, 0]
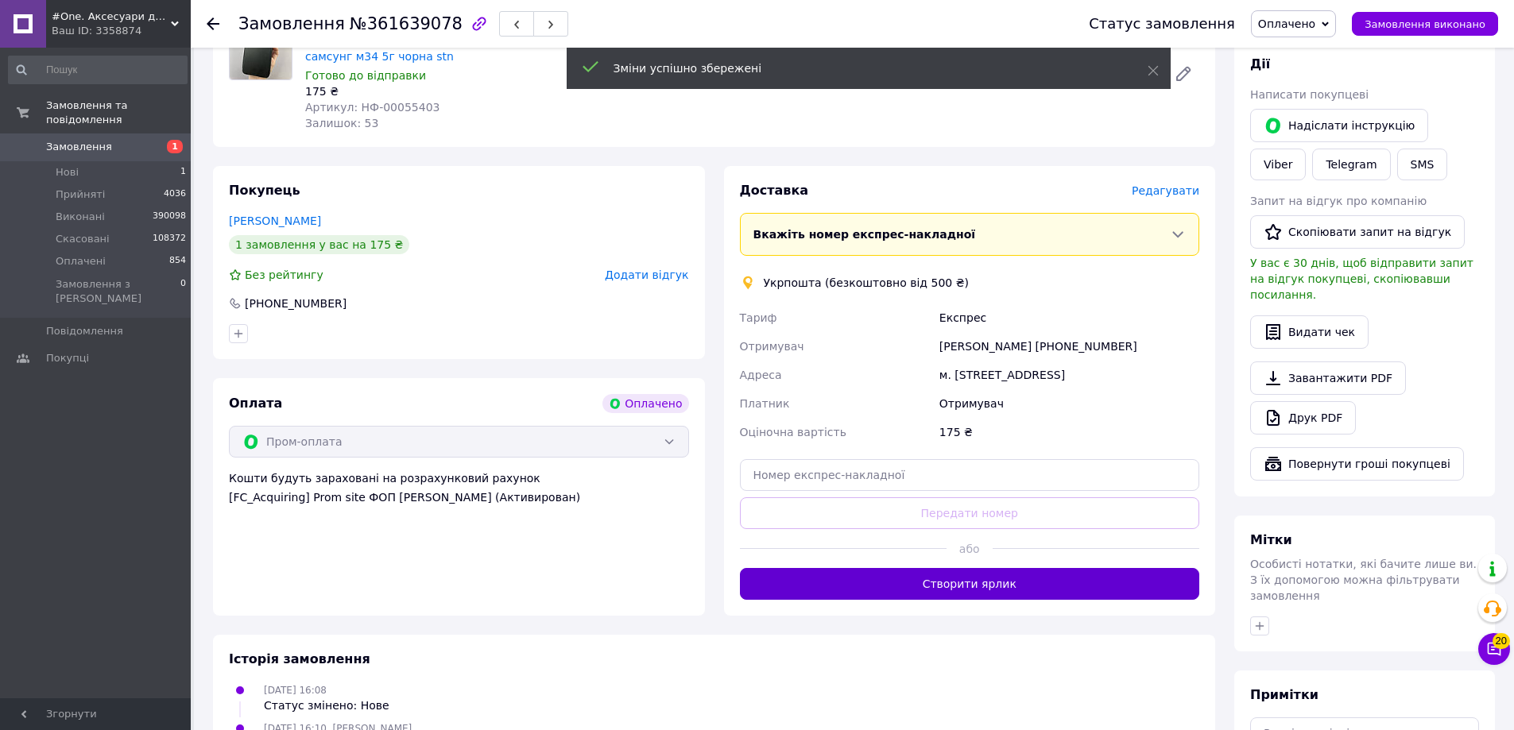
click at [1138, 587] on button "Створити ярлик" at bounding box center [970, 584] width 460 height 32
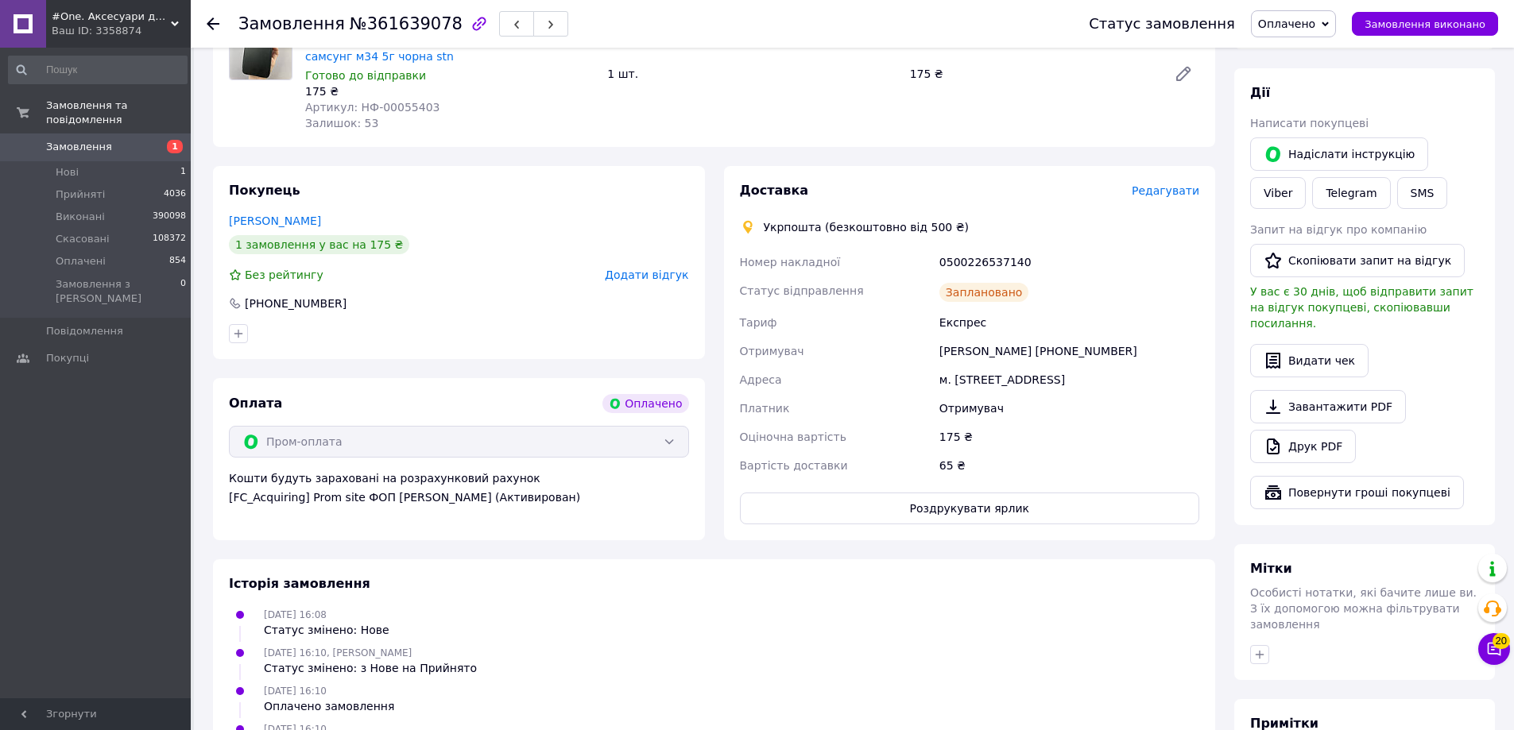
click at [423, 21] on span "№361639078" at bounding box center [406, 23] width 113 height 19
copy span "361639078"
click at [981, 268] on div "0500226537140" at bounding box center [1069, 262] width 266 height 29
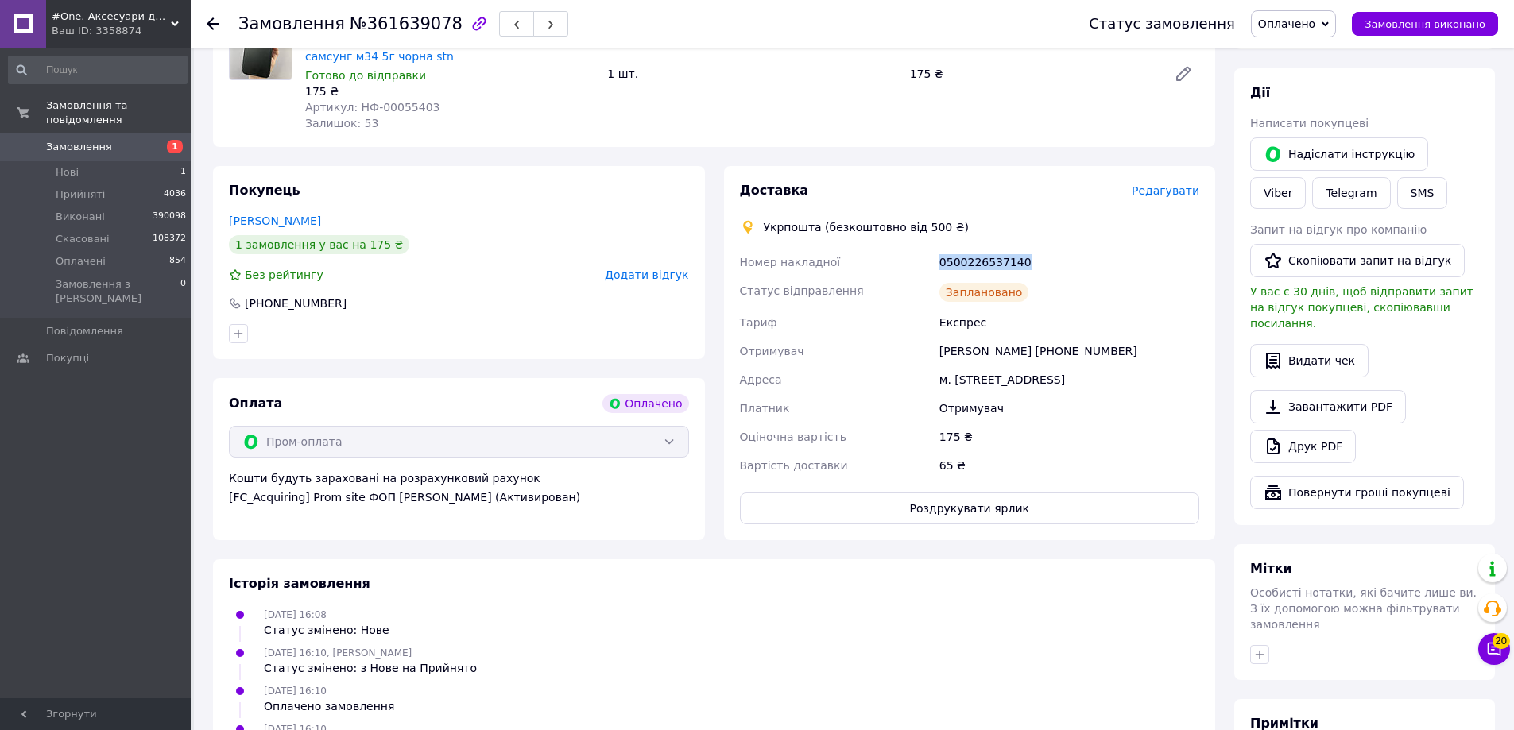
copy div "0500226537140"
click at [1397, 198] on button "SMS" at bounding box center [1422, 193] width 51 height 32
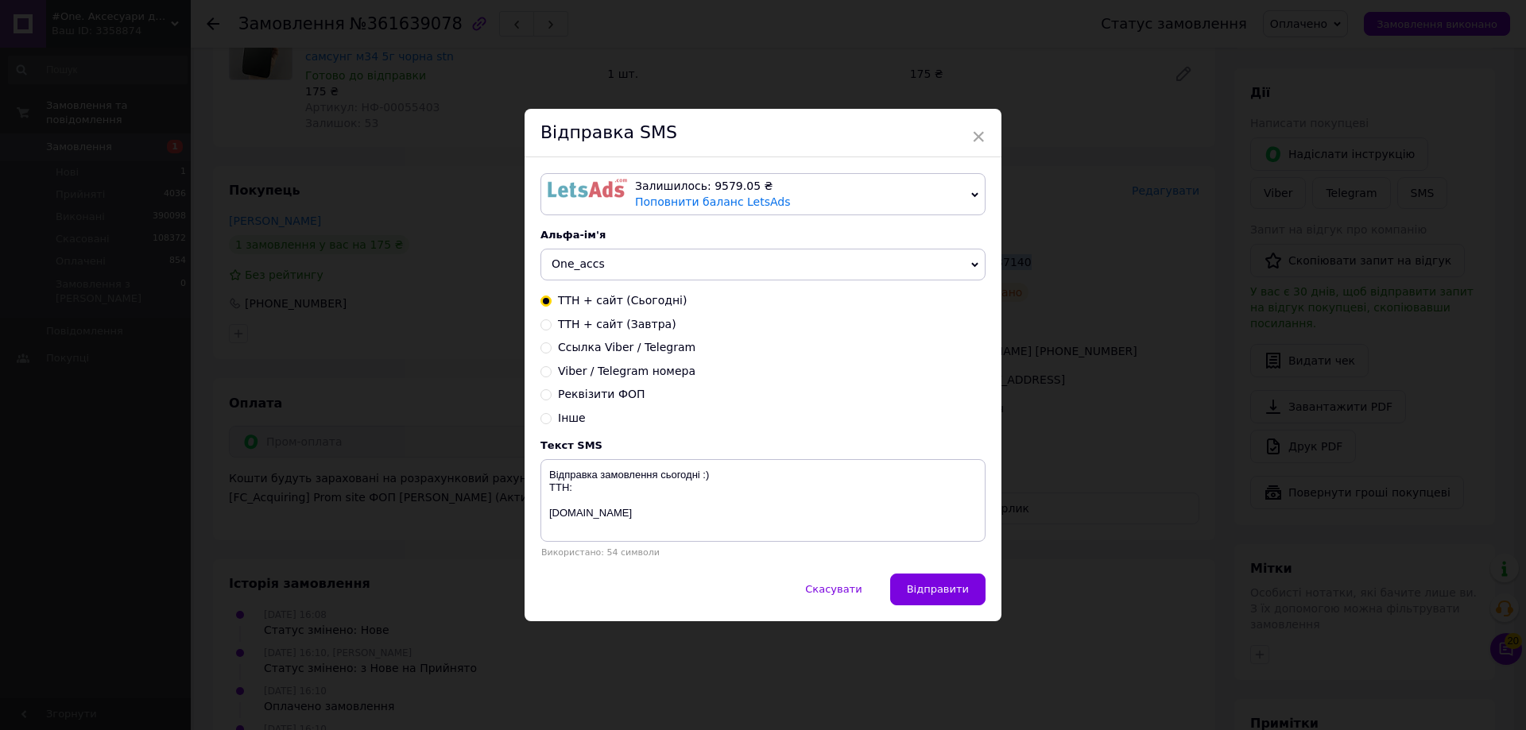
click at [620, 324] on span "ТТН + сайт (Завтра)" at bounding box center [617, 324] width 118 height 13
click at [552, 324] on input "ТТН + сайт (Завтра)" at bounding box center [545, 323] width 11 height 11
radio input "true"
radio input "false"
click at [598, 495] on textarea "Відправка замовлення завтра :) ТТН: oneaccs.com.ua" at bounding box center [762, 500] width 445 height 83
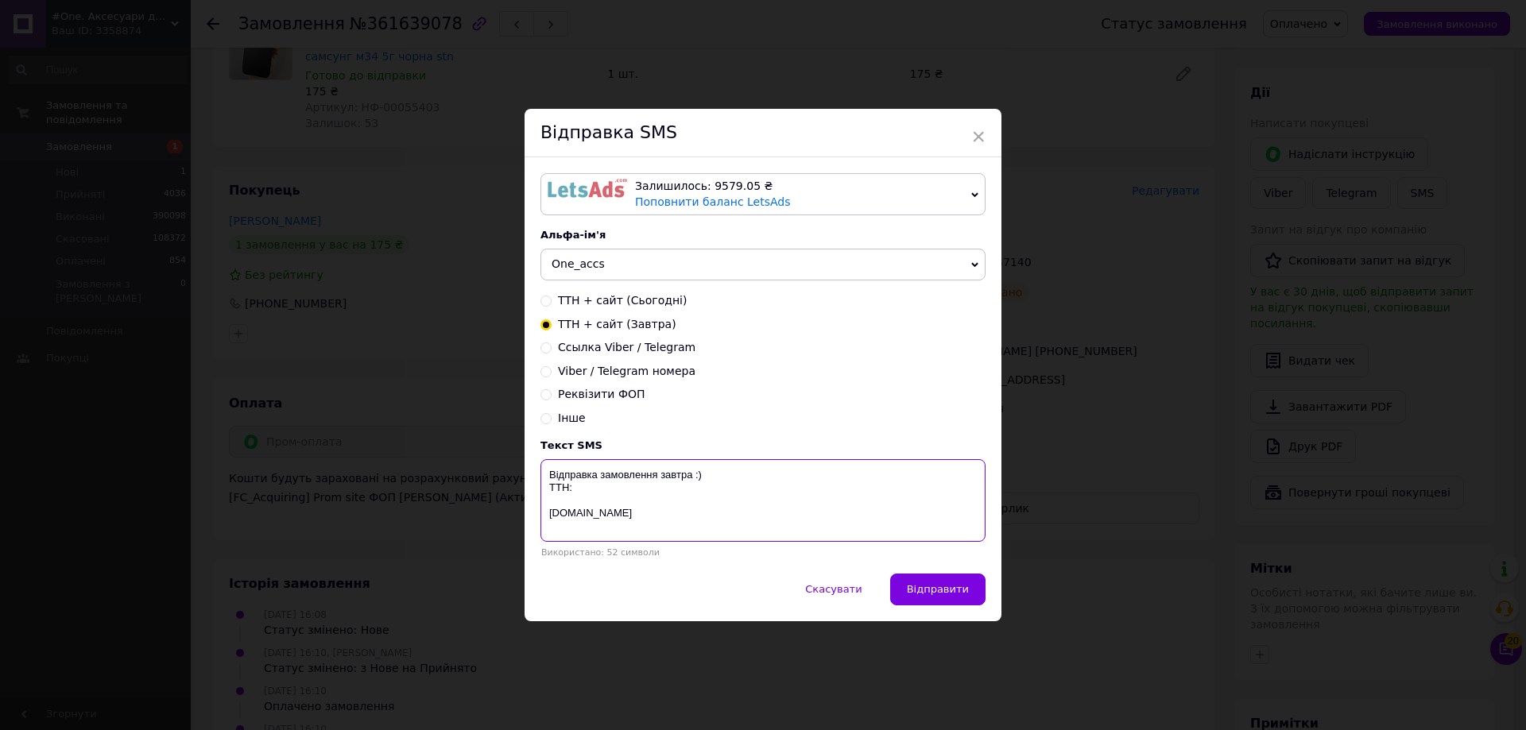
paste textarea "0500226537140"
type textarea "Відправка замовлення завтра :) ТТН: 0500226537140 oneaccs.com.ua"
click at [941, 593] on span "Відправити" at bounding box center [938, 589] width 62 height 12
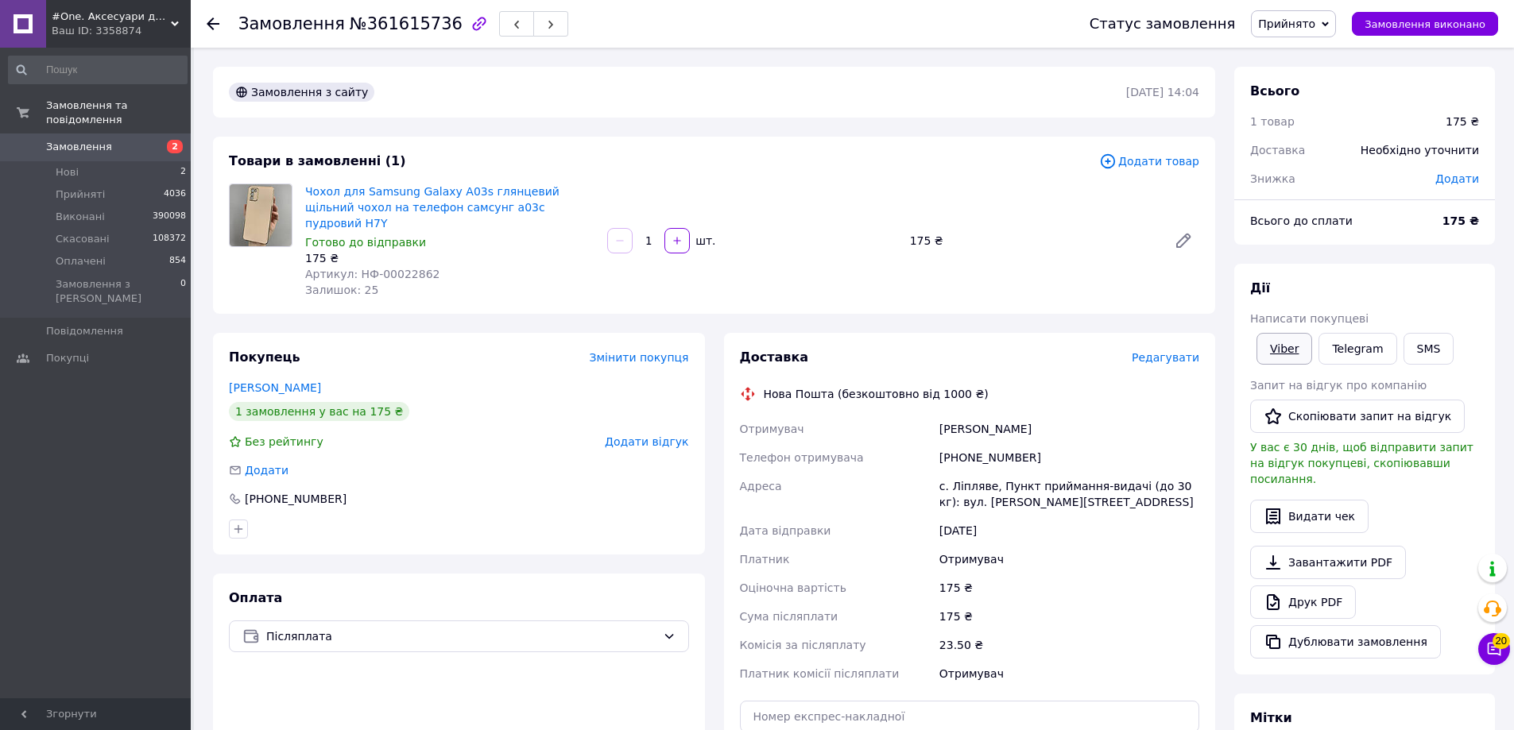
click at [1292, 343] on link "Viber" at bounding box center [1285, 349] width 56 height 32
drag, startPoint x: 1106, startPoint y: 285, endPoint x: 1077, endPoint y: 302, distance: 33.5
click at [1106, 285] on div "Чохол для Samsung Galaxy A03s глянцевий щільний чохол на телефон самсунг а03с п…" at bounding box center [752, 240] width 907 height 121
click at [384, 273] on span "Артикул: НФ-00031972" at bounding box center [372, 274] width 134 height 13
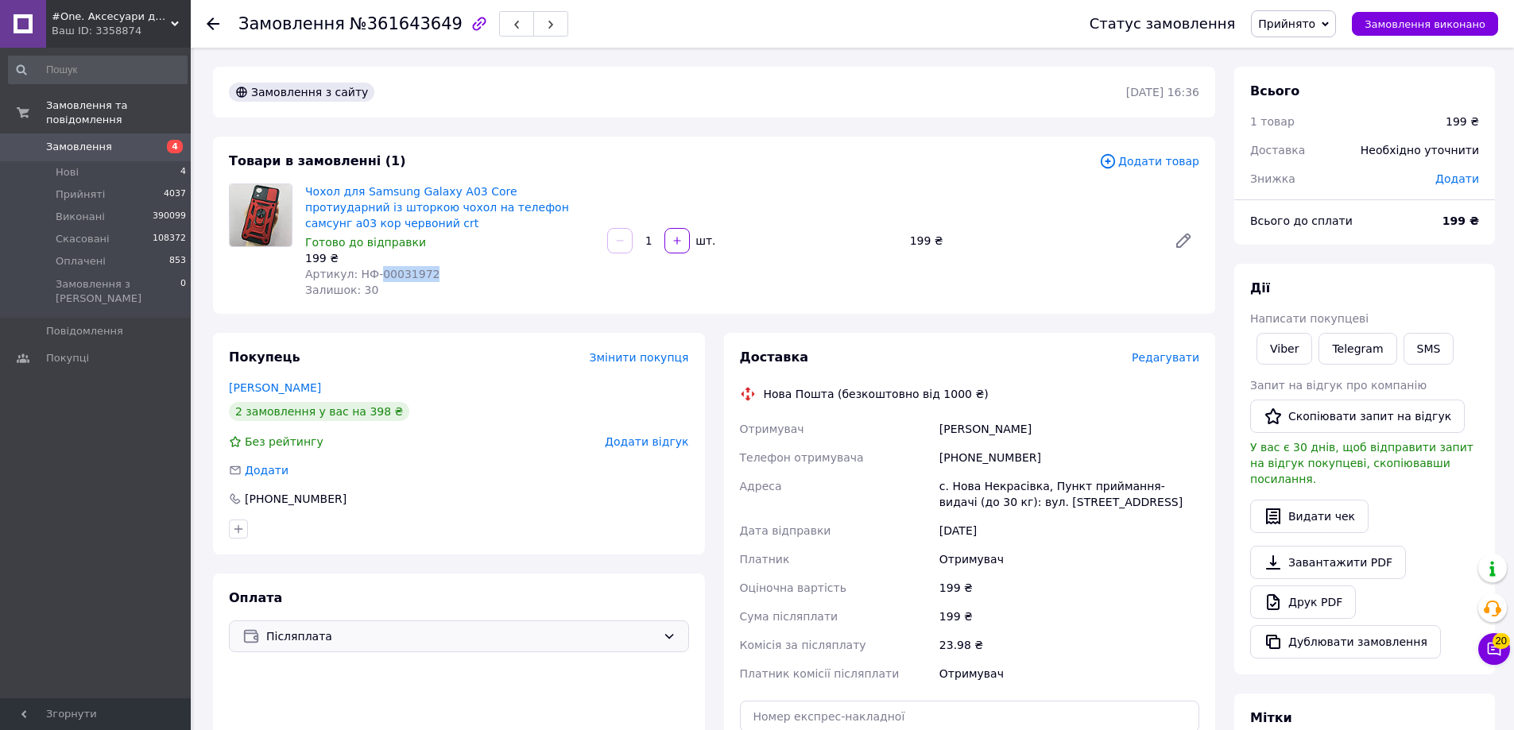
copy span "00031972"
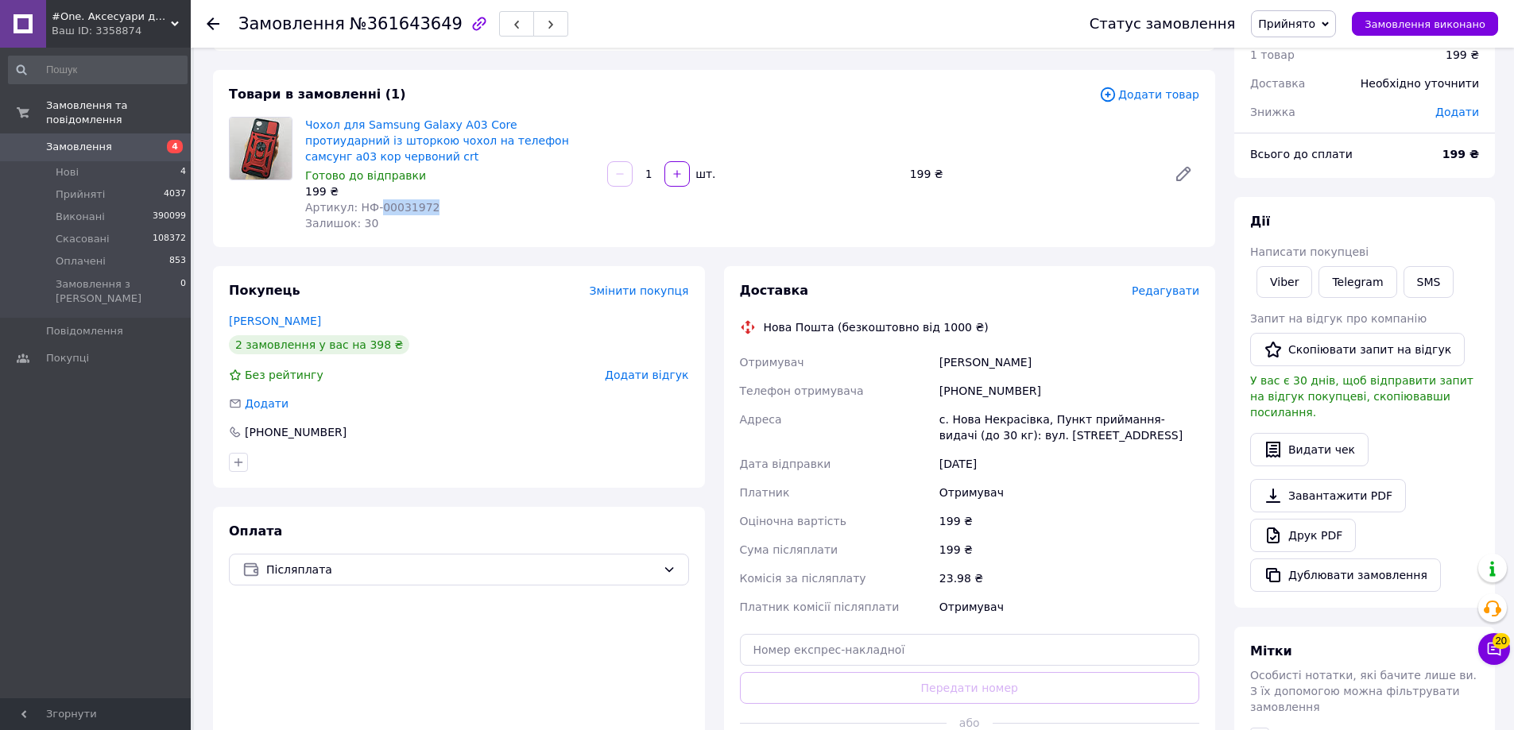
scroll to position [159, 0]
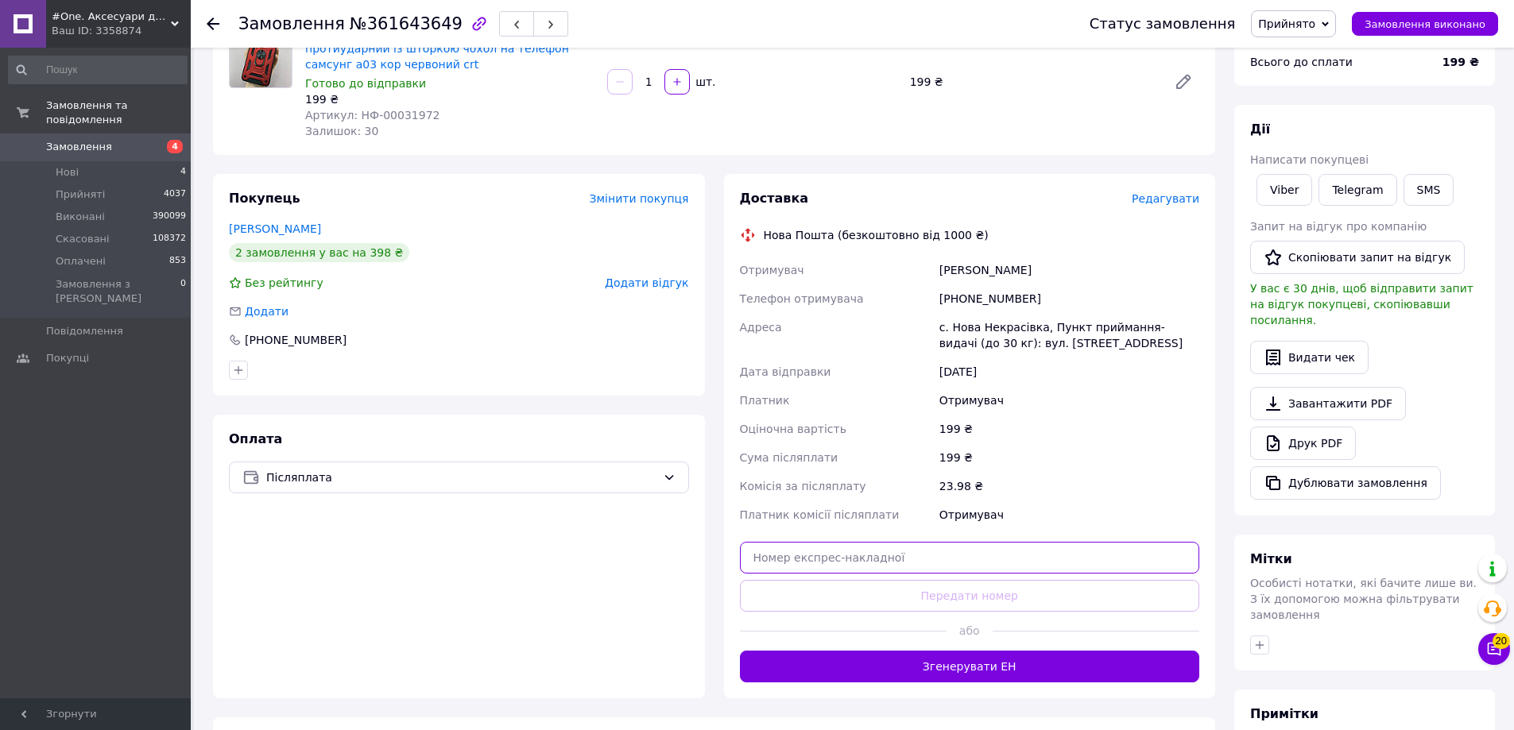
click input "text"
paste input "20451247367179"
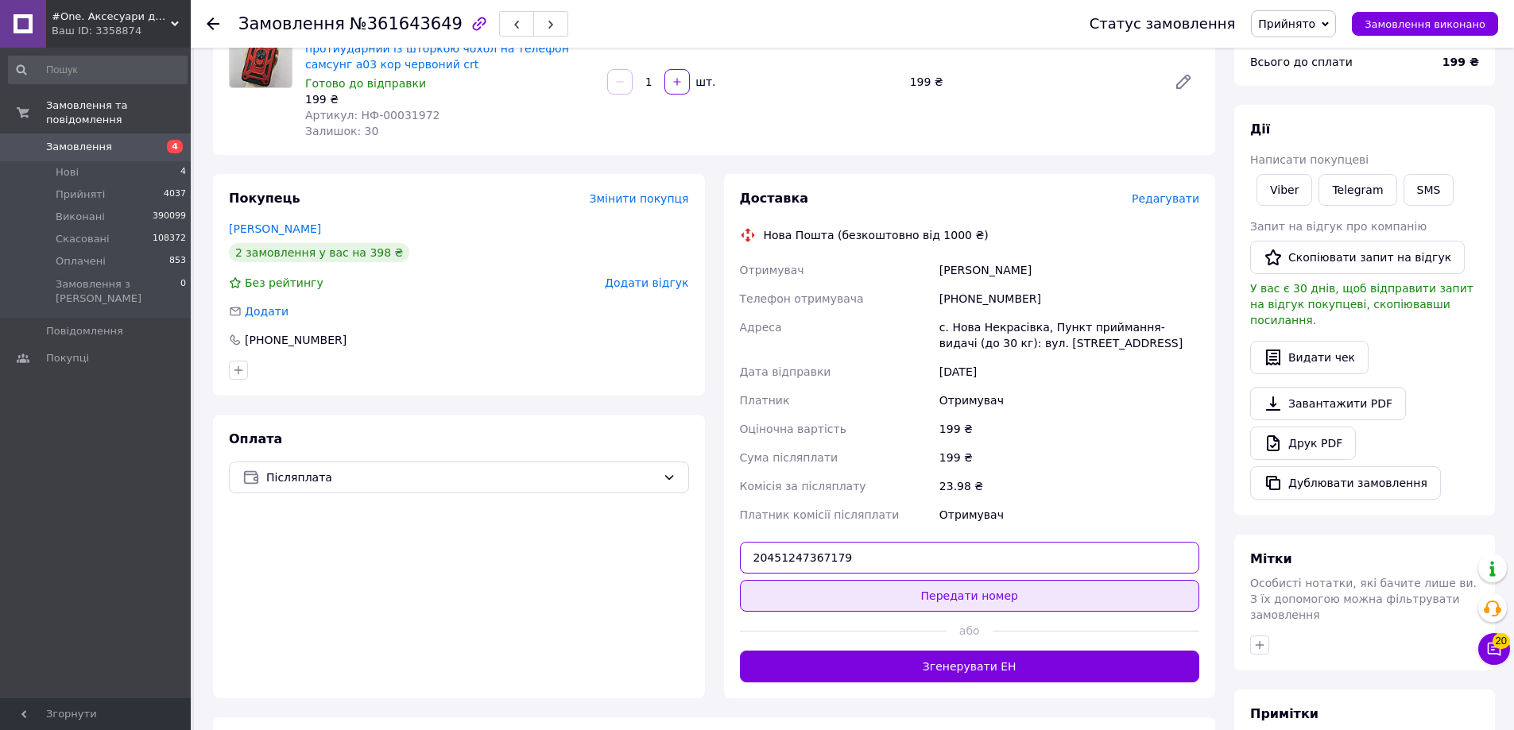
type input "20451247367179"
click button "Передати номер"
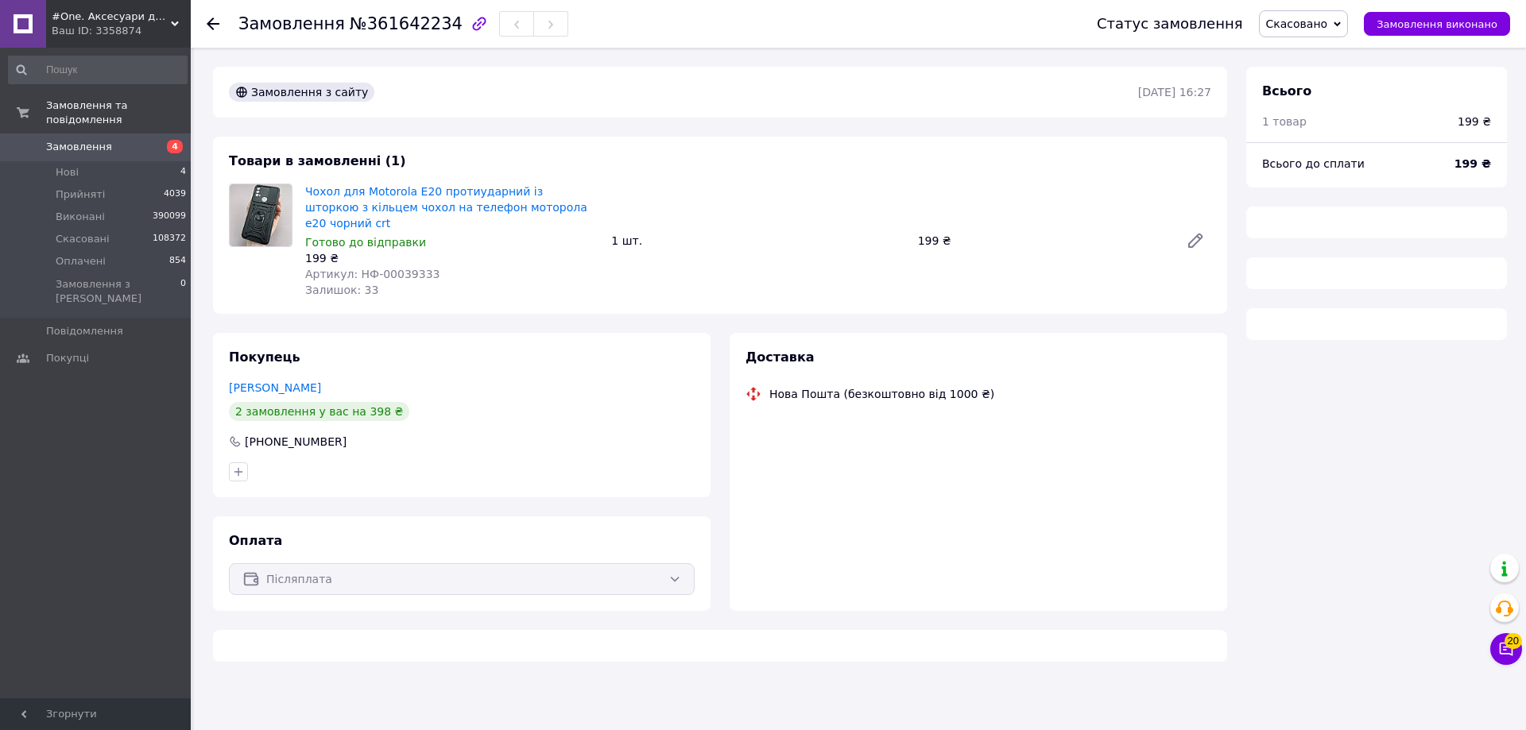
click at [414, 250] on div "199 ₴" at bounding box center [451, 258] width 293 height 16
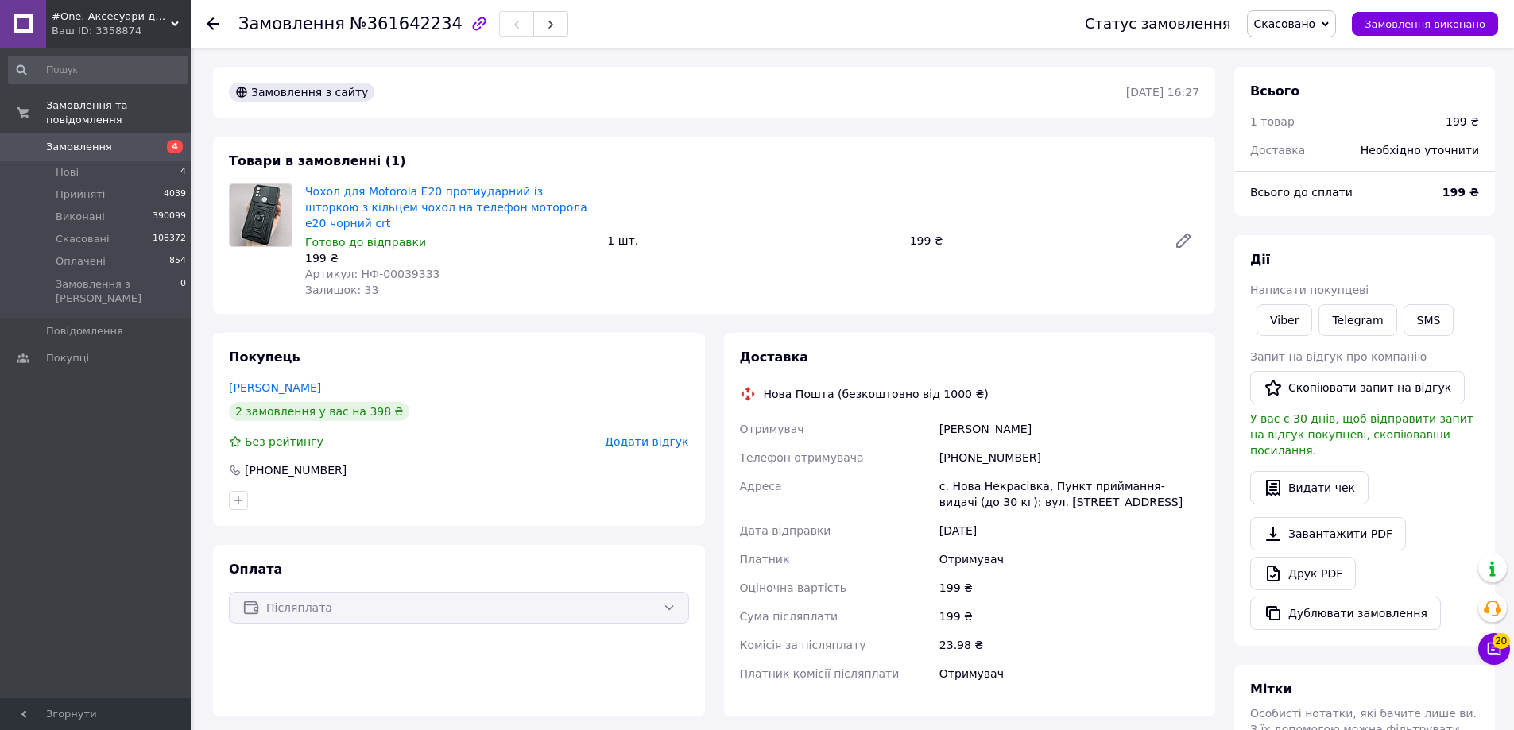
click at [414, 250] on div "199 ₴" at bounding box center [449, 258] width 289 height 16
click at [408, 268] on span "Артикул: НФ-00039333" at bounding box center [372, 274] width 134 height 13
copy span "00039333"
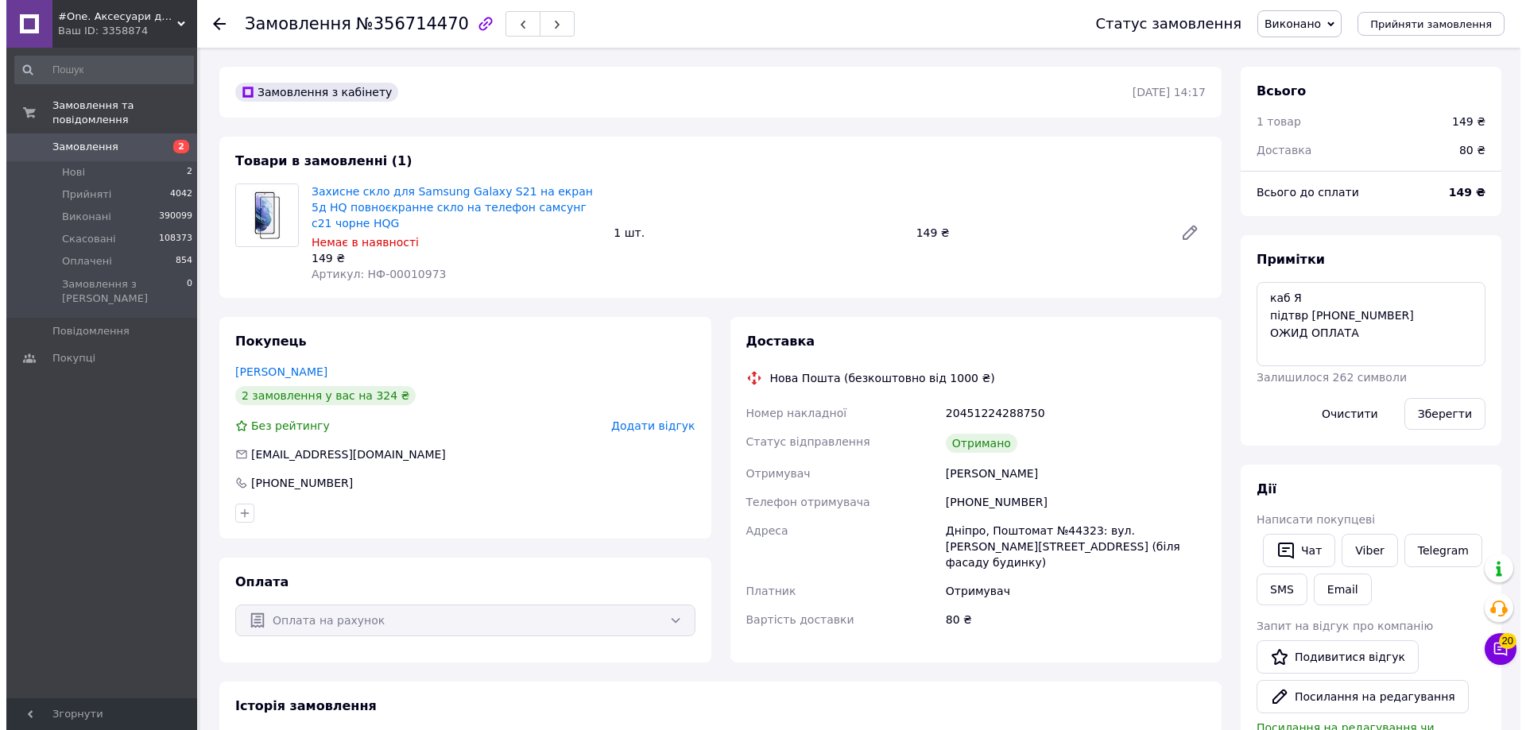
scroll to position [60, 0]
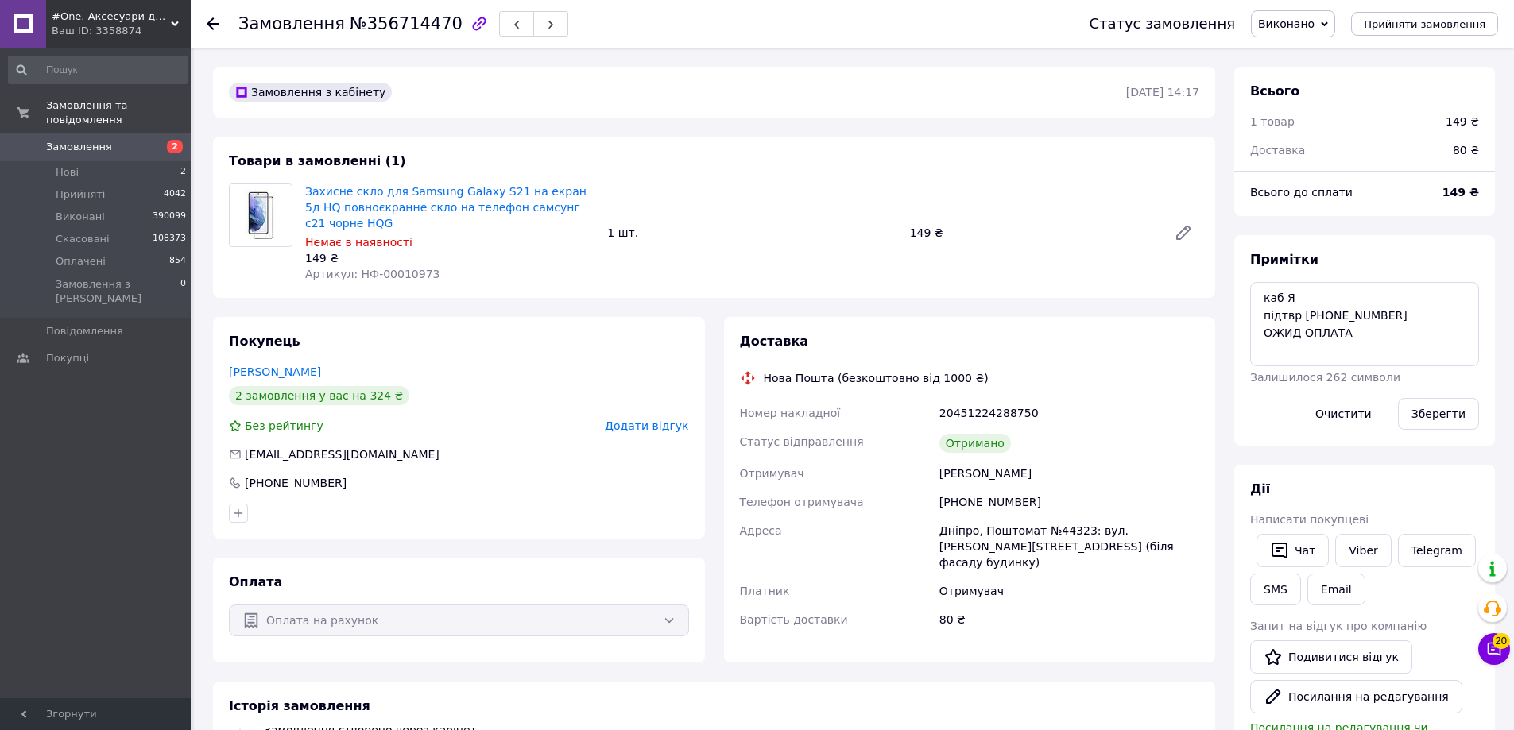
click at [961, 517] on div "Дніпро, Поштомат №44323: вул. [PERSON_NAME][STREET_ADDRESS] (біля фасаду будинк…" at bounding box center [1069, 547] width 266 height 60
copy div "Дніпро"
click at [1054, 517] on div "Дніпро, Поштомат №44323: вул. [PERSON_NAME][STREET_ADDRESS] (біля фасаду будинк…" at bounding box center [1069, 547] width 266 height 60
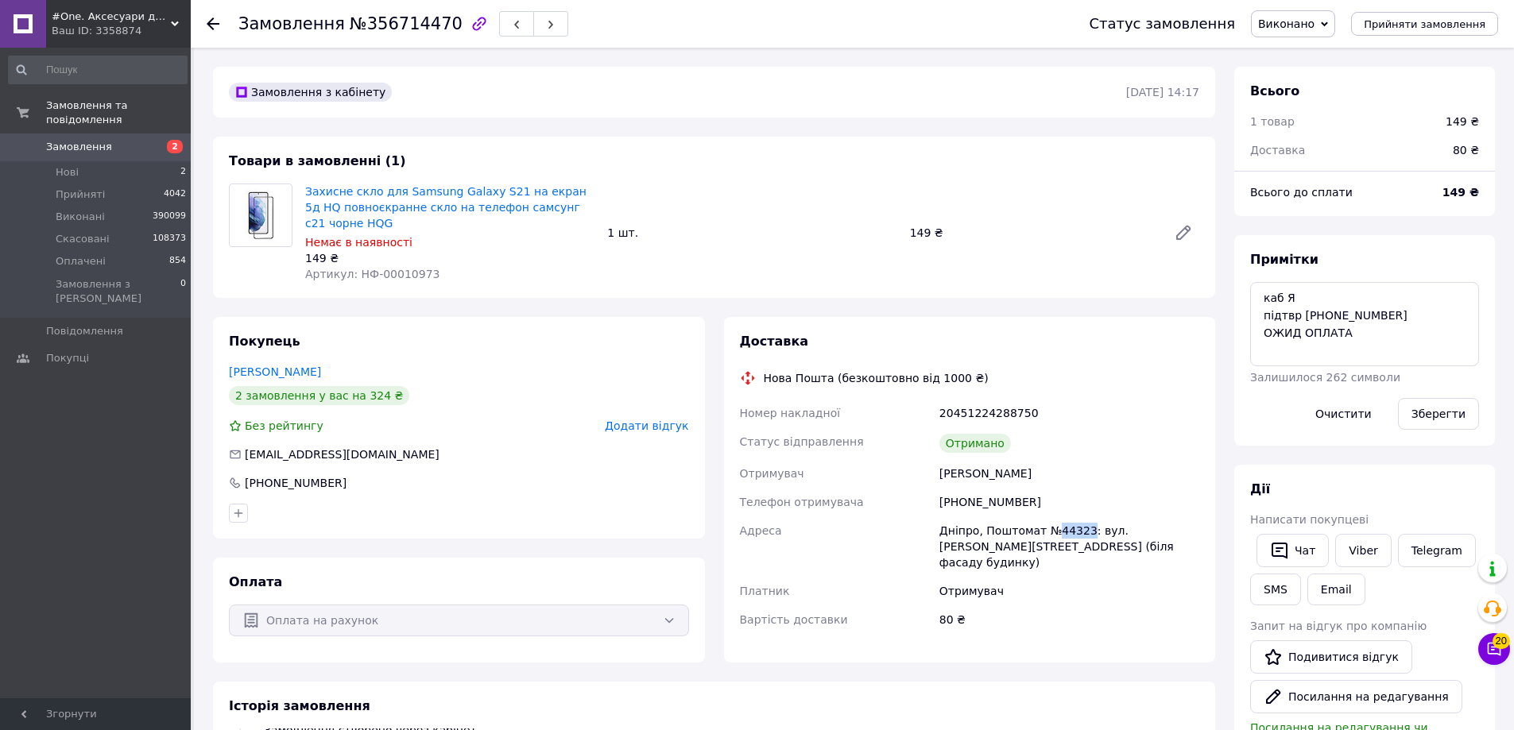
copy div "44323"
click at [6, 15] on link at bounding box center [23, 24] width 46 height 48
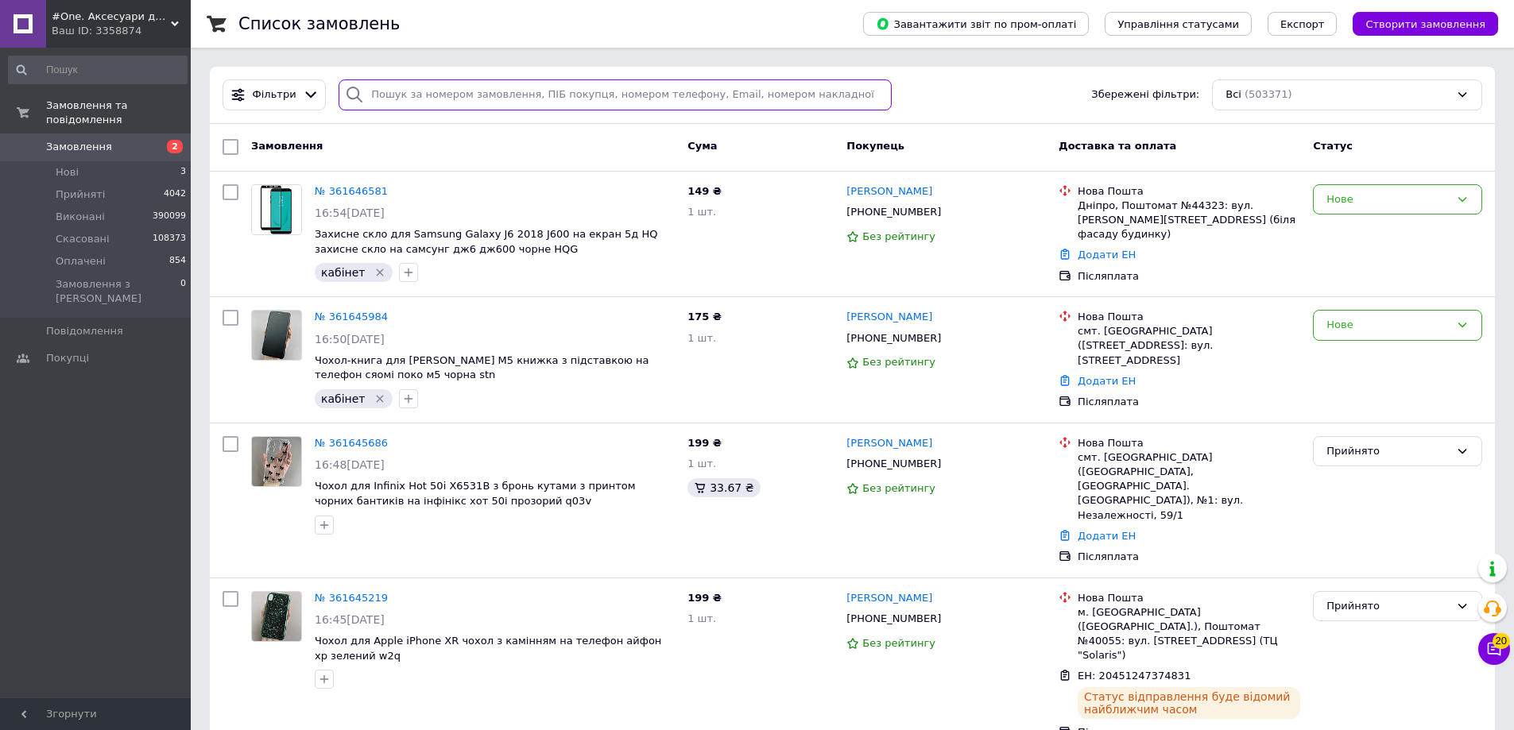
click at [520, 100] on input "search" at bounding box center [615, 94] width 553 height 31
paste input "[PHONE_NUMBER]"
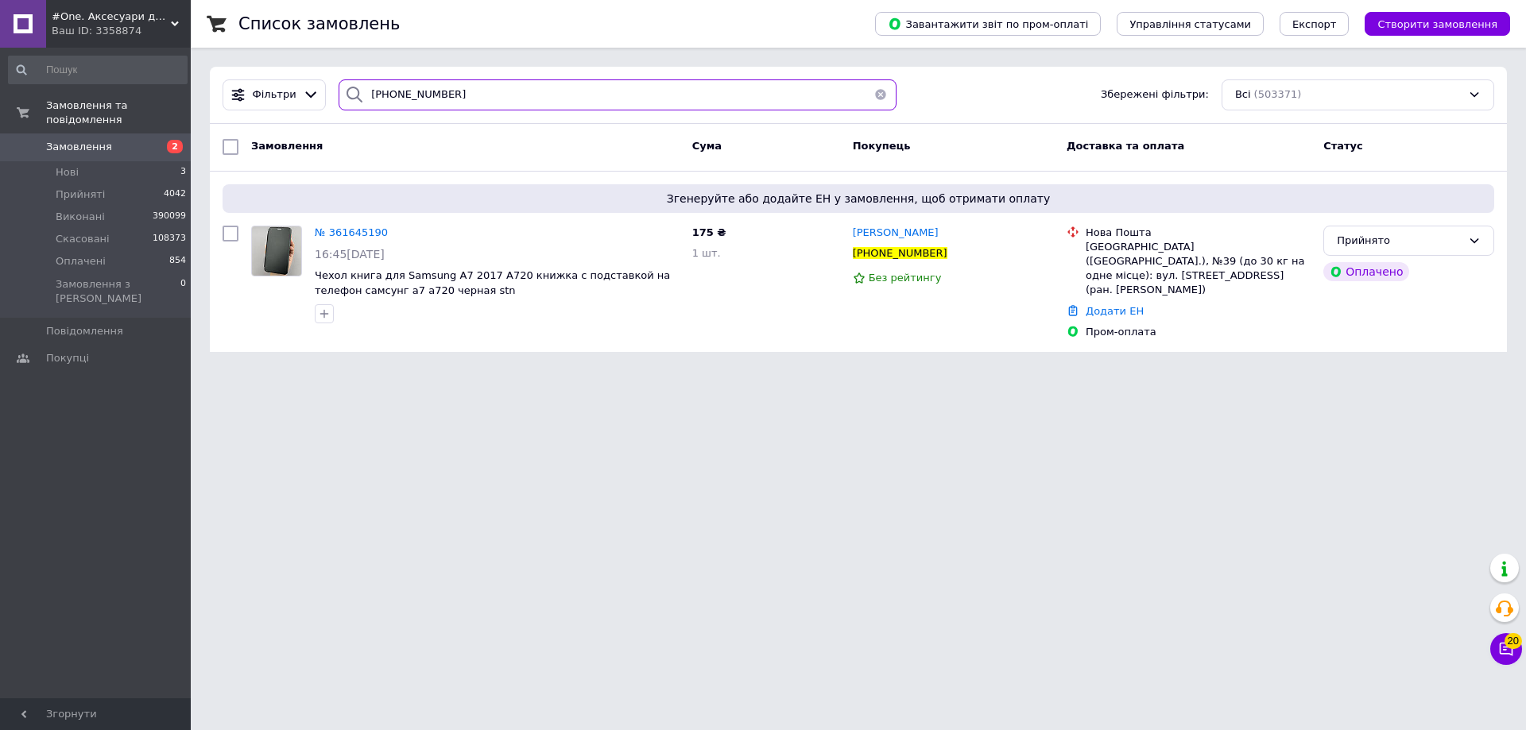
type input "[PHONE_NUMBER]"
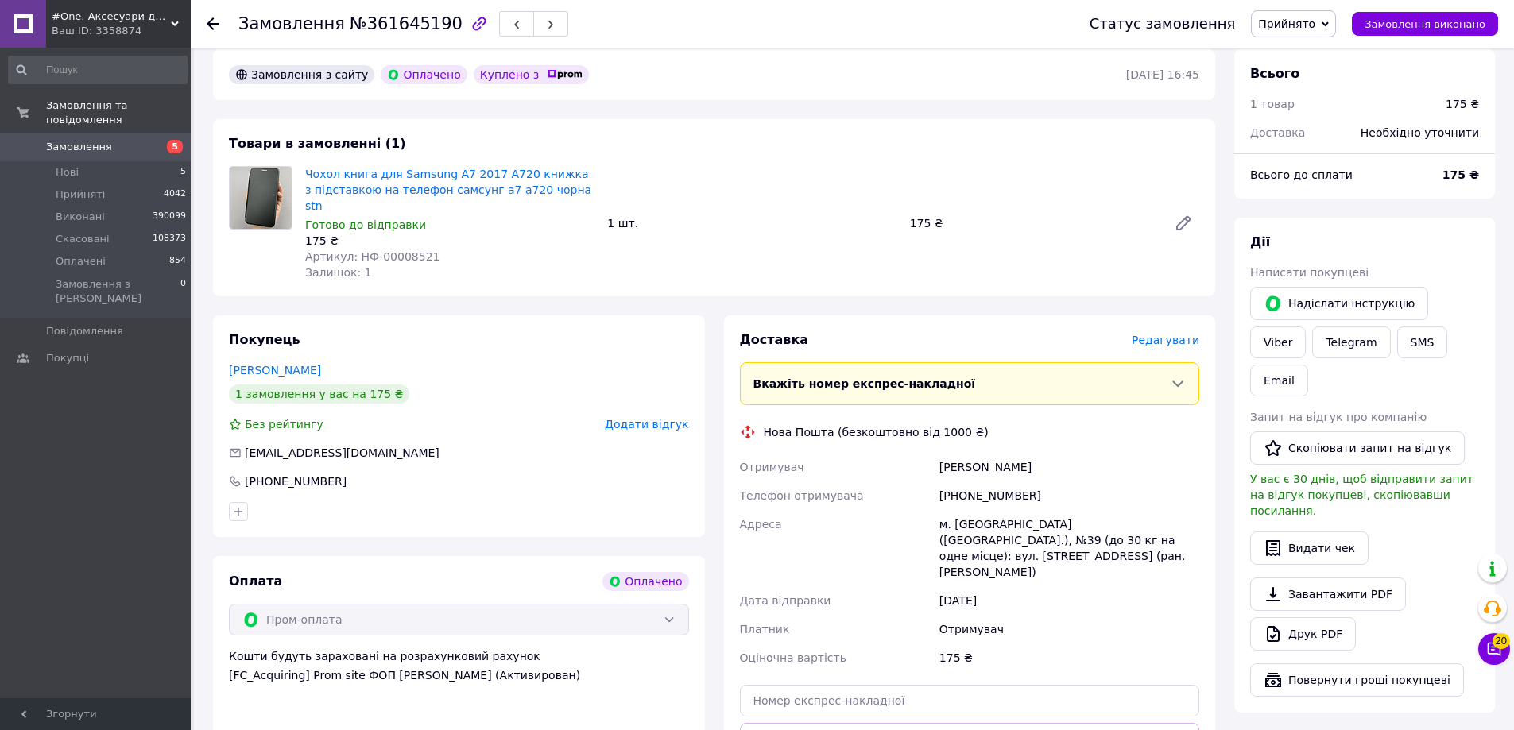
scroll to position [159, 0]
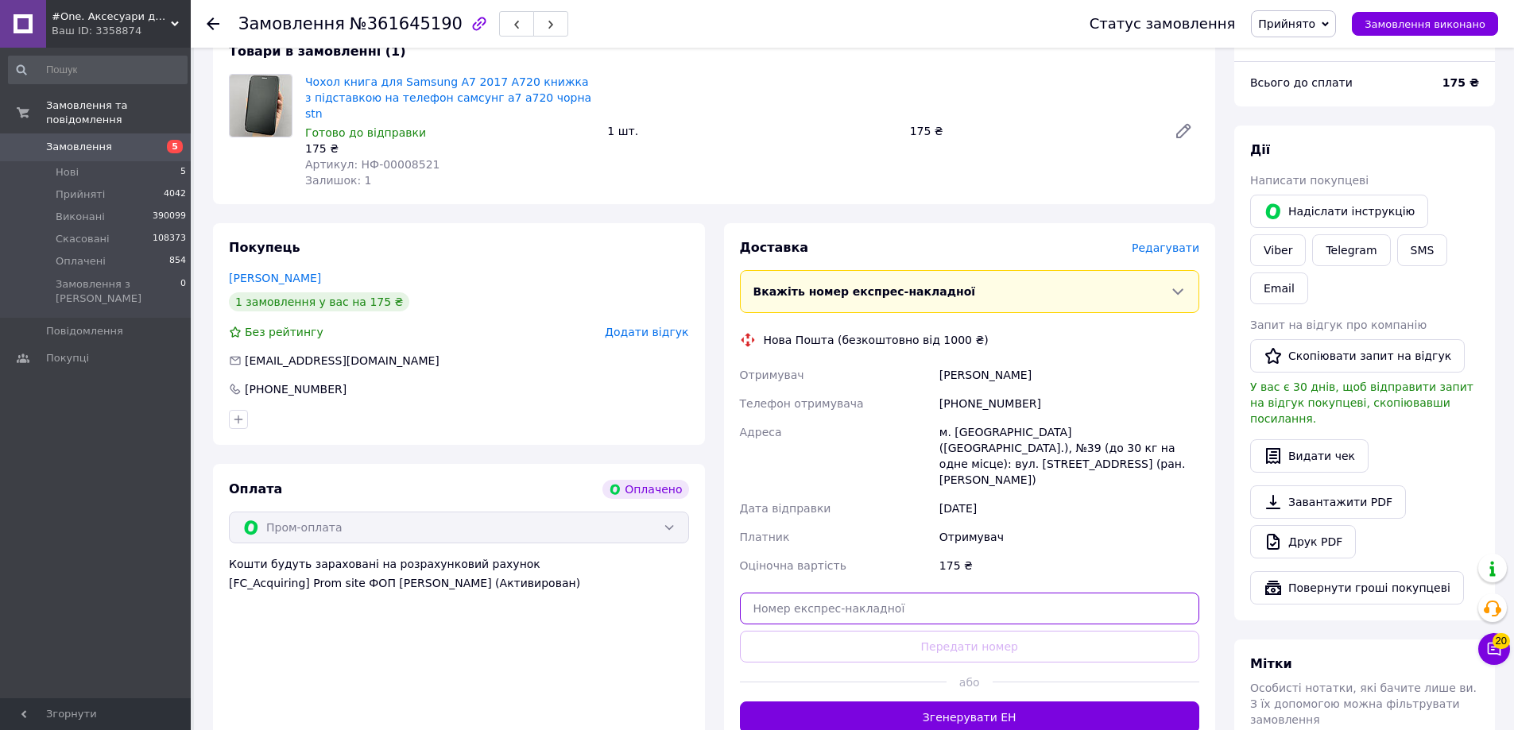
click at [838, 593] on input "text" at bounding box center [970, 609] width 460 height 32
paste input "20451247376478"
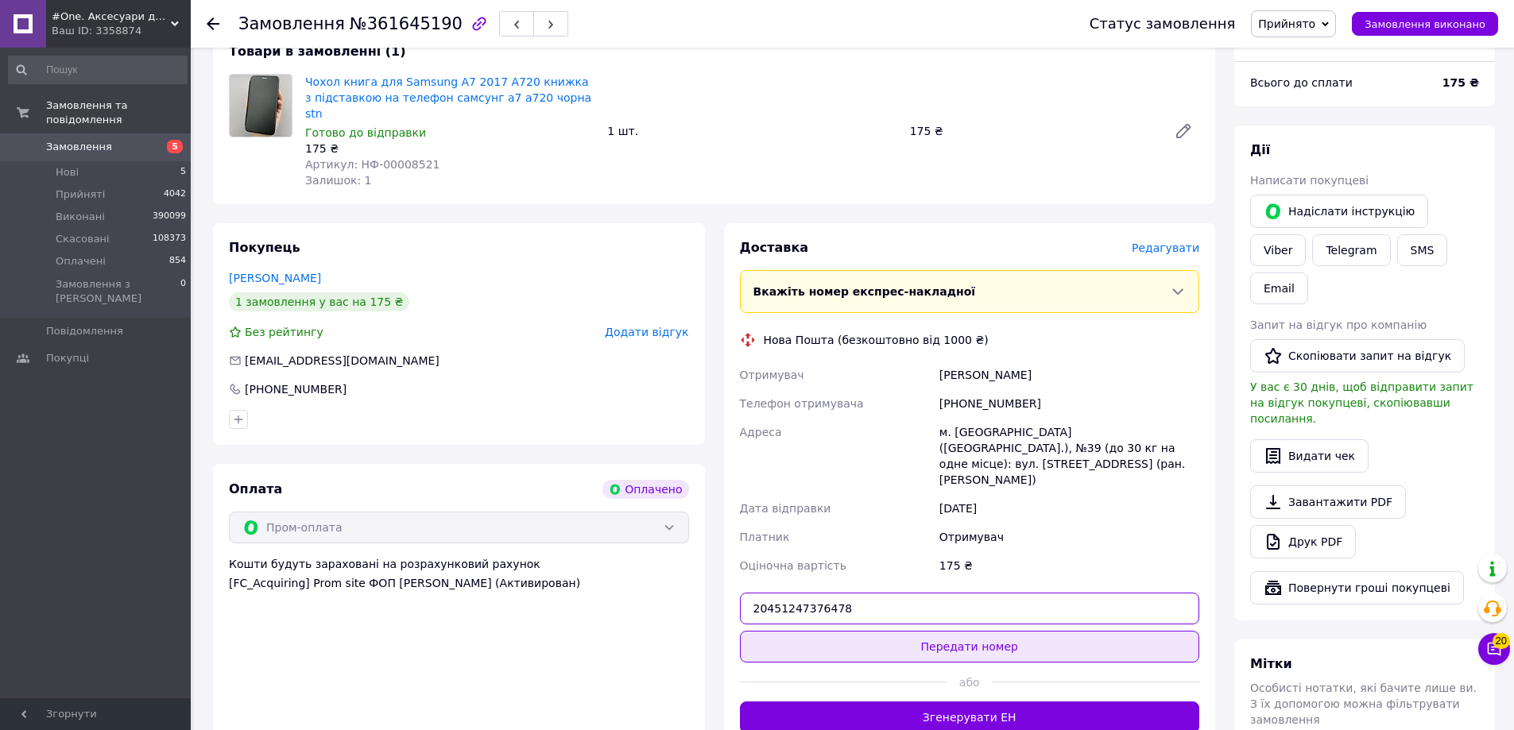
type input "20451247376478"
click at [824, 631] on button "Передати номер" at bounding box center [970, 647] width 460 height 32
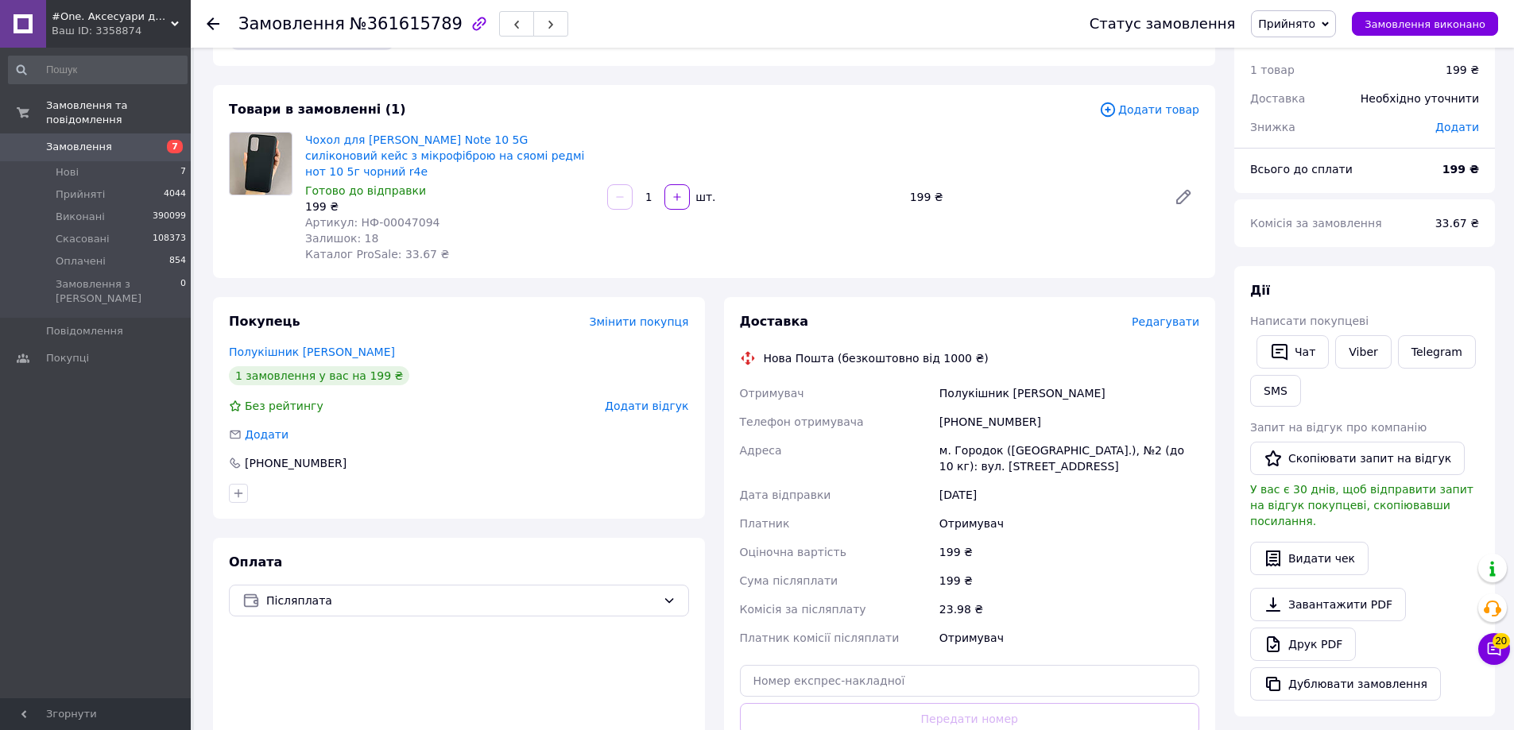
scroll to position [79, 0]
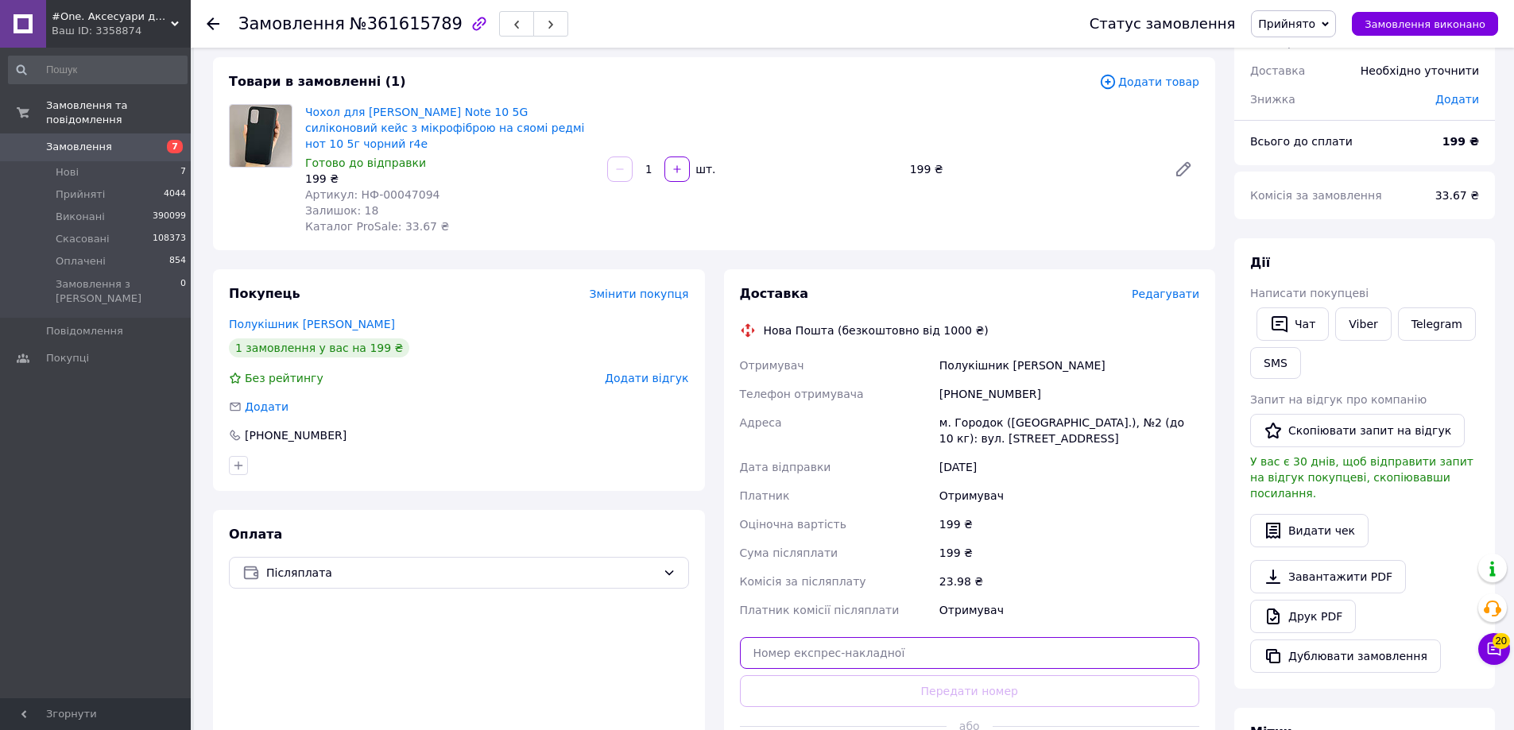
drag, startPoint x: 857, startPoint y: 623, endPoint x: 829, endPoint y: 654, distance: 41.6
click at [857, 637] on input "text" at bounding box center [970, 653] width 460 height 32
paste input "20451247381685"
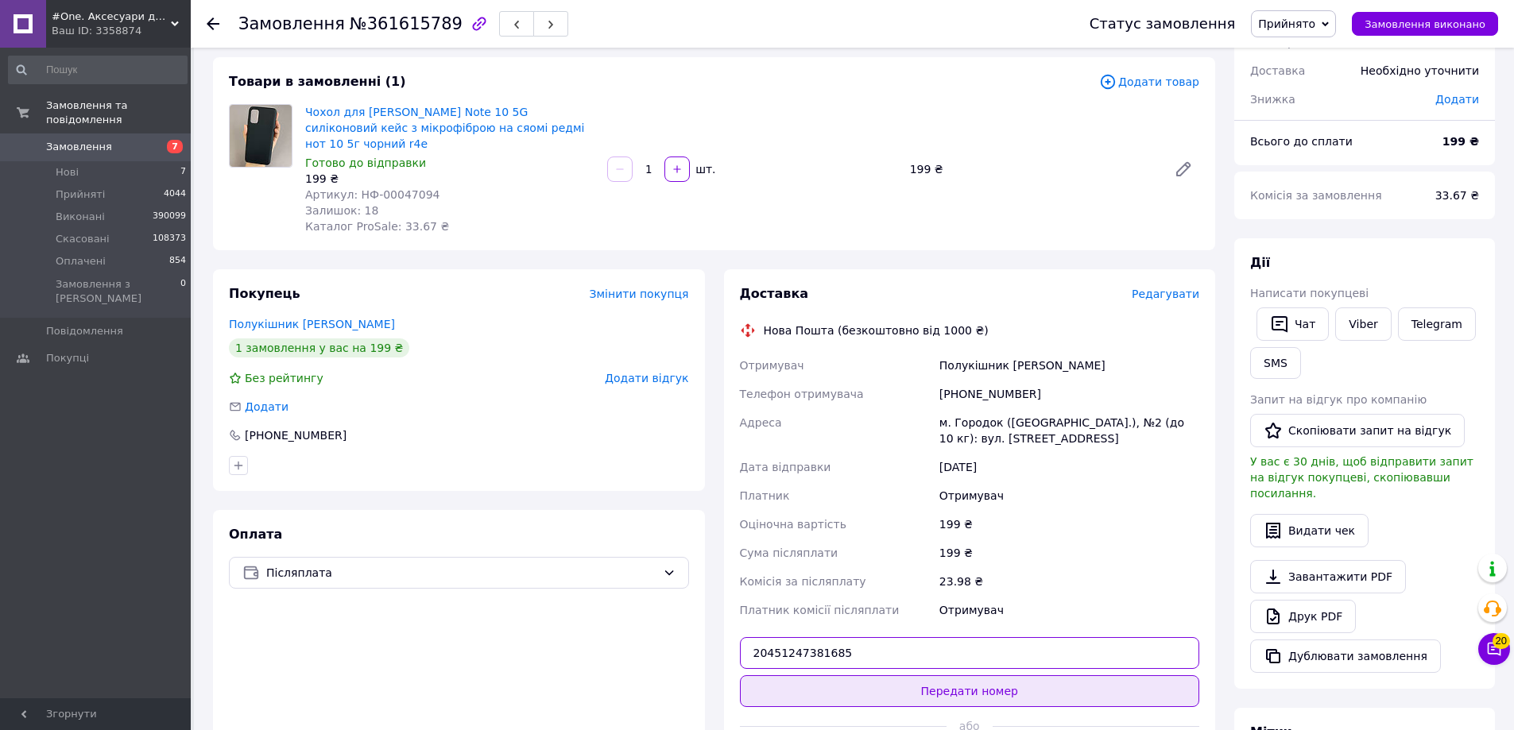
type input "20451247381685"
click at [811, 676] on button "Передати номер" at bounding box center [970, 692] width 460 height 32
